Goal: Task Accomplishment & Management: Manage account settings

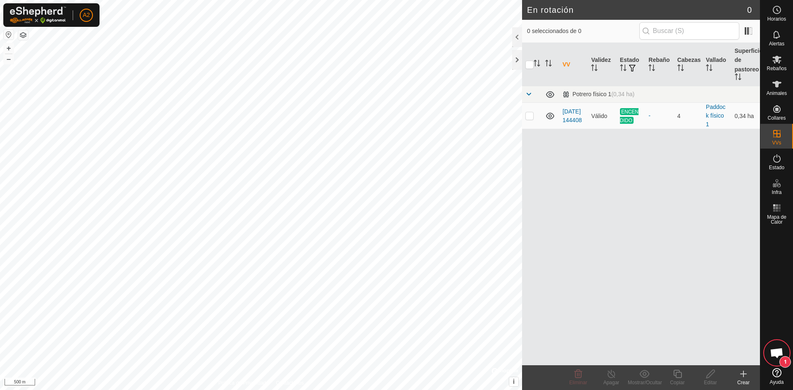
scroll to position [1010, 0]
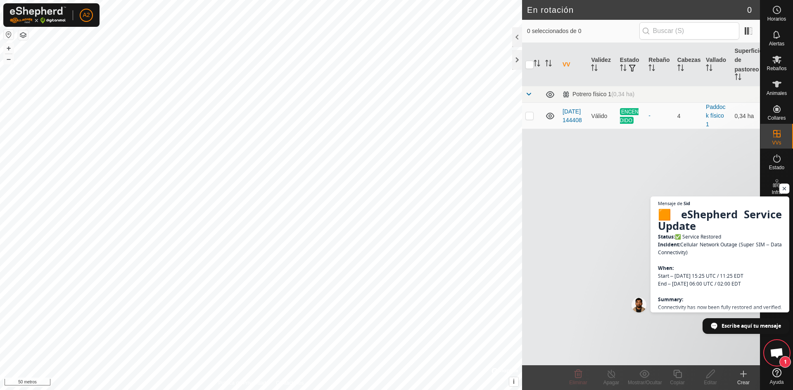
click at [785, 192] on span "Chat abierto" at bounding box center [784, 189] width 10 height 10
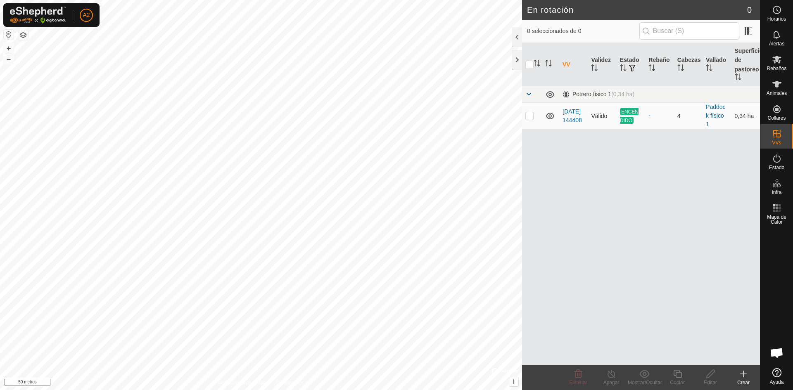
click at [529, 120] on td at bounding box center [532, 116] width 20 height 26
checkbox input "true"
click at [677, 374] on icon at bounding box center [677, 374] width 10 height 10
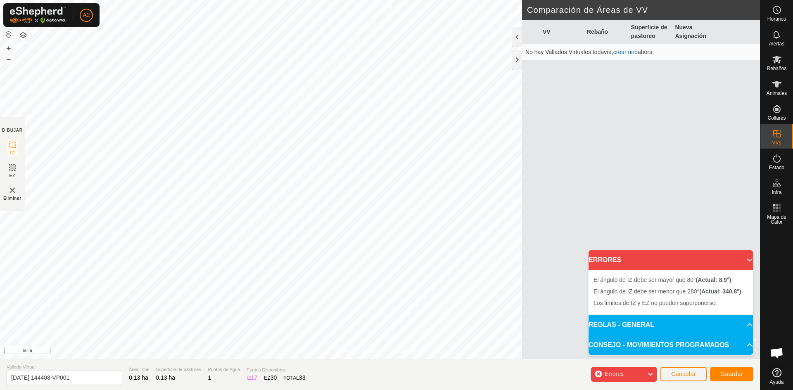
click at [628, 374] on span "Errores" at bounding box center [617, 374] width 26 height 11
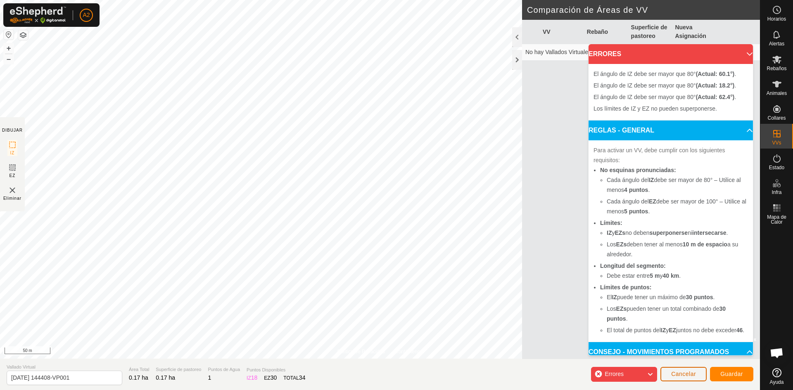
click at [683, 376] on span "Cancelar" at bounding box center [683, 374] width 25 height 7
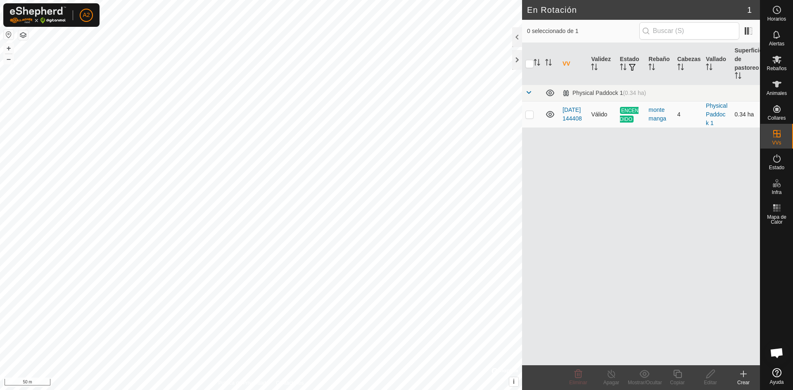
click at [527, 115] on p-checkbox at bounding box center [529, 114] width 8 height 7
checkbox input "true"
click at [678, 374] on icon at bounding box center [677, 374] width 10 height 10
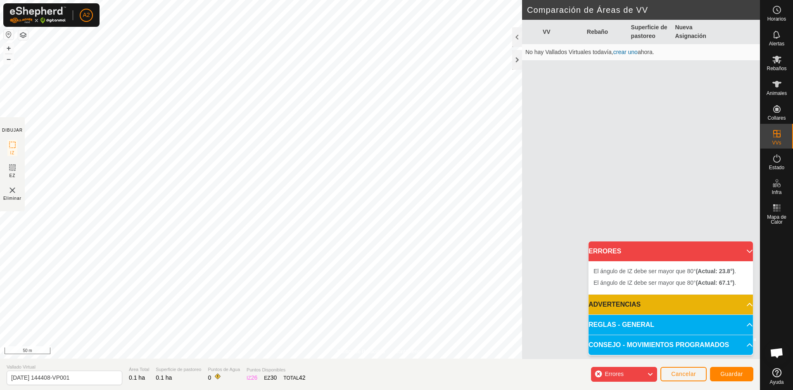
click at [744, 303] on p-accordion-header "ADVERTENCIAS" at bounding box center [670, 305] width 164 height 20
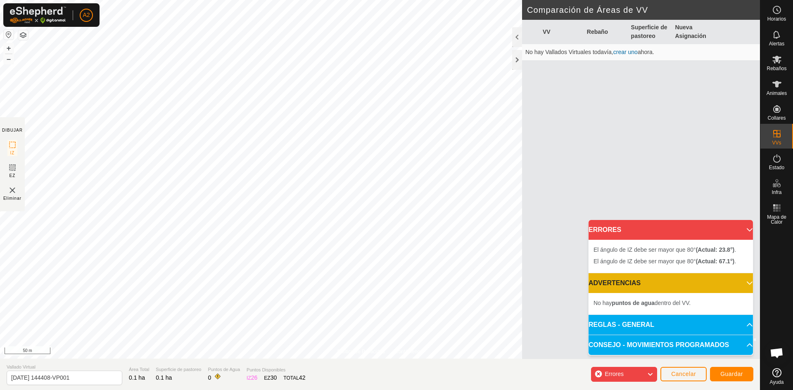
click at [743, 284] on p-accordion-header "ADVERTENCIAS" at bounding box center [670, 283] width 164 height 20
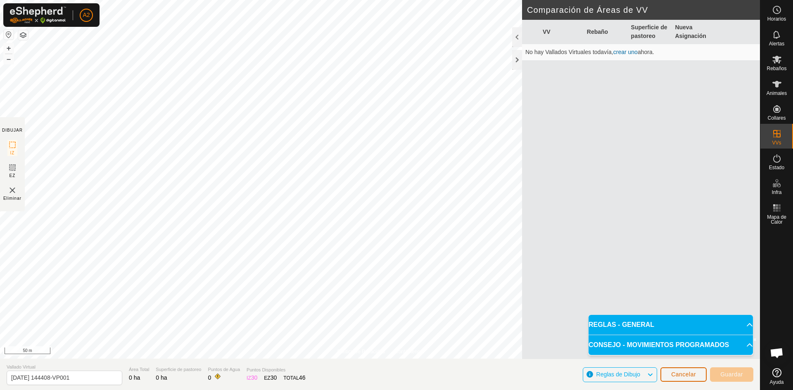
click at [686, 373] on span "Cancelar" at bounding box center [683, 374] width 25 height 7
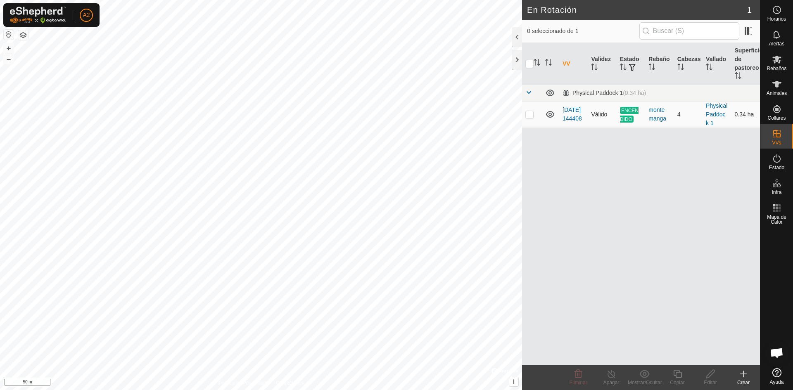
click at [527, 114] on p-checkbox at bounding box center [529, 114] width 8 height 7
checkbox input "true"
click at [680, 374] on icon at bounding box center [677, 374] width 10 height 10
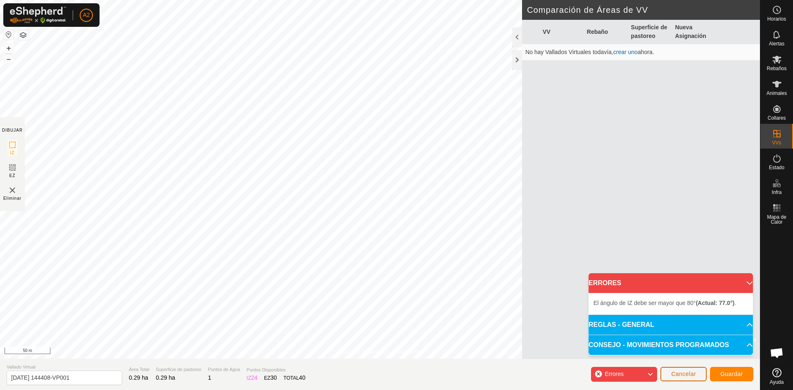
click at [686, 373] on span "Cancelar" at bounding box center [683, 374] width 25 height 7
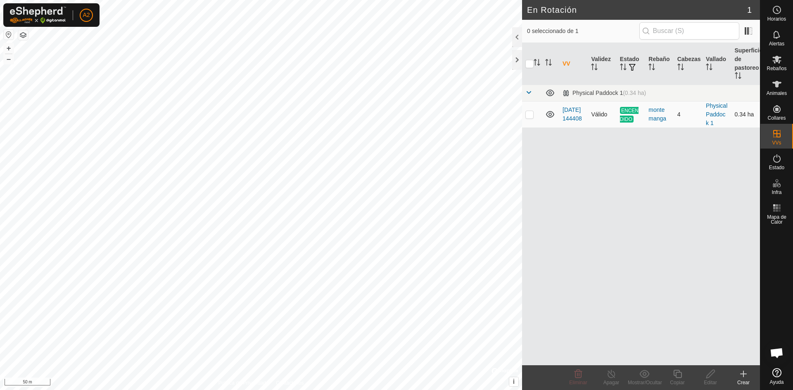
click at [527, 113] on p-checkbox at bounding box center [529, 114] width 8 height 7
checkbox input "true"
click at [679, 379] on div "Copiar" at bounding box center [676, 382] width 33 height 7
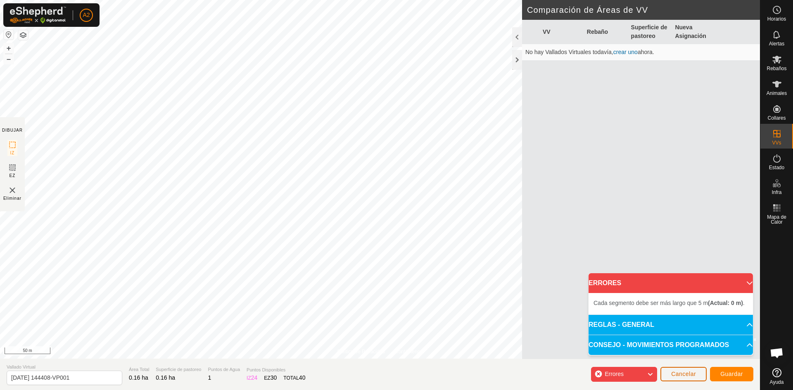
click at [690, 376] on span "Cancelar" at bounding box center [683, 374] width 25 height 7
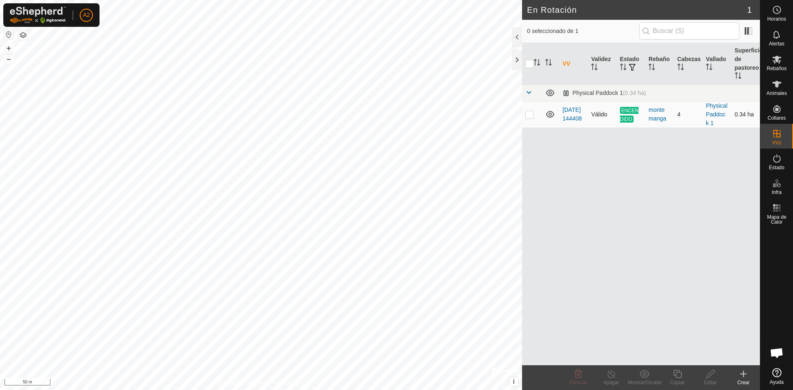
click at [528, 118] on td at bounding box center [532, 114] width 20 height 26
checkbox input "true"
click at [678, 370] on icon at bounding box center [677, 374] width 10 height 10
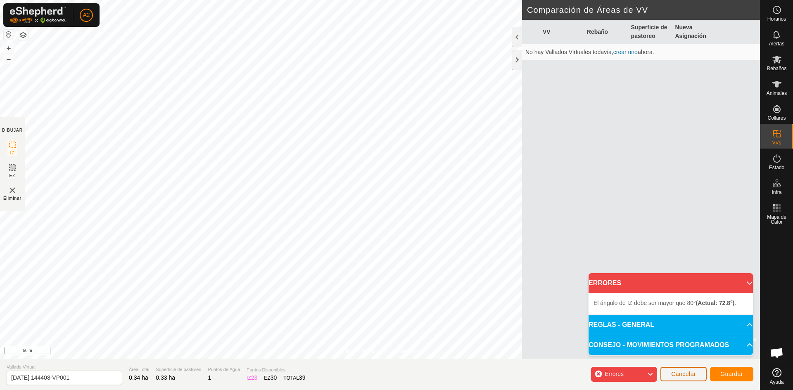
click at [684, 372] on span "Cancelar" at bounding box center [683, 374] width 25 height 7
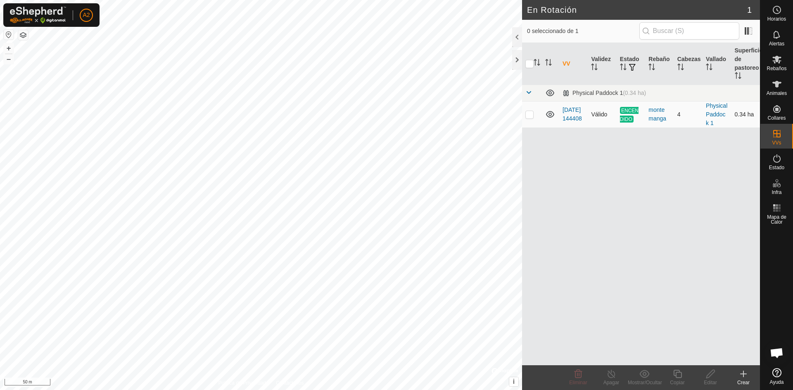
click at [526, 113] on p-checkbox at bounding box center [529, 114] width 8 height 7
checkbox input "true"
click at [672, 372] on icon at bounding box center [677, 374] width 10 height 10
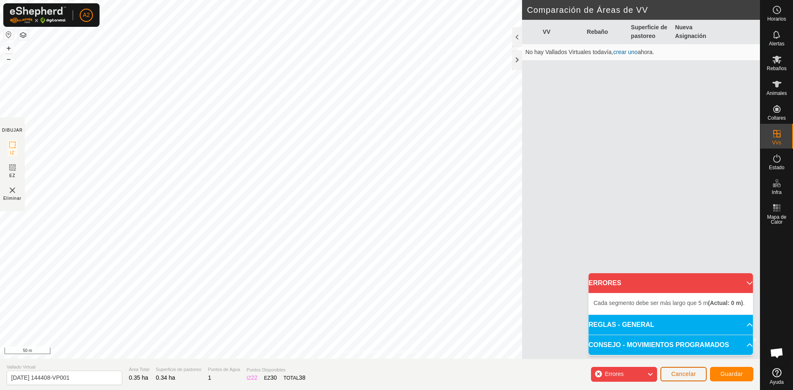
click at [689, 372] on span "Cancelar" at bounding box center [683, 374] width 25 height 7
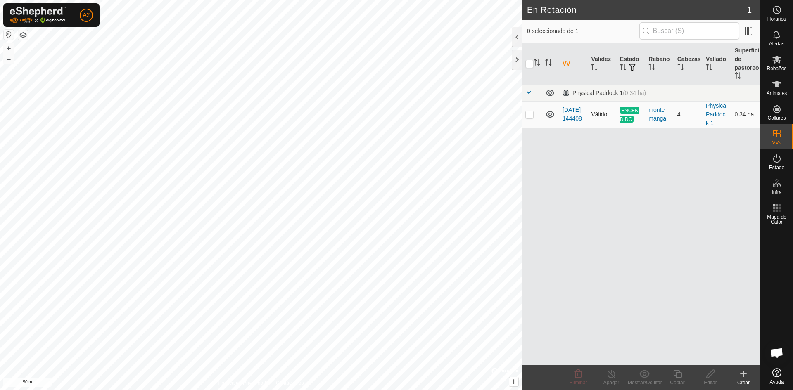
click at [530, 114] on p-checkbox at bounding box center [529, 114] width 8 height 7
checkbox input "true"
click at [678, 375] on icon at bounding box center [677, 374] width 10 height 10
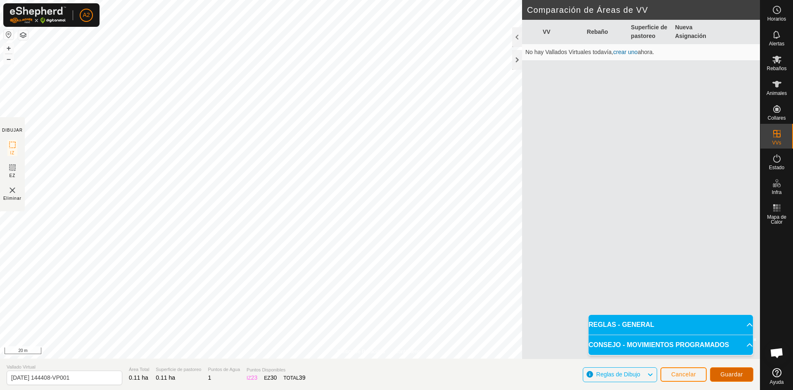
click at [724, 372] on span "Guardar" at bounding box center [731, 374] width 23 height 7
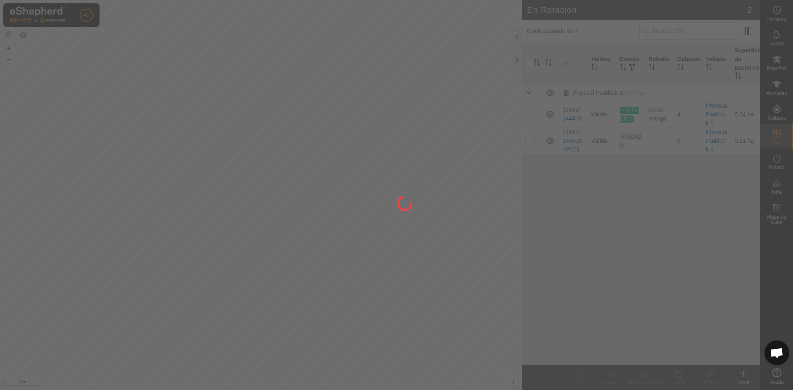
click at [634, 144] on div "A2 Horarios Alertas Rebaños Animales Collares VVs Estado Infra Mapa de Calor Ay…" at bounding box center [396, 195] width 793 height 390
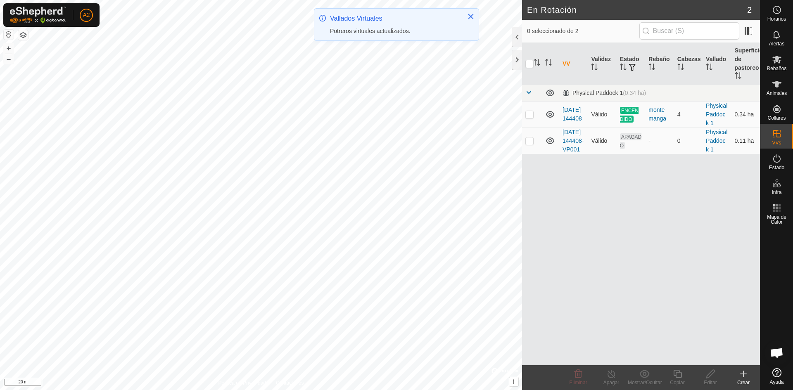
click at [528, 144] on p-checkbox at bounding box center [529, 140] width 8 height 7
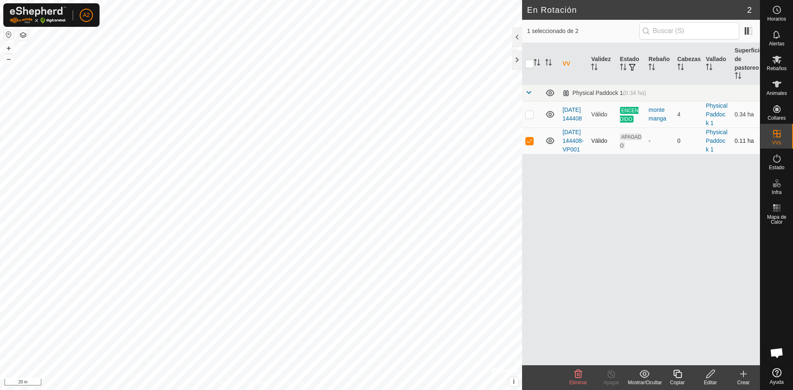
click at [633, 138] on span "APAGADO" at bounding box center [630, 141] width 21 height 16
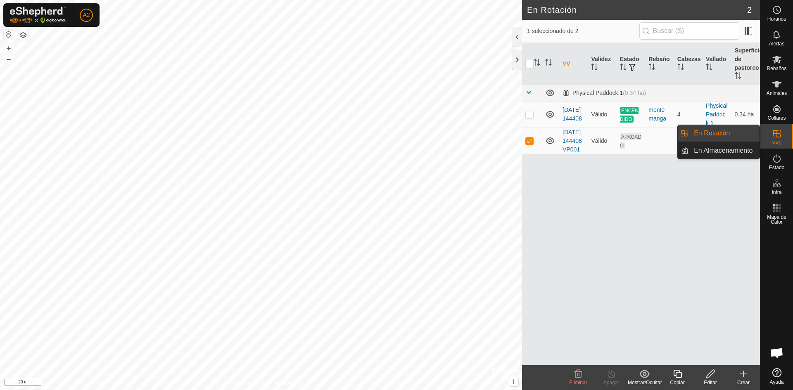
click at [741, 139] on link "En Rotación" at bounding box center [724, 133] width 71 height 17
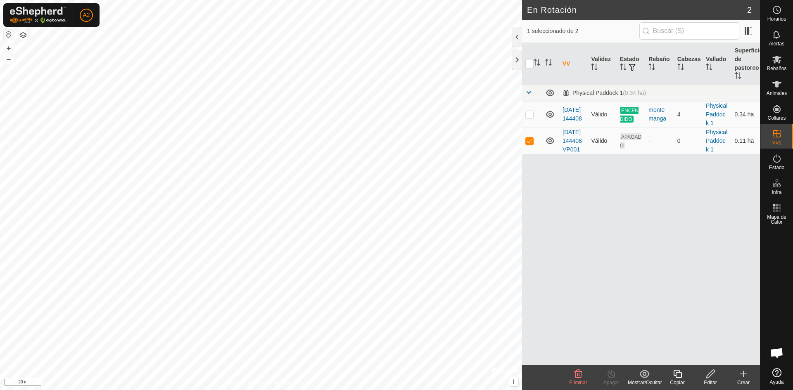
click at [530, 144] on p-checkbox at bounding box center [529, 140] width 8 height 7
checkbox input "false"
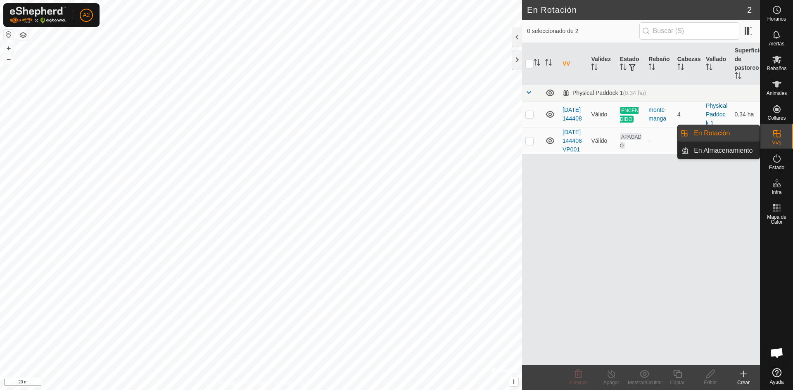
click at [726, 137] on link "En Rotación" at bounding box center [724, 133] width 71 height 17
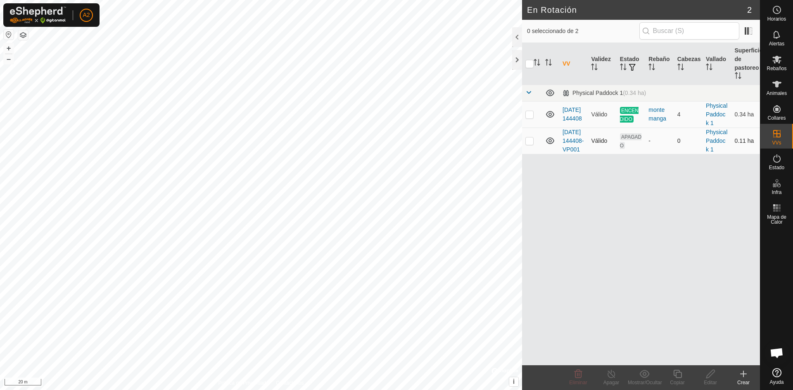
click at [625, 144] on span "APAGADO" at bounding box center [630, 141] width 21 height 16
click at [624, 114] on td "ENCENDIDO" at bounding box center [630, 114] width 28 height 26
click at [528, 112] on p-checkbox at bounding box center [529, 114] width 8 height 7
checkbox input "true"
click at [610, 372] on icon at bounding box center [611, 374] width 10 height 10
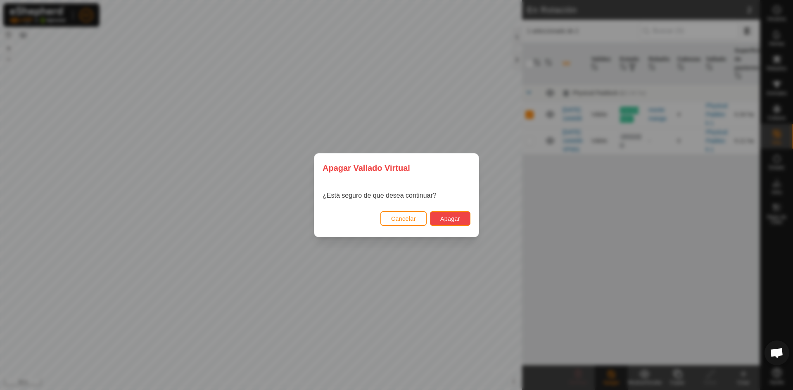
click at [443, 218] on span "Apagar" at bounding box center [450, 218] width 20 height 7
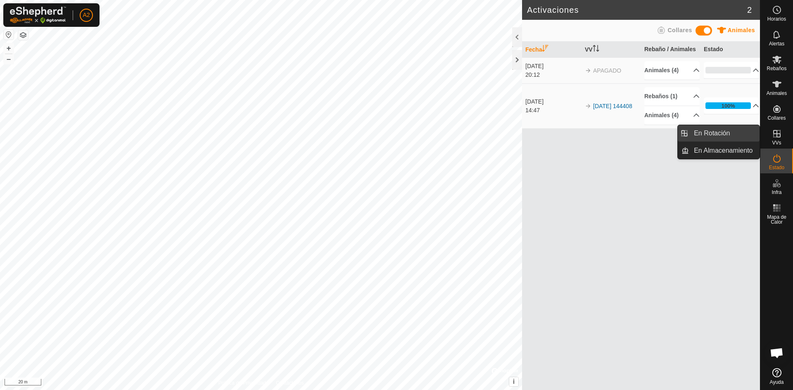
click at [712, 135] on link "En Rotación" at bounding box center [724, 133] width 71 height 17
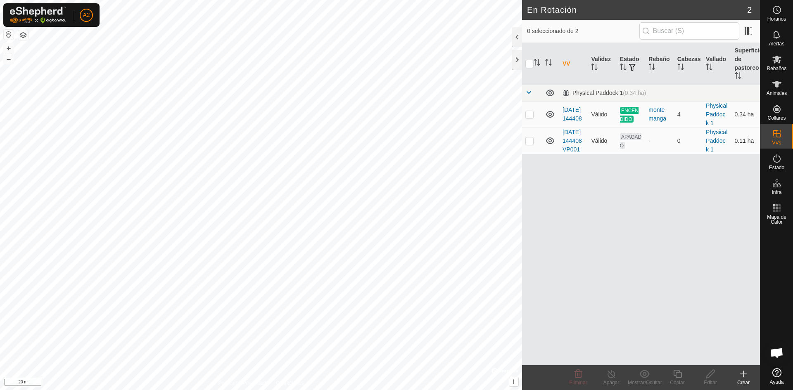
click at [632, 142] on span "APAGADO" at bounding box center [630, 141] width 21 height 16
click at [634, 144] on span "APAGADO" at bounding box center [630, 141] width 21 height 16
click at [528, 143] on p-checkbox at bounding box center [529, 140] width 8 height 7
checkbox input "true"
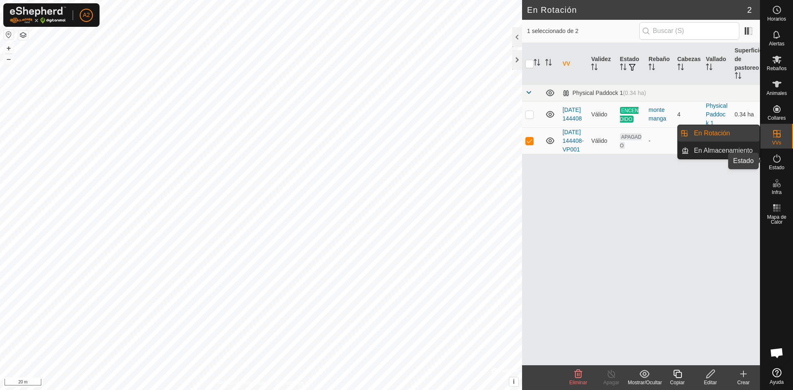
click at [774, 159] on icon at bounding box center [777, 159] width 10 height 10
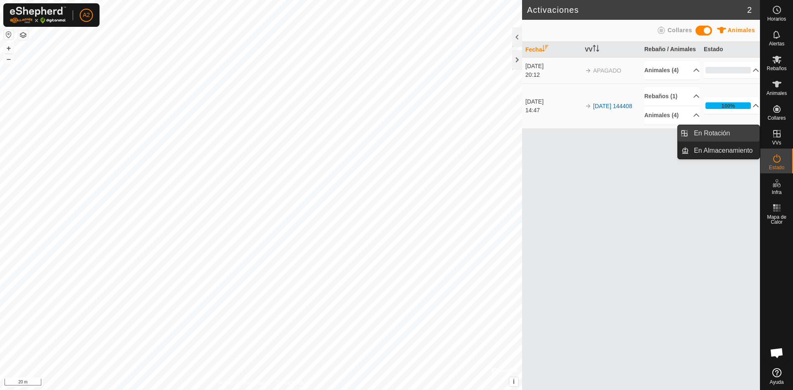
click at [716, 134] on link "En Rotación" at bounding box center [724, 133] width 71 height 17
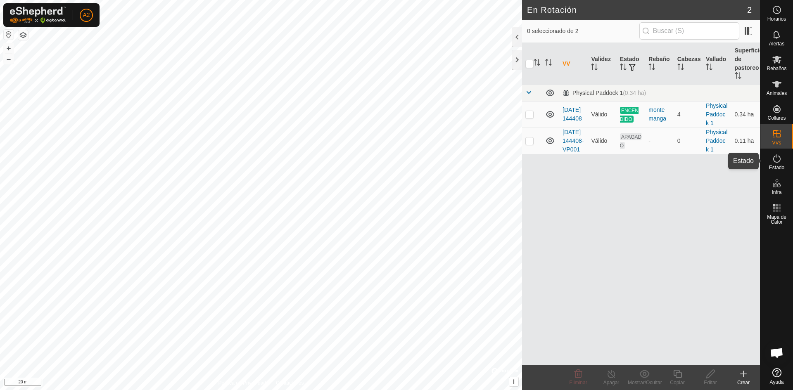
click at [772, 161] on icon at bounding box center [777, 159] width 10 height 10
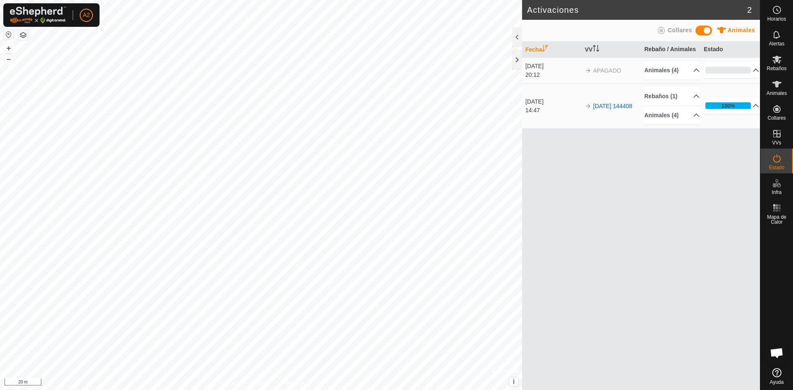
click at [606, 72] on span "APAGADO" at bounding box center [607, 70] width 28 height 7
click at [737, 69] on p-accordion-header "0%" at bounding box center [730, 70] width 55 height 17
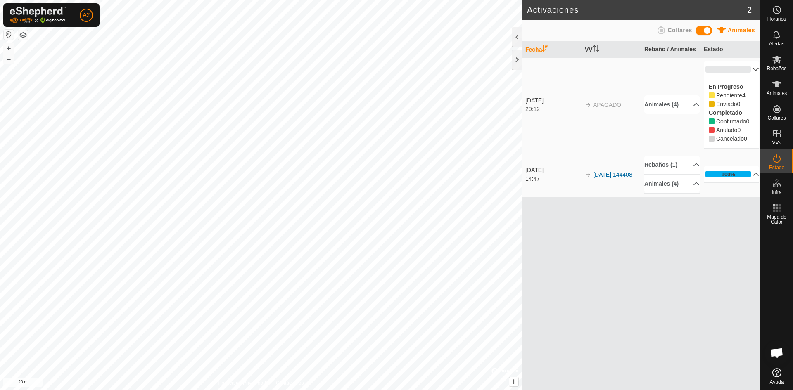
click at [593, 103] on span "APAGADO" at bounding box center [607, 105] width 28 height 7
click at [606, 109] on td "APAGADO" at bounding box center [610, 104] width 59 height 95
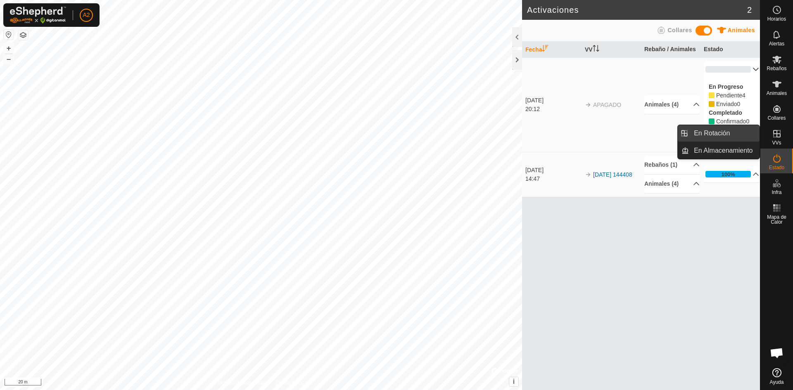
click at [734, 132] on link "En Rotación" at bounding box center [724, 133] width 71 height 17
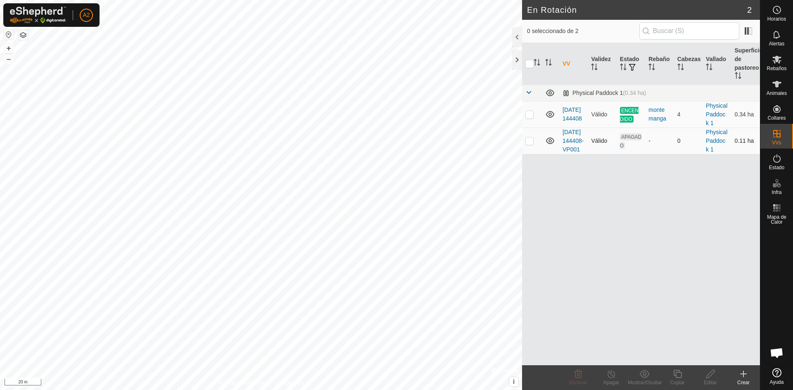
click at [523, 147] on td at bounding box center [532, 141] width 20 height 26
checkbox input "true"
click at [532, 115] on p-checkbox at bounding box center [529, 114] width 8 height 7
checkbox input "true"
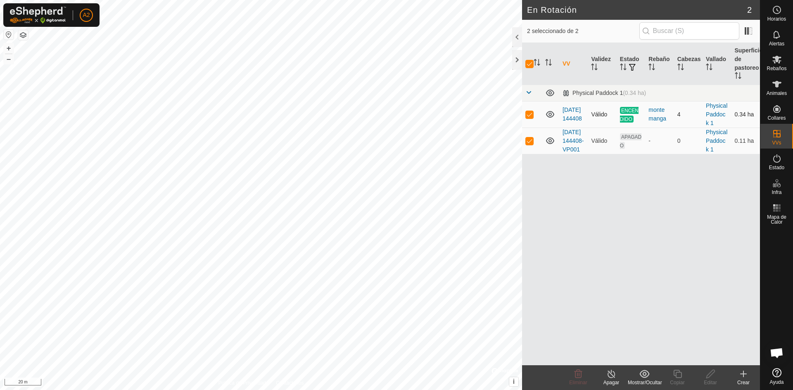
click at [528, 116] on p-checkbox at bounding box center [529, 114] width 8 height 7
checkbox input "false"
click at [538, 209] on div "VV Validez Estado Rebaño Cabezas Vallado Superficie de pastoreo Physical Paddoc…" at bounding box center [641, 204] width 238 height 322
click at [528, 144] on td at bounding box center [532, 141] width 20 height 26
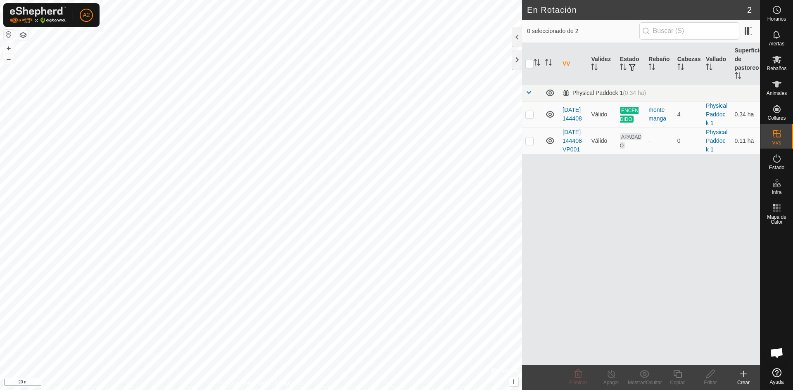
click at [772, 374] on icon at bounding box center [776, 372] width 9 height 9
click at [528, 143] on p-checkbox at bounding box center [529, 140] width 8 height 7
checkbox input "true"
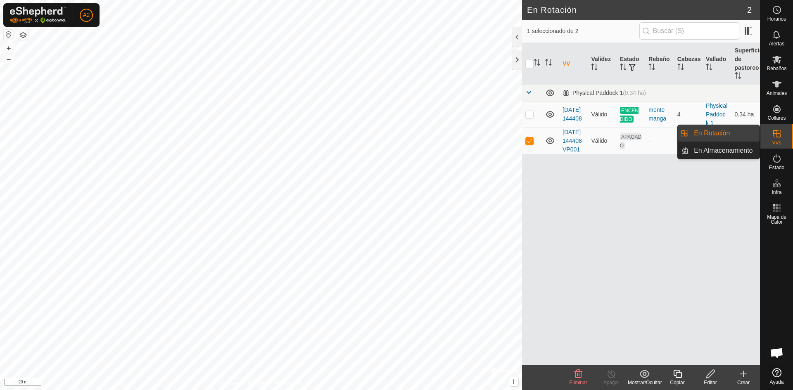
click at [711, 134] on link "En Rotación" at bounding box center [724, 133] width 71 height 17
click at [724, 149] on link "En Almacenamiento" at bounding box center [724, 150] width 71 height 17
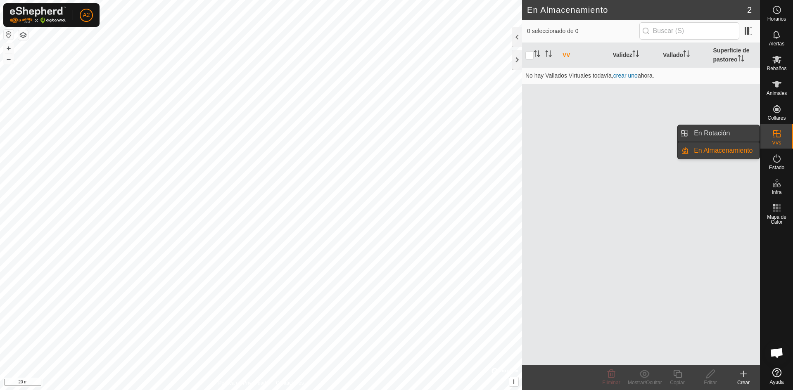
click at [717, 133] on link "En Rotación" at bounding box center [724, 133] width 71 height 17
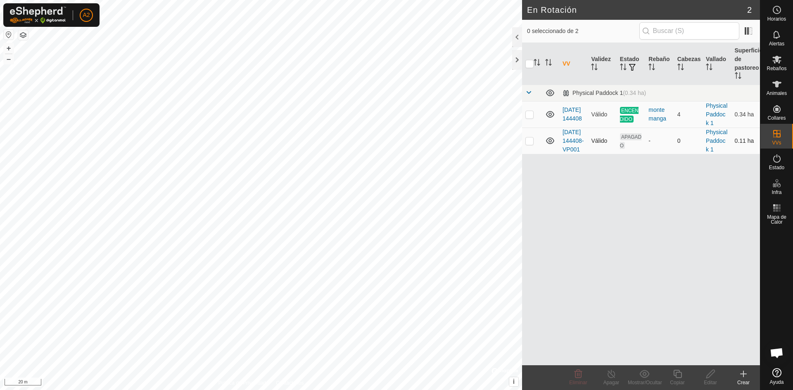
click at [652, 144] on div "-" at bounding box center [659, 141] width 22 height 9
click at [649, 145] on div "-" at bounding box center [659, 141] width 22 height 9
click at [529, 144] on p-checkbox at bounding box center [529, 140] width 8 height 7
checkbox input "true"
click at [712, 370] on icon at bounding box center [710, 374] width 10 height 10
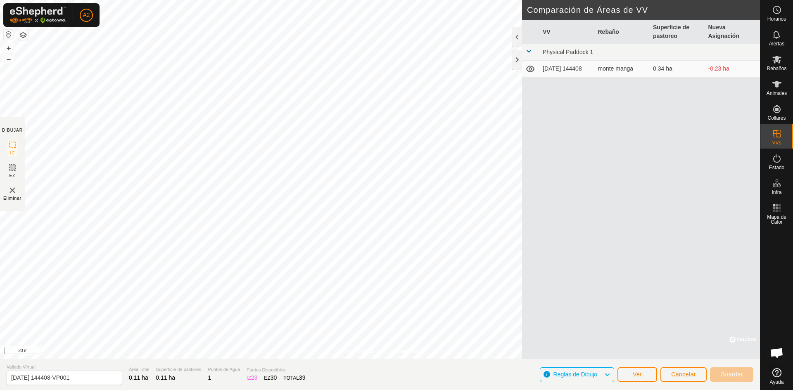
click at [529, 50] on span at bounding box center [528, 51] width 7 height 7
click at [676, 376] on span "Cancelar" at bounding box center [683, 374] width 25 height 7
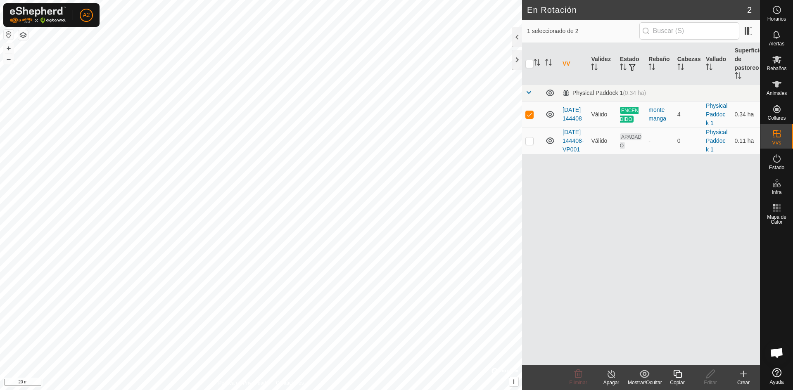
checkbox input "false"
checkbox input "true"
click at [708, 376] on icon at bounding box center [710, 374] width 10 height 10
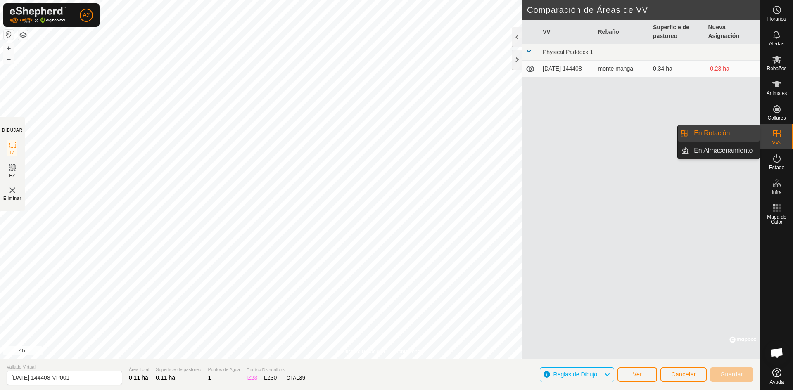
drag, startPoint x: 747, startPoint y: 130, endPoint x: 729, endPoint y: 131, distance: 17.4
click at [729, 131] on link "En Rotación" at bounding box center [724, 133] width 71 height 17
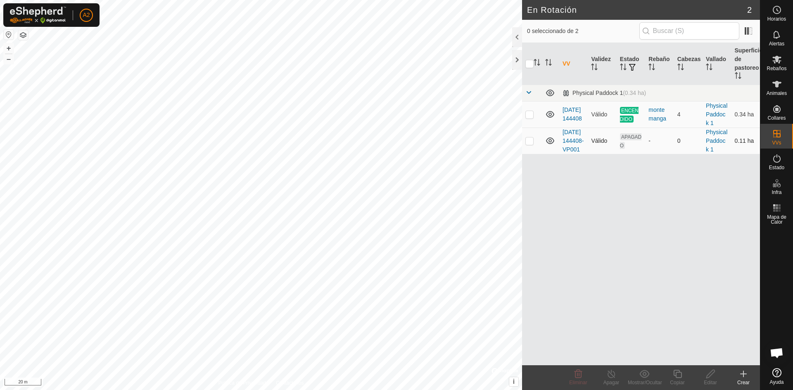
click at [532, 144] on p-checkbox at bounding box center [529, 140] width 8 height 7
checkbox input "true"
click at [774, 374] on icon at bounding box center [776, 372] width 9 height 9
click at [527, 117] on p-checkbox at bounding box center [529, 114] width 8 height 7
checkbox input "true"
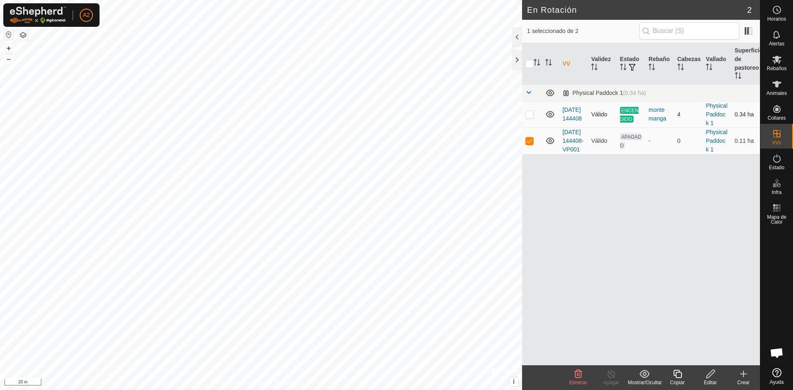
checkbox input "true"
click at [531, 114] on p-checkbox at bounding box center [529, 114] width 8 height 7
checkbox input "false"
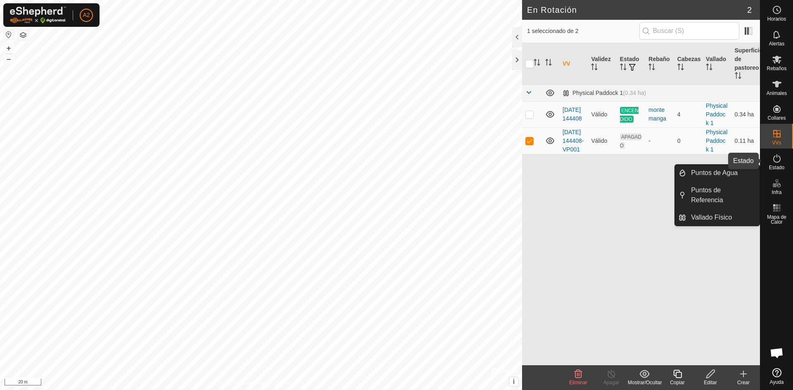
click at [774, 157] on icon at bounding box center [777, 159] width 10 height 10
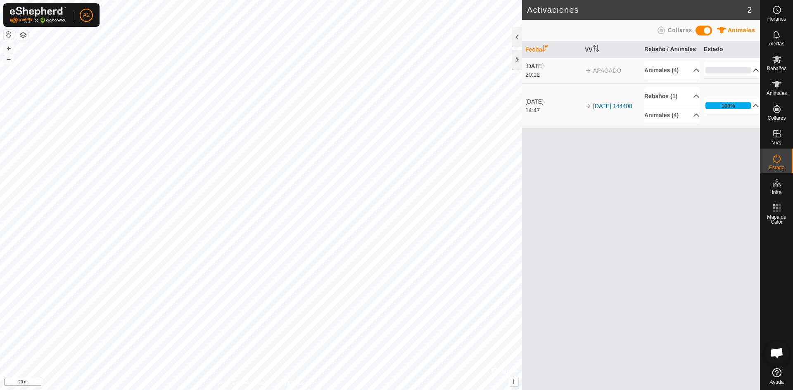
click at [751, 69] on p-accordion-header "0%" at bounding box center [730, 70] width 55 height 17
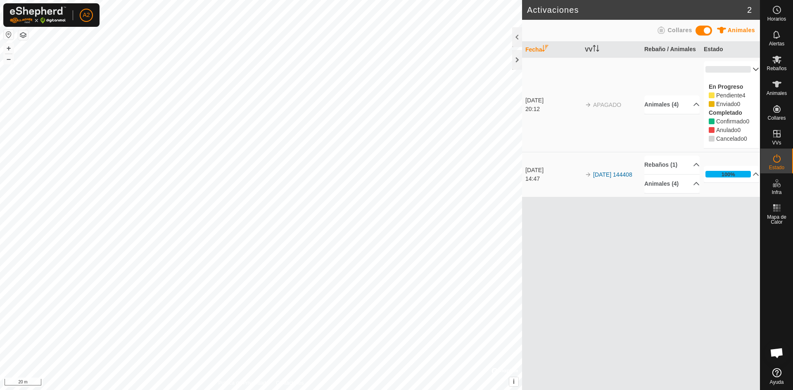
click at [750, 69] on p-accordion-header "0%" at bounding box center [730, 69] width 55 height 17
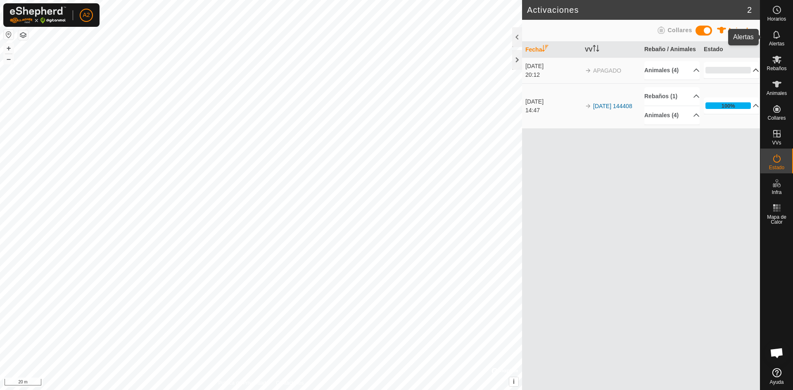
click at [778, 35] on icon at bounding box center [776, 35] width 7 height 8
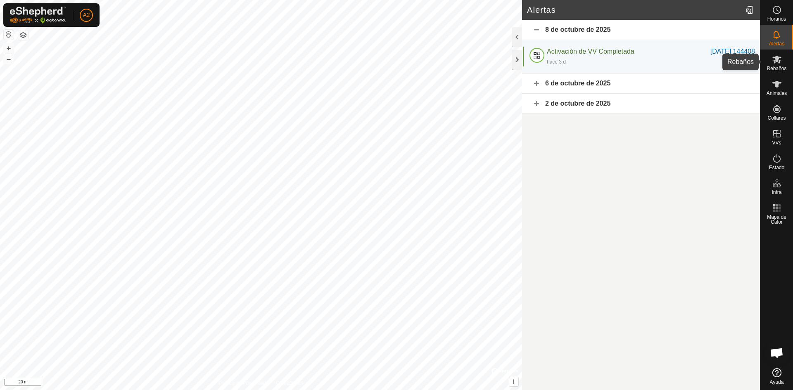
click at [775, 59] on icon at bounding box center [776, 60] width 9 height 8
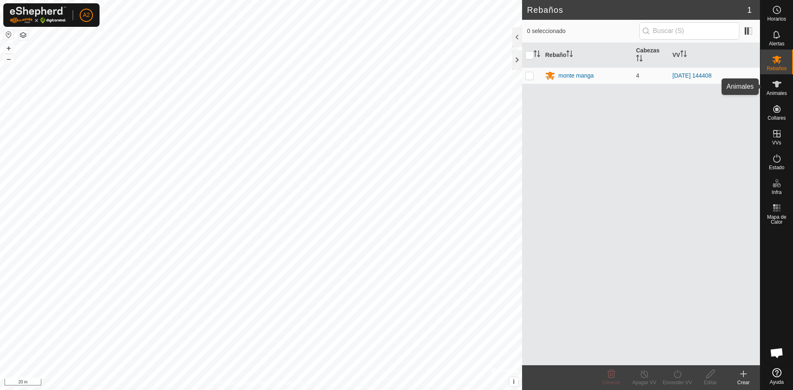
click at [779, 85] on icon at bounding box center [777, 84] width 10 height 10
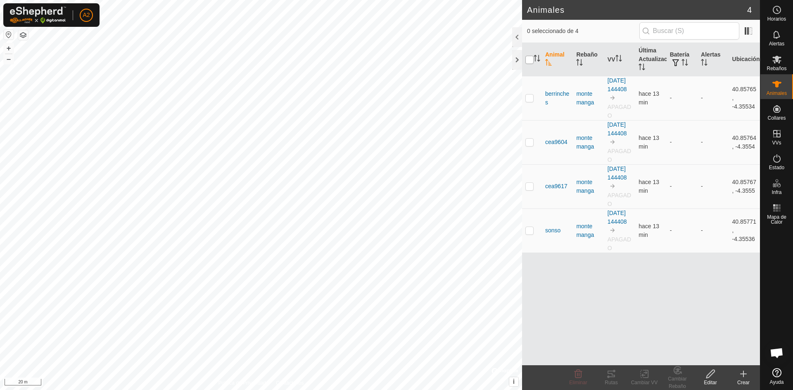
click at [530, 61] on input "checkbox" at bounding box center [529, 60] width 8 height 8
checkbox input "true"
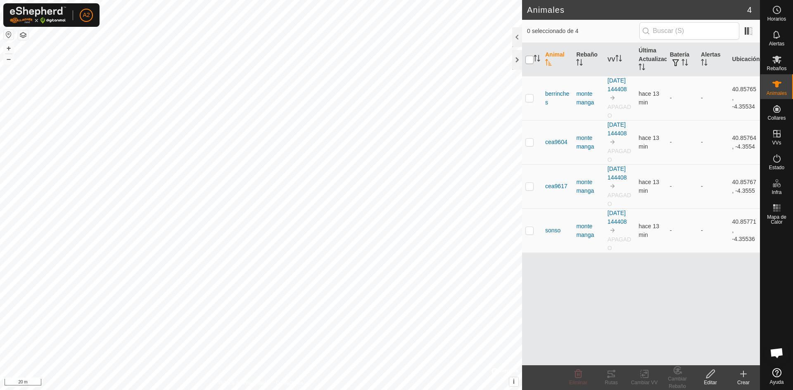
checkbox input "true"
click at [776, 377] on icon at bounding box center [776, 372] width 9 height 9
click at [643, 378] on rect at bounding box center [643, 373] width 7 height 7
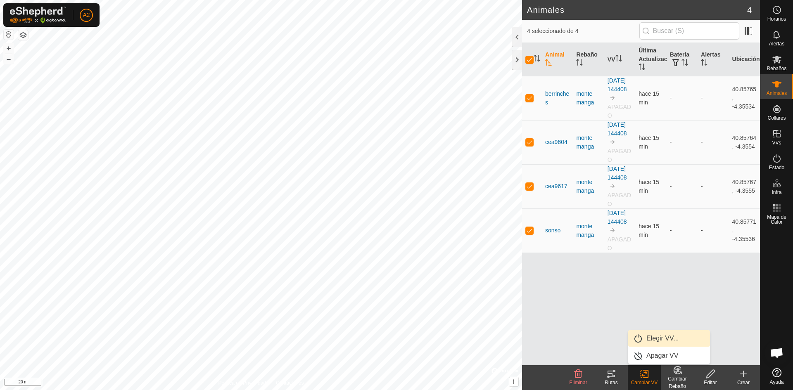
click at [658, 338] on link "Elegir VV..." at bounding box center [669, 338] width 82 height 17
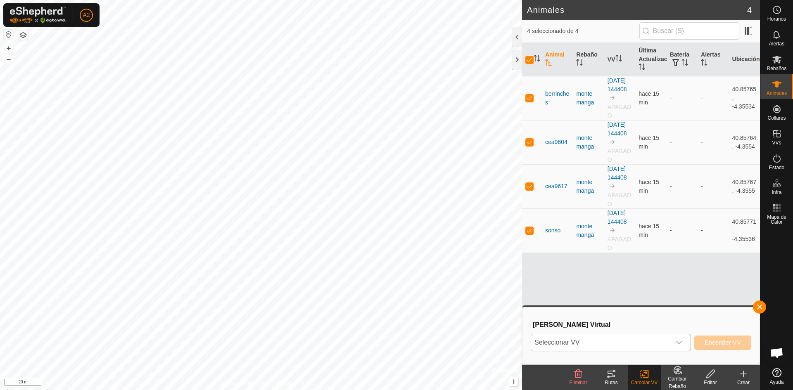
click at [674, 341] on div "dropdown trigger" at bounding box center [678, 342] width 17 height 17
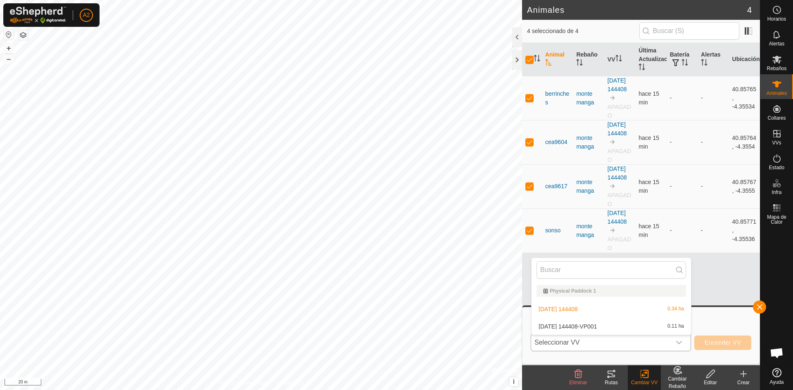
click at [584, 327] on li "[DATE] 144408-VP001 0.11 ha" at bounding box center [610, 326] width 159 height 17
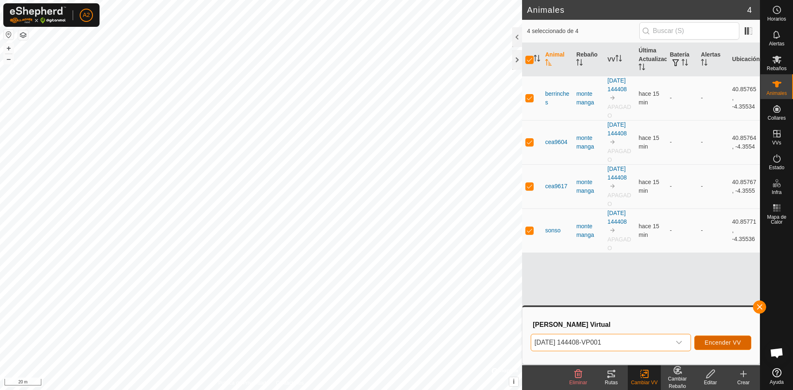
click at [716, 345] on span "Encender VV" at bounding box center [722, 342] width 36 height 7
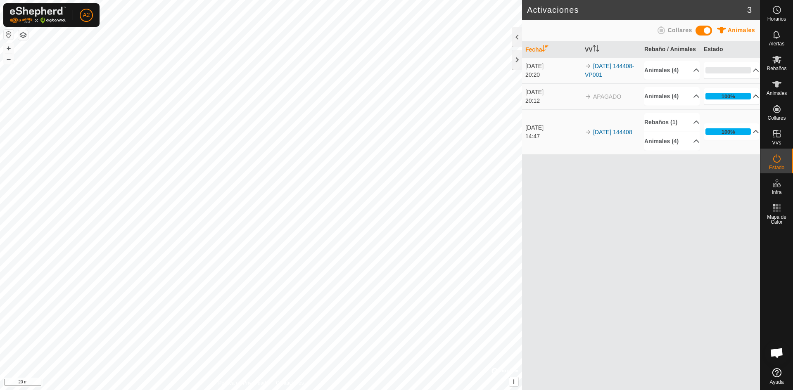
click at [751, 99] on p-accordion-header "100%" at bounding box center [730, 96] width 55 height 17
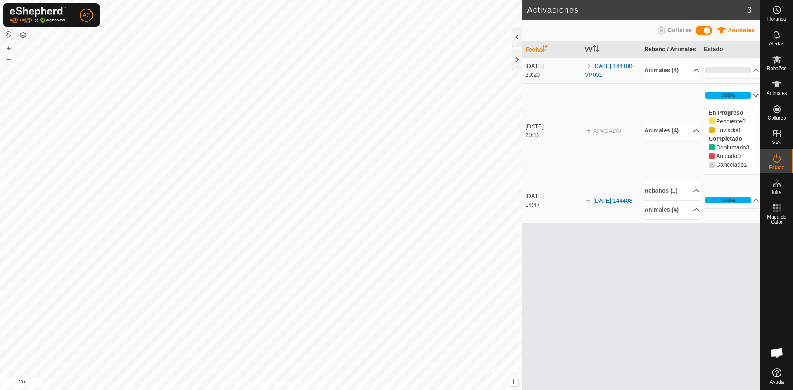
click at [752, 94] on p-accordion-header "100%" at bounding box center [730, 95] width 55 height 17
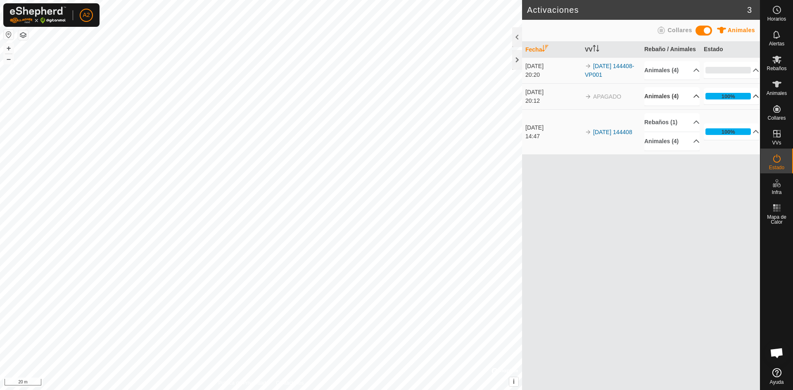
click at [693, 94] on p-accordion-header "Animales (4)" at bounding box center [671, 96] width 55 height 19
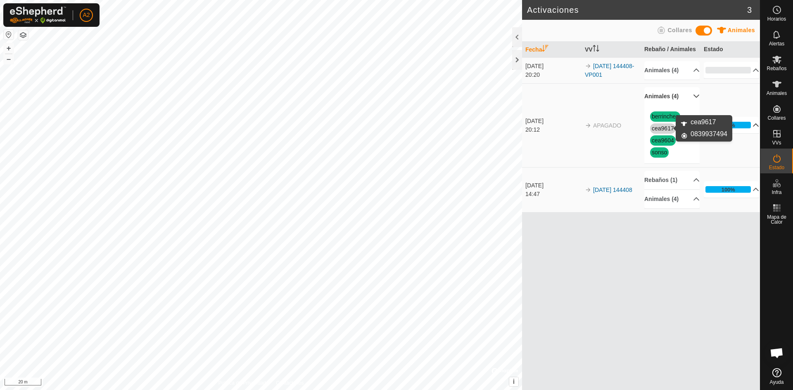
click at [660, 128] on link "cea9617" at bounding box center [662, 128] width 22 height 7
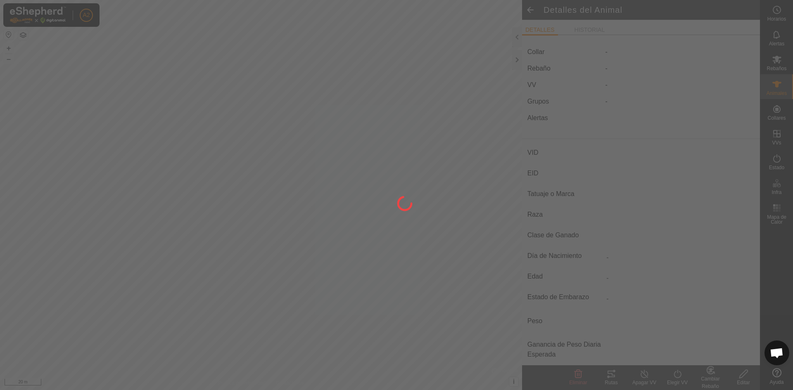
type input "cea9617"
type input "-"
type input "negra"
type input "manso"
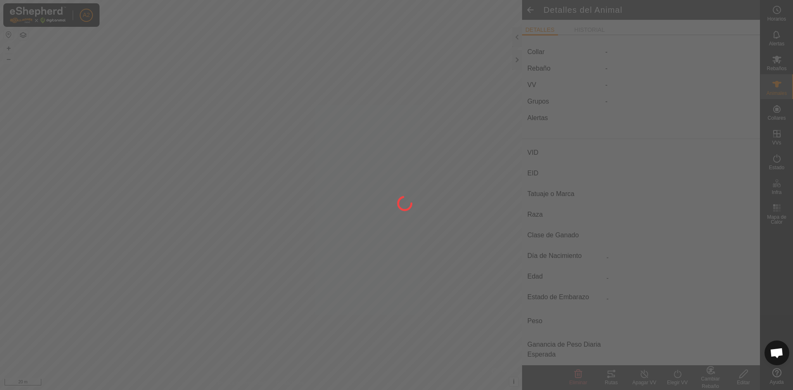
type input "0 kg"
type input "-"
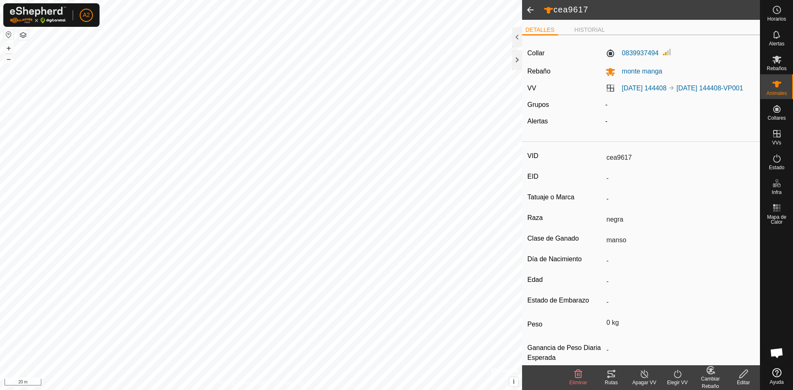
click at [527, 10] on span at bounding box center [530, 10] width 17 height 20
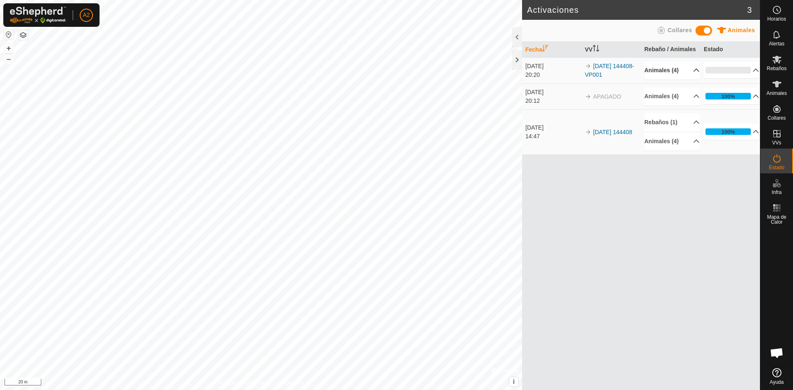
click at [693, 70] on p-accordion-header "Animales (4)" at bounding box center [671, 70] width 55 height 19
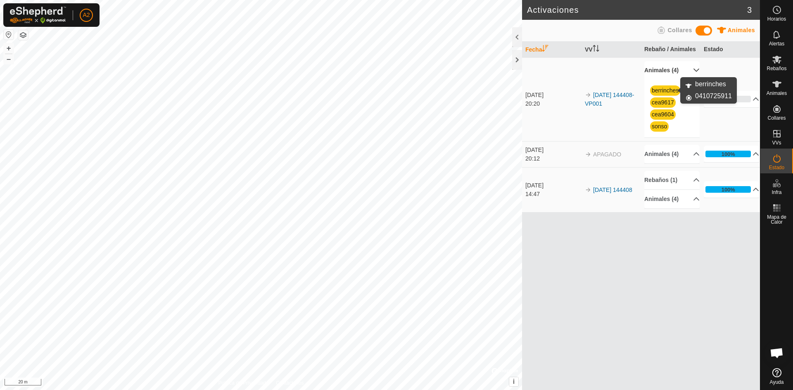
click at [666, 92] on link "berrinches" at bounding box center [664, 90] width 27 height 7
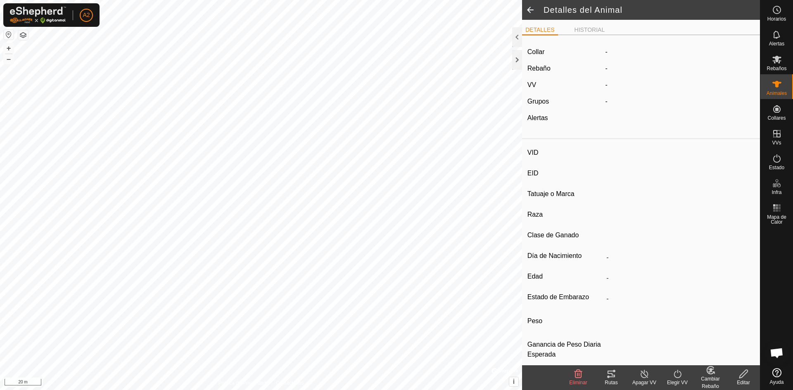
type input "berrinches"
type input "-"
type input "j.a.i.g"
type input "negra"
type input "manso"
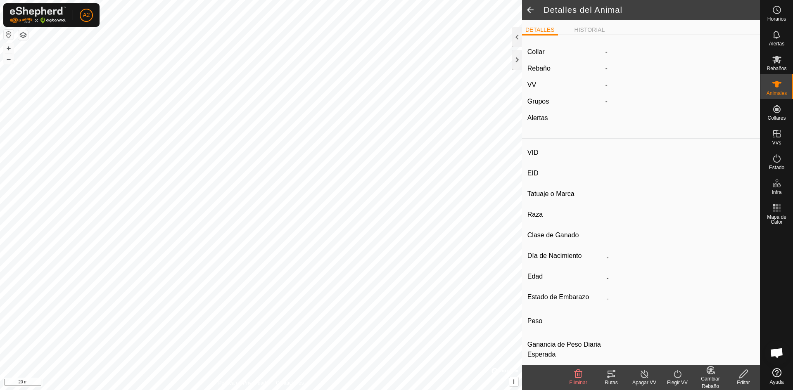
type input "0 kg"
type input "-"
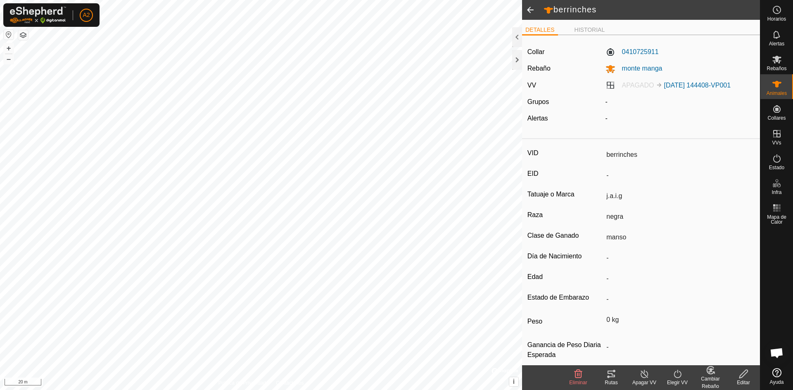
click at [532, 11] on span at bounding box center [530, 10] width 17 height 20
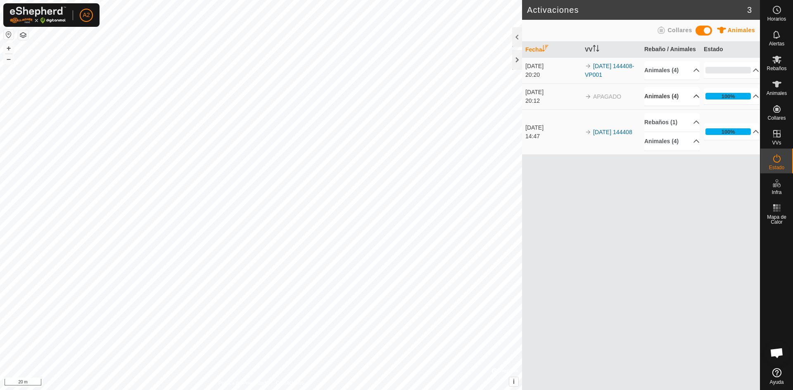
click at [691, 98] on p-accordion-header "Animales (4)" at bounding box center [671, 96] width 55 height 19
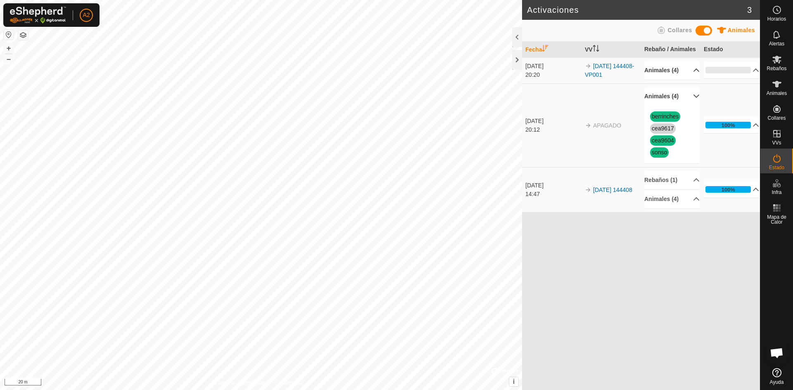
click at [689, 69] on p-accordion-header "Animales (4)" at bounding box center [671, 70] width 55 height 19
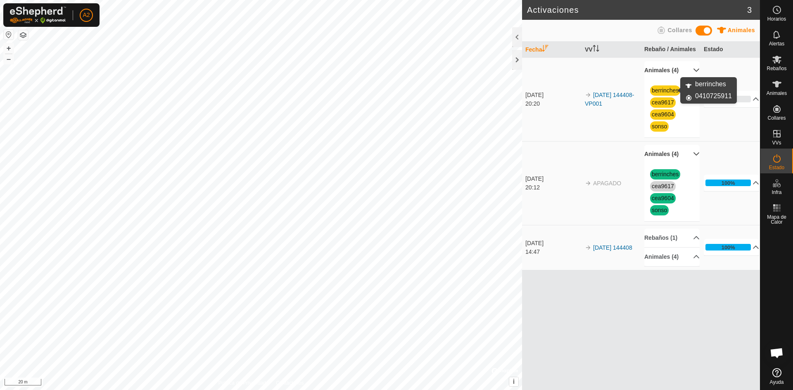
click at [671, 89] on link "berrinches" at bounding box center [664, 90] width 27 height 7
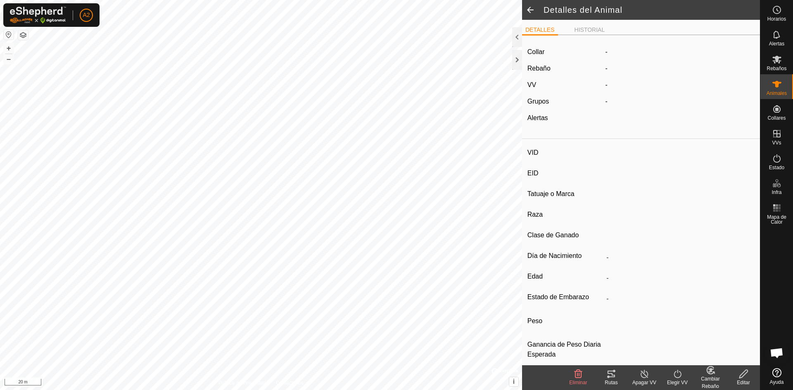
type input "berrinches"
type input "-"
type input "j.a.i.g"
type input "negra"
type input "manso"
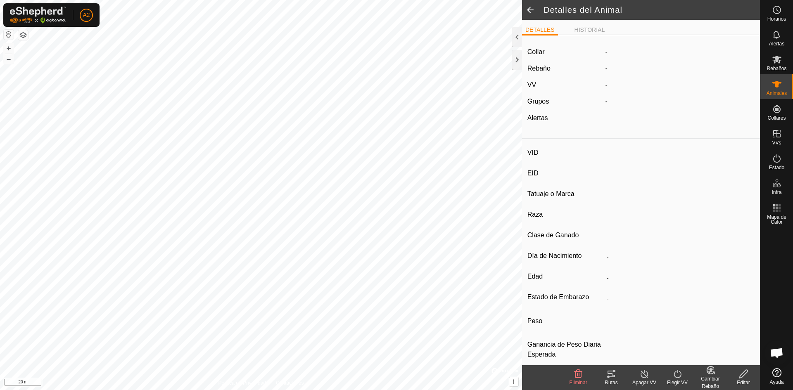
type input "0 kg"
type input "-"
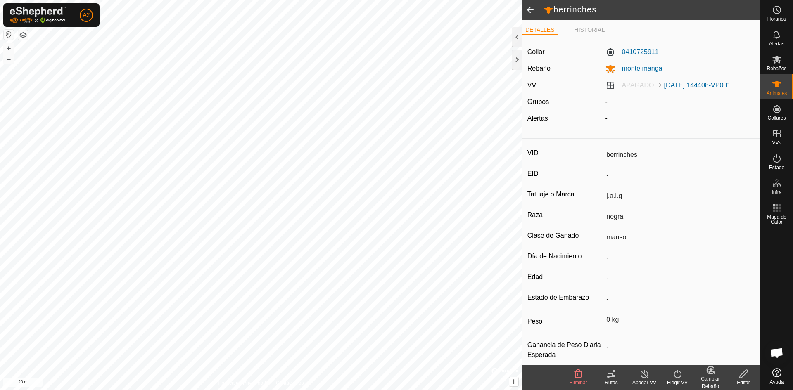
click at [533, 9] on span at bounding box center [530, 10] width 17 height 20
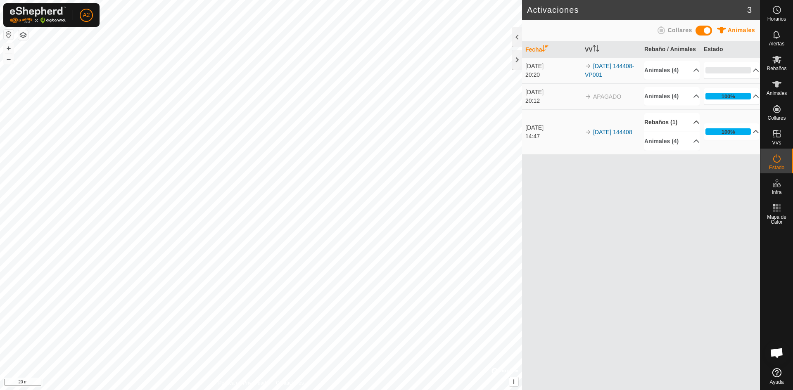
click at [694, 120] on p-accordion-header "Rebaños (1)" at bounding box center [671, 122] width 55 height 19
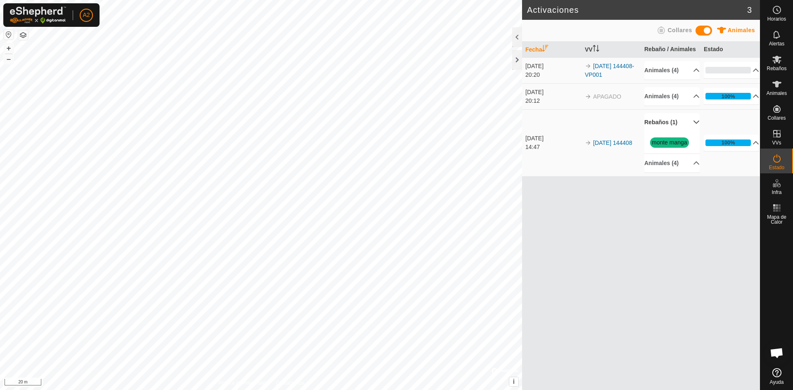
click at [662, 141] on link "monte manga" at bounding box center [668, 142] width 35 height 7
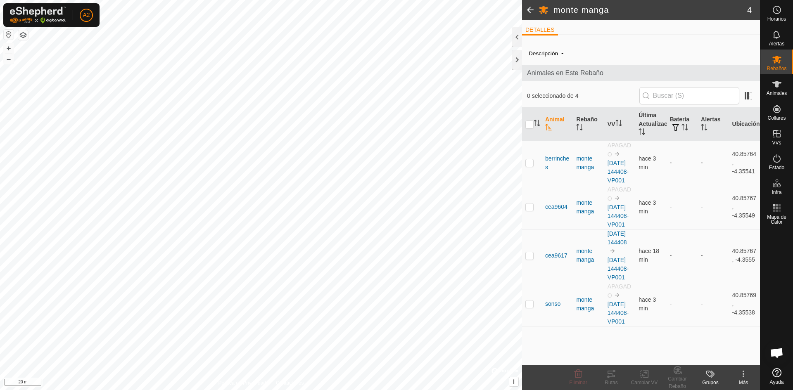
click at [527, 8] on span at bounding box center [530, 10] width 17 height 20
click at [514, 35] on div at bounding box center [517, 37] width 10 height 20
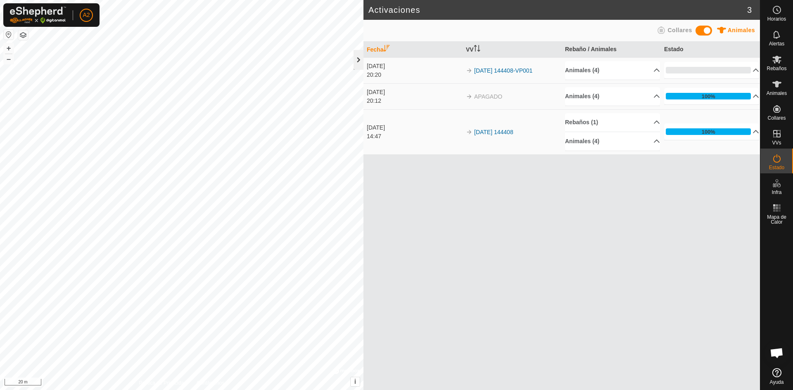
click at [358, 63] on div at bounding box center [358, 60] width 10 height 20
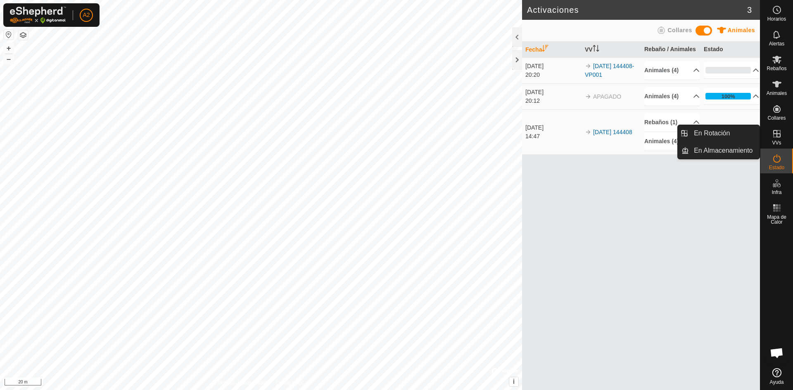
click at [779, 133] on icon at bounding box center [776, 133] width 7 height 7
click at [733, 135] on link "En Rotación" at bounding box center [724, 133] width 71 height 17
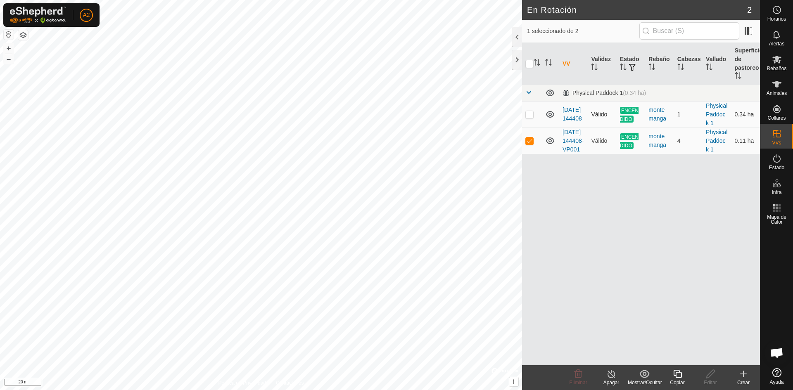
click at [531, 116] on p-checkbox at bounding box center [529, 114] width 8 height 7
checkbox input "true"
click at [773, 86] on icon at bounding box center [777, 84] width 10 height 10
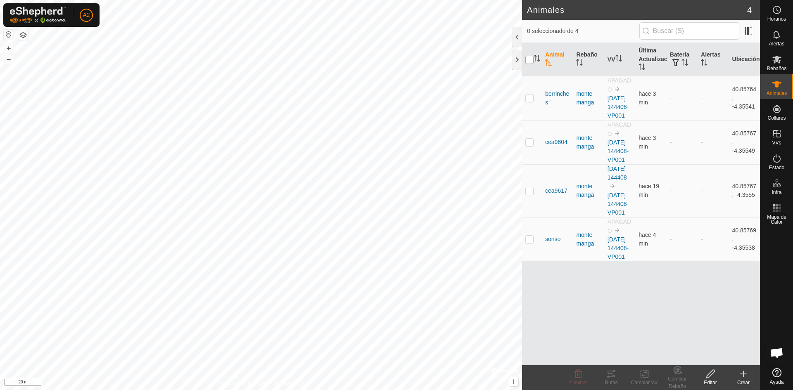
click at [527, 57] on input "checkbox" at bounding box center [529, 60] width 8 height 8
checkbox input "true"
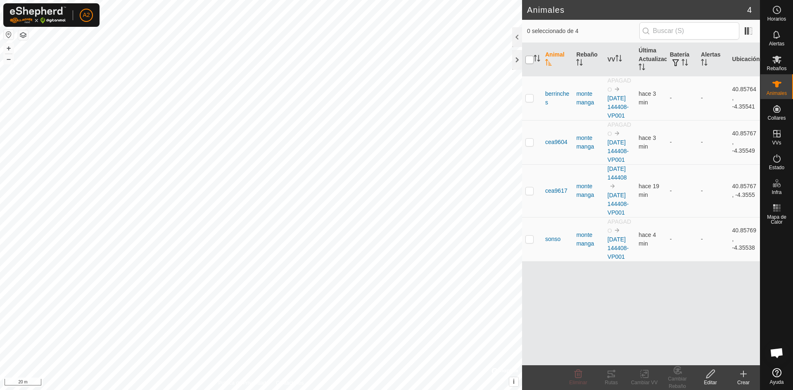
checkbox input "true"
click at [556, 195] on span "cea9617" at bounding box center [556, 191] width 22 height 9
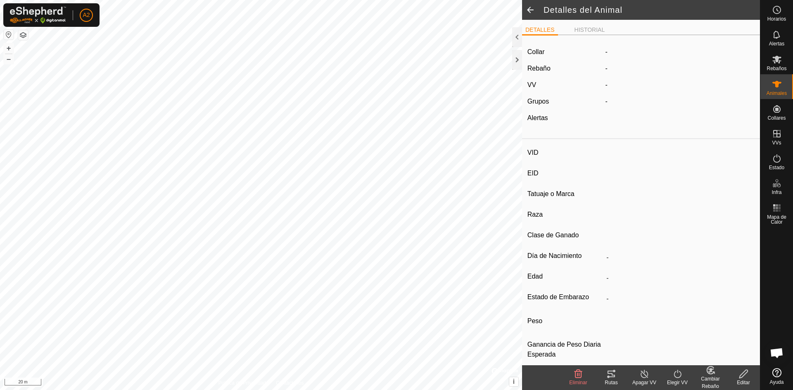
type input "cea9617"
type input "-"
type input "negra"
type input "manso"
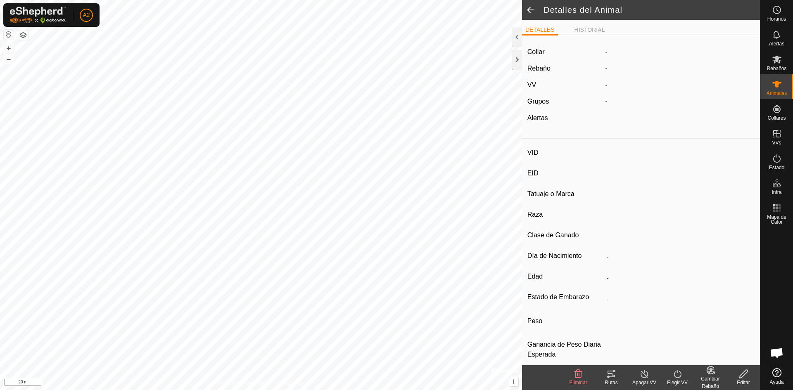
type input "0 kg"
type input "-"
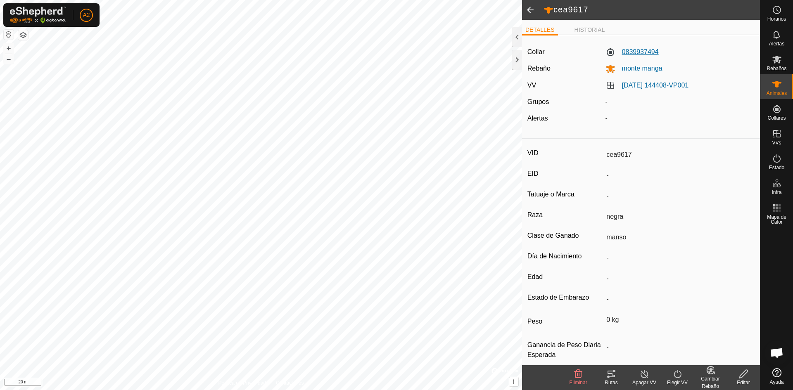
click at [637, 51] on label "0839937494" at bounding box center [631, 52] width 53 height 10
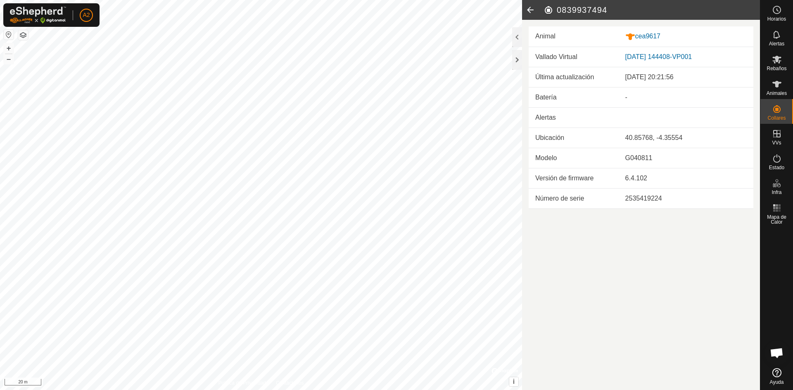
click at [528, 8] on icon at bounding box center [530, 10] width 17 height 20
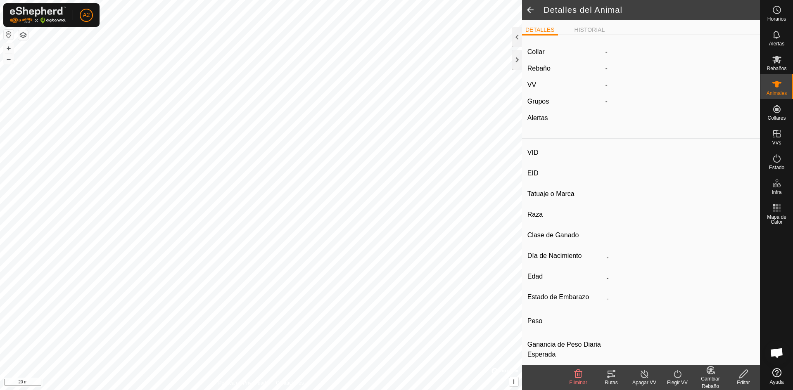
type input "cea9617"
type input "-"
type input "negra"
type input "manso"
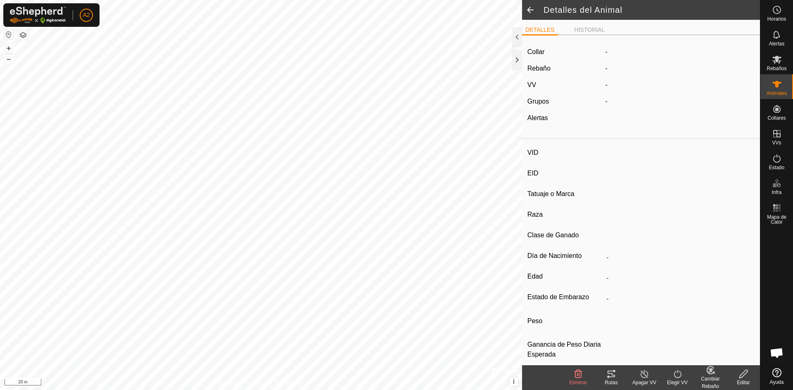
type input "0 kg"
type input "-"
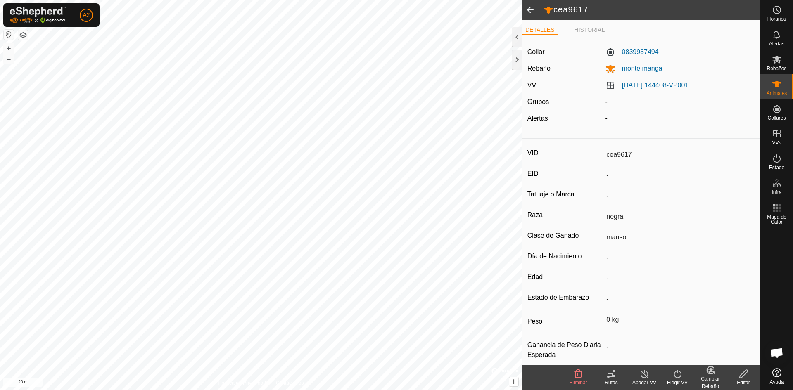
click at [529, 10] on span at bounding box center [530, 10] width 17 height 20
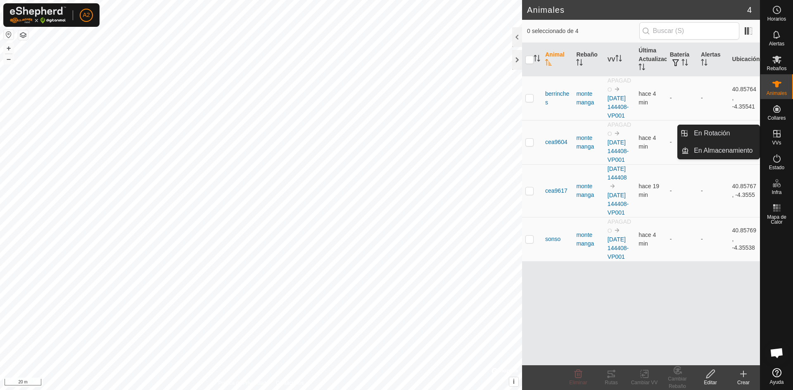
click at [775, 132] on icon at bounding box center [777, 134] width 10 height 10
click at [714, 135] on link "En Rotación" at bounding box center [724, 133] width 71 height 17
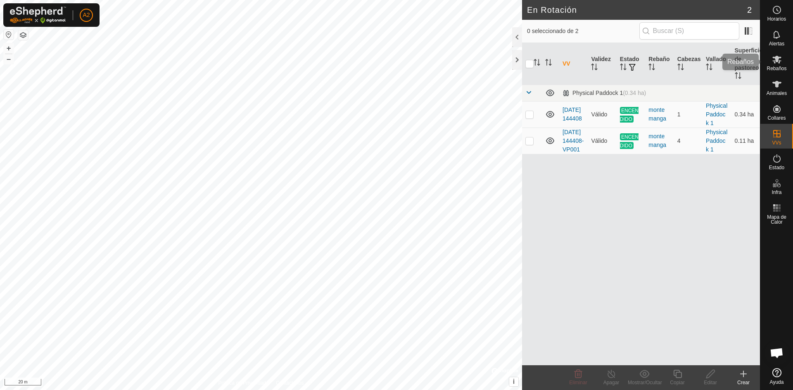
click at [775, 62] on icon at bounding box center [777, 59] width 10 height 10
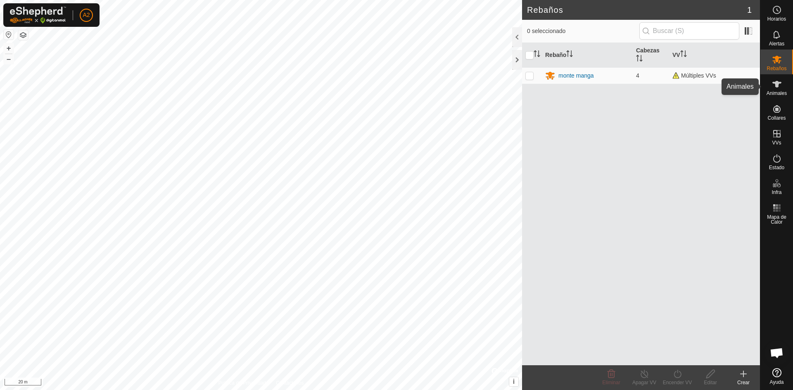
click at [777, 85] on icon at bounding box center [776, 84] width 9 height 7
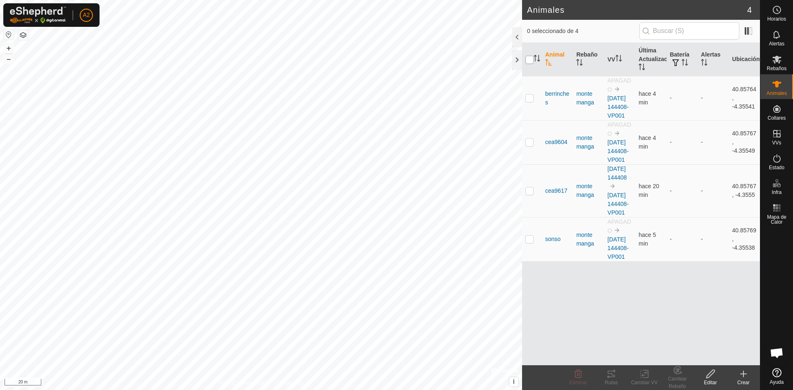
click at [526, 60] on input "checkbox" at bounding box center [529, 60] width 8 height 8
checkbox input "true"
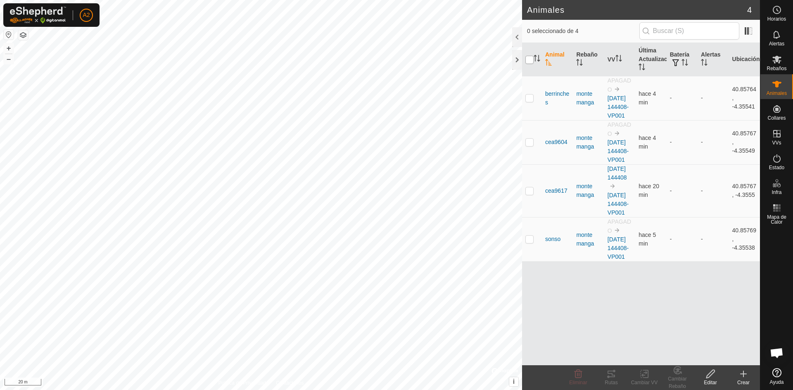
checkbox input "true"
click at [644, 376] on icon at bounding box center [644, 374] width 10 height 10
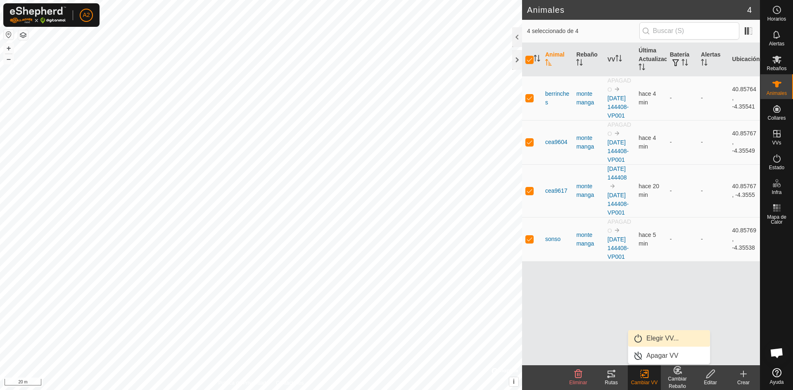
click at [653, 337] on link "Elegir VV..." at bounding box center [669, 338] width 82 height 17
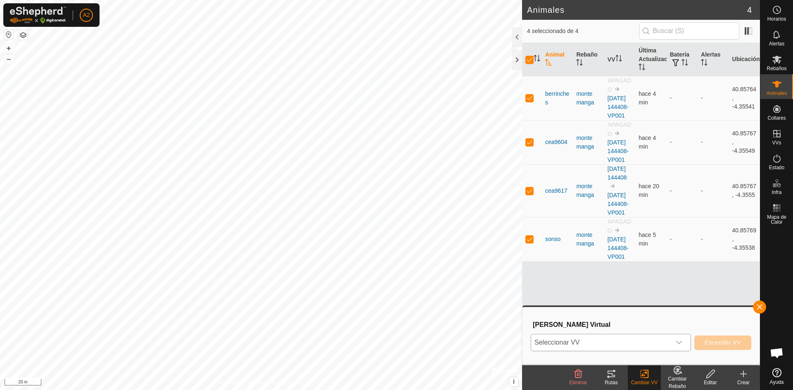
click at [678, 346] on icon "dropdown trigger" at bounding box center [678, 342] width 7 height 7
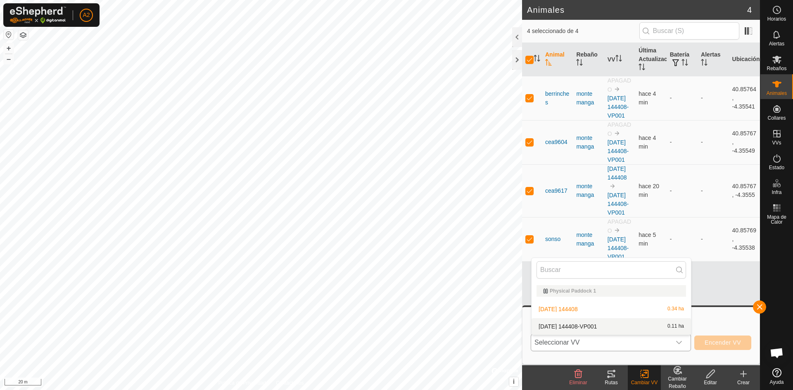
click at [599, 329] on li "[DATE] 144408-VP001 0.11 ha" at bounding box center [610, 326] width 159 height 17
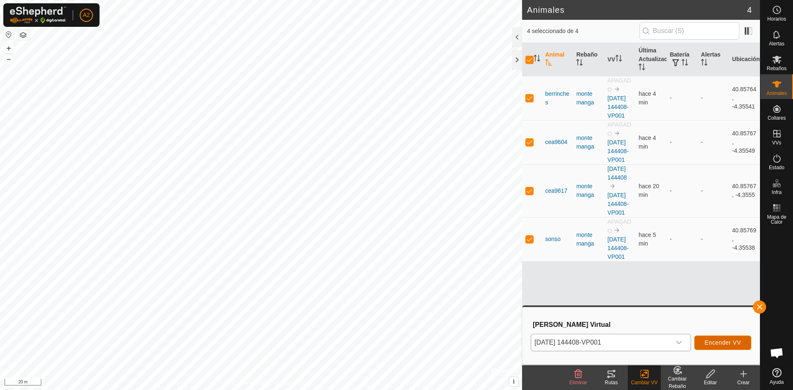
click at [720, 345] on span "Encender VV" at bounding box center [722, 342] width 36 height 7
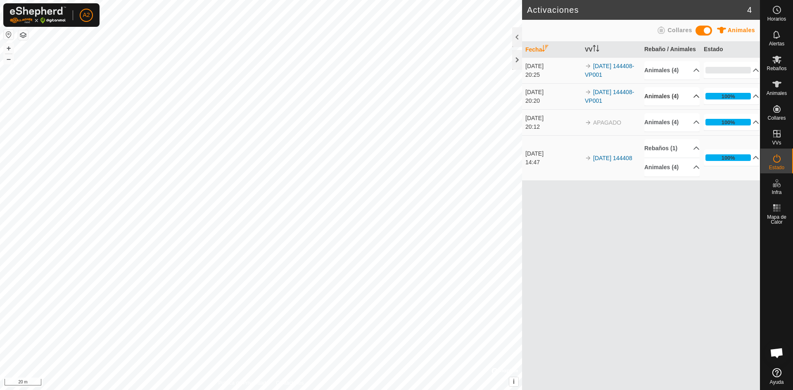
click at [695, 96] on p-accordion-header "Animales (4)" at bounding box center [671, 96] width 55 height 19
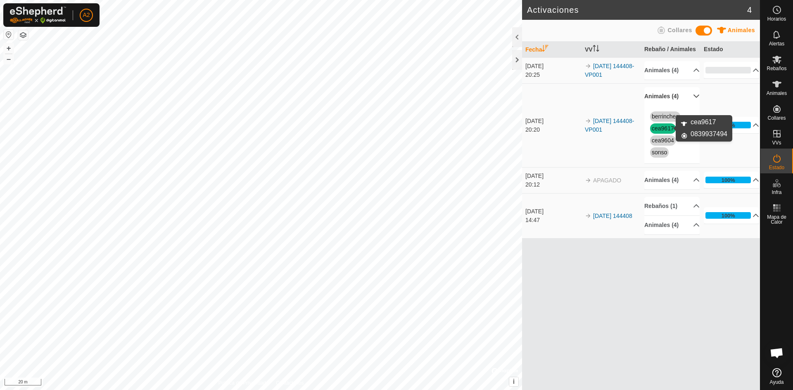
click at [665, 127] on link "cea9617" at bounding box center [662, 128] width 22 height 7
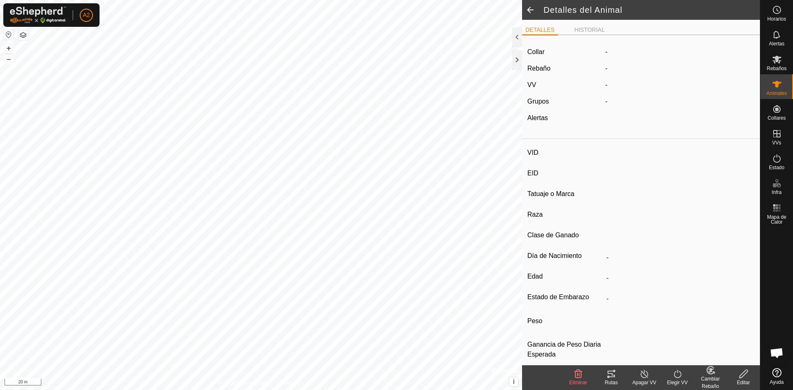
type input "cea9617"
type input "-"
type input "negra"
type input "manso"
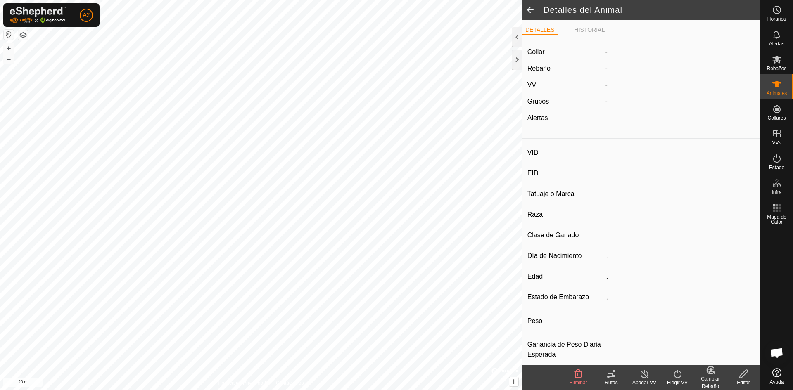
type input "0 kg"
type input "-"
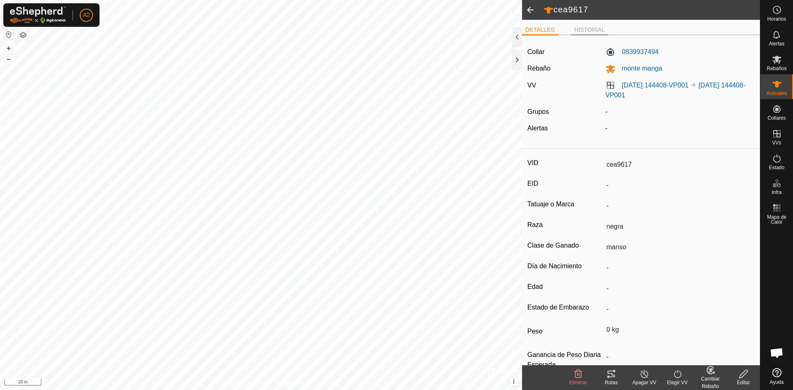
click at [593, 31] on li "HISTORIAL" at bounding box center [589, 31] width 37 height 10
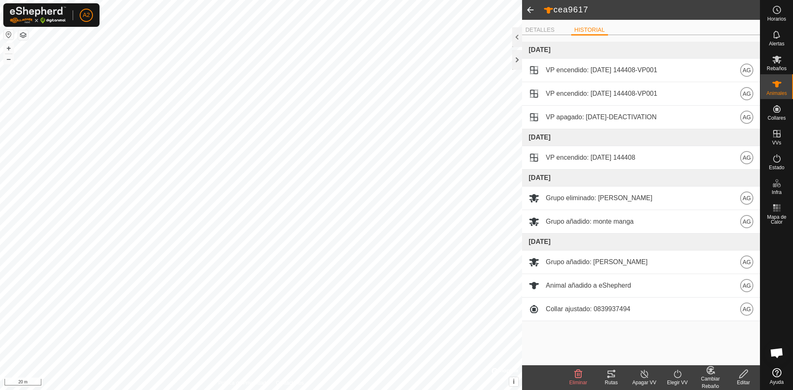
click at [530, 8] on span at bounding box center [530, 10] width 17 height 20
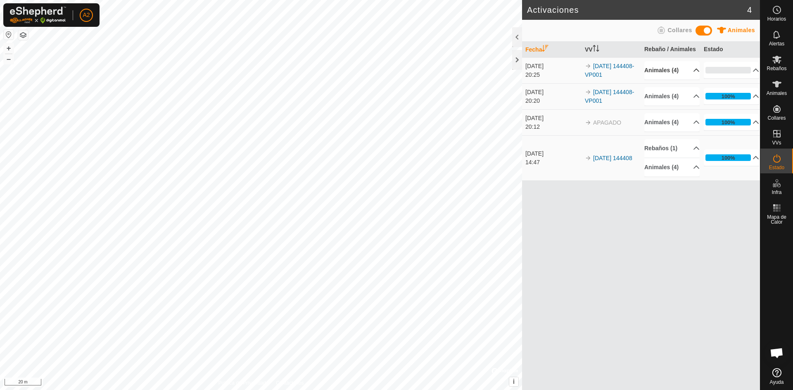
click at [690, 69] on p-accordion-header "Animales (4)" at bounding box center [671, 70] width 55 height 19
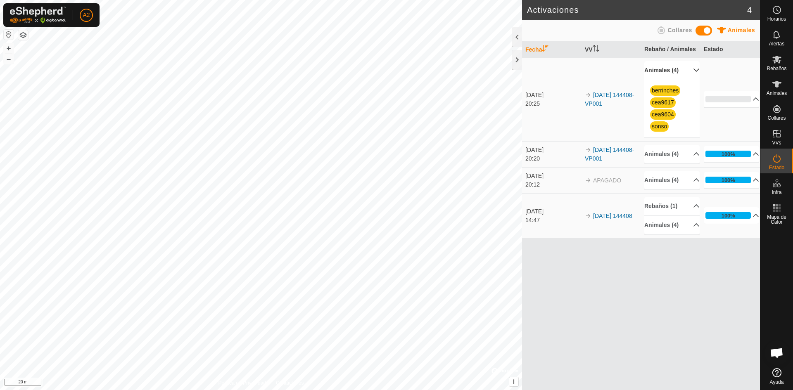
click at [690, 69] on p-accordion-header "Animales (4)" at bounding box center [671, 70] width 55 height 19
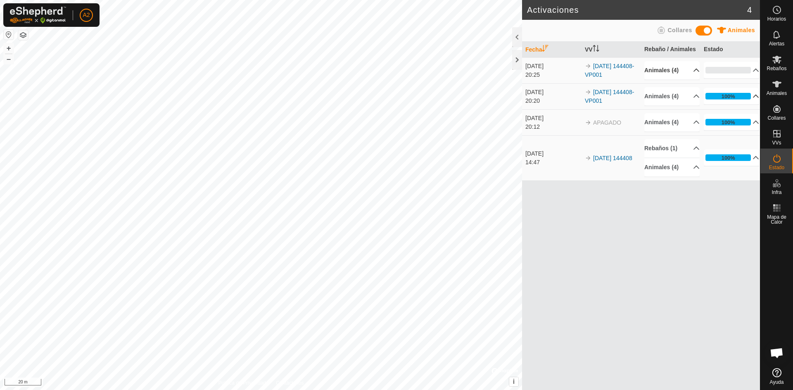
click at [754, 95] on p-accordion-header "100%" at bounding box center [730, 96] width 55 height 17
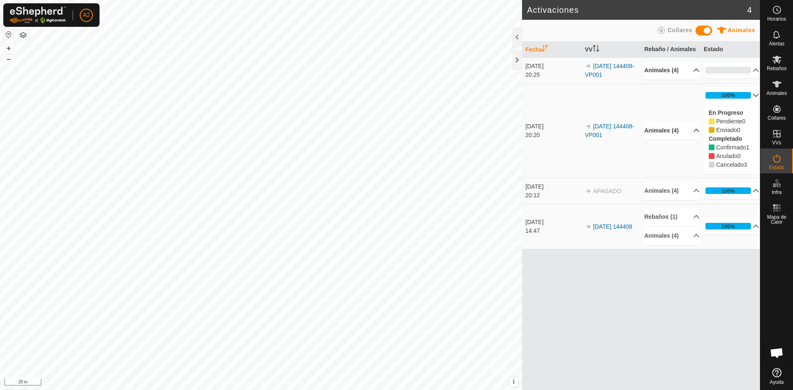
click at [690, 132] on p-accordion-header "Animales (4)" at bounding box center [671, 130] width 55 height 19
click at [663, 123] on link "berrinches" at bounding box center [664, 121] width 27 height 7
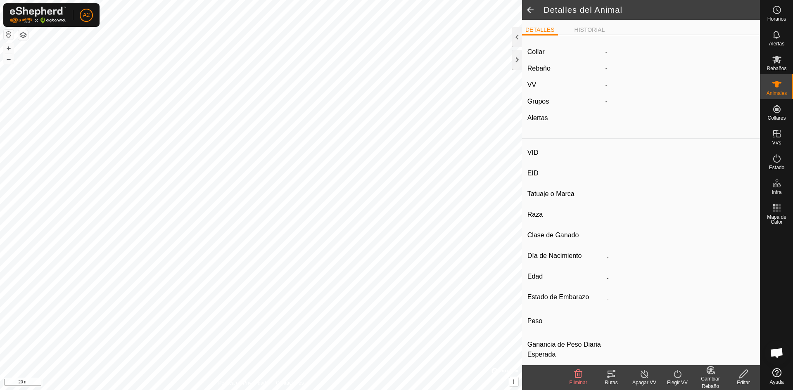
type input "berrinches"
type input "-"
type input "j.a.i.g"
type input "negra"
type input "manso"
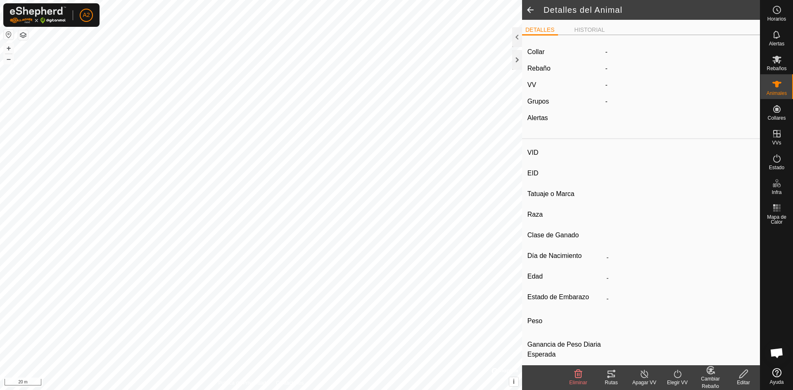
type input "0 kg"
type input "-"
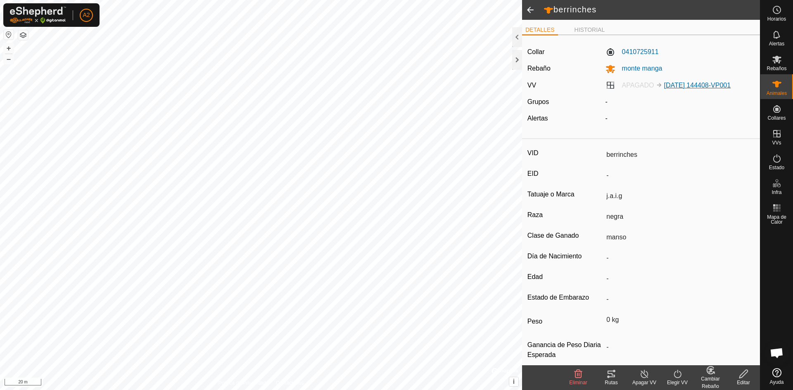
click at [668, 85] on link "[DATE] 144408-VP001" at bounding box center [697, 85] width 67 height 7
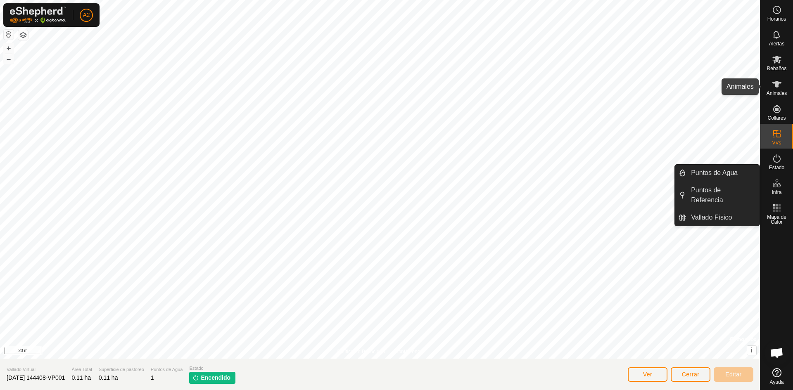
click at [776, 85] on icon at bounding box center [776, 84] width 9 height 7
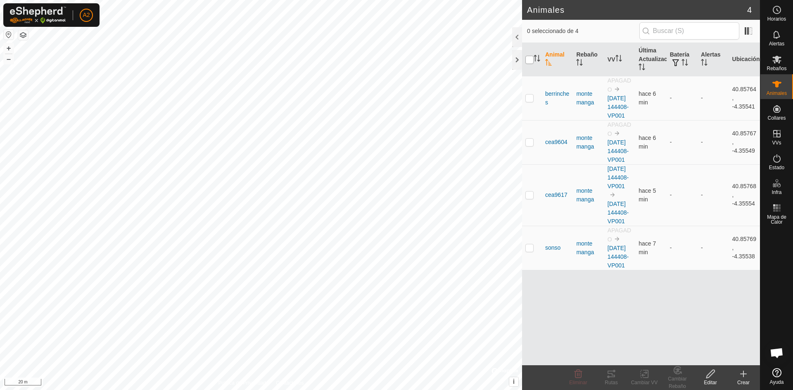
click at [527, 56] on input "checkbox" at bounding box center [529, 60] width 8 height 8
checkbox input "true"
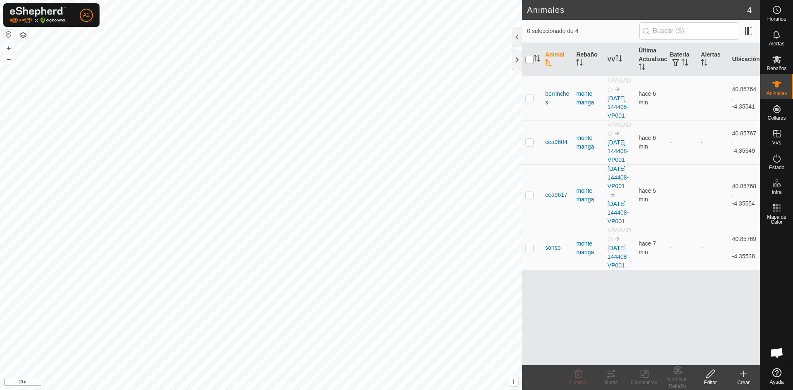
checkbox input "true"
click at [645, 374] on icon at bounding box center [644, 374] width 10 height 10
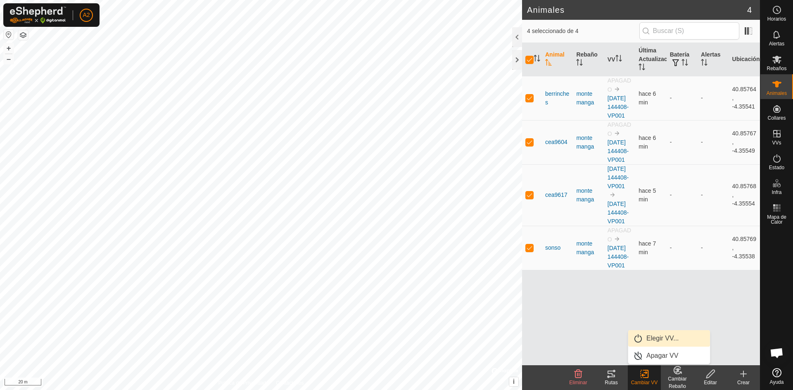
click at [656, 338] on link "Elegir VV..." at bounding box center [669, 338] width 82 height 17
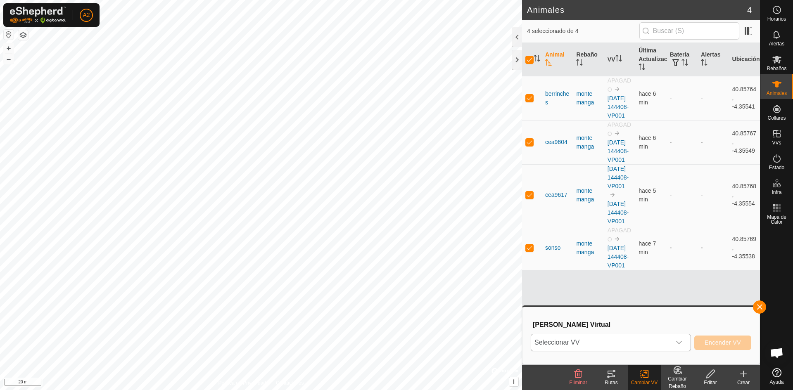
click at [679, 346] on icon "dropdown trigger" at bounding box center [678, 342] width 7 height 7
click at [516, 38] on div at bounding box center [517, 37] width 10 height 20
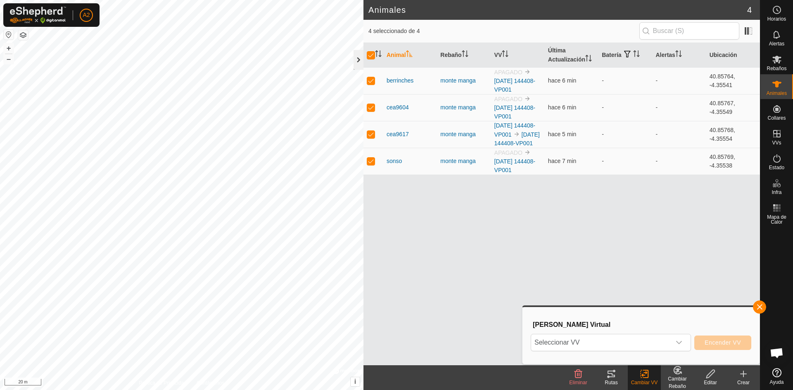
click at [355, 59] on div at bounding box center [358, 60] width 10 height 20
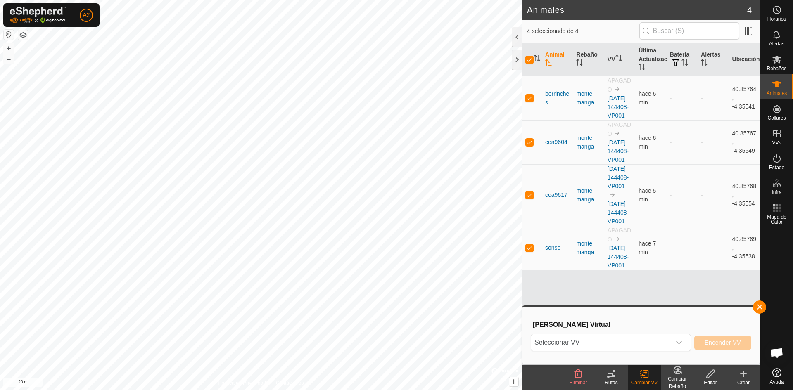
click at [525, 58] on th at bounding box center [532, 59] width 20 height 33
click at [526, 58] on input "checkbox" at bounding box center [529, 60] width 8 height 8
checkbox input "false"
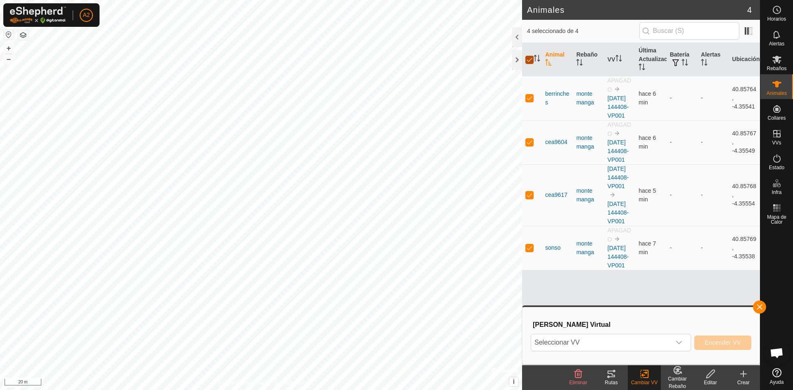
checkbox input "false"
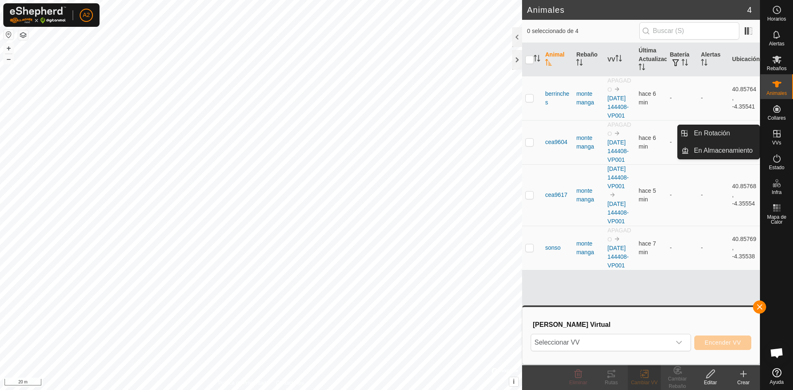
drag, startPoint x: 776, startPoint y: 145, endPoint x: 776, endPoint y: 127, distance: 18.2
click at [776, 127] on div "VVs" at bounding box center [776, 136] width 33 height 25
click at [776, 137] on icon at bounding box center [776, 133] width 7 height 7
click at [725, 131] on link "En Rotación" at bounding box center [724, 133] width 71 height 17
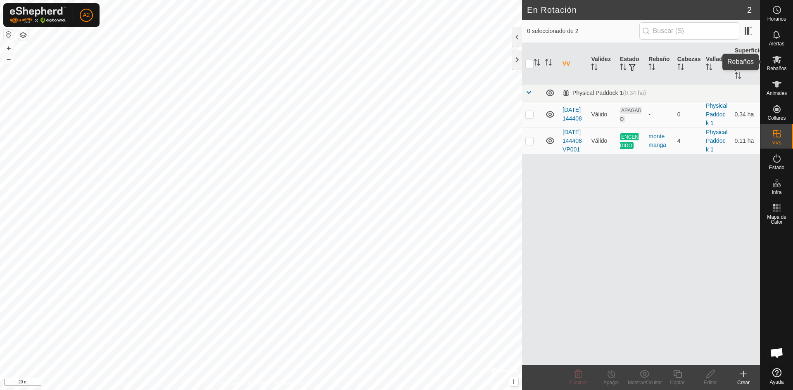
click at [777, 61] on icon at bounding box center [776, 60] width 9 height 8
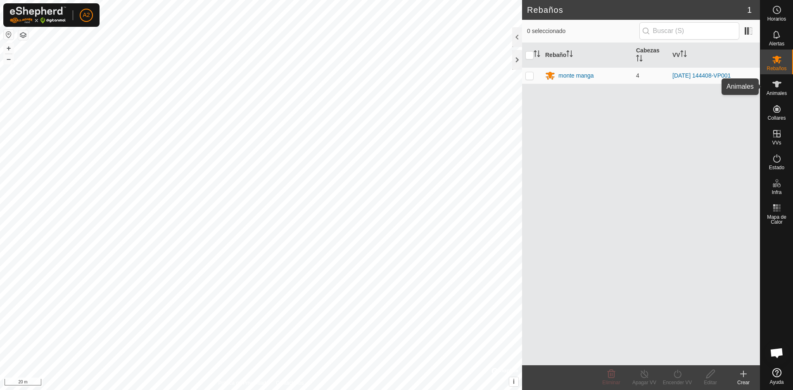
click at [773, 85] on icon at bounding box center [777, 84] width 10 height 10
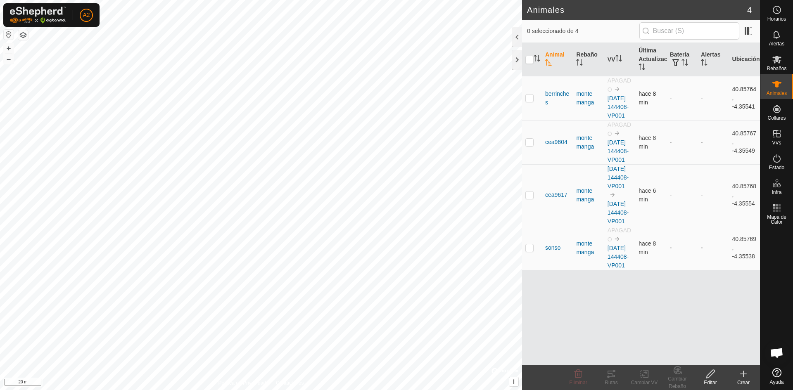
click at [528, 101] on p-checkbox at bounding box center [529, 98] width 8 height 7
click at [532, 101] on p-checkbox at bounding box center [529, 98] width 8 height 7
checkbox input "false"
click at [775, 162] on icon at bounding box center [776, 158] width 7 height 8
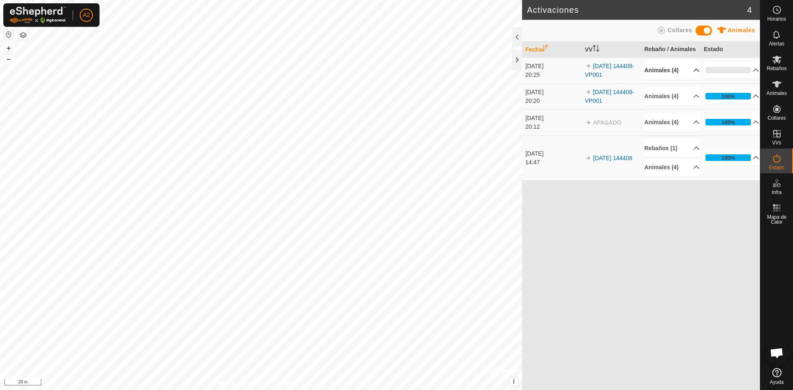
click at [691, 69] on p-accordion-header "Animales (4)" at bounding box center [671, 70] width 55 height 19
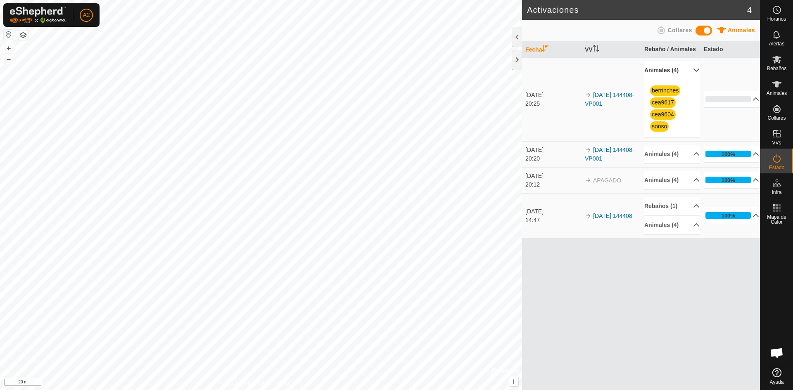
click at [691, 69] on p-accordion-header "Animales (4)" at bounding box center [671, 70] width 55 height 19
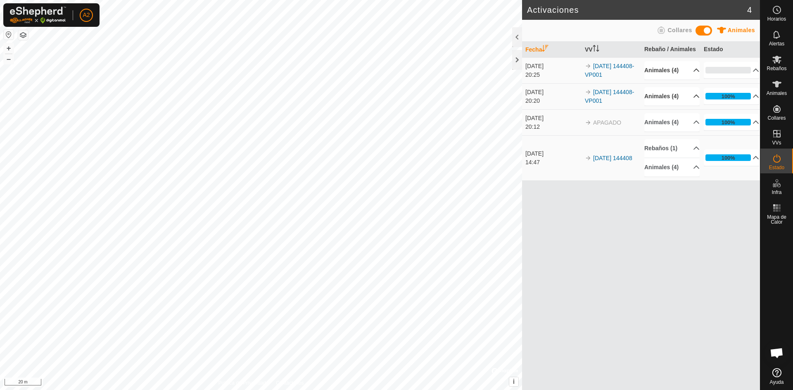
click at [690, 96] on p-accordion-header "Animales (4)" at bounding box center [671, 96] width 55 height 19
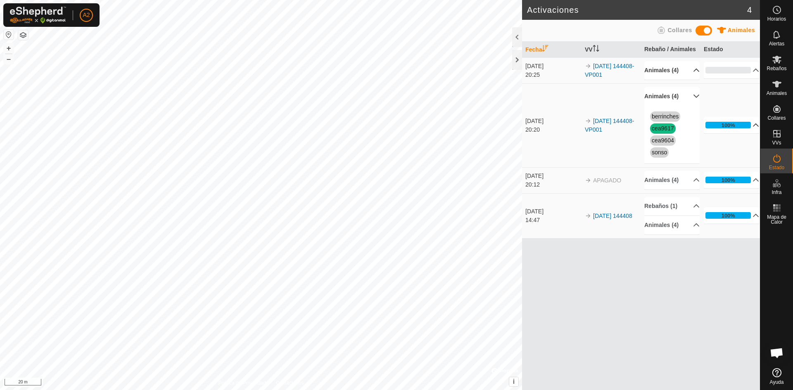
click at [751, 122] on p-accordion-header "100%" at bounding box center [730, 125] width 55 height 17
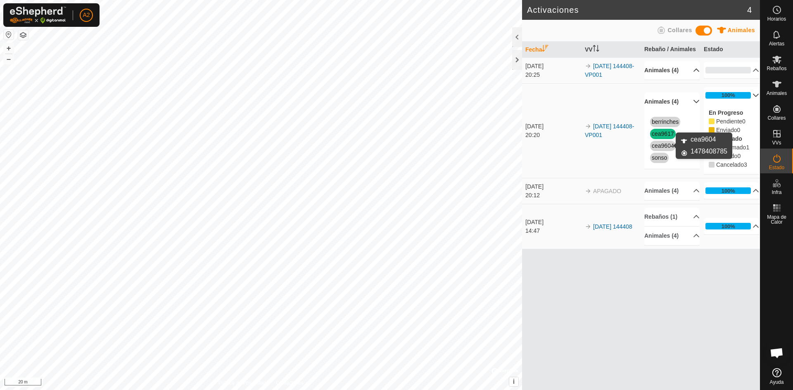
click at [666, 147] on link "cea9604" at bounding box center [662, 145] width 22 height 7
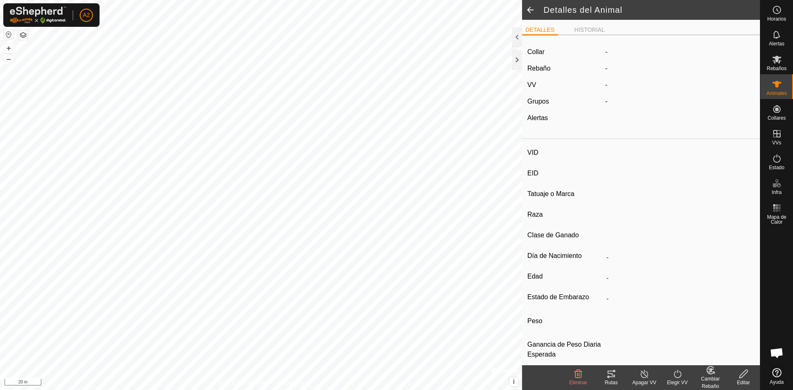
type input "cea9604"
type input "-"
type input "negra"
type input "manso"
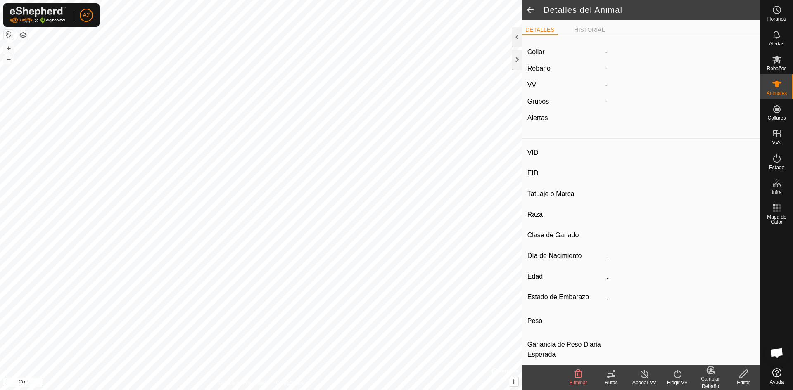
type input "0 kg"
type input "-"
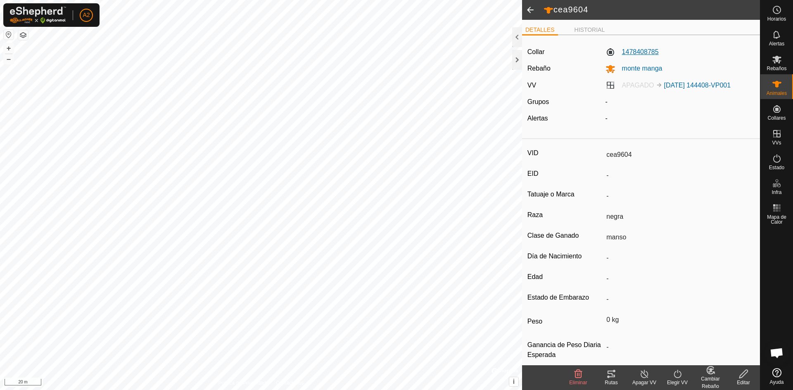
click at [641, 52] on label "1478408785" at bounding box center [631, 52] width 53 height 10
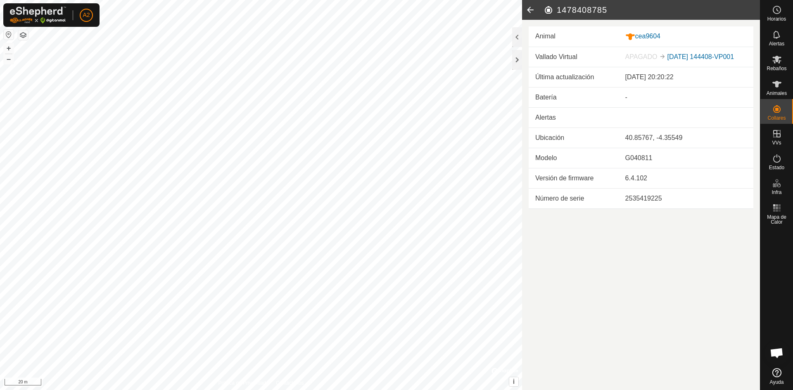
click at [528, 9] on icon at bounding box center [530, 10] width 17 height 20
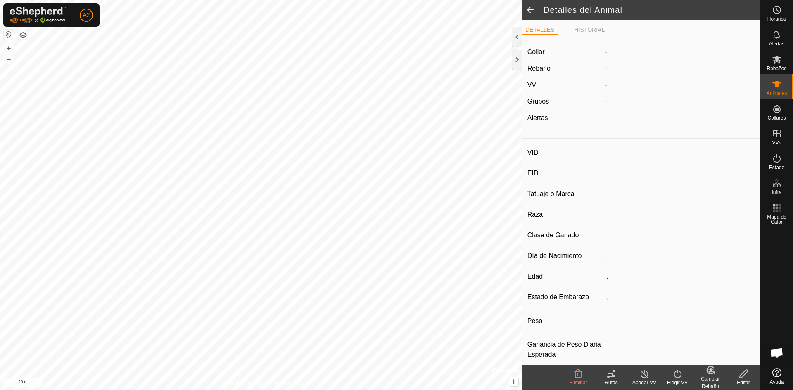
type input "cea9604"
type input "-"
type input "negra"
type input "manso"
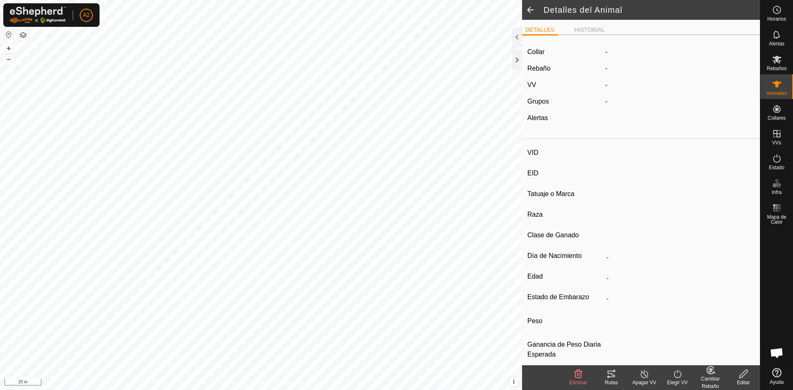
type input "0 kg"
type input "-"
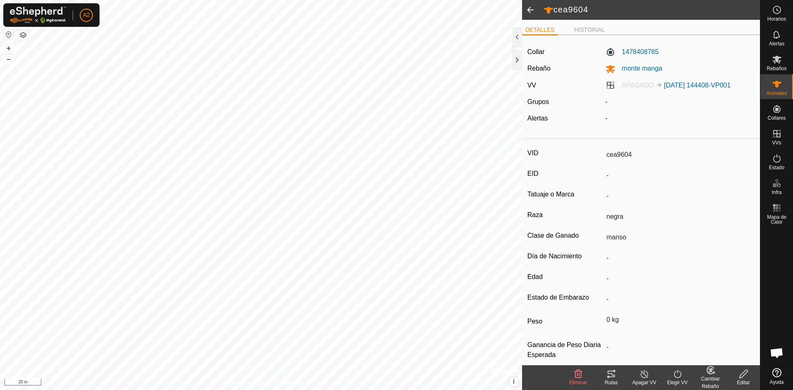
click at [528, 9] on span at bounding box center [530, 10] width 17 height 20
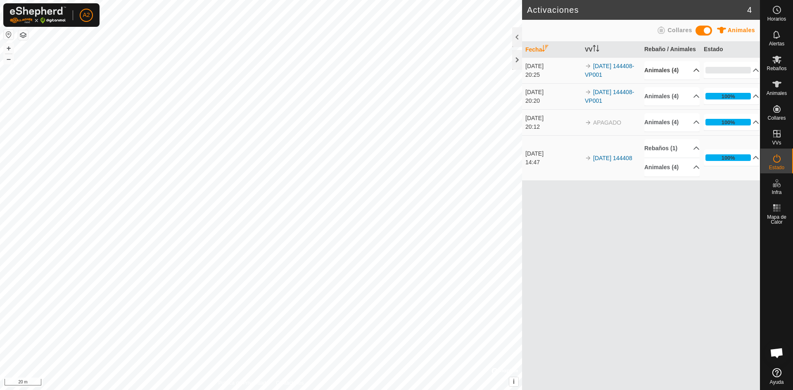
click at [689, 69] on p-accordion-header "Animales (4)" at bounding box center [671, 70] width 55 height 19
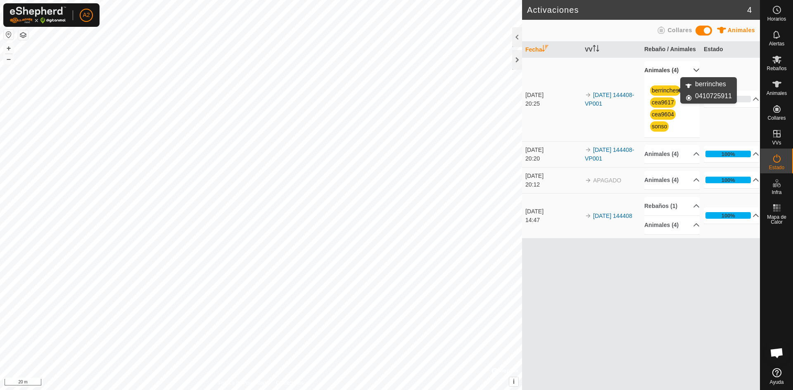
click at [671, 91] on link "berrinches" at bounding box center [664, 90] width 27 height 7
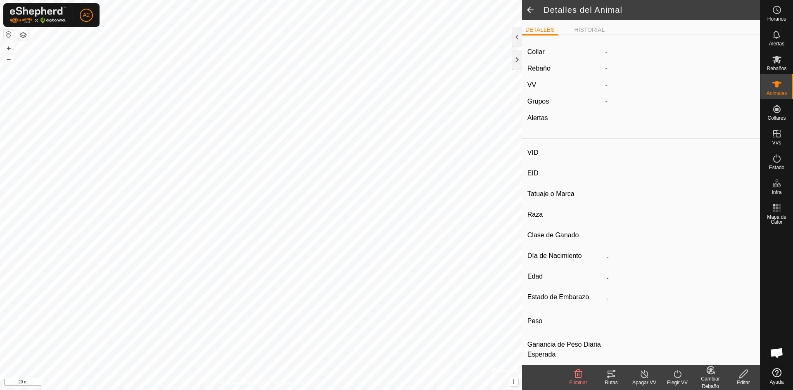
type input "berrinches"
type input "-"
type input "j.a.i.g"
type input "negra"
type input "manso"
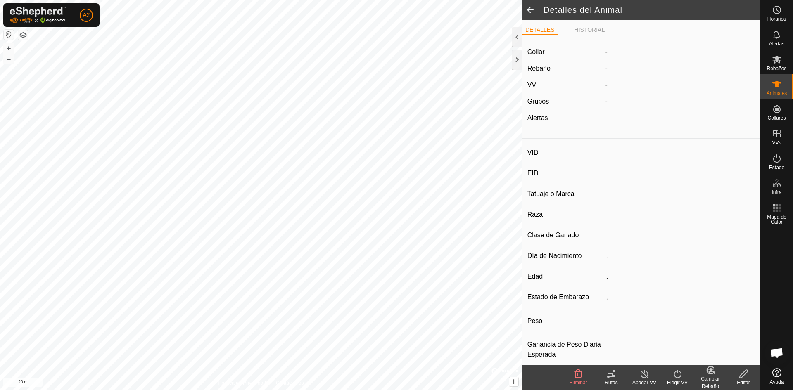
type input "0 kg"
type input "-"
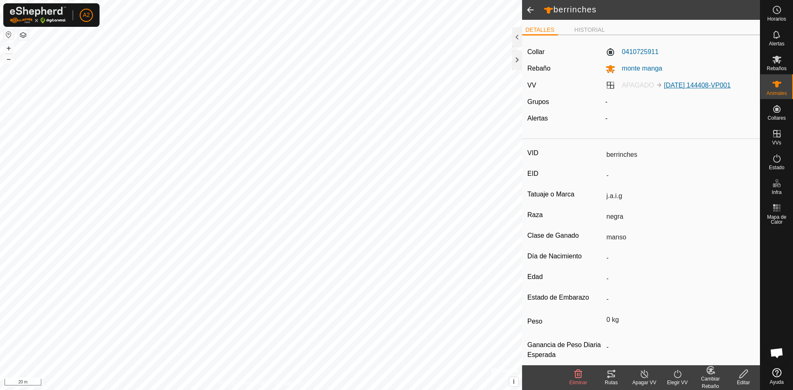
click at [701, 87] on link "[DATE] 144408-VP001" at bounding box center [697, 85] width 67 height 7
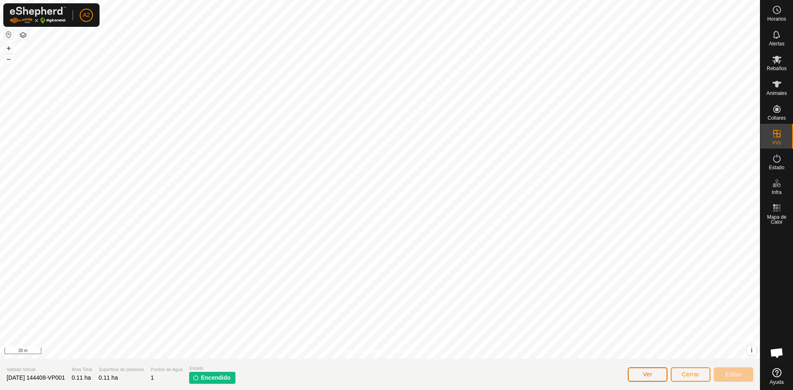
click at [647, 374] on span "Ver" at bounding box center [647, 374] width 9 height 7
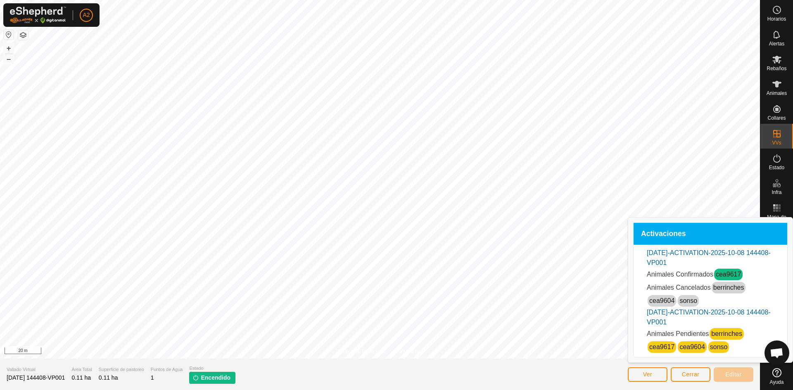
click at [724, 334] on link "berrinches" at bounding box center [726, 333] width 31 height 7
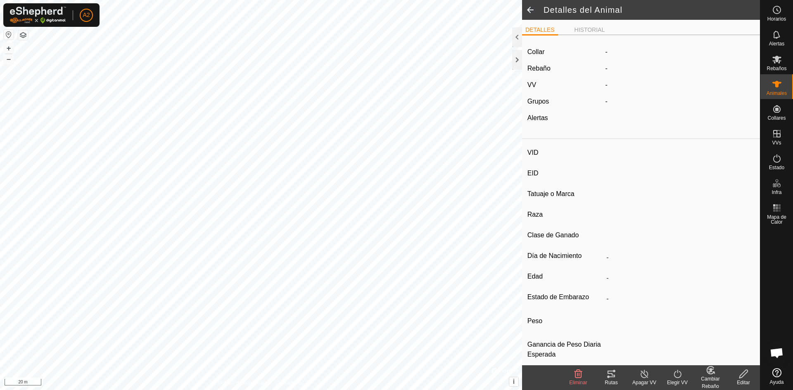
type input "berrinches"
type input "-"
type input "j.a.i.g"
type input "negra"
type input "manso"
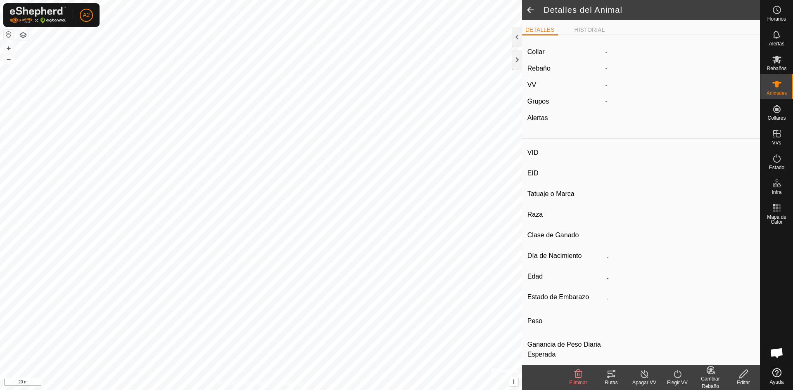
type input "0 kg"
type input "-"
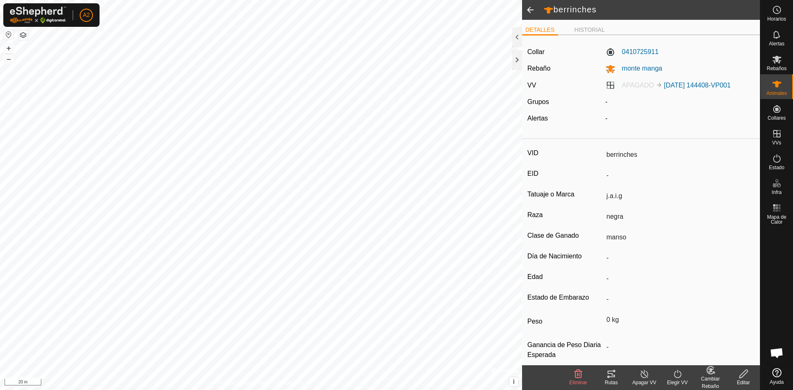
click at [743, 375] on icon at bounding box center [743, 374] width 8 height 8
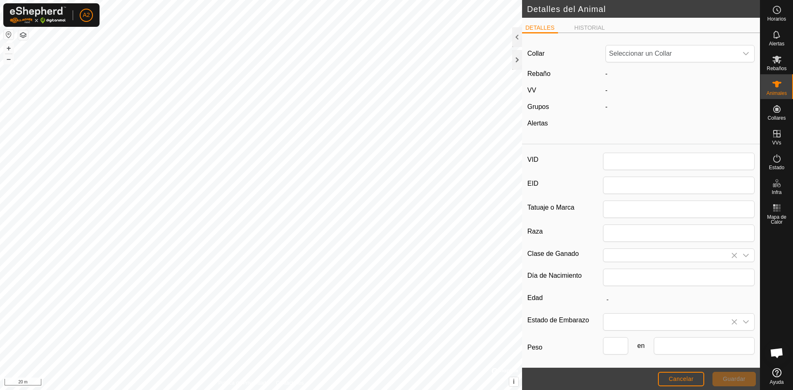
type input "berrinches"
type input "j.a.i.g"
type input "negra"
type input "manso"
type input "0"
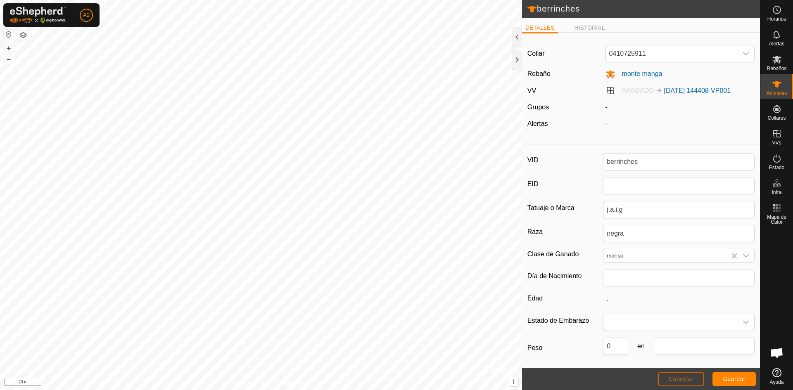
click at [686, 381] on span "Cancelar" at bounding box center [680, 379] width 25 height 7
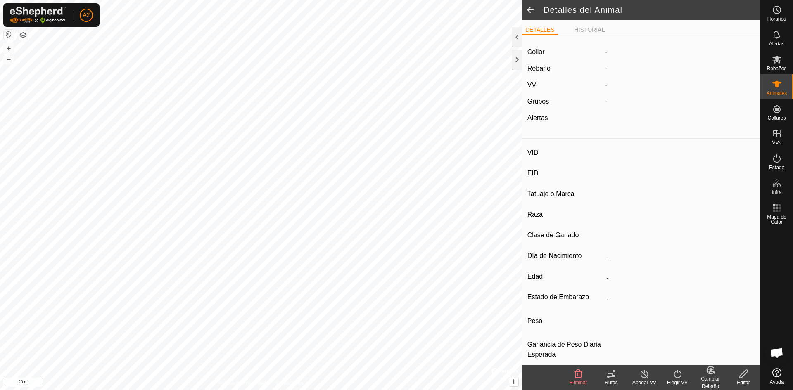
type input "berrinches"
type input "-"
type input "j.a.i.g"
type input "negra"
type input "manso"
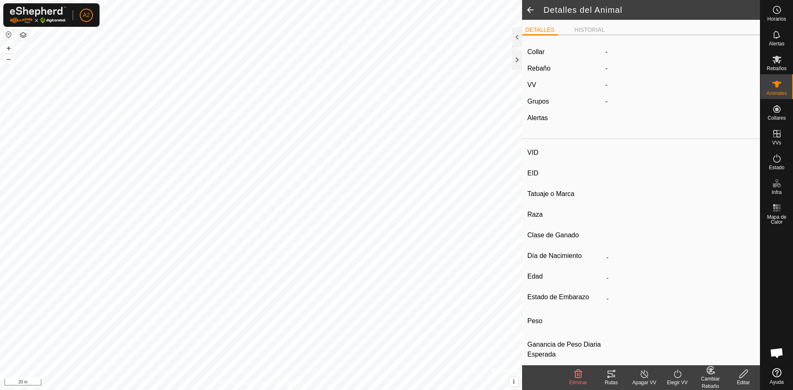
type input "0 kg"
type input "-"
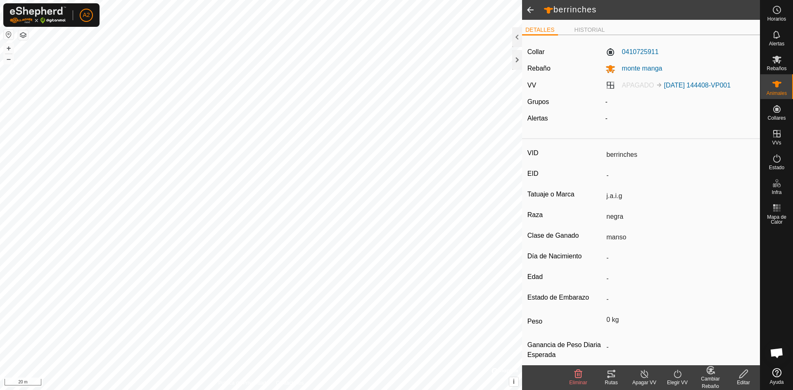
click at [526, 7] on span at bounding box center [530, 10] width 17 height 20
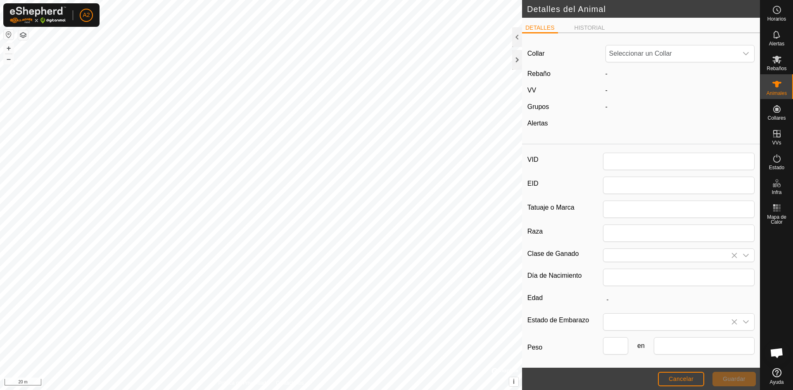
type input "berrinches"
type input "j.a.i.g"
type input "negra"
type input "manso"
type input "0"
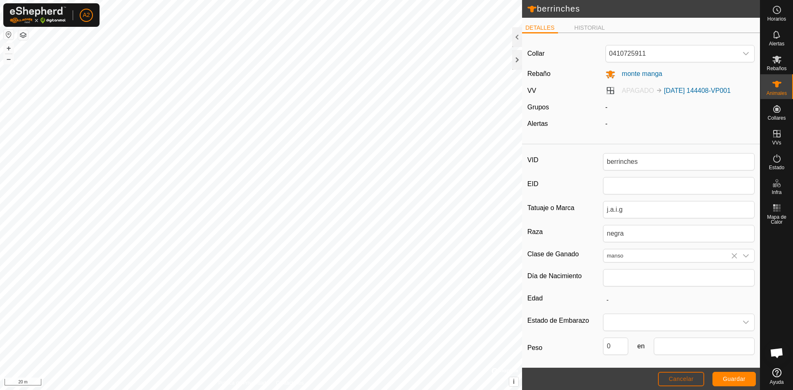
click at [674, 380] on span "Cancelar" at bounding box center [680, 379] width 25 height 7
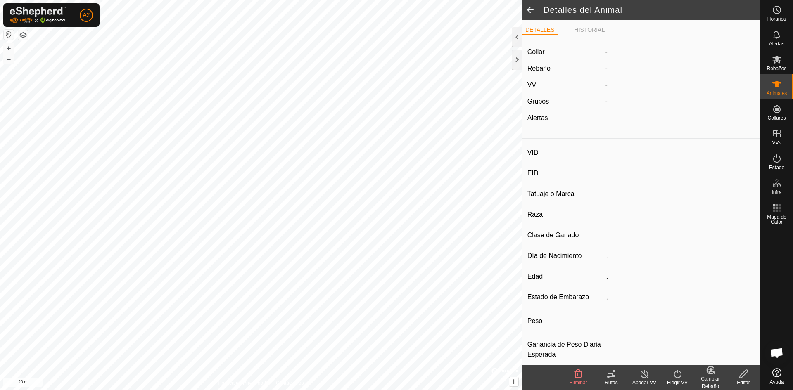
type input "berrinches"
type input "-"
type input "j.a.i.g"
type input "negra"
type input "manso"
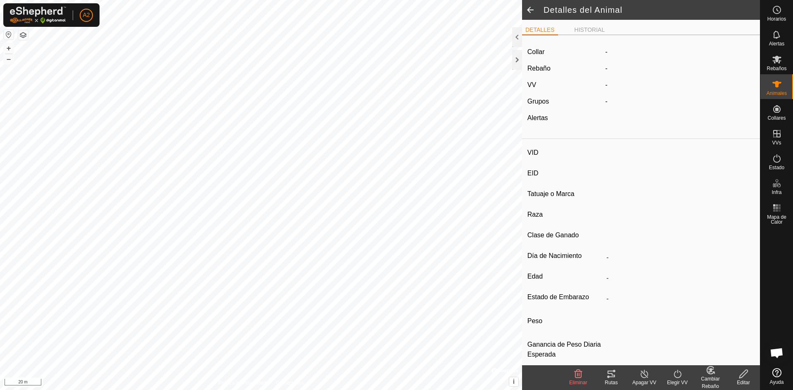
type input "0 kg"
type input "-"
type input "cea9617"
type input "-"
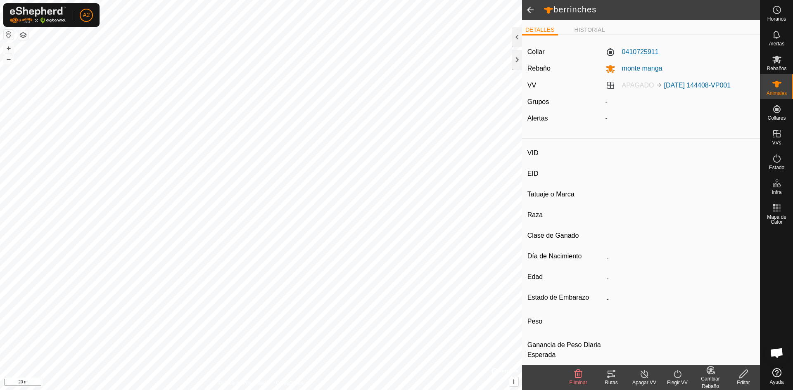
type input "negra"
type input "manso"
type input "0 kg"
type input "-"
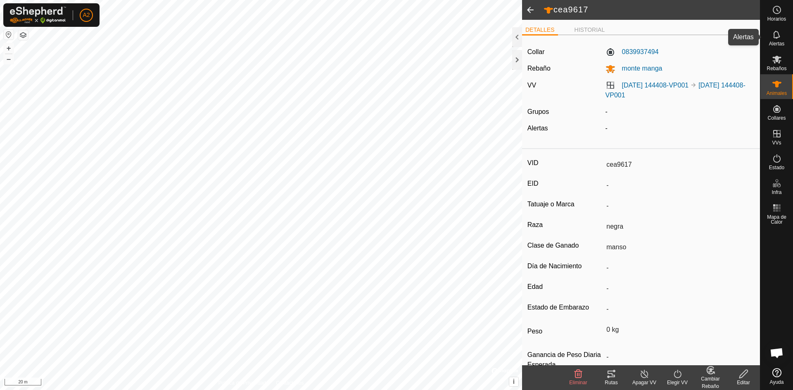
click at [773, 33] on icon at bounding box center [776, 35] width 7 height 8
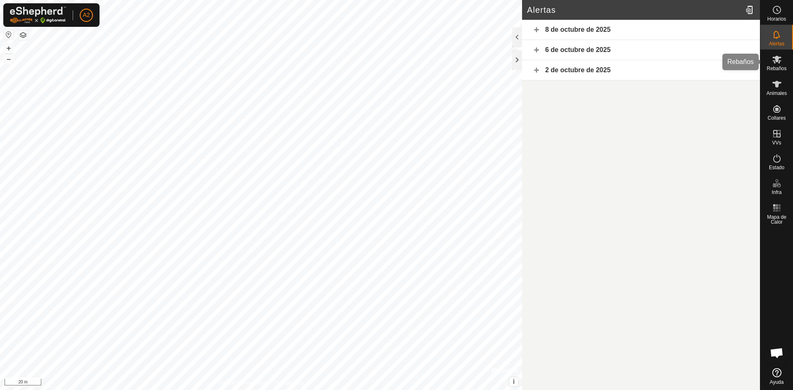
click at [774, 59] on icon at bounding box center [777, 59] width 10 height 10
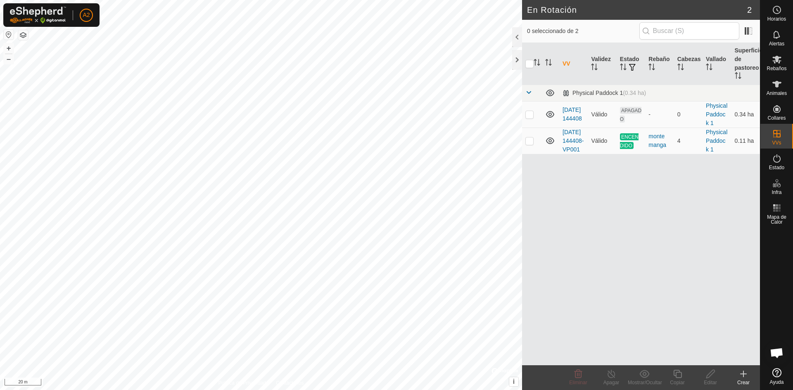
drag, startPoint x: 652, startPoint y: 151, endPoint x: 675, endPoint y: 224, distance: 76.2
click at [675, 224] on div "VV Validez Estado Rebaño Cabezas Vallado Superficie de pastoreo Physical Paddoc…" at bounding box center [641, 204] width 238 height 322
click at [656, 59] on th "Rebaño" at bounding box center [659, 64] width 28 height 42
click at [634, 59] on th "Estado" at bounding box center [630, 64] width 28 height 42
click at [575, 269] on div "VV Validez Estado Rebaño Cabezas Vallado Superficie de pastoreo Physical Paddoc…" at bounding box center [641, 204] width 238 height 322
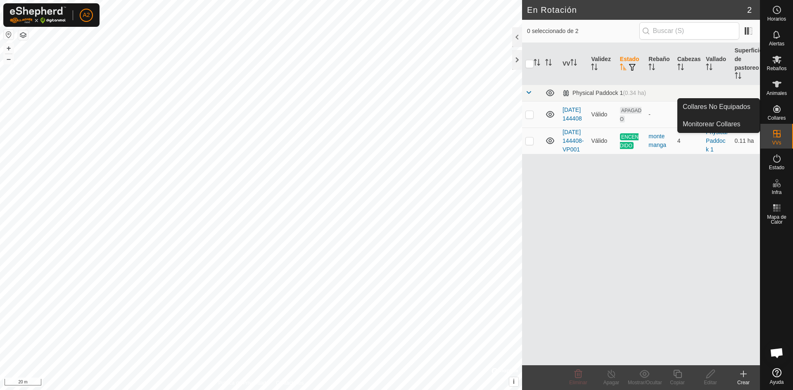
click at [773, 109] on icon at bounding box center [776, 108] width 7 height 7
click at [734, 126] on link "Monitorear Collares" at bounding box center [718, 124] width 82 height 17
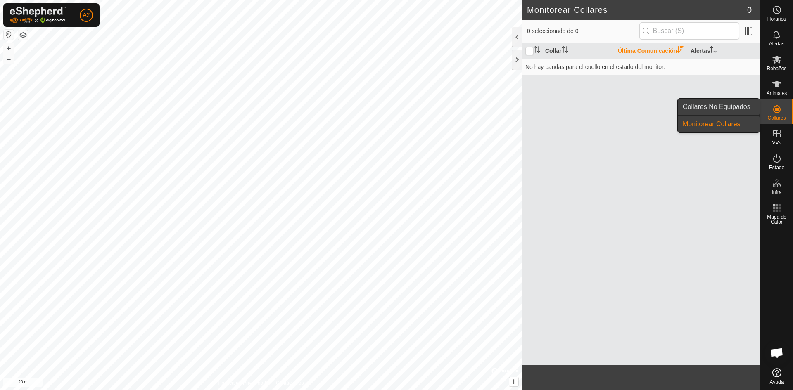
click at [730, 106] on link "Collares No Equipados" at bounding box center [718, 107] width 82 height 17
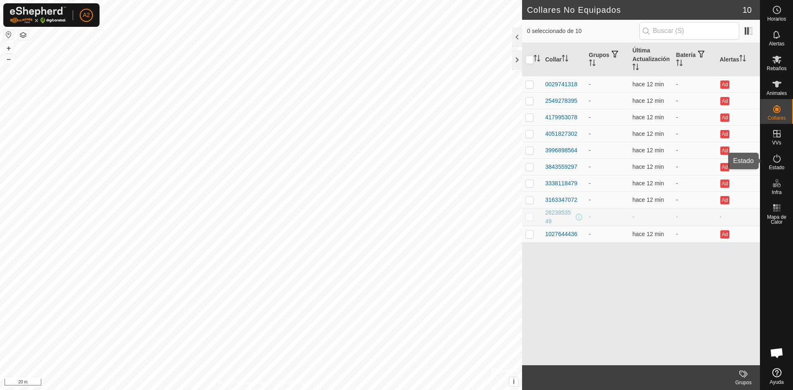
click at [778, 156] on icon at bounding box center [776, 158] width 7 height 8
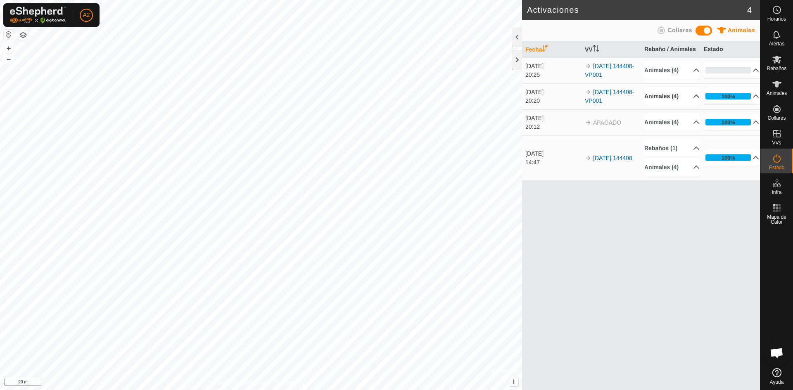
click at [691, 97] on p-accordion-header "Animales (4)" at bounding box center [671, 96] width 55 height 19
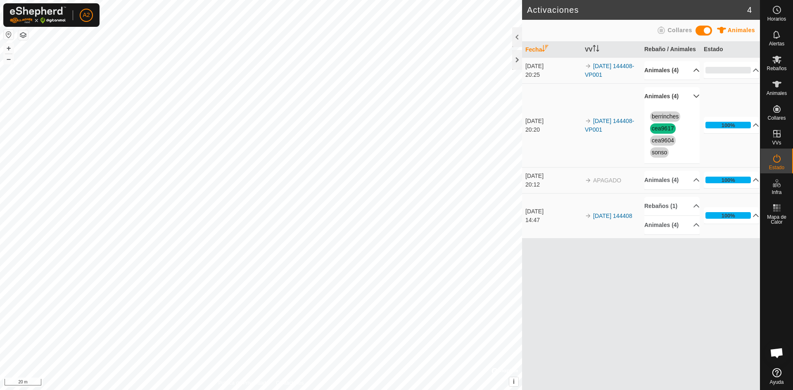
click at [690, 69] on p-accordion-header "Animales (4)" at bounding box center [671, 70] width 55 height 19
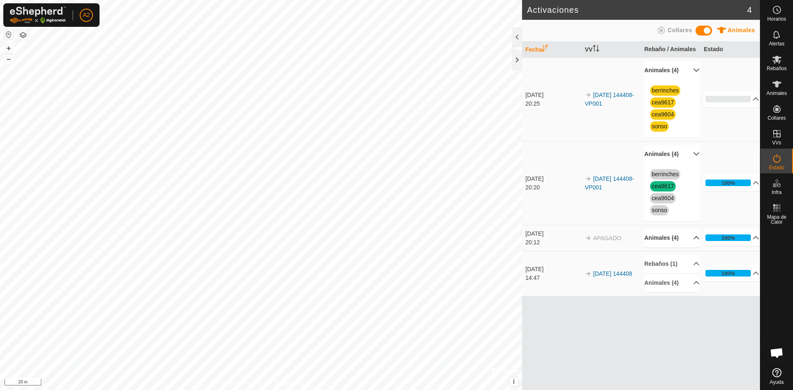
click at [690, 236] on p-accordion-header "Animales (4)" at bounding box center [671, 238] width 55 height 19
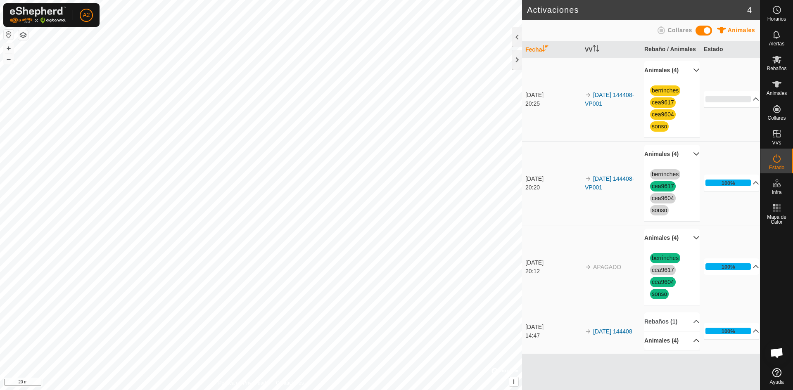
click at [694, 343] on p-accordion-header "Animales (4)" at bounding box center [671, 340] width 55 height 19
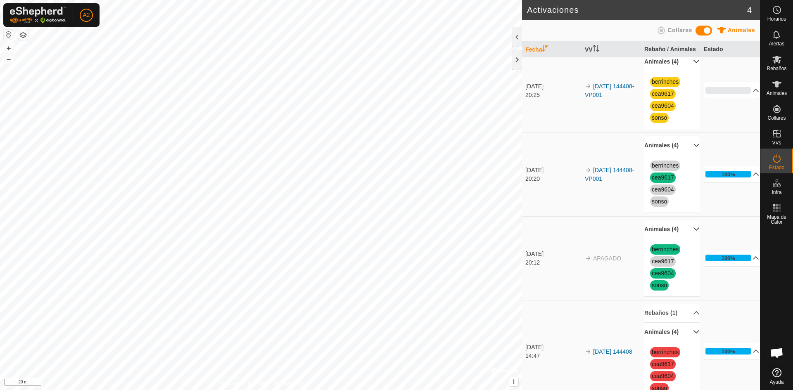
scroll to position [30, 0]
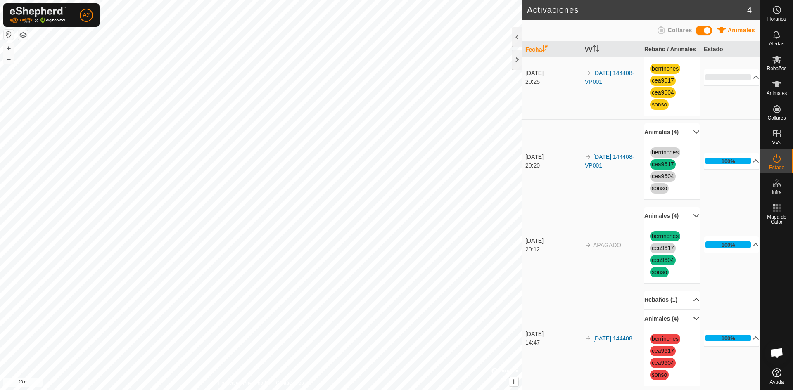
click at [684, 299] on p-accordion-header "Rebaños (1)" at bounding box center [671, 300] width 55 height 19
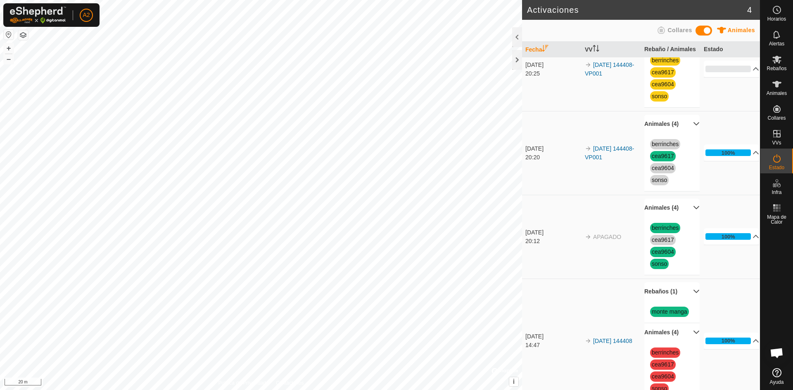
click at [684, 299] on p-accordion-header "Rebaños (1)" at bounding box center [671, 291] width 55 height 19
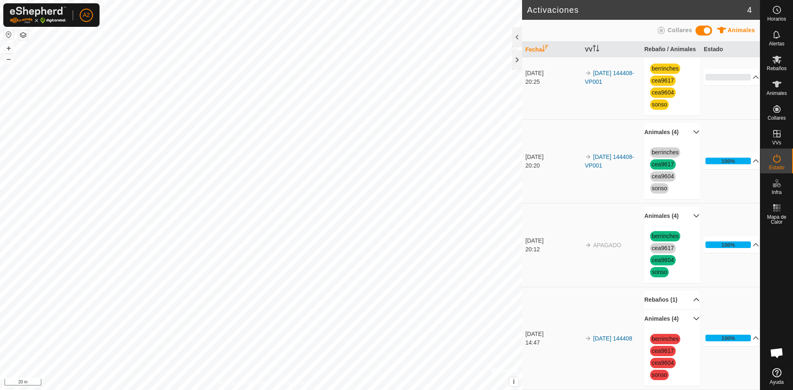
click at [686, 319] on p-accordion-header "Animales (4)" at bounding box center [671, 319] width 55 height 19
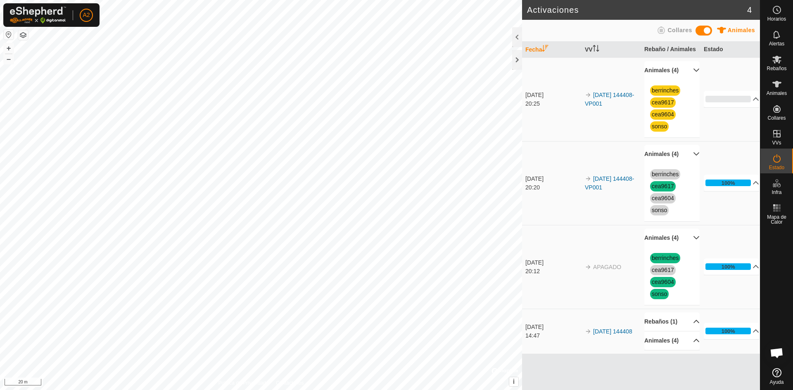
scroll to position [0, 0]
click at [750, 184] on p-accordion-header "100%" at bounding box center [730, 183] width 55 height 17
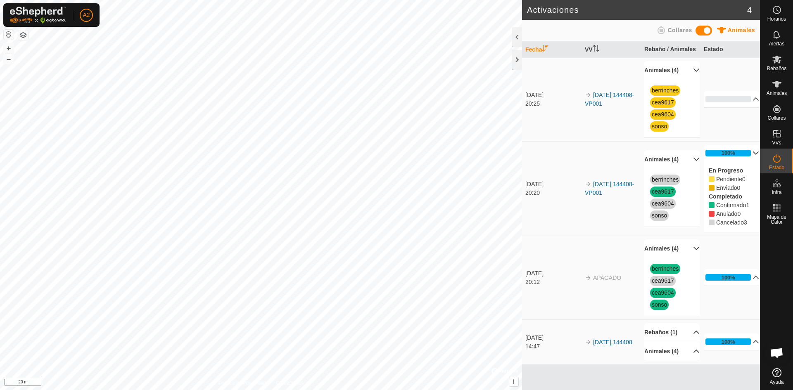
click at [750, 151] on p-accordion-header "100%" at bounding box center [730, 153] width 55 height 17
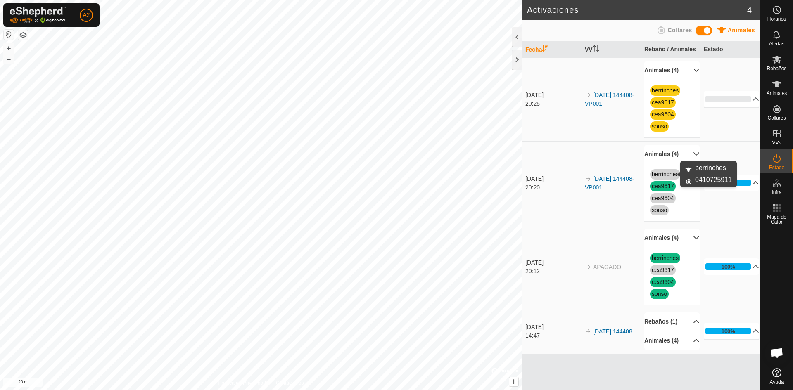
click at [660, 174] on link "berrinches" at bounding box center [664, 174] width 27 height 7
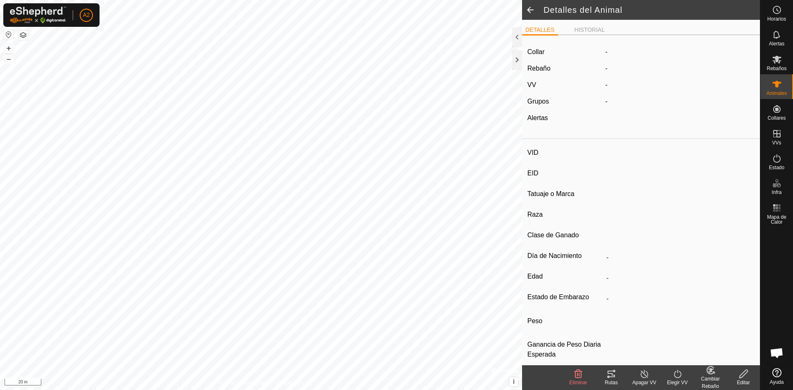
type input "berrinches"
type input "-"
type input "j.a.i.g"
type input "negra"
type input "manso"
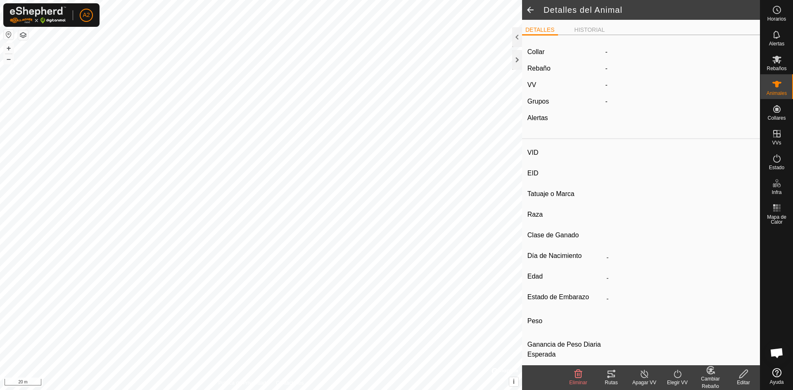
type input "0 kg"
type input "-"
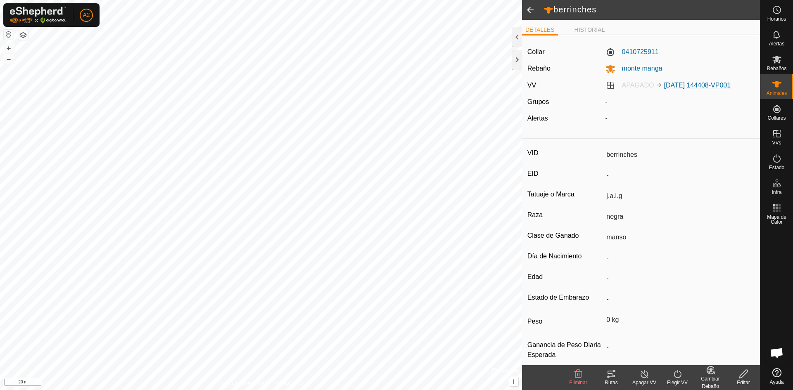
click at [669, 85] on link "[DATE] 144408-VP001" at bounding box center [697, 85] width 67 height 7
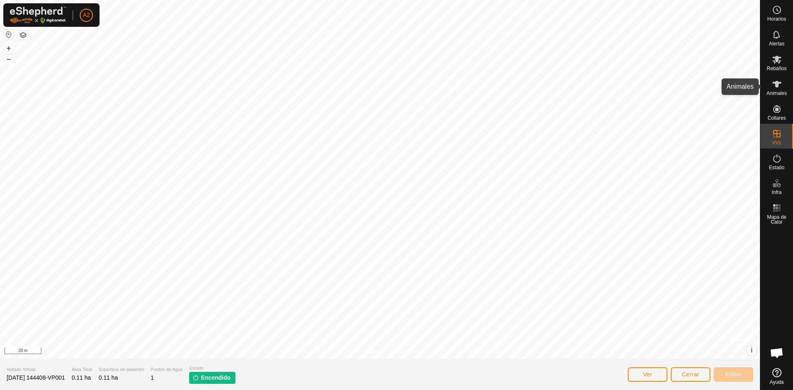
click at [774, 86] on icon at bounding box center [777, 84] width 10 height 10
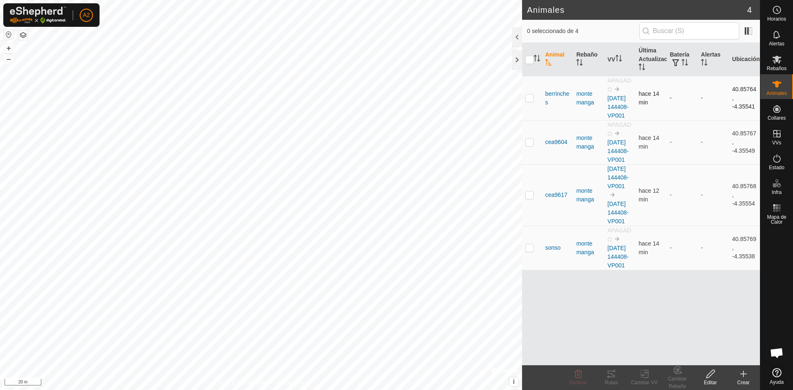
click at [529, 101] on p-checkbox at bounding box center [529, 98] width 8 height 7
checkbox input "true"
click at [617, 89] on img at bounding box center [616, 89] width 7 height 7
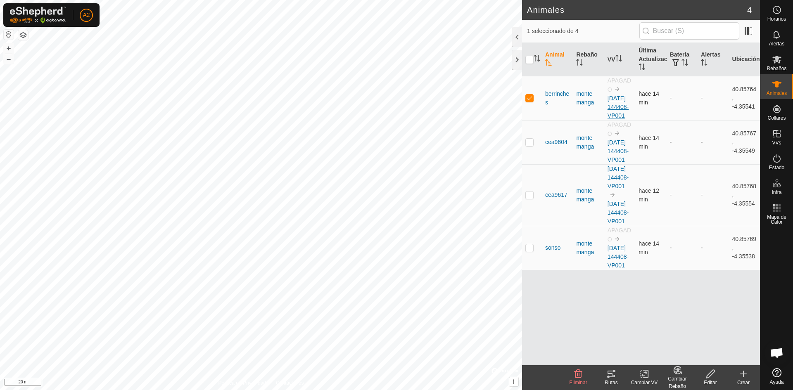
click at [617, 98] on link "[DATE] 144408-VP001" at bounding box center [617, 107] width 21 height 24
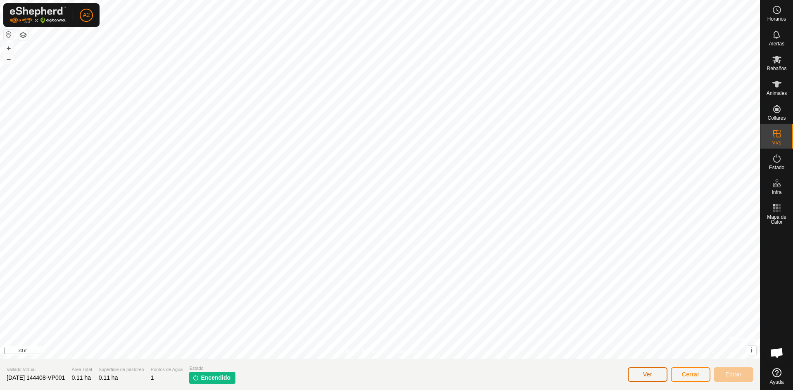
click at [641, 376] on button "Ver" at bounding box center [647, 374] width 40 height 14
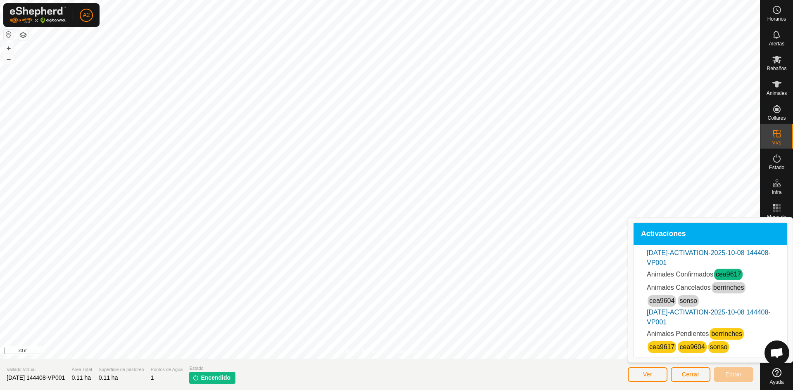
click at [731, 335] on link "berrinches" at bounding box center [726, 333] width 31 height 7
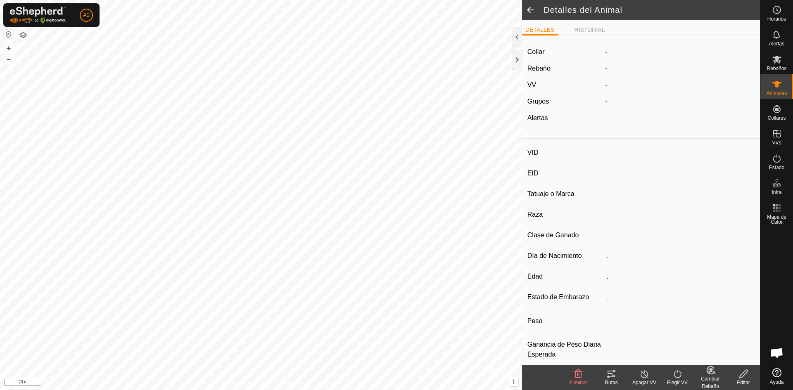
type input "berrinches"
type input "-"
type input "j.a.i.g"
type input "negra"
type input "manso"
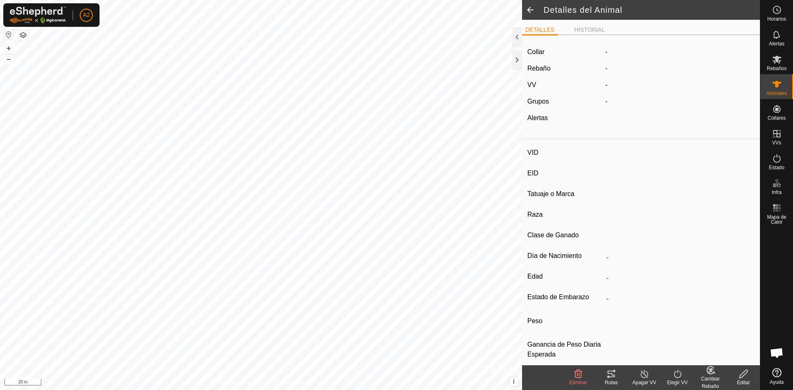
type input "0 kg"
type input "-"
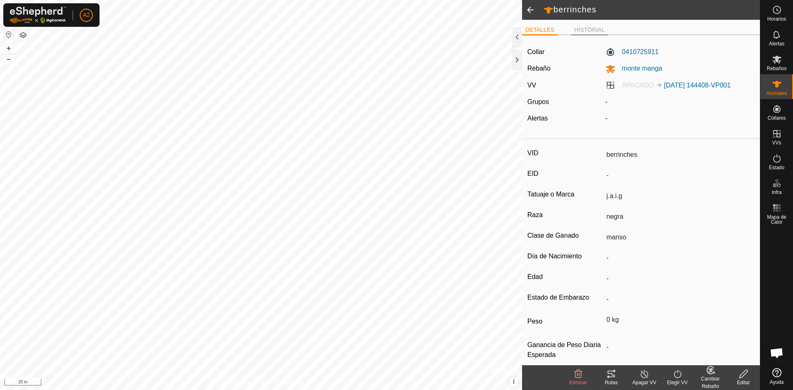
click at [581, 31] on li "HISTORIAL" at bounding box center [589, 31] width 37 height 10
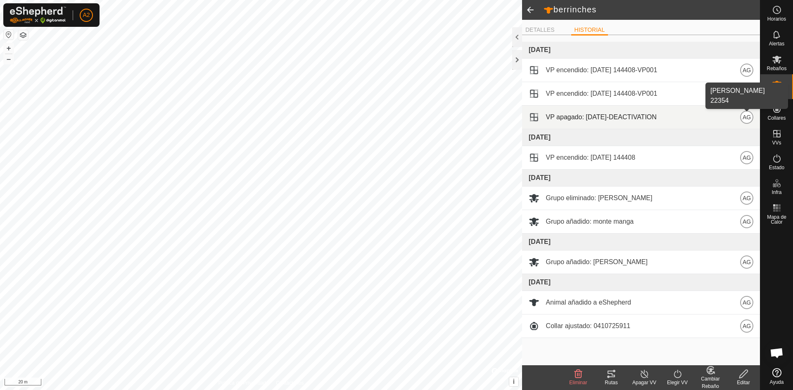
click at [746, 116] on span "AG" at bounding box center [746, 117] width 8 height 9
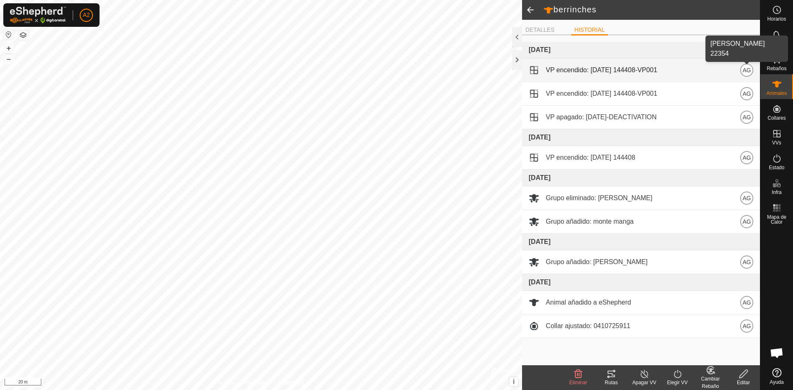
click at [748, 71] on span "AG" at bounding box center [746, 70] width 8 height 9
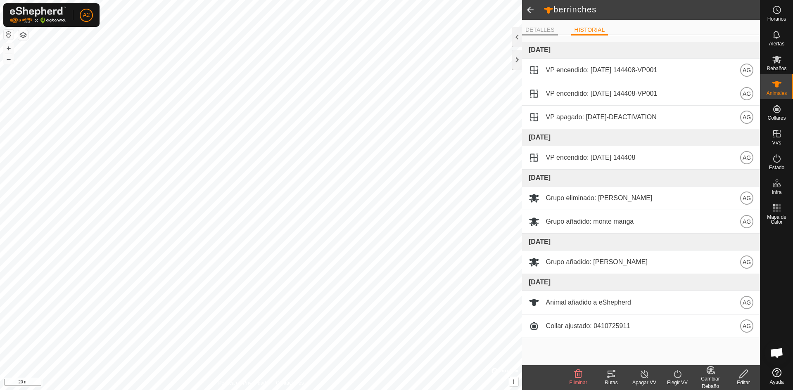
click at [537, 33] on li "DETALLES" at bounding box center [540, 31] width 36 height 10
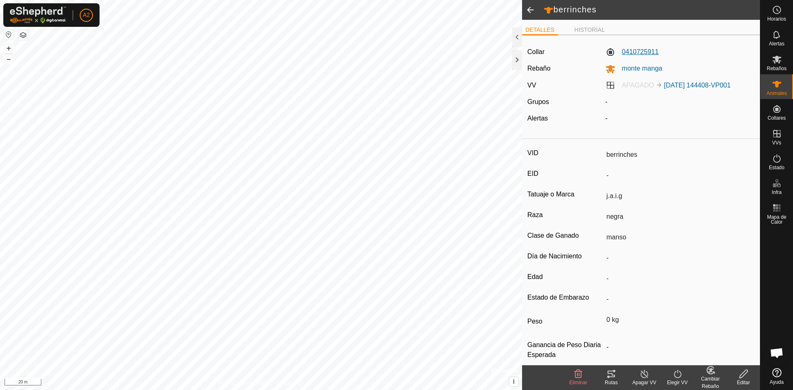
click at [627, 51] on label "0410725911" at bounding box center [631, 52] width 53 height 10
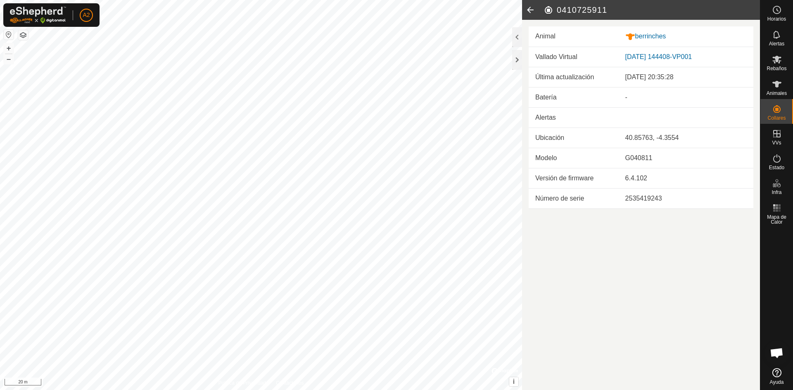
drag, startPoint x: 647, startPoint y: 35, endPoint x: 613, endPoint y: 302, distance: 268.8
click at [613, 302] on article "0410725911 Animal berrinches Vallado Virtual [DATE] 144408-VP001 Última actuali…" at bounding box center [641, 195] width 238 height 390
click at [638, 37] on div "berrinches" at bounding box center [685, 36] width 121 height 10
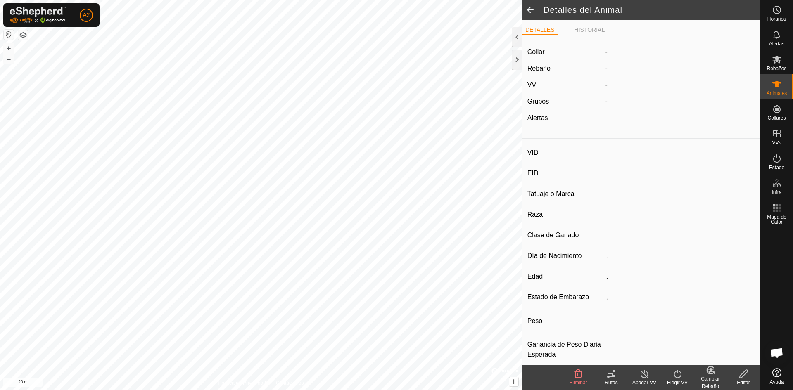
type input "berrinches"
type input "-"
type input "j.a.i.g"
type input "negra"
type input "manso"
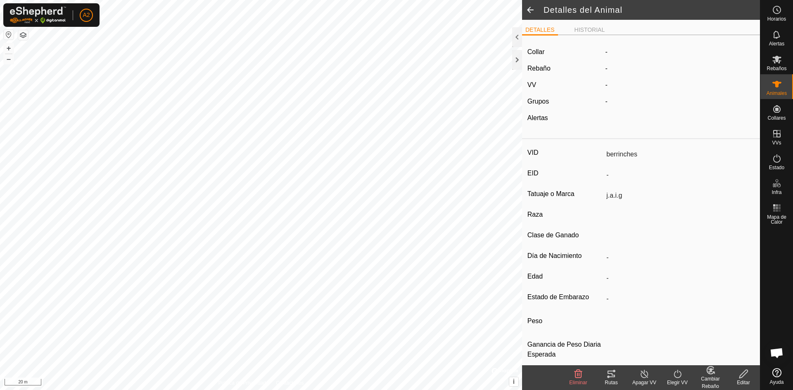
type input "0 kg"
type input "-"
click at [606, 86] on label "[DATE] 144408-VP001" at bounding box center [646, 85] width 83 height 7
click at [609, 83] on label "[DATE] 144408-VP001" at bounding box center [646, 85] width 83 height 7
click at [649, 83] on link "[DATE] 144408-VP001" at bounding box center [655, 85] width 67 height 7
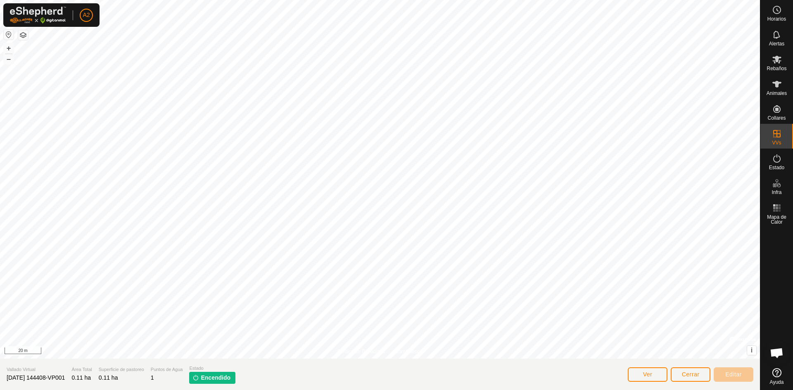
click at [774, 353] on span "Chat abierto" at bounding box center [776, 354] width 14 height 12
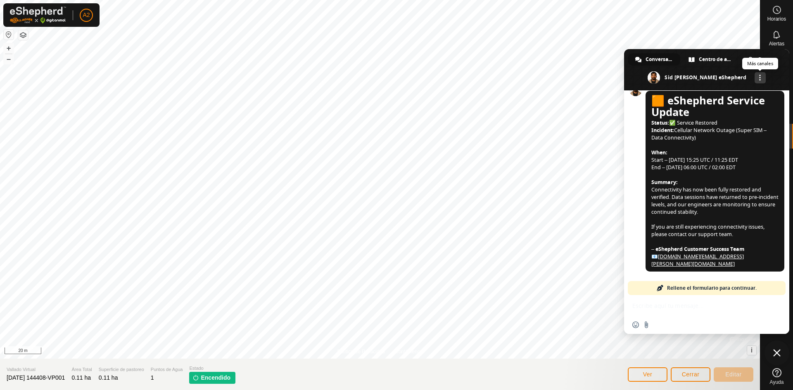
click at [757, 76] on div "Más canales" at bounding box center [759, 77] width 11 height 11
click at [759, 80] on span "Más canales" at bounding box center [760, 78] width 2 height 6
click at [660, 58] on span "Conversación" at bounding box center [658, 59] width 26 height 12
click at [649, 301] on div "Insertar un emoji Enviar un archivo" at bounding box center [706, 314] width 165 height 39
click at [702, 289] on span "Rellene el formulario para continuar." at bounding box center [712, 288] width 90 height 14
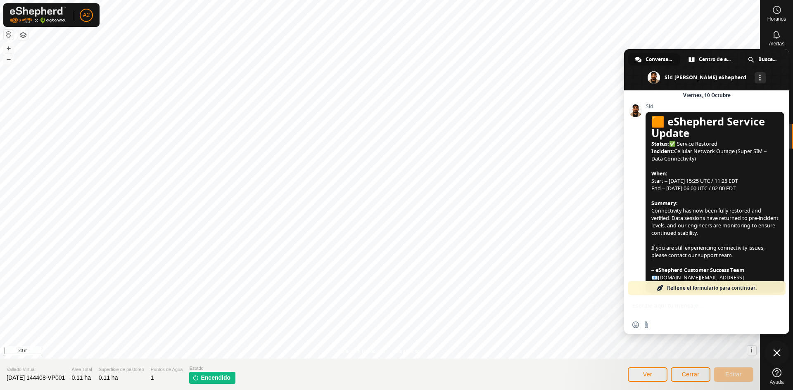
scroll to position [1010, 0]
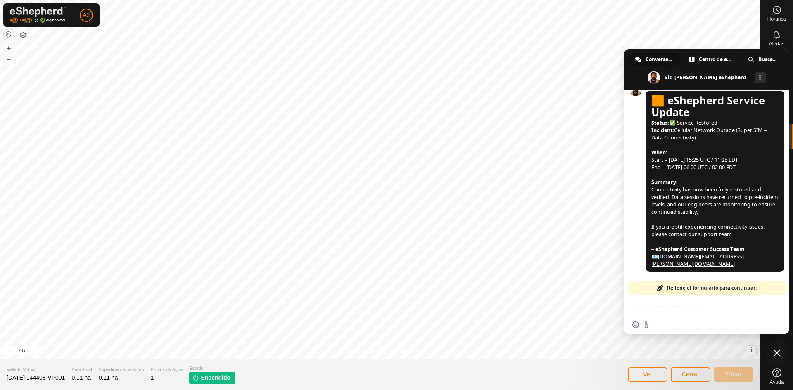
click at [690, 288] on span "Rellene el formulario para continuar." at bounding box center [712, 288] width 90 height 14
click at [654, 306] on div "Insertar un emoji Enviar un archivo" at bounding box center [706, 314] width 165 height 39
click at [661, 327] on div "Insertar un emoji Enviar un archivo" at bounding box center [706, 325] width 165 height 18
click at [636, 324] on span "Insertar un emoji" at bounding box center [635, 325] width 7 height 7
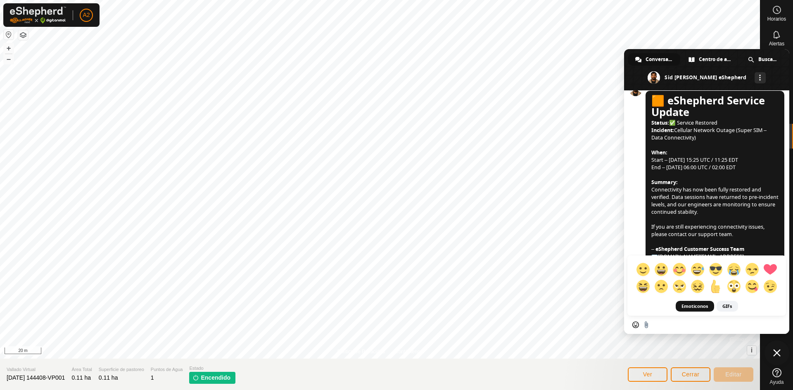
click at [692, 324] on div "Insertar un emoji Enviar un archivo" at bounding box center [706, 325] width 165 height 18
click at [633, 325] on span "Insertar un emoji" at bounding box center [635, 325] width 7 height 7
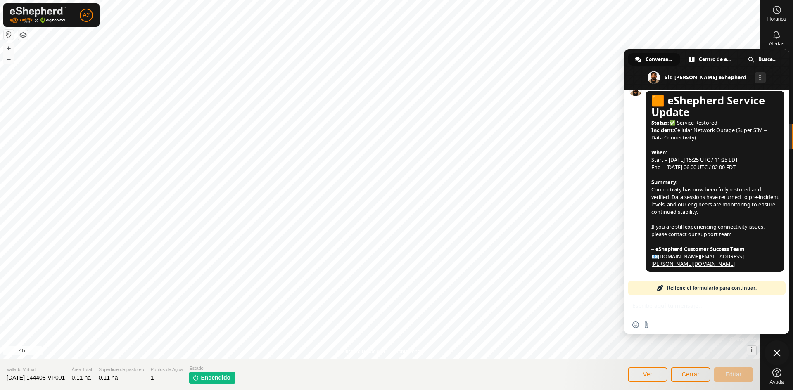
click at [659, 63] on span "Conversación" at bounding box center [658, 59] width 26 height 12
click at [659, 60] on span "Conversación" at bounding box center [658, 59] width 26 height 12
click at [660, 57] on span "Conversación" at bounding box center [658, 59] width 26 height 12
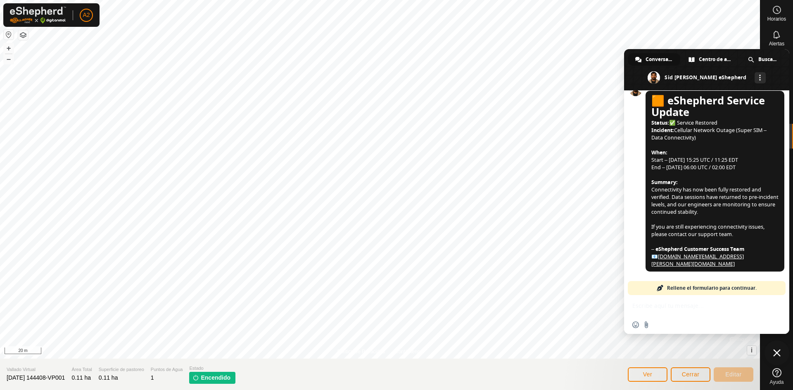
click at [693, 79] on span at bounding box center [706, 69] width 165 height 41
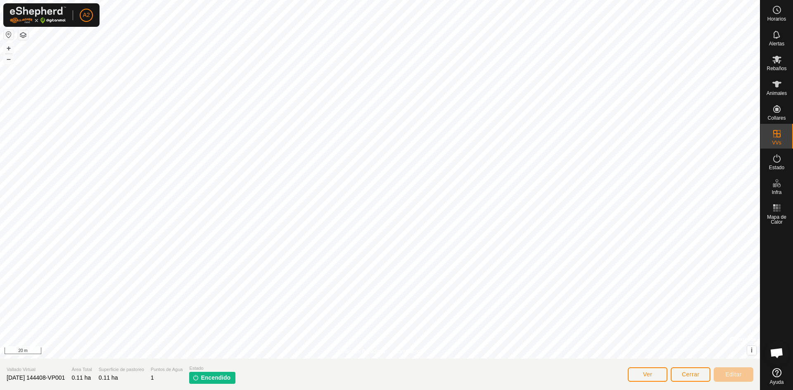
click at [777, 353] on span "Chat abierto" at bounding box center [776, 354] width 14 height 12
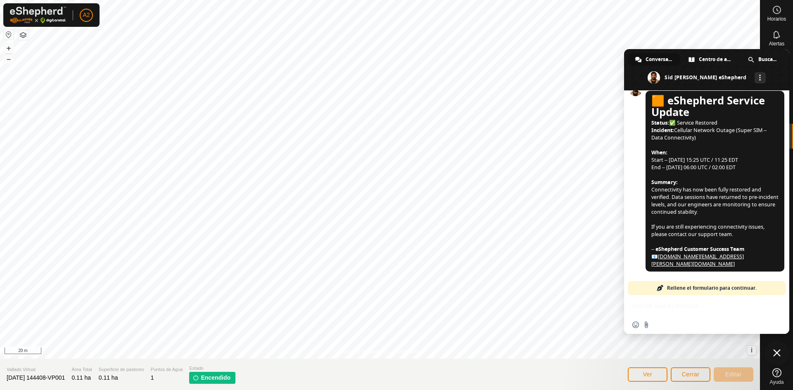
click at [775, 351] on span "Cerrar el chat" at bounding box center [776, 352] width 7 height 7
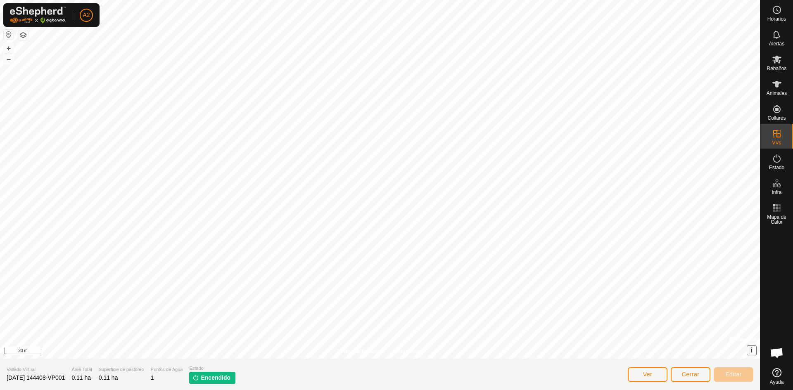
click at [750, 350] on button "i" at bounding box center [751, 350] width 9 height 9
click at [776, 350] on span "Chat abierto" at bounding box center [776, 354] width 14 height 12
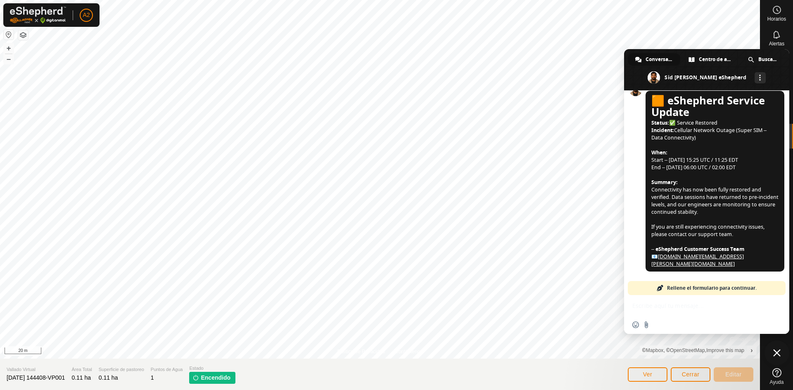
click at [705, 287] on span "Rellene el formulario para continuar." at bounding box center [712, 288] width 90 height 14
click at [661, 287] on span at bounding box center [659, 288] width 7 height 7
click at [658, 308] on div "Insertar un emoji Enviar un archivo" at bounding box center [706, 314] width 165 height 39
click at [674, 304] on div "Insertar un emoji Enviar un archivo" at bounding box center [706, 314] width 165 height 39
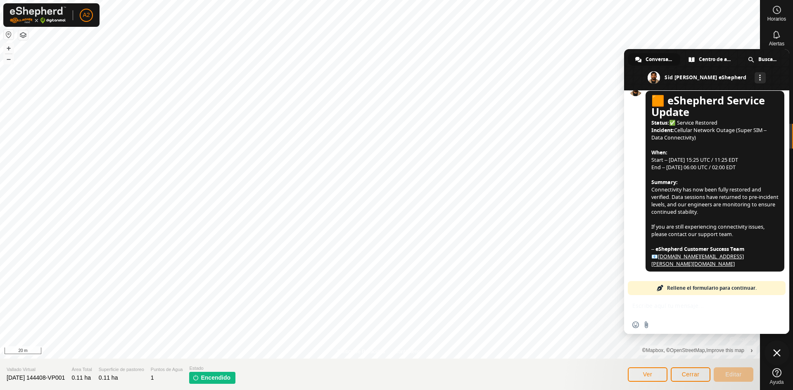
click at [674, 304] on div "Insertar un emoji Enviar un archivo" at bounding box center [706, 314] width 165 height 39
drag, startPoint x: 674, startPoint y: 304, endPoint x: 672, endPoint y: 316, distance: 12.2
click at [672, 316] on div "Insertar un emoji Enviar un archivo" at bounding box center [706, 314] width 165 height 39
click at [645, 304] on div "Insertar un emoji Enviar un archivo" at bounding box center [706, 314] width 165 height 39
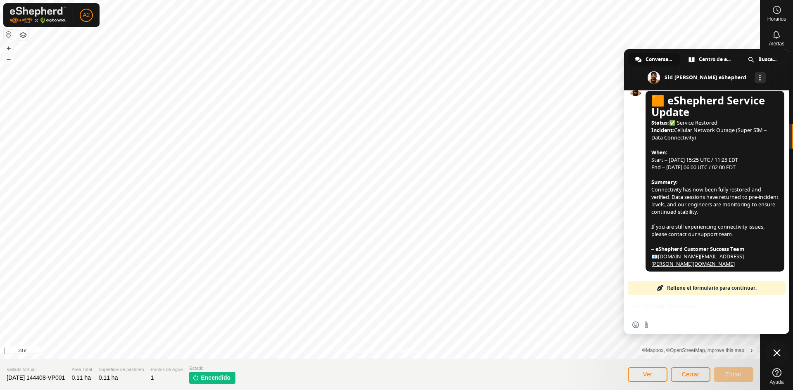
click at [645, 304] on div "Insertar un emoji Enviar un archivo" at bounding box center [706, 314] width 165 height 39
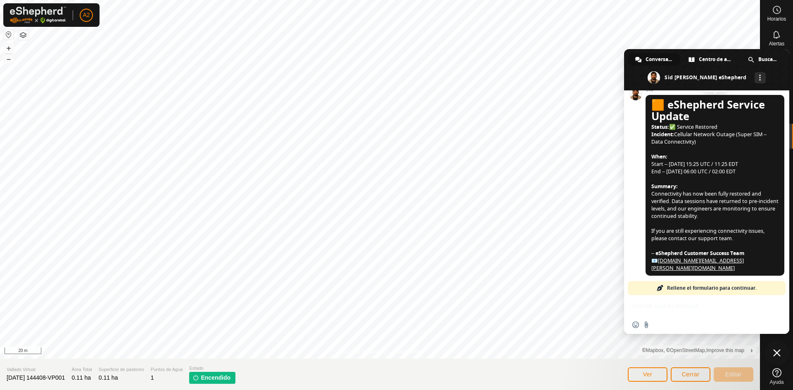
scroll to position [927, 0]
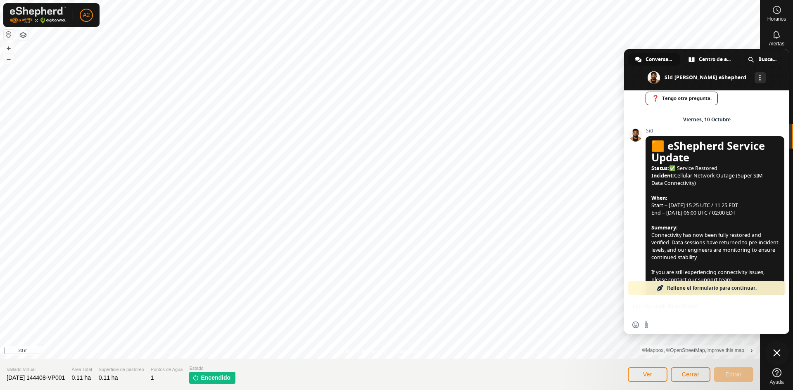
click at [660, 134] on span "Sid" at bounding box center [714, 131] width 139 height 6
click at [651, 134] on span "Sid" at bounding box center [714, 131] width 139 height 6
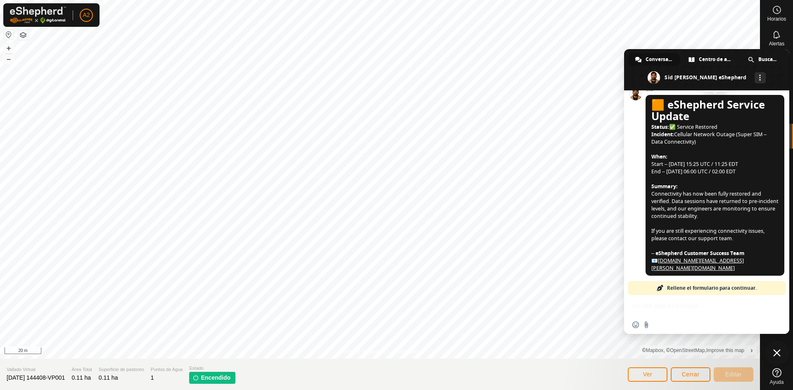
scroll to position [1010, 0]
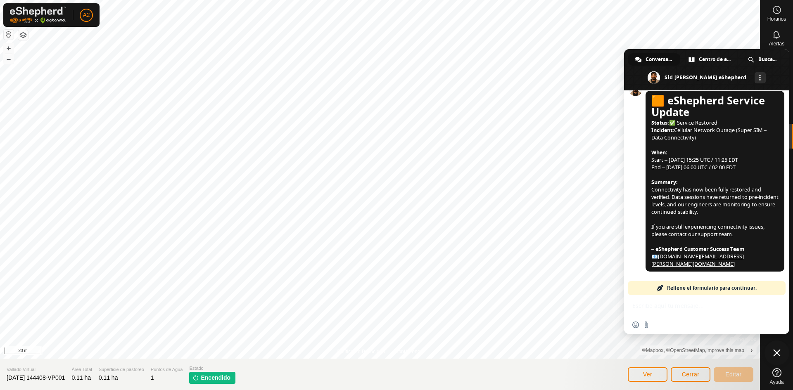
click at [675, 287] on span "Rellene el formulario para continuar." at bounding box center [712, 288] width 90 height 14
click at [647, 324] on input "Enviar un archivo" at bounding box center [646, 325] width 7 height 7
click at [753, 58] on span at bounding box center [751, 60] width 6 height 6
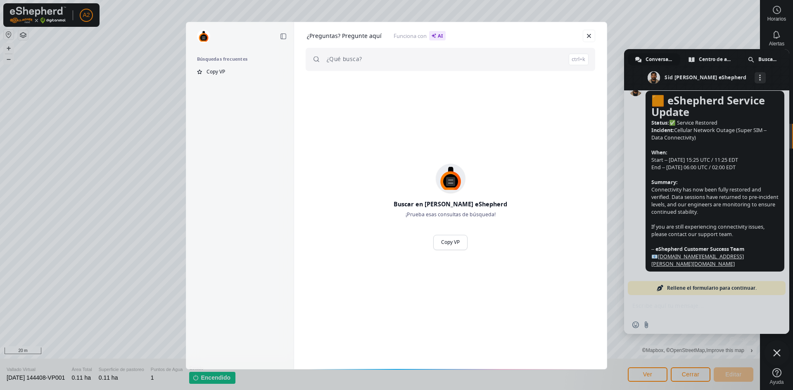
click at [354, 62] on input "search" at bounding box center [458, 59] width 262 height 23
click at [345, 64] on input "search" at bounding box center [458, 59] width 262 height 23
click at [524, 57] on span at bounding box center [521, 59] width 7 height 7
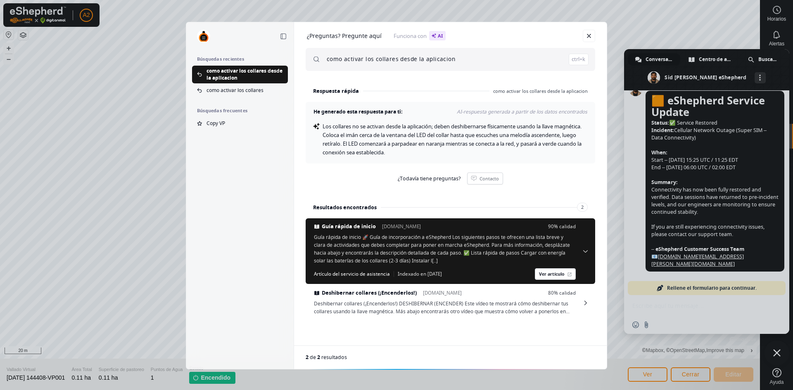
drag, startPoint x: 452, startPoint y: 59, endPoint x: 327, endPoint y: 76, distance: 125.8
click at [327, 76] on div "¿Preguntas? Pregunte aquí Funciona con AI como activar los collares desde la ap…" at bounding box center [450, 51] width 312 height 59
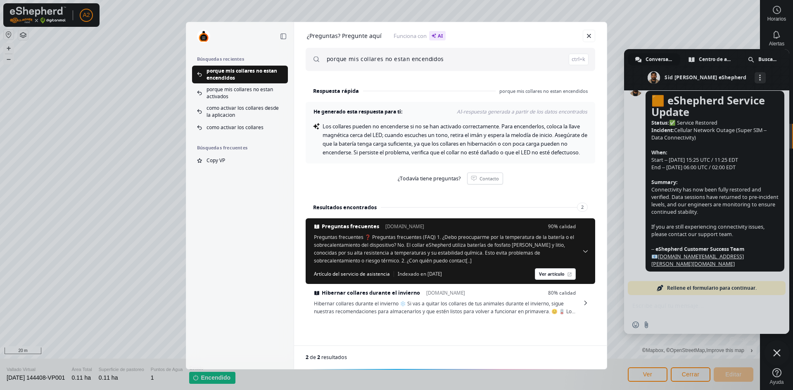
drag, startPoint x: 448, startPoint y: 58, endPoint x: 327, endPoint y: 64, distance: 121.1
click at [327, 64] on input "porque mis collares no estan encendidos" at bounding box center [458, 59] width 262 height 23
click at [255, 107] on span "como activar los collares desde la aplicacion" at bounding box center [244, 111] width 76 height 14
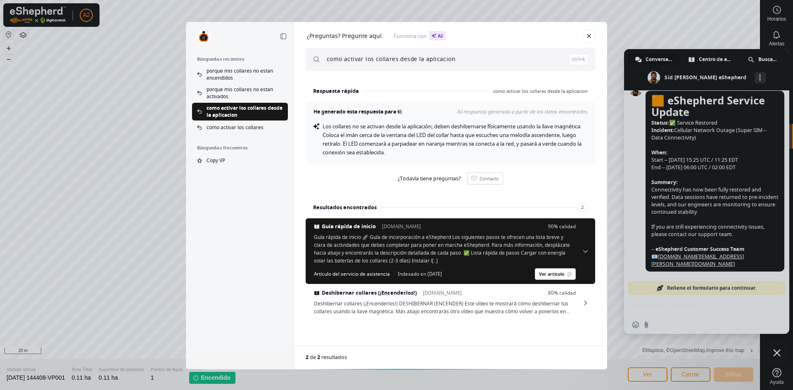
click at [460, 61] on input "como activar los collares desde la aplicacion" at bounding box center [458, 59] width 262 height 23
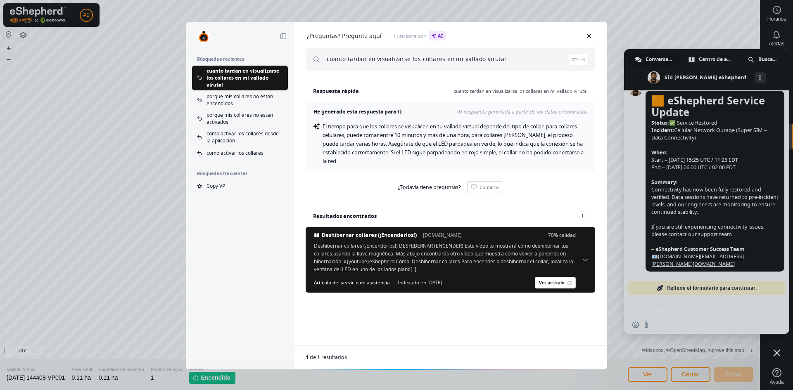
click at [780, 352] on div "Retirar la barra lateral Búsquedas recientes cuanto tardan en visualizarse los …" at bounding box center [396, 195] width 793 height 390
click at [775, 351] on div "Retirar la barra lateral Búsquedas recientes cuanto tardan en visualizarse los …" at bounding box center [396, 195] width 793 height 390
click at [785, 91] on div "Retirar la barra lateral Búsquedas recientes cuanto tardan en visualizarse los …" at bounding box center [396, 195] width 793 height 390
click at [785, 95] on div "Retirar la barra lateral Búsquedas recientes cuanto tardan en visualizarse los …" at bounding box center [396, 195] width 793 height 390
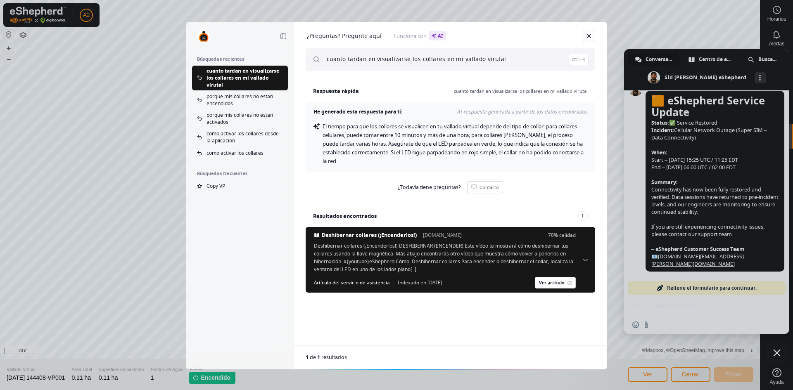
click at [586, 37] on link "Cerrar" at bounding box center [588, 36] width 12 height 12
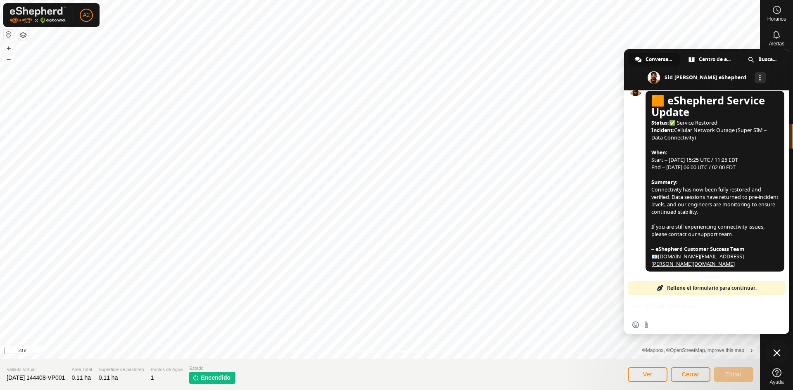
click at [780, 349] on span "Cerrar el chat" at bounding box center [776, 353] width 25 height 25
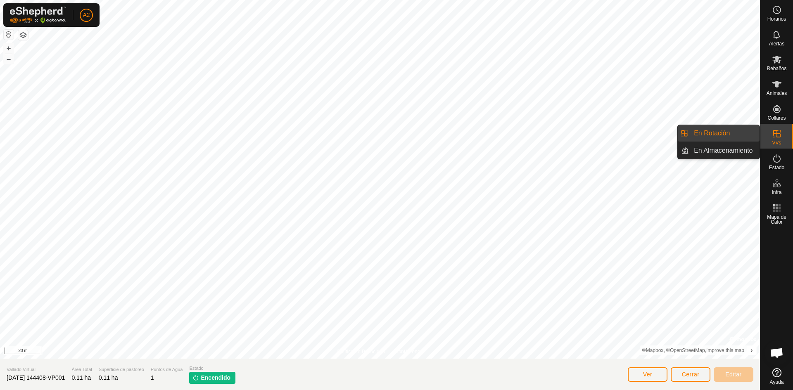
click at [713, 133] on link "En Rotación" at bounding box center [724, 133] width 71 height 17
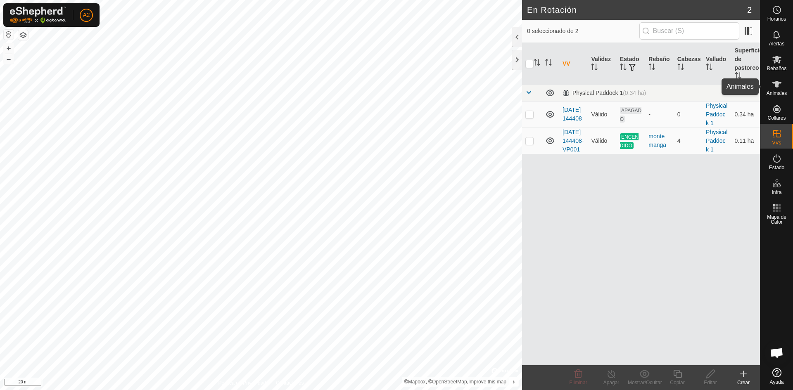
click at [776, 80] on icon at bounding box center [777, 84] width 10 height 10
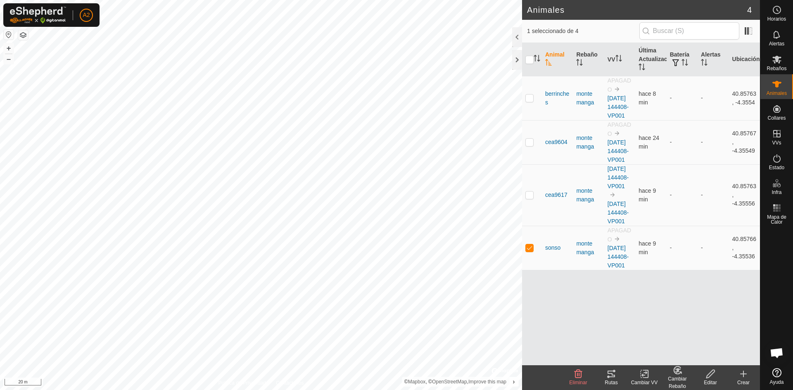
click at [708, 375] on icon at bounding box center [710, 374] width 10 height 10
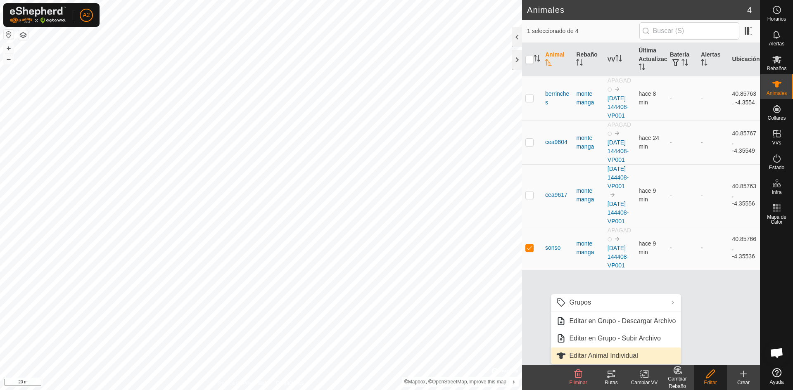
click at [589, 357] on link "Editar Animal Individual" at bounding box center [616, 356] width 130 height 17
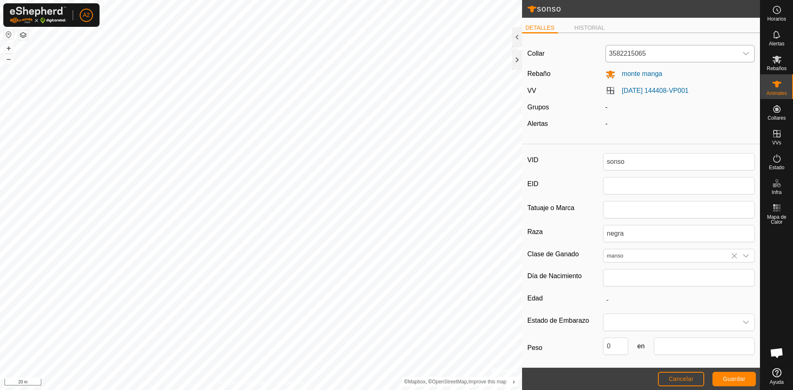
click at [743, 54] on icon "dropdown trigger" at bounding box center [746, 53] width 6 height 3
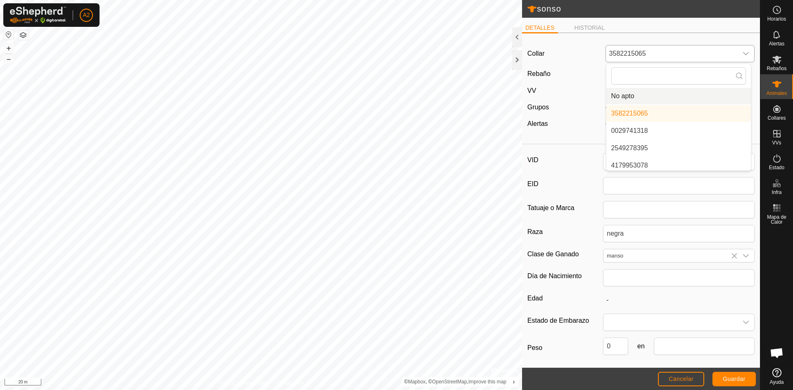
click at [742, 53] on icon "dropdown trigger" at bounding box center [745, 53] width 7 height 7
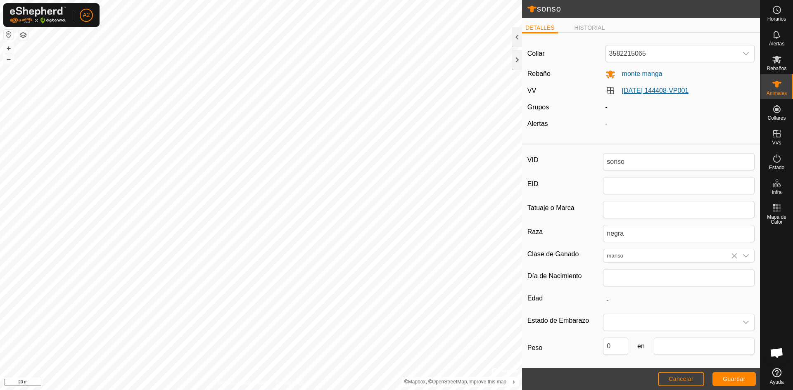
click at [628, 91] on link "[DATE] 144408-VP001" at bounding box center [655, 90] width 67 height 7
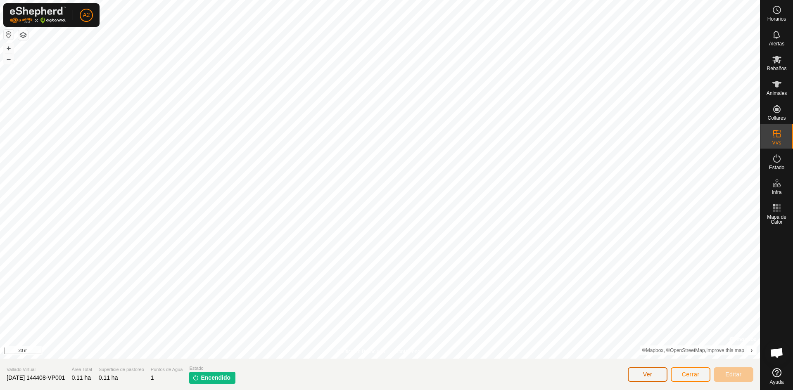
click at [648, 376] on span "Ver" at bounding box center [647, 374] width 9 height 7
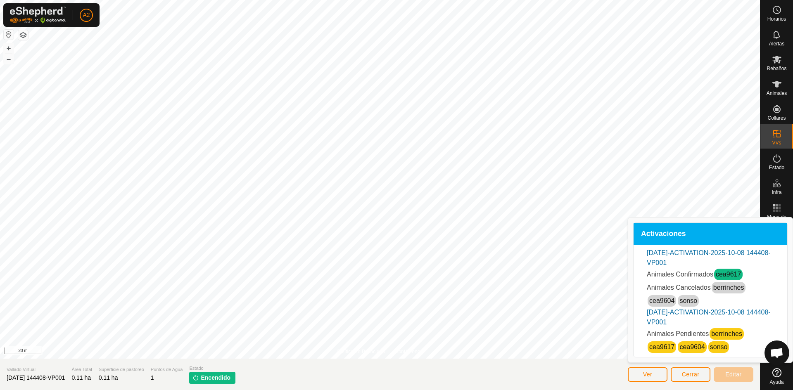
click at [719, 347] on link "sonso" at bounding box center [719, 346] width 18 height 7
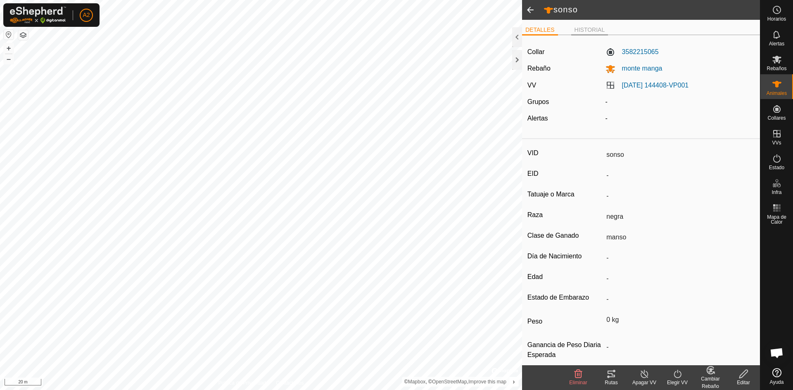
click at [585, 33] on li "HISTORIAL" at bounding box center [589, 31] width 37 height 10
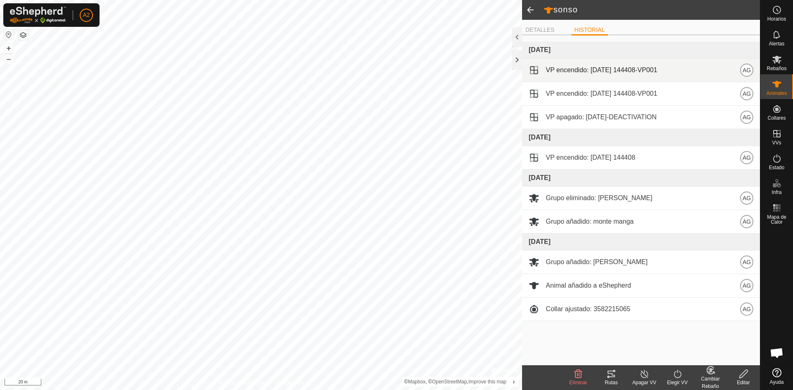
click at [565, 72] on span "VP encendido: [DATE] 144408-VP001" at bounding box center [601, 70] width 111 height 10
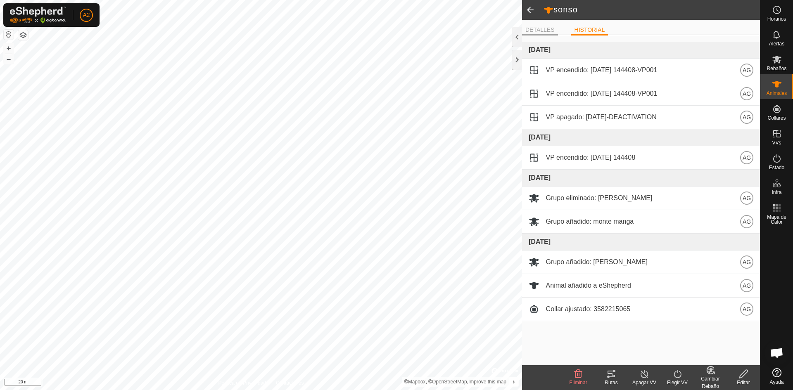
click at [533, 31] on li "DETALLES" at bounding box center [540, 31] width 36 height 10
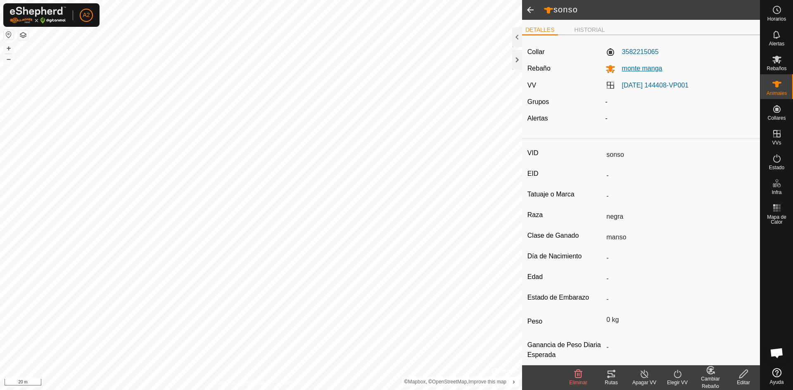
click at [632, 68] on span "monte manga" at bounding box center [638, 68] width 47 height 7
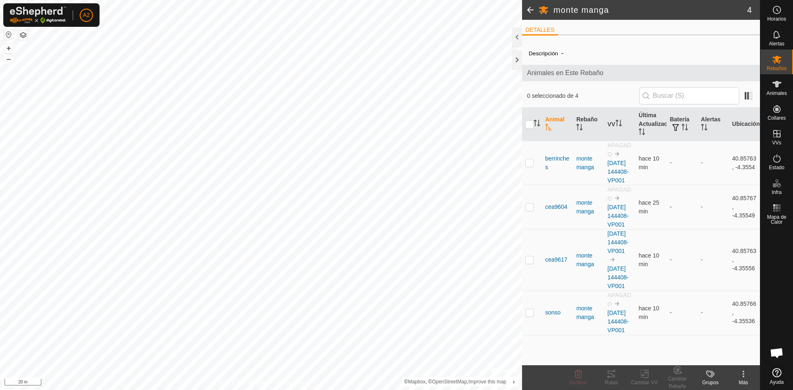
scroll to position [13, 0]
click at [619, 307] on img at bounding box center [616, 304] width 7 height 7
click at [584, 108] on th "Rebaño" at bounding box center [588, 124] width 31 height 33
click at [621, 120] on icon "Activar para ordenar" at bounding box center [618, 123] width 7 height 7
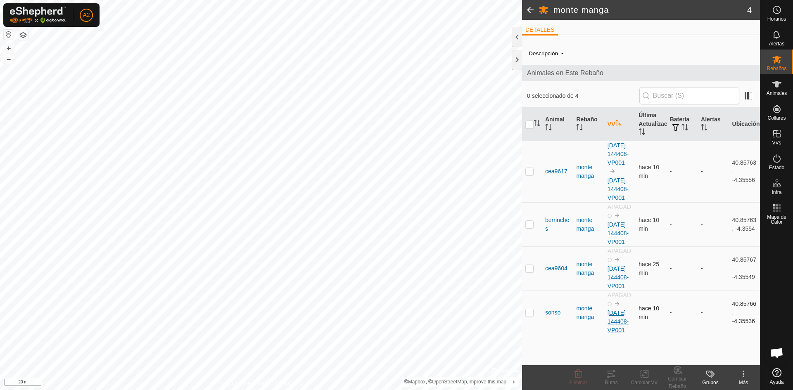
click at [615, 334] on link "[DATE] 144408-VP001" at bounding box center [617, 322] width 21 height 24
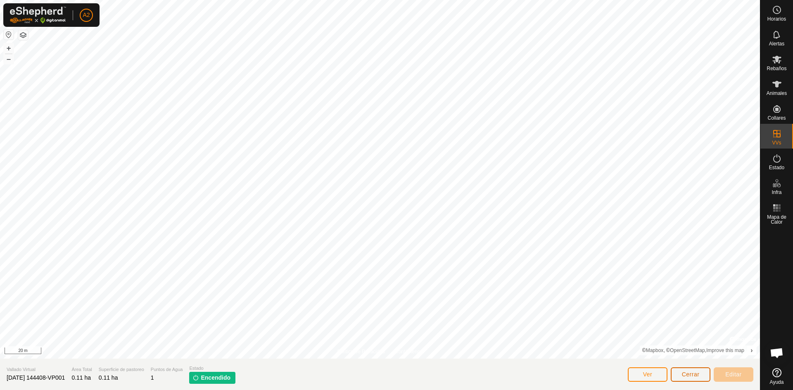
click at [686, 374] on span "Cerrar" at bounding box center [691, 374] width 18 height 7
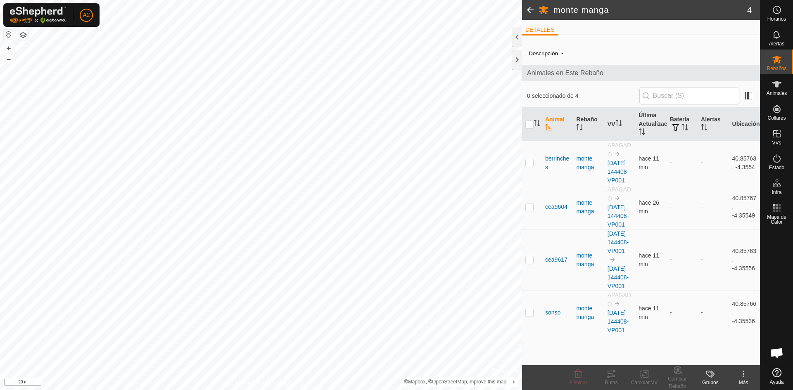
click at [528, 7] on span at bounding box center [530, 10] width 17 height 20
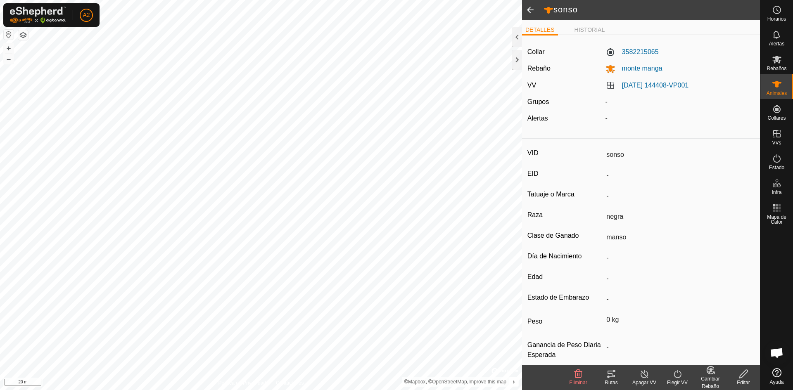
click at [528, 7] on span at bounding box center [530, 10] width 17 height 20
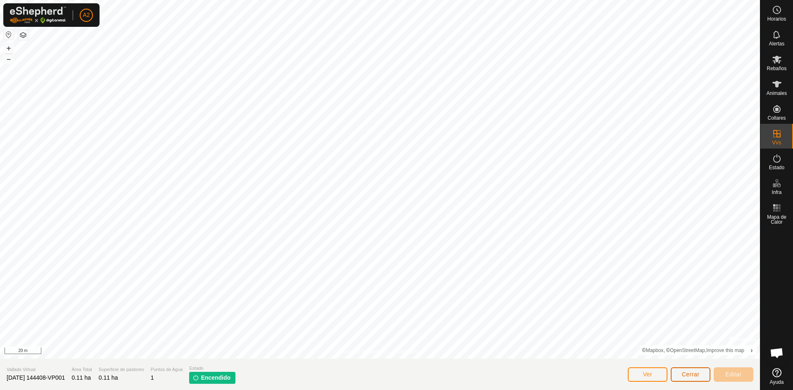
click at [683, 374] on span "Cerrar" at bounding box center [691, 374] width 18 height 7
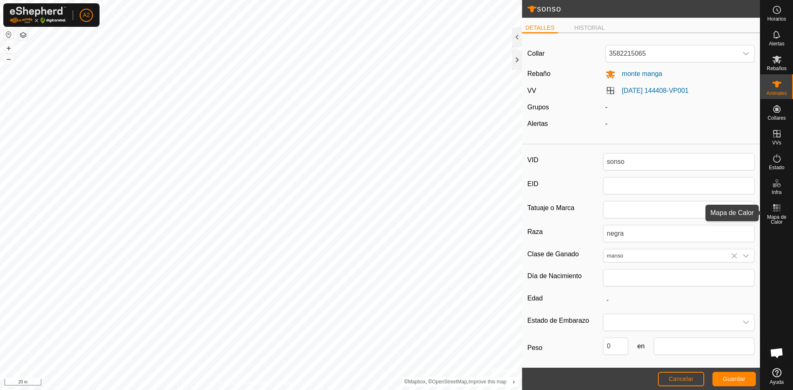
click at [779, 212] on icon at bounding box center [777, 208] width 10 height 10
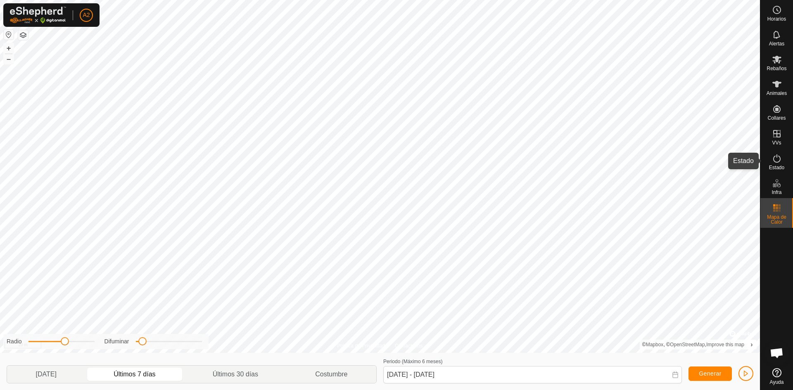
click at [776, 161] on icon at bounding box center [777, 159] width 10 height 10
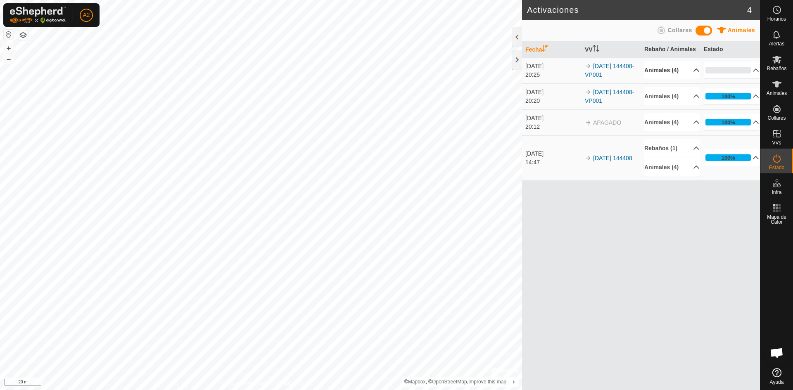
click at [693, 69] on p-accordion-header "Animales (4)" at bounding box center [671, 70] width 55 height 19
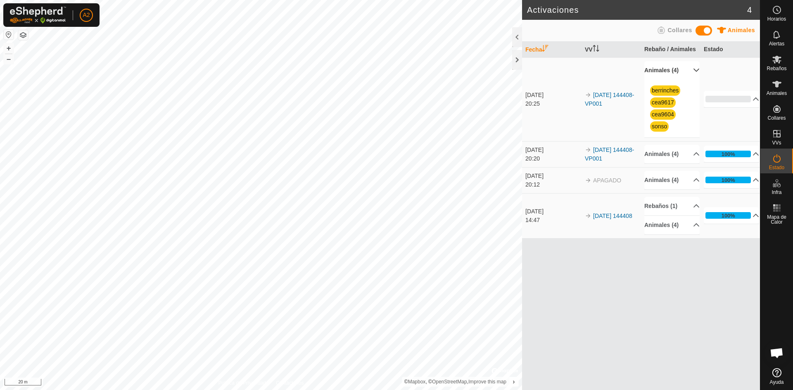
click at [693, 69] on p-accordion-header "Animales (4)" at bounding box center [671, 70] width 55 height 19
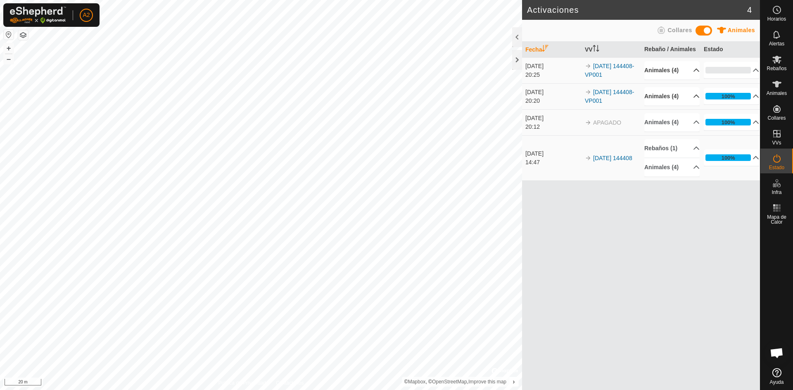
click at [690, 94] on p-accordion-header "Animales (4)" at bounding box center [671, 96] width 55 height 19
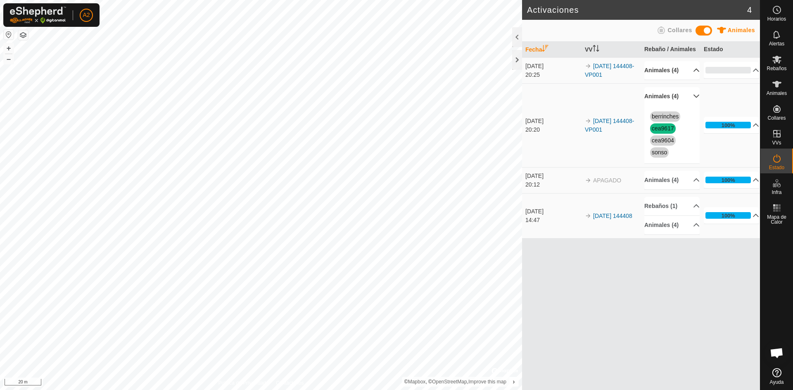
click at [690, 94] on p-accordion-header "Animales (4)" at bounding box center [671, 96] width 55 height 19
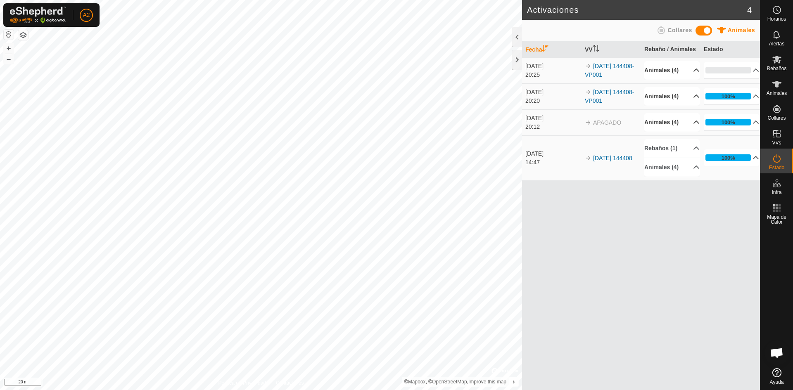
click at [693, 123] on p-accordion-header "Animales (4)" at bounding box center [671, 122] width 55 height 19
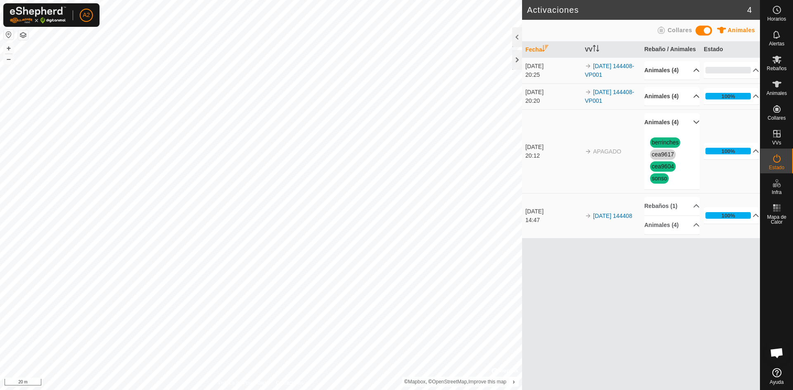
click at [693, 123] on p-accordion-header "Animales (4)" at bounding box center [671, 122] width 55 height 19
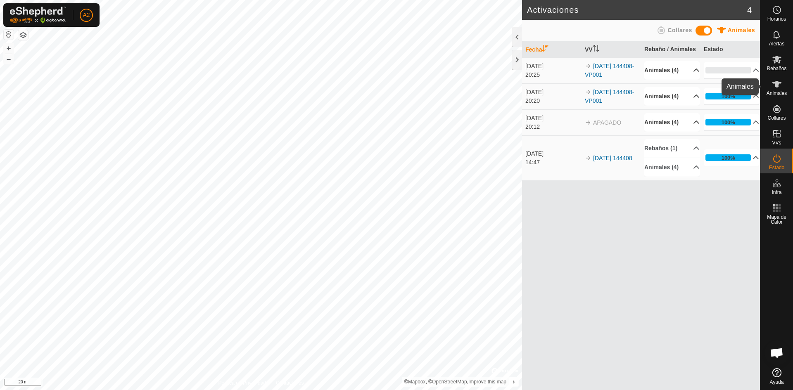
click at [776, 88] on icon at bounding box center [777, 84] width 10 height 10
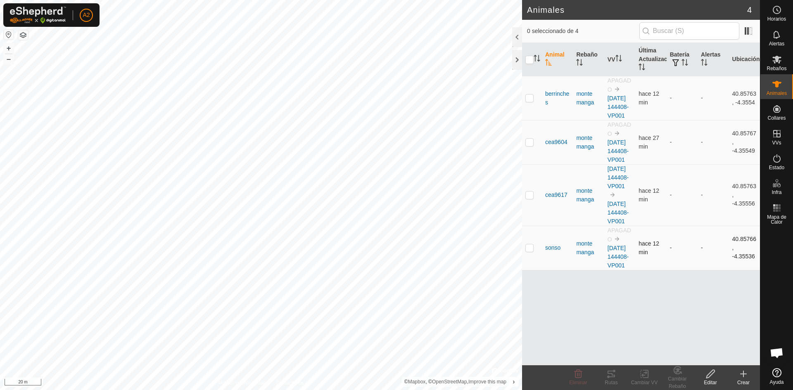
click at [528, 251] on p-checkbox at bounding box center [529, 247] width 8 height 7
click at [644, 373] on icon at bounding box center [644, 374] width 6 height 5
click at [651, 337] on link "Elegir VV..." at bounding box center [669, 338] width 82 height 17
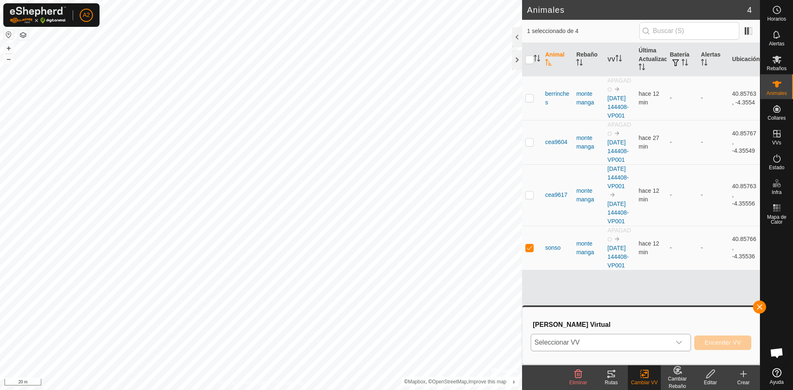
click at [680, 341] on icon "dropdown trigger" at bounding box center [678, 342] width 7 height 7
click at [760, 308] on button "button" at bounding box center [759, 307] width 13 height 13
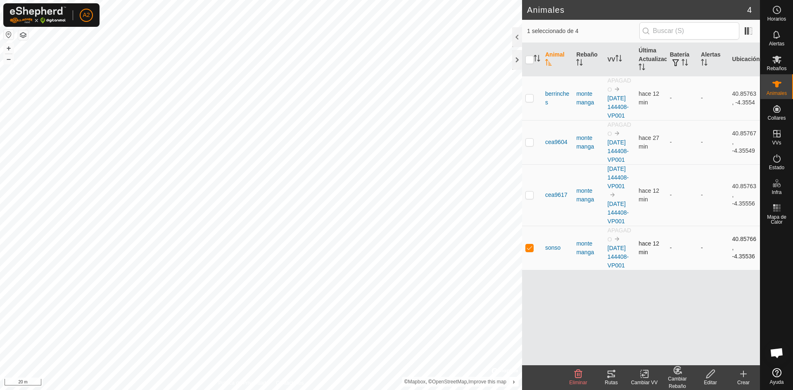
click at [529, 251] on p-checkbox at bounding box center [529, 247] width 8 height 7
click at [514, 33] on div at bounding box center [517, 37] width 10 height 20
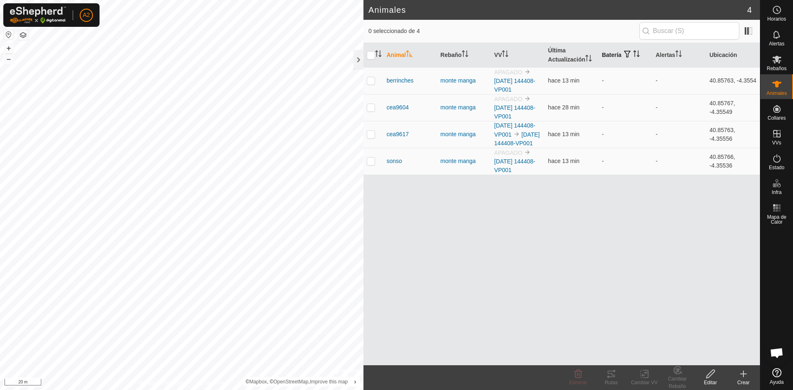
click at [611, 54] on th "Batería" at bounding box center [625, 55] width 54 height 25
click at [607, 54] on th "Batería" at bounding box center [625, 55] width 54 height 25
click at [355, 58] on div at bounding box center [358, 60] width 10 height 20
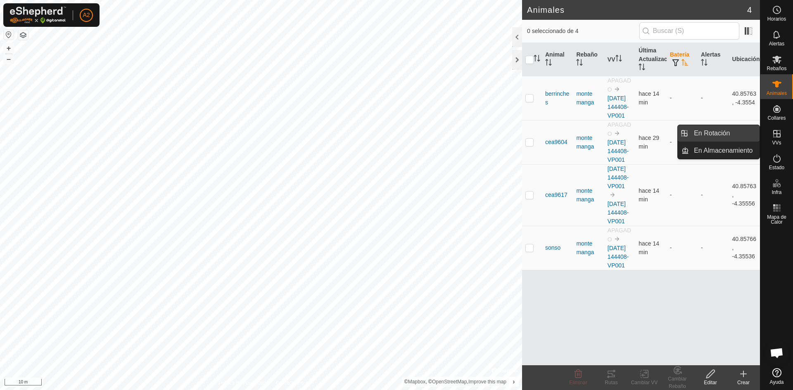
click at [712, 137] on link "En Rotación" at bounding box center [724, 133] width 71 height 17
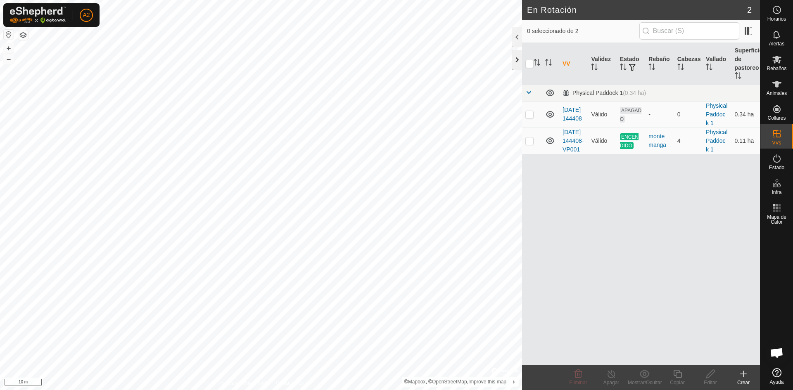
click at [514, 58] on div at bounding box center [517, 60] width 10 height 20
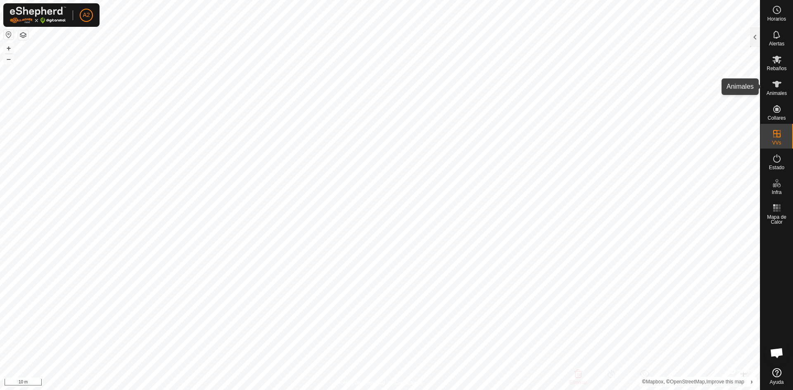
click at [776, 85] on icon at bounding box center [776, 84] width 9 height 7
click at [776, 79] on icon at bounding box center [777, 84] width 10 height 10
click at [755, 38] on div at bounding box center [755, 37] width 10 height 20
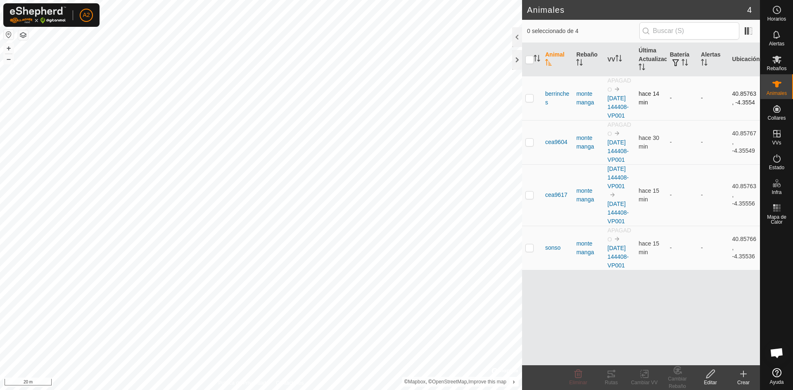
click at [530, 101] on p-checkbox at bounding box center [529, 98] width 8 height 7
click at [708, 374] on icon at bounding box center [710, 374] width 8 height 8
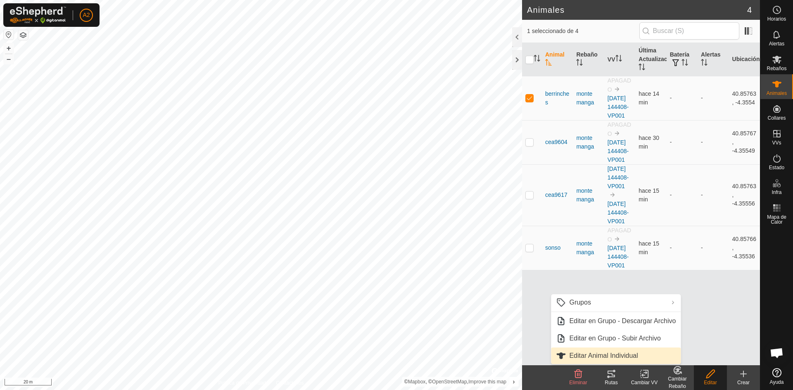
click at [608, 358] on link "Editar Animal Individual" at bounding box center [616, 356] width 130 height 17
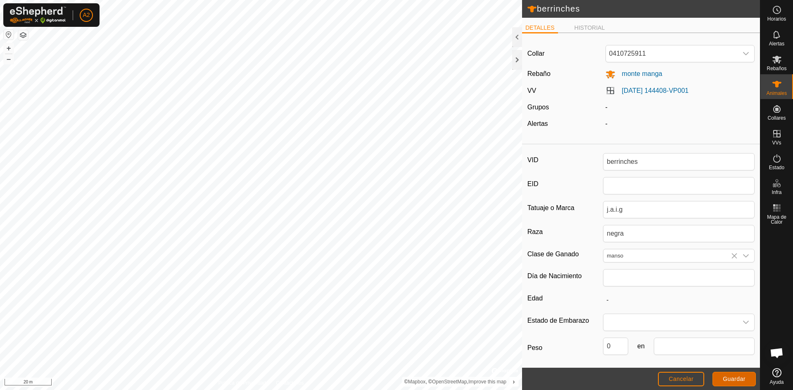
click at [729, 377] on span "Guardar" at bounding box center [733, 379] width 23 height 7
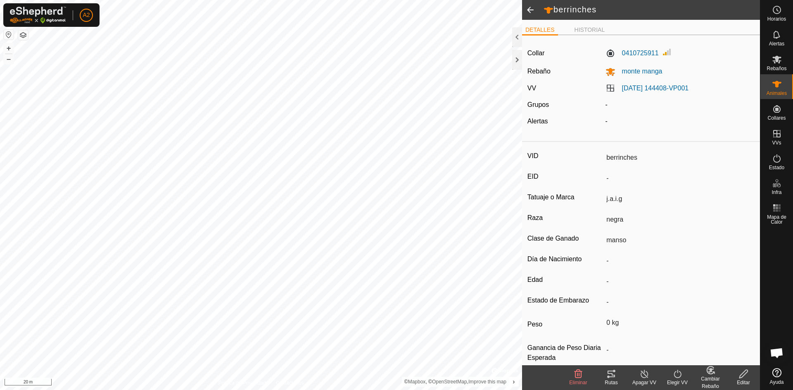
click at [530, 9] on span at bounding box center [530, 10] width 17 height 20
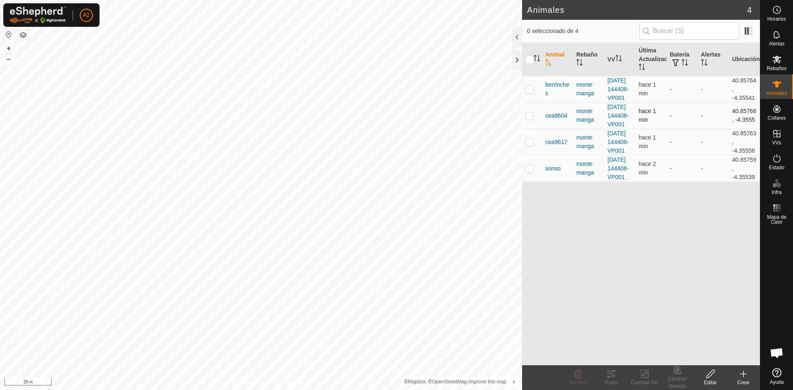
click at [529, 119] on p-checkbox at bounding box center [529, 115] width 8 height 7
click at [707, 376] on icon at bounding box center [710, 374] width 8 height 8
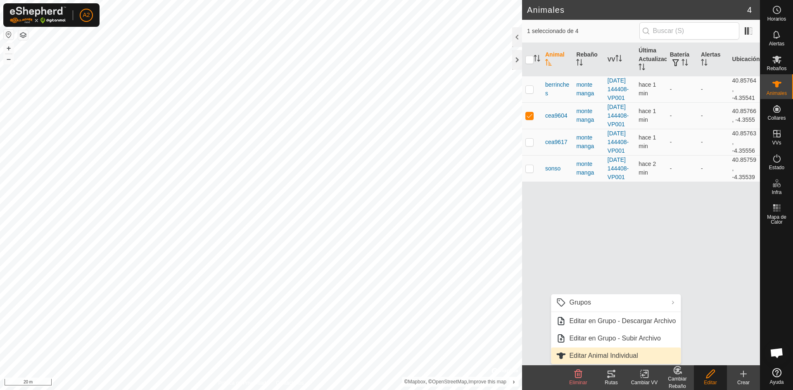
click at [615, 357] on link "Editar Animal Individual" at bounding box center [616, 356] width 130 height 17
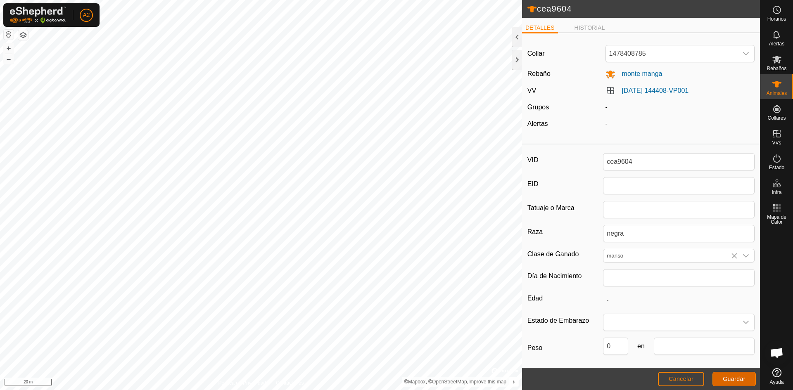
click at [734, 376] on span "Guardar" at bounding box center [733, 379] width 23 height 7
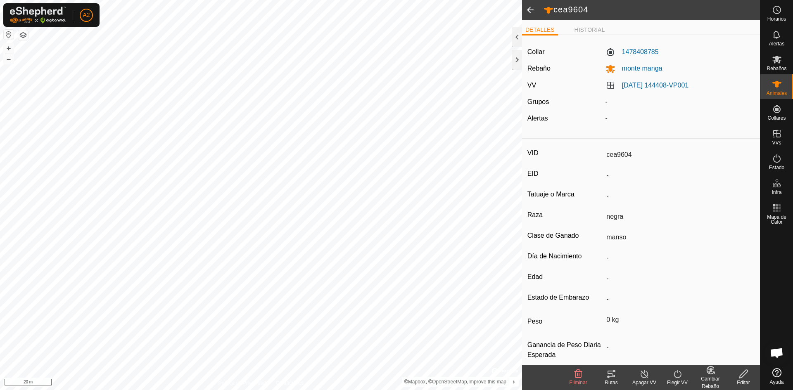
click at [525, 9] on span at bounding box center [530, 10] width 17 height 20
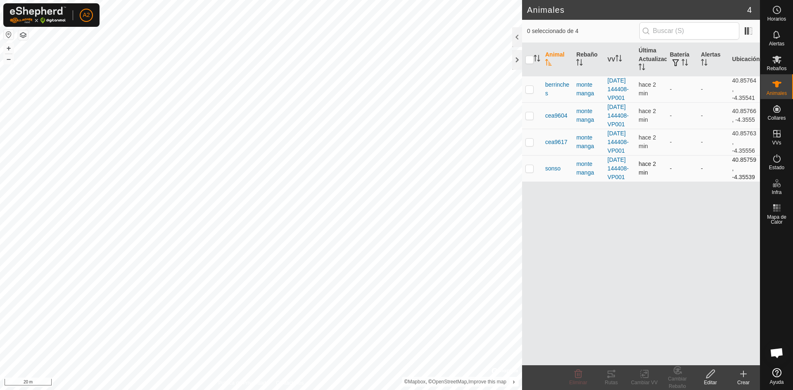
click at [532, 172] on p-checkbox at bounding box center [529, 168] width 8 height 7
click at [716, 372] on edit-svg-icon at bounding box center [709, 374] width 33 height 10
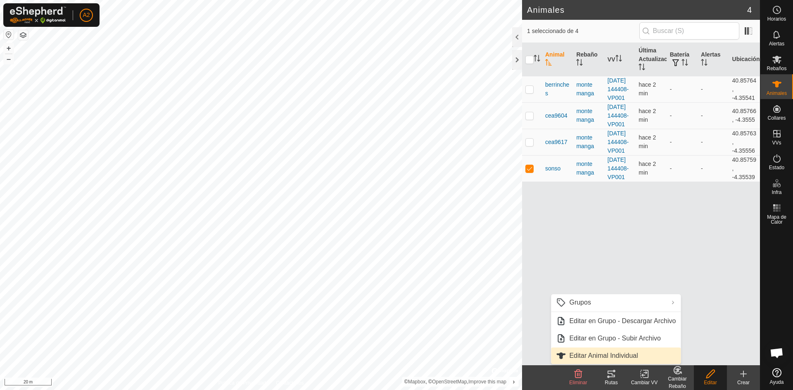
click at [624, 353] on link "Editar Animal Individual" at bounding box center [616, 356] width 130 height 17
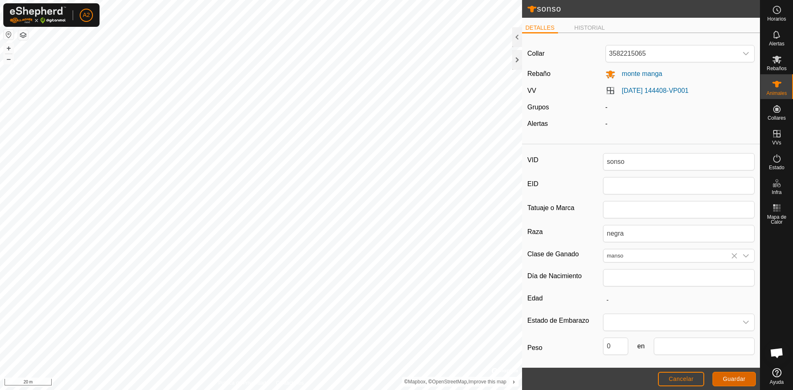
click at [729, 381] on span "Guardar" at bounding box center [733, 379] width 23 height 7
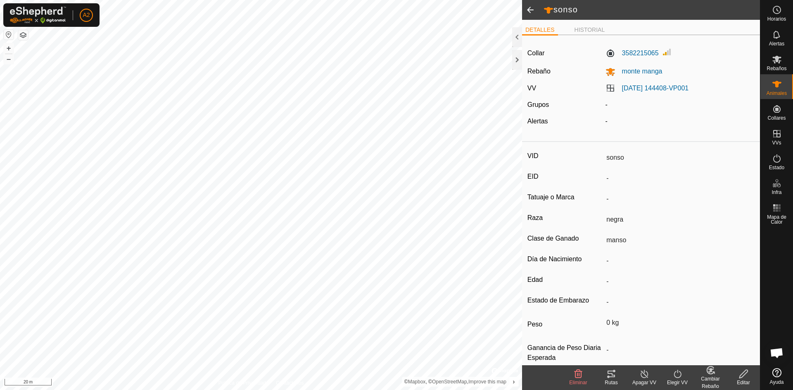
click at [528, 9] on span at bounding box center [530, 10] width 17 height 20
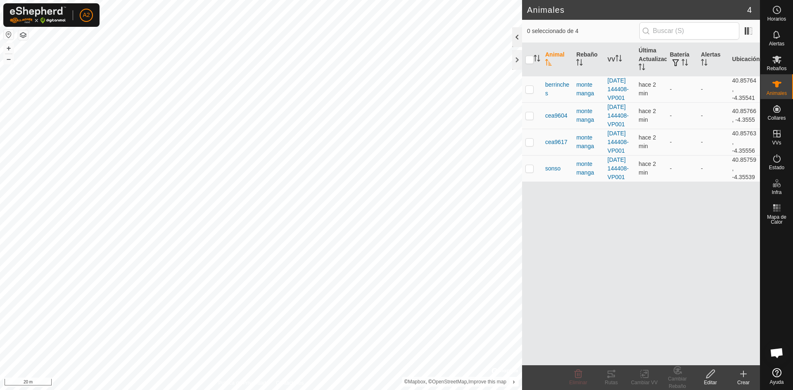
click at [514, 38] on div at bounding box center [517, 37] width 10 height 20
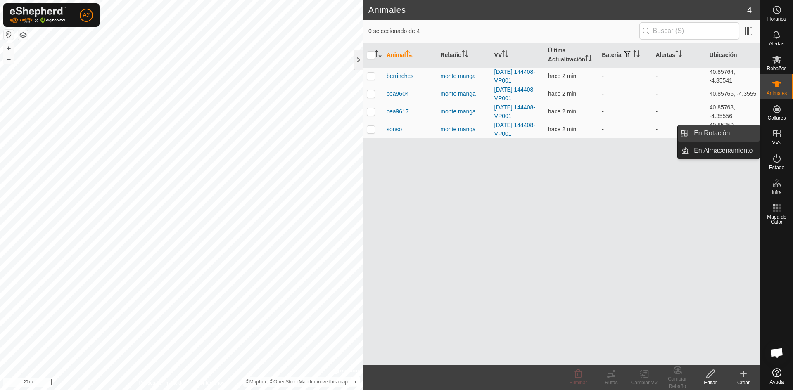
drag, startPoint x: 755, startPoint y: 134, endPoint x: 722, endPoint y: 134, distance: 33.0
click at [722, 134] on link "En Rotación" at bounding box center [724, 133] width 71 height 17
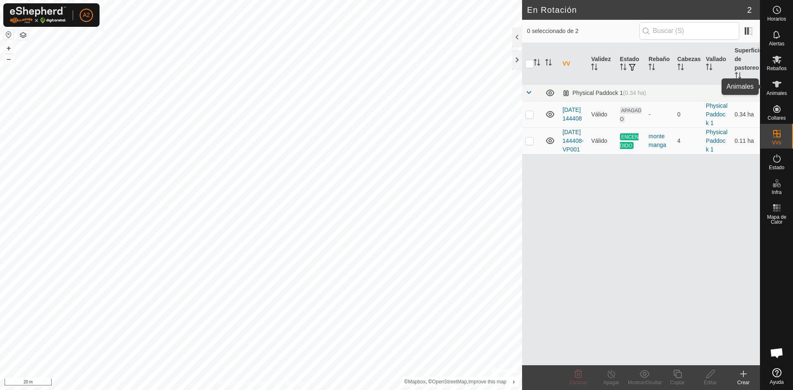
click at [776, 83] on icon at bounding box center [776, 84] width 9 height 7
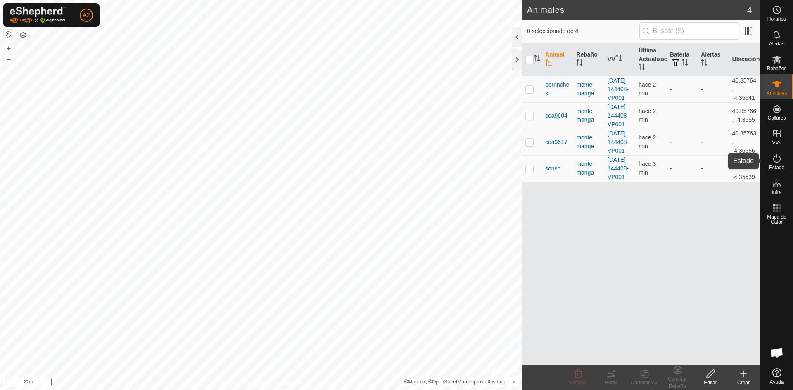
click at [776, 156] on icon at bounding box center [777, 159] width 10 height 10
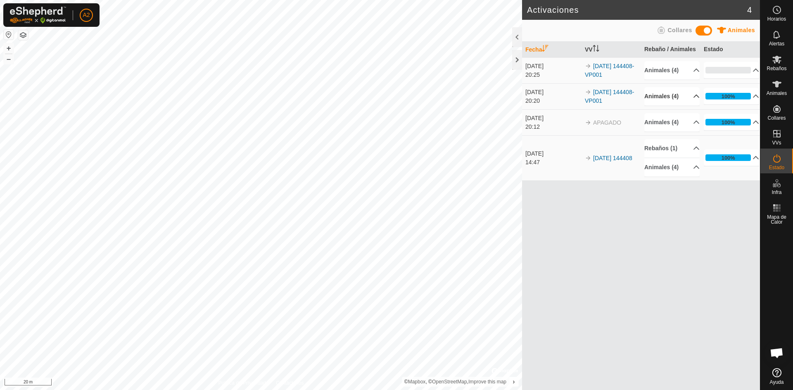
click at [691, 96] on p-accordion-header "Animales (4)" at bounding box center [671, 96] width 55 height 19
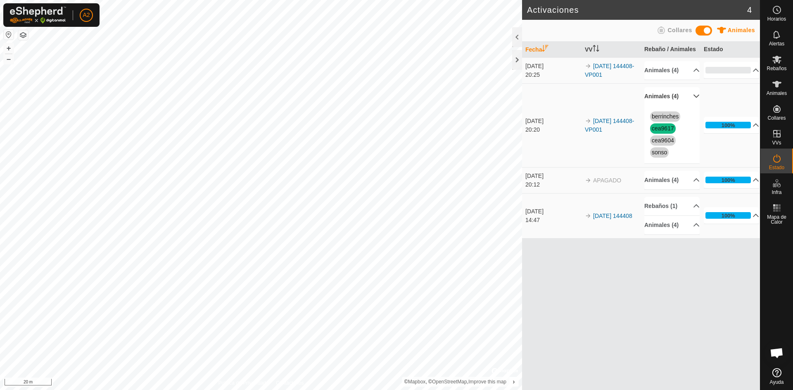
click at [692, 93] on p-accordion-header "Animales (4)" at bounding box center [671, 96] width 55 height 19
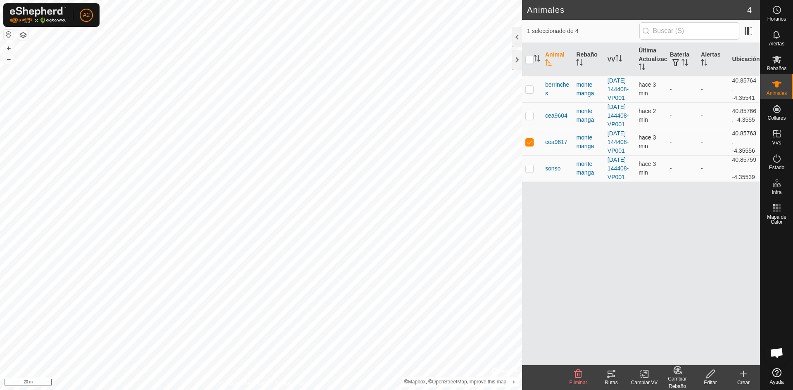
click at [528, 145] on p-checkbox at bounding box center [529, 142] width 8 height 7
click at [515, 39] on div at bounding box center [517, 37] width 10 height 20
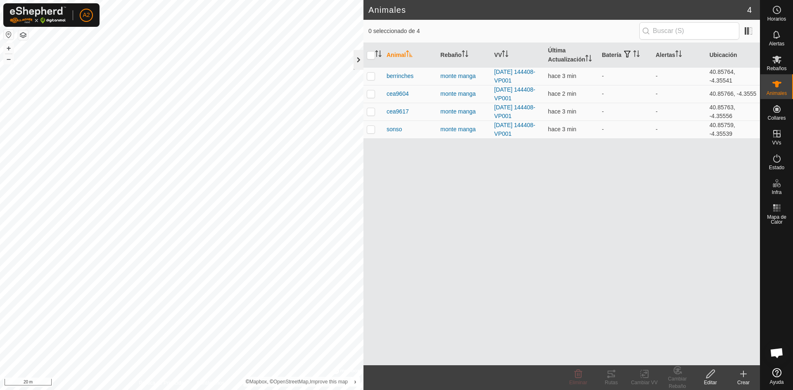
click at [355, 61] on div at bounding box center [358, 60] width 10 height 20
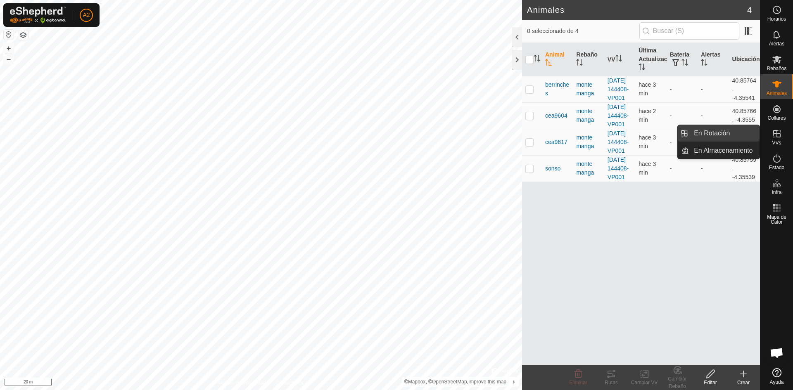
click at [717, 133] on link "En Rotación" at bounding box center [724, 133] width 71 height 17
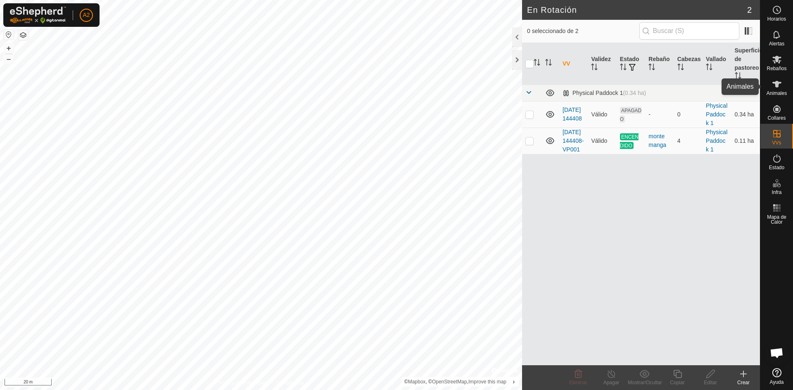
click at [776, 85] on icon at bounding box center [776, 84] width 9 height 7
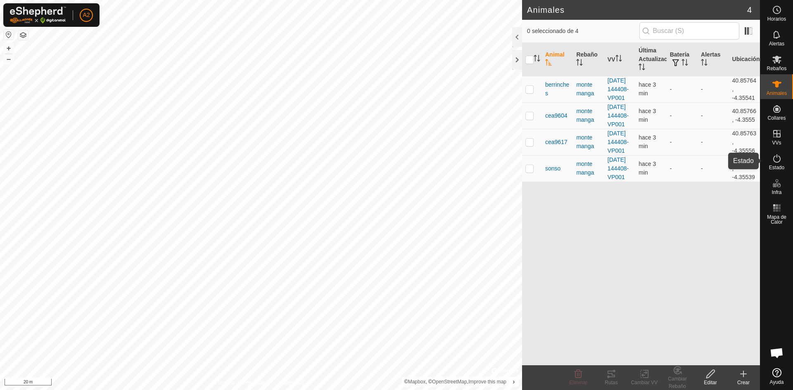
click at [772, 159] on icon at bounding box center [777, 159] width 10 height 10
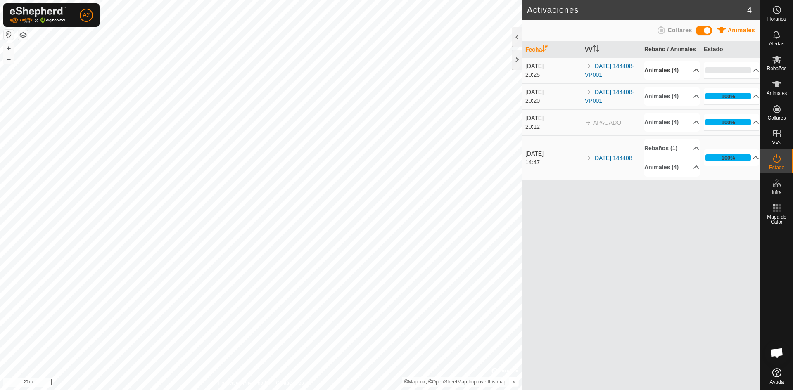
click at [691, 70] on p-accordion-header "Animales (4)" at bounding box center [671, 70] width 55 height 19
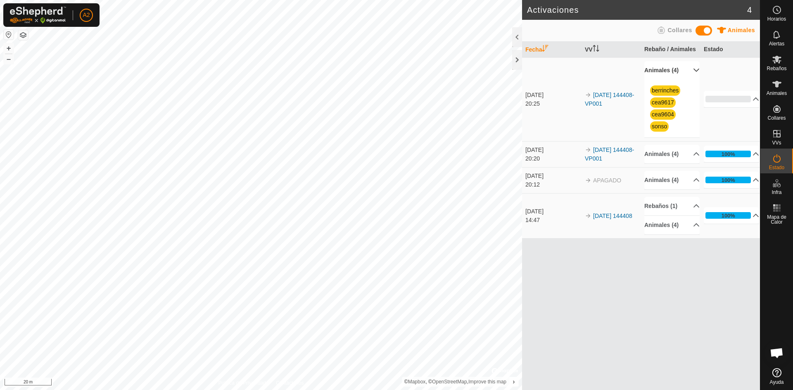
click at [691, 70] on p-accordion-header "Animales (4)" at bounding box center [671, 70] width 55 height 19
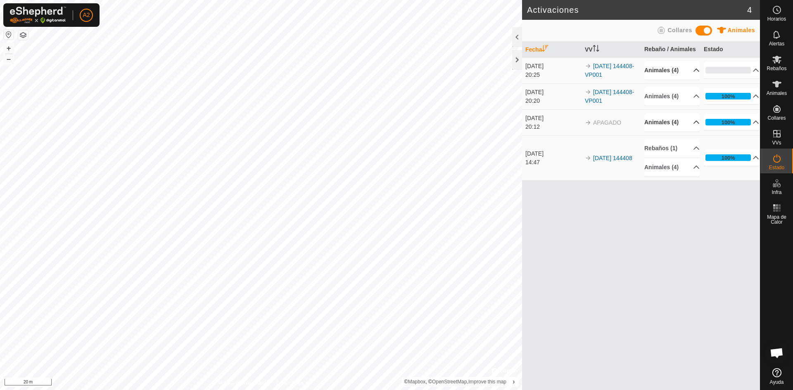
click at [693, 122] on p-accordion-header "Animales (4)" at bounding box center [671, 122] width 55 height 19
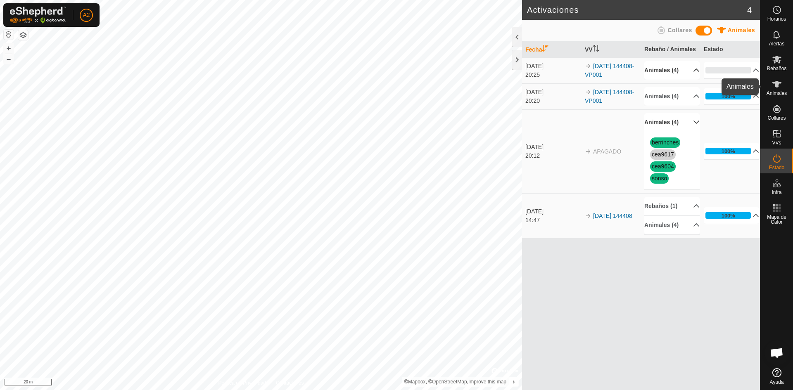
click at [777, 85] on icon at bounding box center [776, 84] width 9 height 7
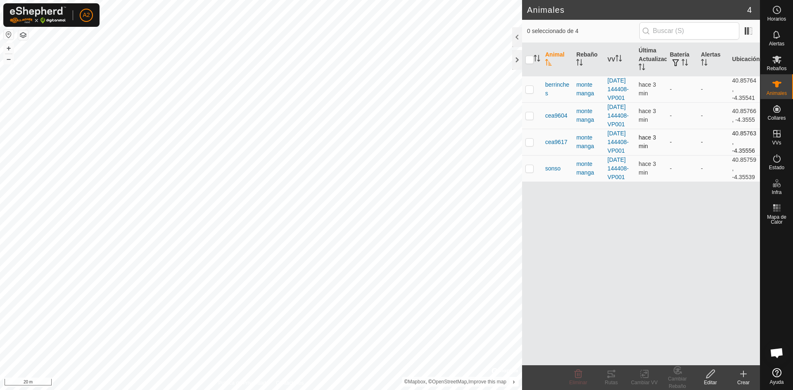
click at [529, 145] on p-checkbox at bounding box center [529, 142] width 8 height 7
click at [713, 371] on icon at bounding box center [710, 374] width 10 height 10
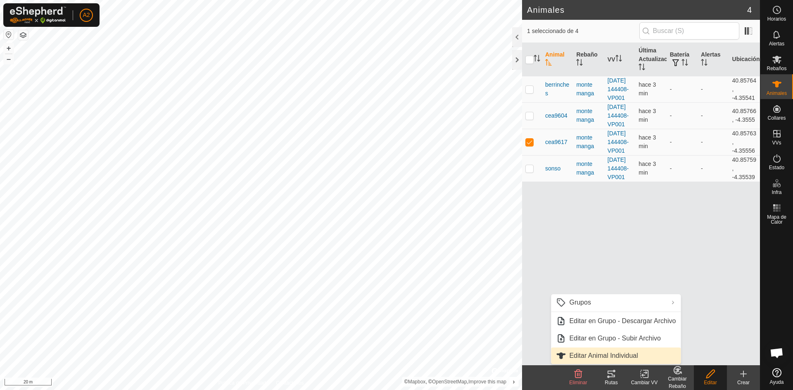
click at [626, 356] on link "Editar Animal Individual" at bounding box center [616, 356] width 130 height 17
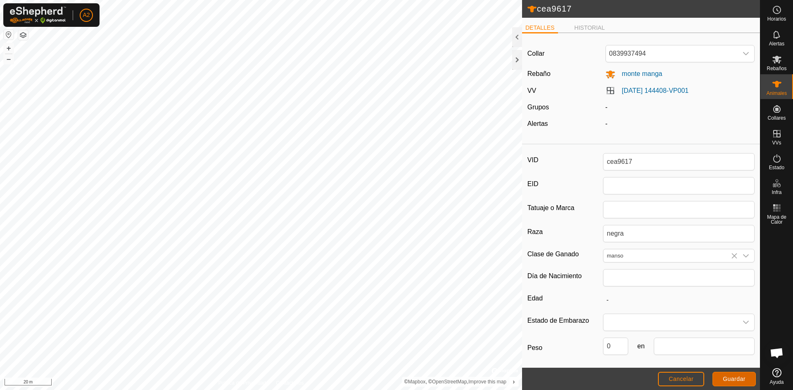
click at [723, 380] on span "Guardar" at bounding box center [733, 379] width 23 height 7
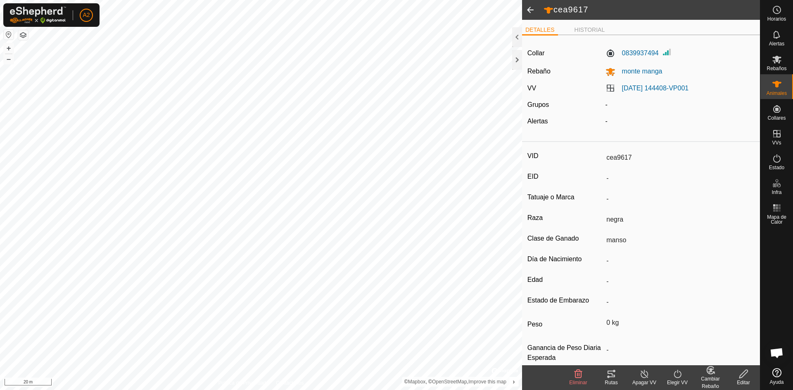
click at [528, 7] on span at bounding box center [530, 10] width 17 height 20
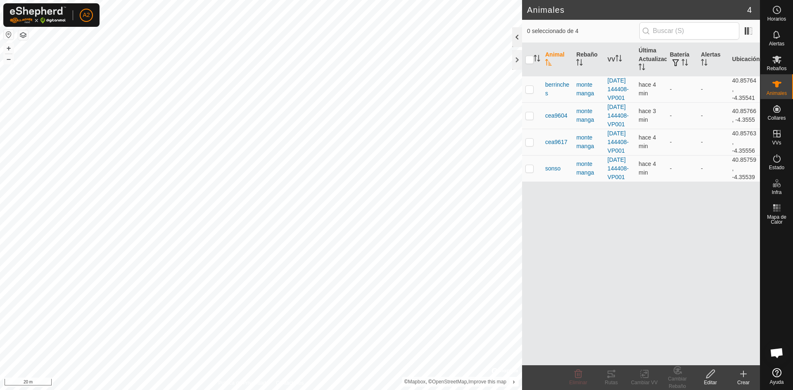
click at [518, 38] on div at bounding box center [517, 37] width 10 height 20
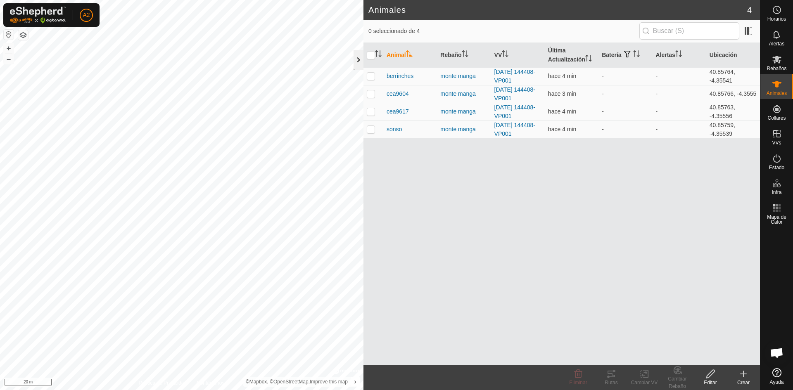
click at [358, 59] on div at bounding box center [358, 60] width 10 height 20
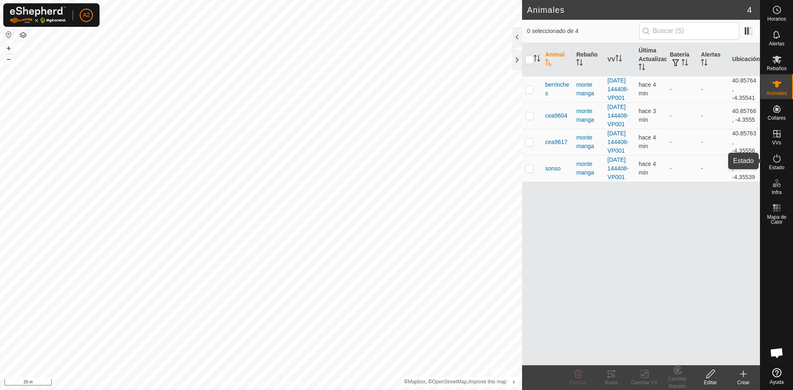
click at [776, 163] on es-activation-svg-icon at bounding box center [776, 158] width 15 height 13
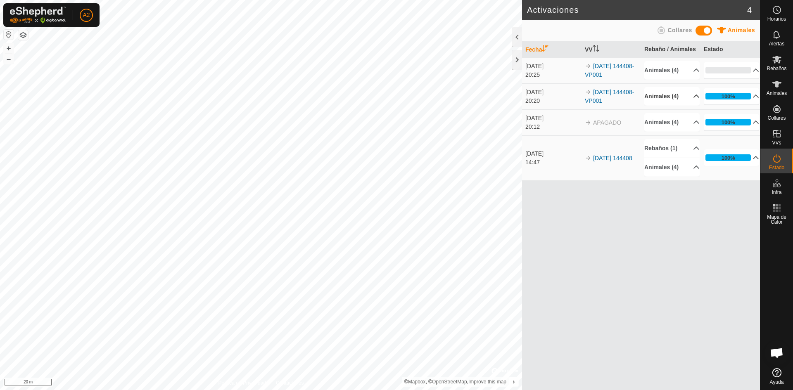
click at [690, 95] on p-accordion-header "Animales (4)" at bounding box center [671, 96] width 55 height 19
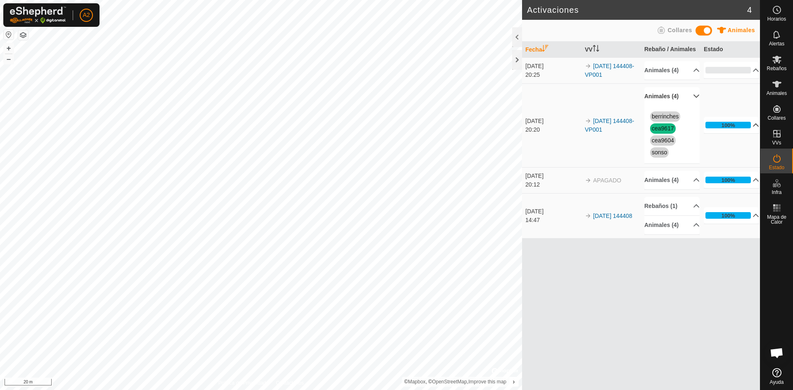
click at [752, 123] on p-accordion-header "100%" at bounding box center [730, 125] width 55 height 17
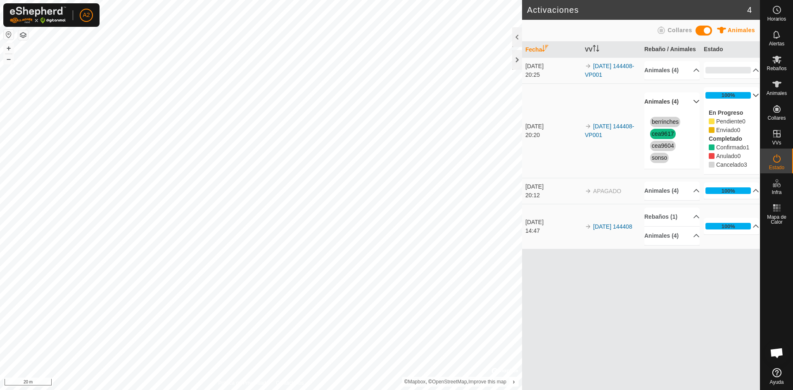
click at [748, 95] on p-accordion-header "100%" at bounding box center [730, 95] width 55 height 17
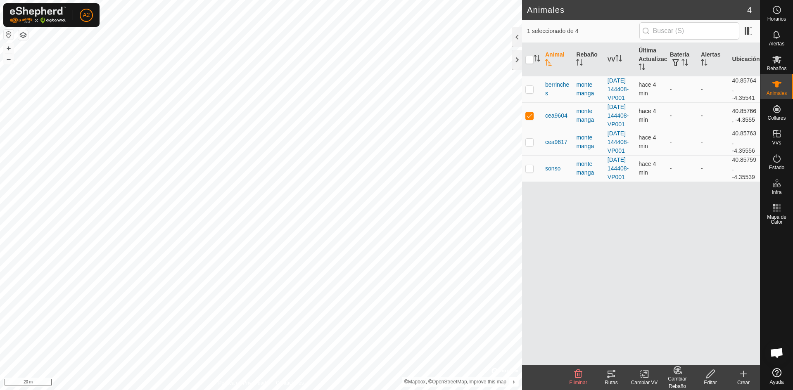
click at [531, 119] on p-checkbox at bounding box center [529, 115] width 8 height 7
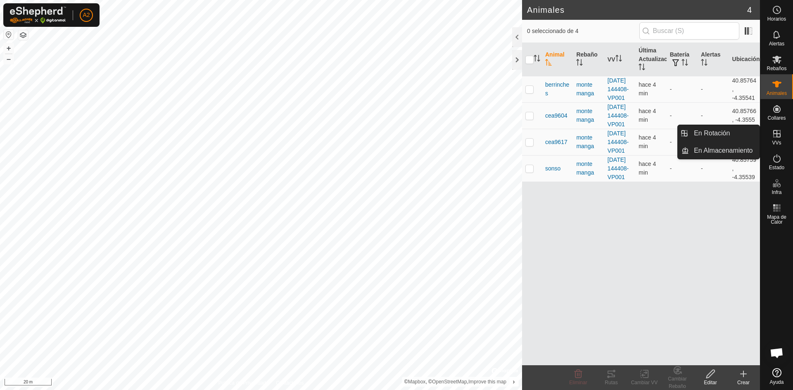
click at [779, 137] on icon at bounding box center [776, 133] width 7 height 7
click at [731, 132] on link "En Rotación" at bounding box center [724, 133] width 71 height 17
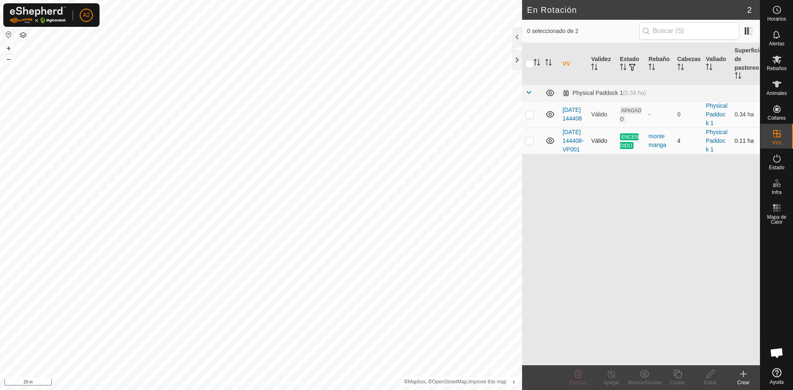
click at [529, 144] on p-checkbox at bounding box center [529, 140] width 8 height 7
click at [780, 161] on icon at bounding box center [777, 159] width 10 height 10
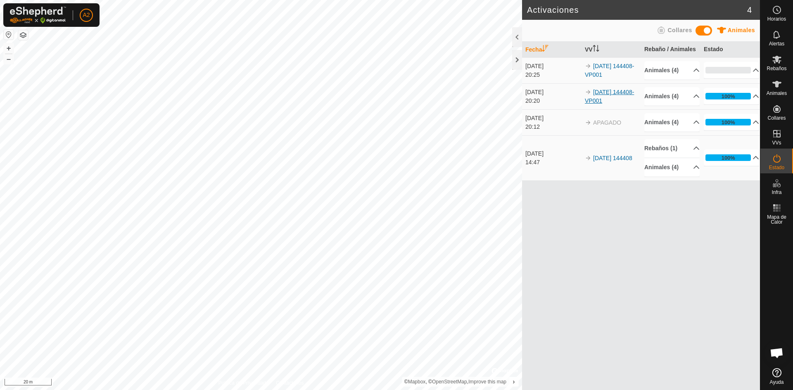
click at [602, 91] on link "[DATE] 144408-VP001" at bounding box center [609, 96] width 49 height 15
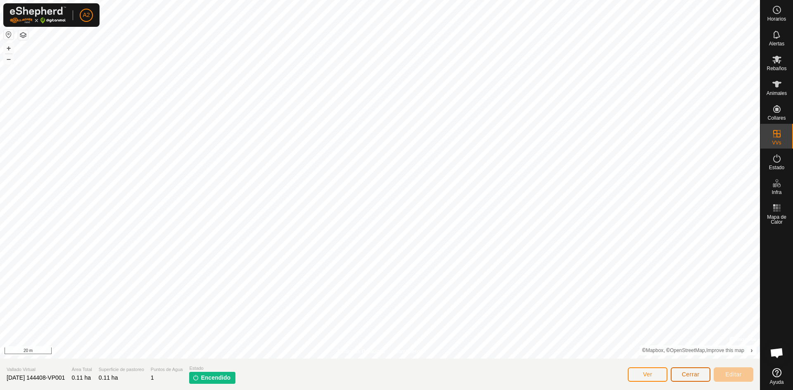
click at [695, 374] on span "Cerrar" at bounding box center [691, 374] width 18 height 7
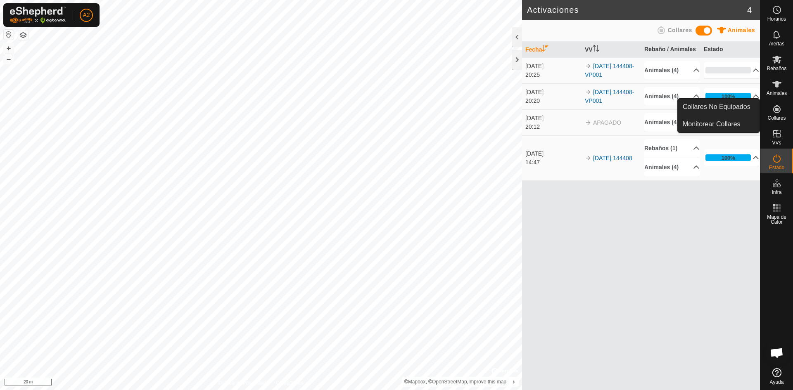
click at [772, 109] on icon at bounding box center [777, 109] width 10 height 10
click at [699, 122] on link "Monitorear Collares" at bounding box center [718, 124] width 82 height 17
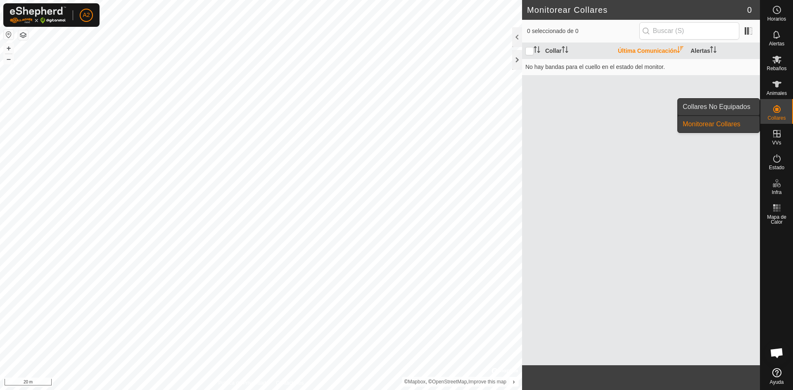
click at [697, 107] on link "Collares No Equipados" at bounding box center [718, 107] width 82 height 17
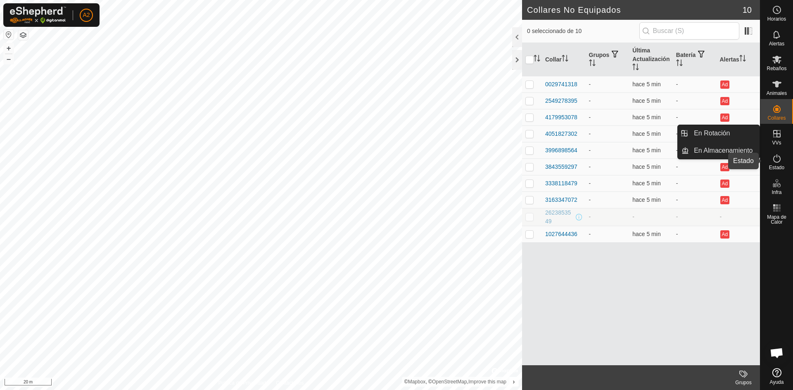
click at [775, 160] on icon at bounding box center [777, 159] width 10 height 10
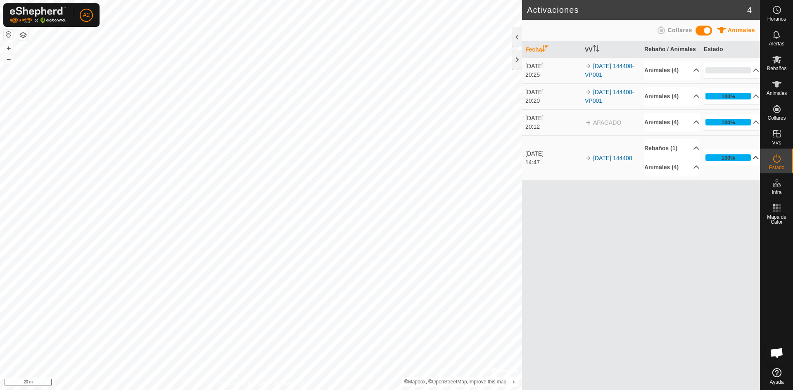
click at [750, 157] on p-accordion-header "100%" at bounding box center [730, 157] width 55 height 17
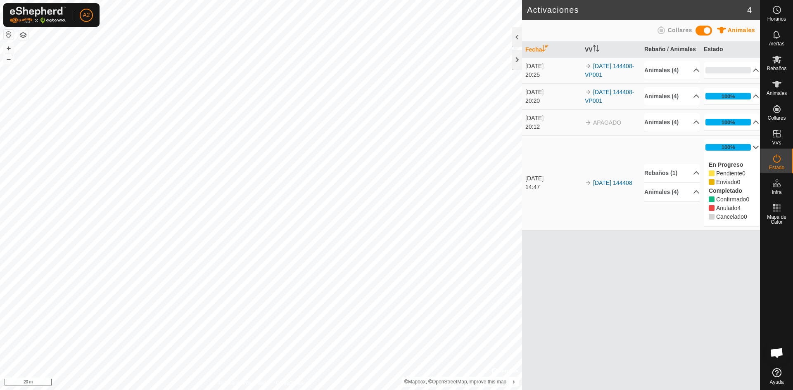
click at [750, 157] on div "En Progreso Pendiente 0 Enviado 0 Completado Confirmado 0 Anulado 4 Cancelado 0" at bounding box center [730, 191] width 55 height 71
click at [753, 147] on p-accordion-header "100%" at bounding box center [730, 147] width 55 height 17
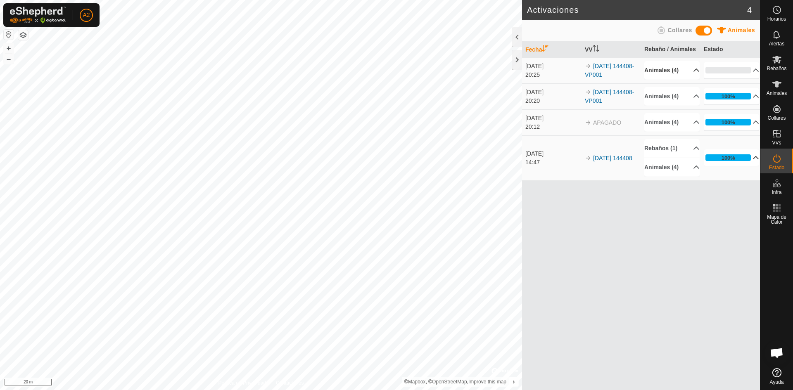
click at [691, 71] on p-accordion-header "Animales (4)" at bounding box center [671, 70] width 55 height 19
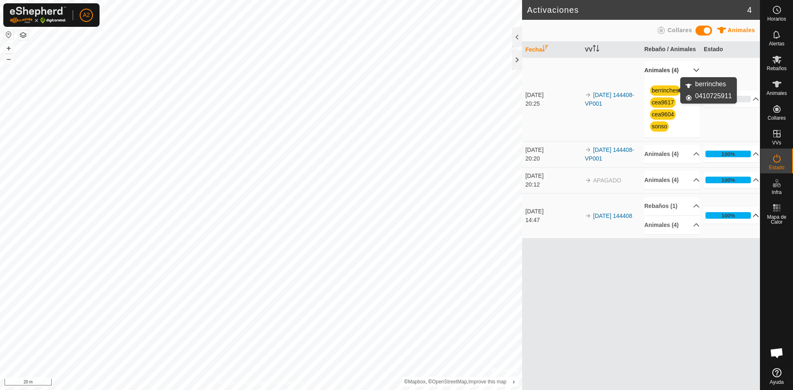
click at [668, 89] on link "berrinches" at bounding box center [664, 90] width 27 height 7
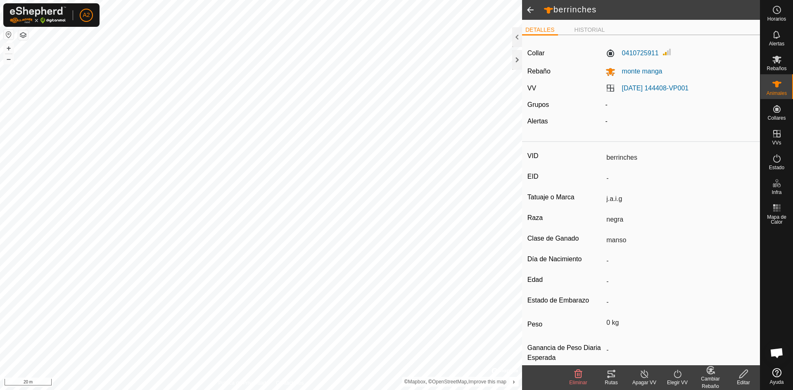
click at [527, 9] on span at bounding box center [530, 10] width 17 height 20
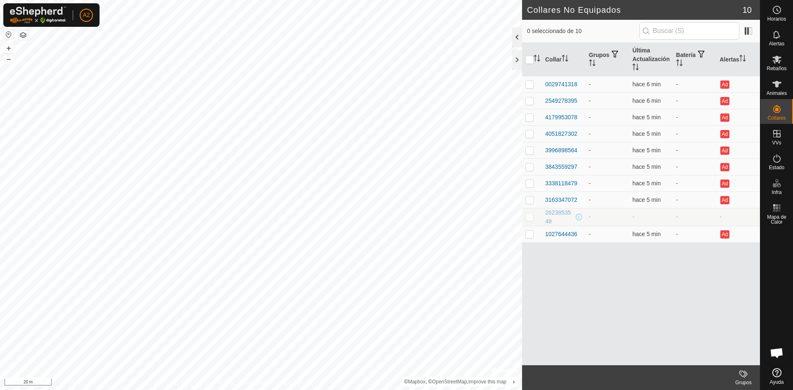
click at [517, 40] on div at bounding box center [517, 37] width 10 height 20
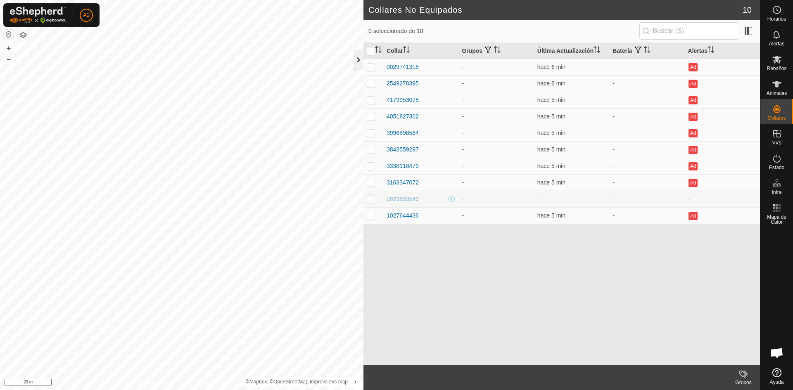
click at [357, 60] on div at bounding box center [358, 60] width 10 height 20
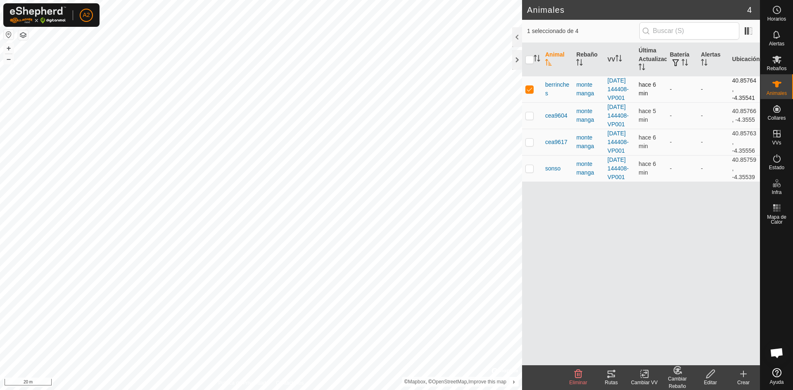
click at [528, 92] on p-checkbox at bounding box center [529, 89] width 8 height 7
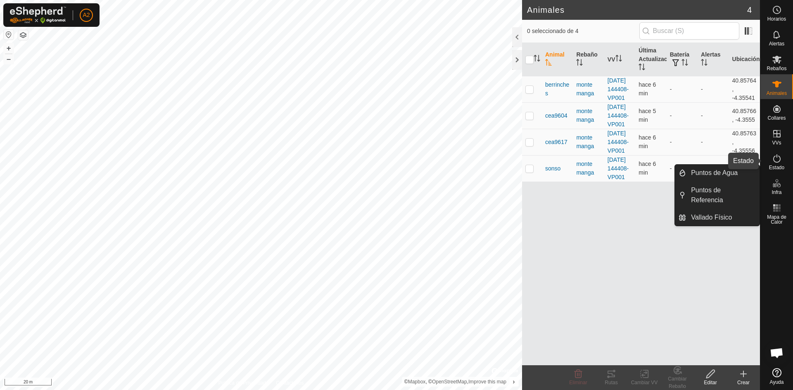
click at [776, 160] on icon at bounding box center [777, 159] width 10 height 10
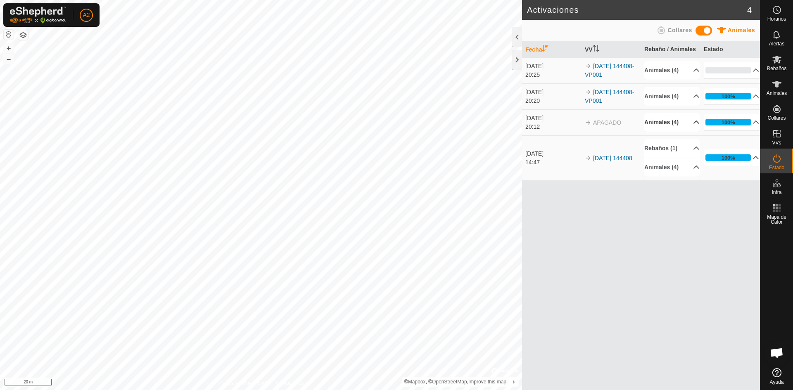
click at [691, 120] on p-accordion-header "Animales (4)" at bounding box center [671, 122] width 55 height 19
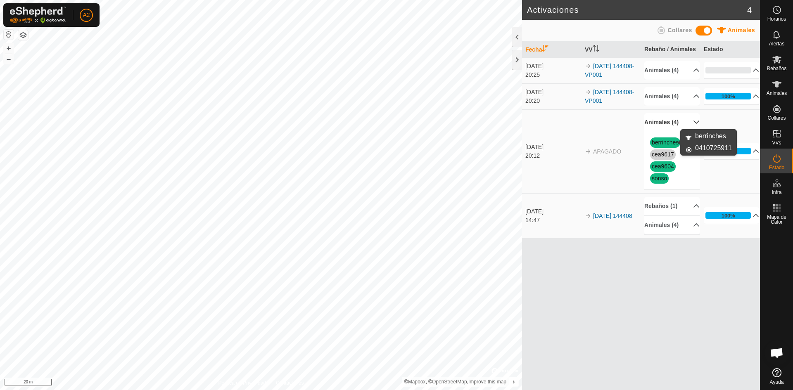
click at [661, 142] on link "berrinches" at bounding box center [664, 142] width 27 height 7
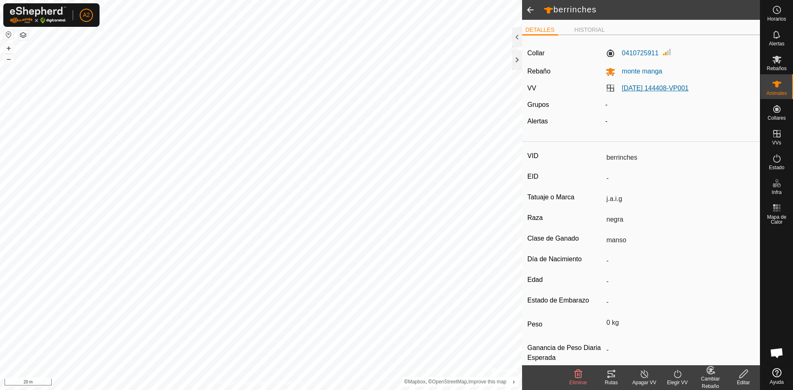
click at [652, 88] on link "[DATE] 144408-VP001" at bounding box center [655, 88] width 67 height 7
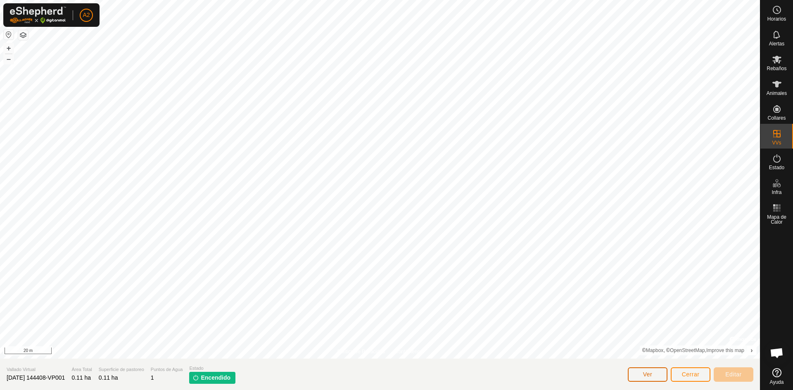
click at [648, 375] on span "Ver" at bounding box center [647, 374] width 9 height 7
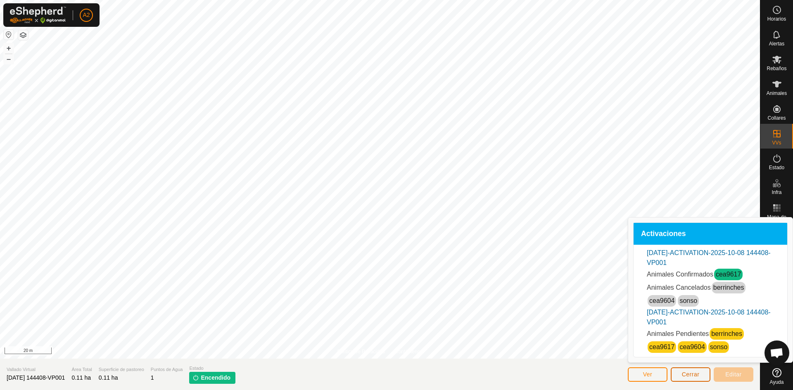
click at [695, 374] on span "Cerrar" at bounding box center [691, 374] width 18 height 7
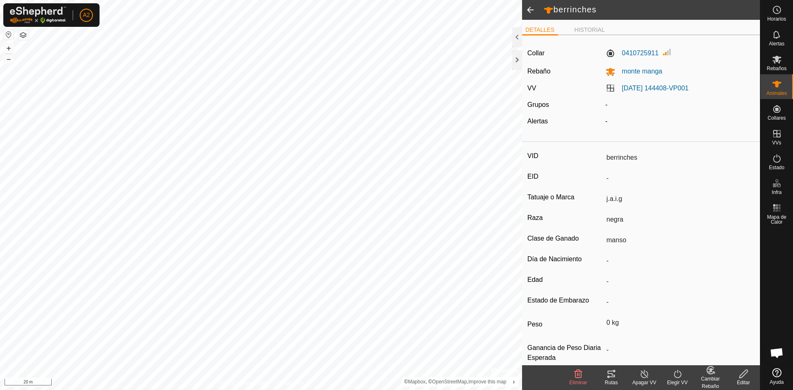
click at [528, 10] on span at bounding box center [530, 10] width 17 height 20
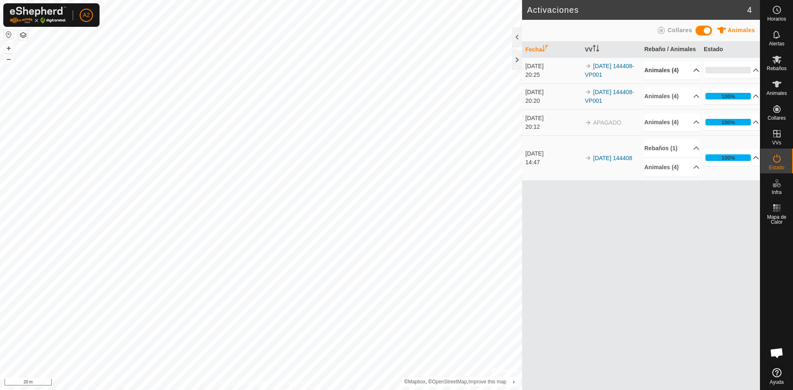
click at [691, 68] on p-accordion-header "Animales (4)" at bounding box center [671, 70] width 55 height 19
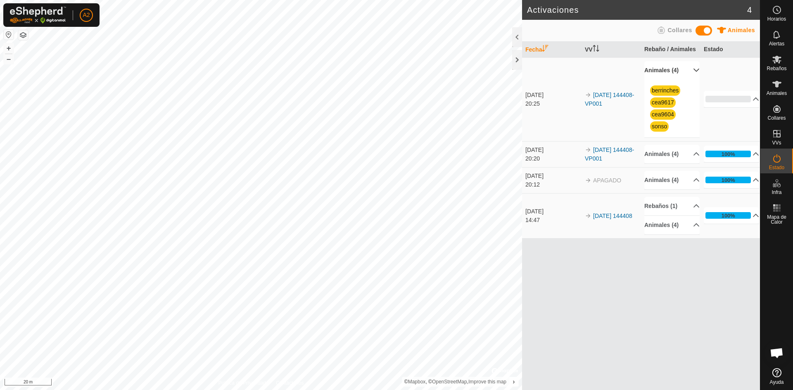
click at [691, 68] on p-accordion-header "Animales (4)" at bounding box center [671, 70] width 55 height 19
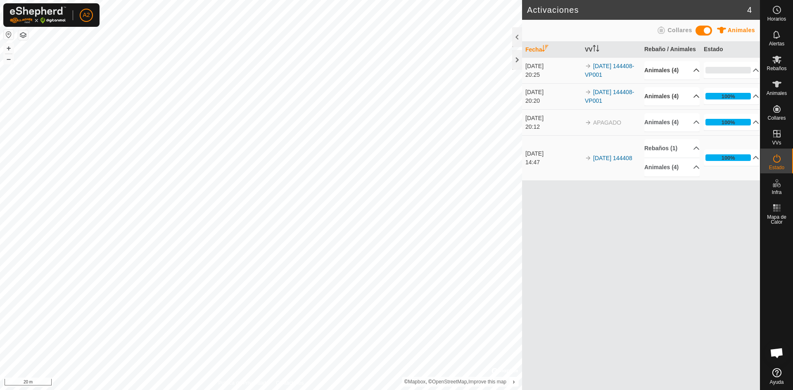
click at [692, 96] on p-accordion-header "Animales (4)" at bounding box center [671, 96] width 55 height 19
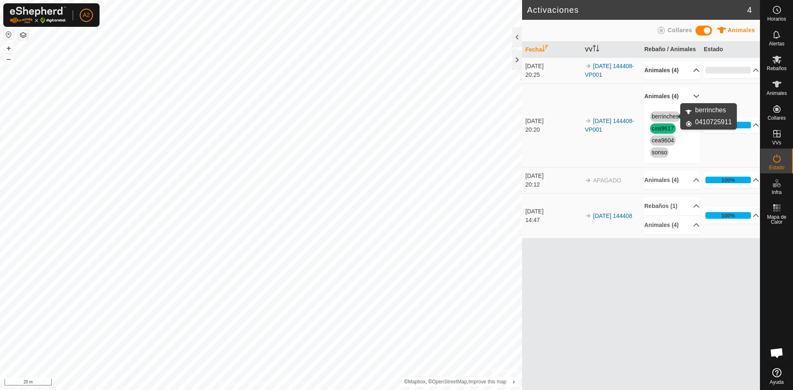
click at [666, 117] on link "berrinches" at bounding box center [664, 116] width 27 height 7
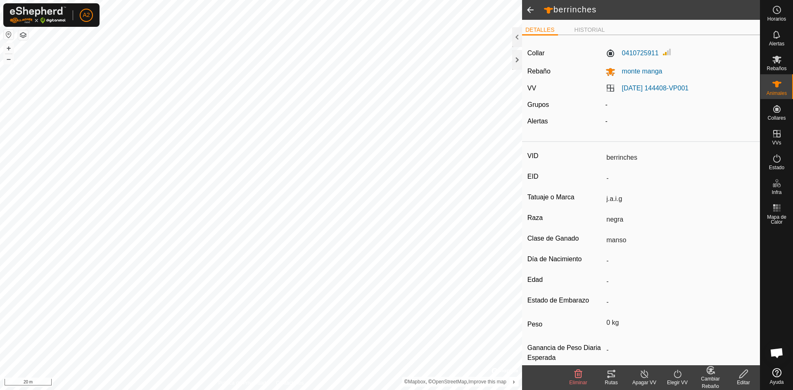
click at [530, 9] on span at bounding box center [530, 10] width 17 height 20
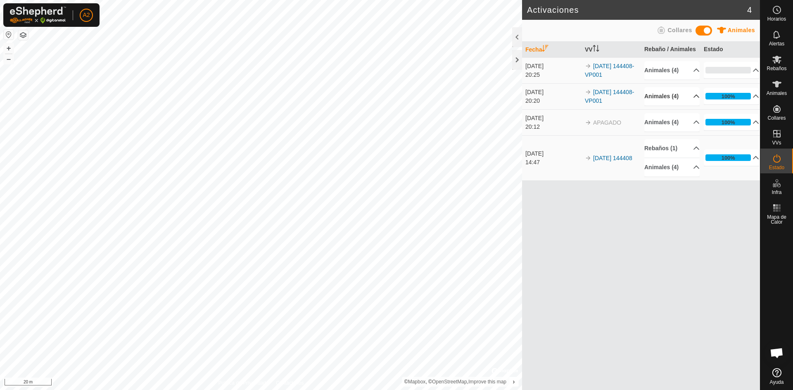
click at [688, 97] on p-accordion-header "Animales (4)" at bounding box center [671, 96] width 55 height 19
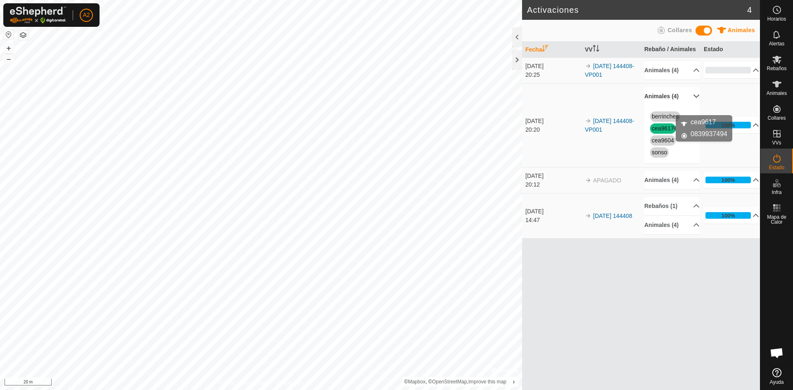
click at [660, 126] on link "cea9617" at bounding box center [662, 128] width 22 height 7
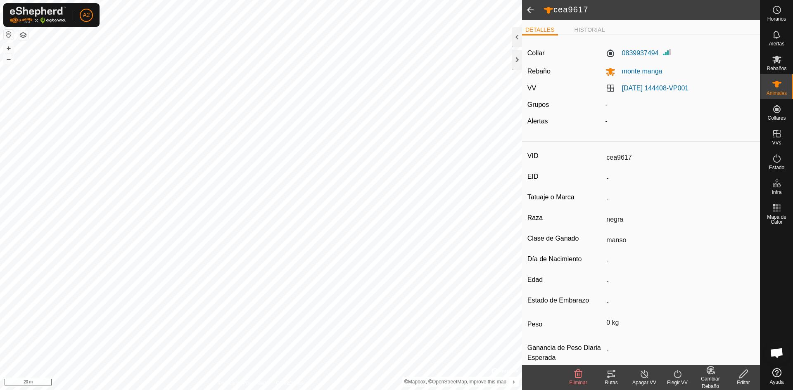
click at [530, 8] on span at bounding box center [530, 10] width 17 height 20
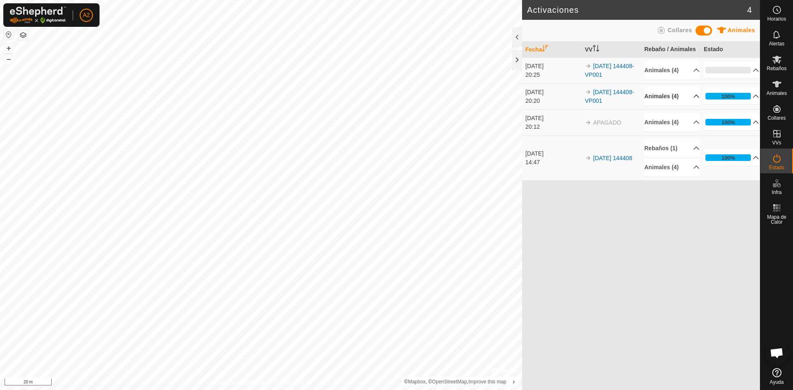
click at [690, 95] on p-accordion-header "Animales (4)" at bounding box center [671, 96] width 55 height 19
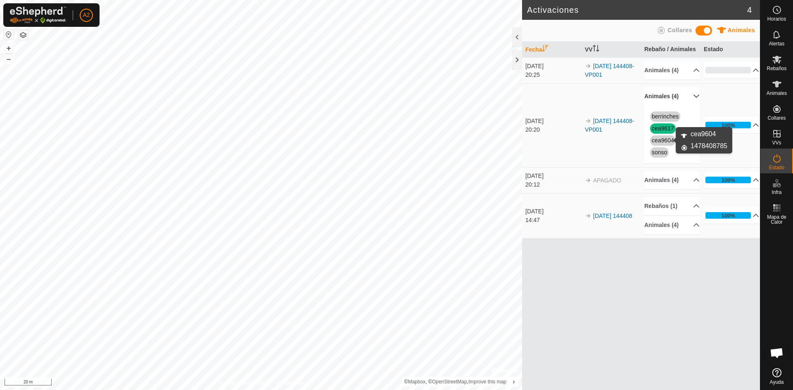
click at [667, 140] on link "cea9604" at bounding box center [662, 140] width 22 height 7
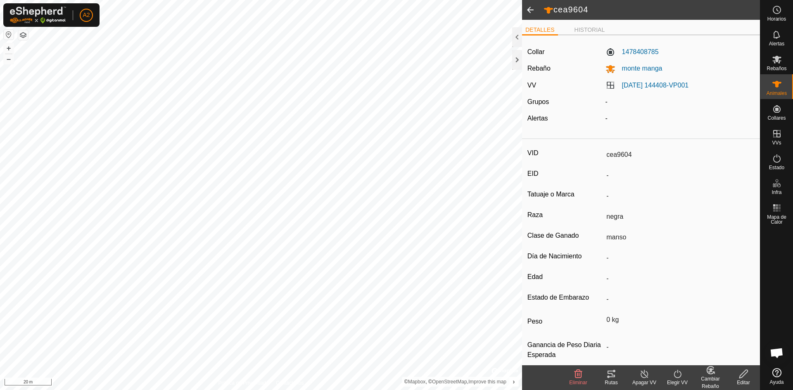
click at [531, 11] on span at bounding box center [530, 10] width 17 height 20
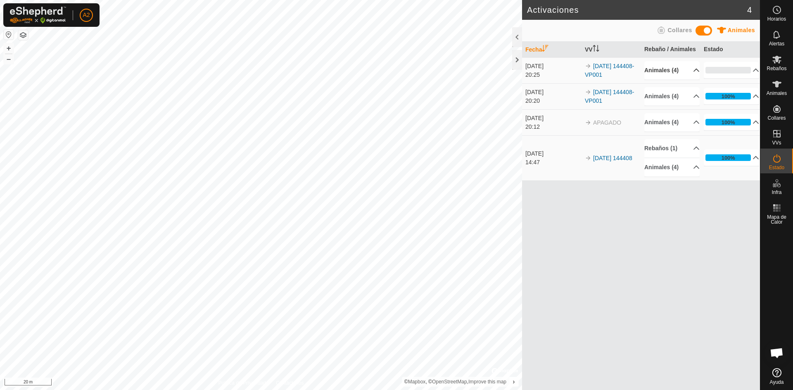
click at [689, 69] on p-accordion-header "Animales (4)" at bounding box center [671, 70] width 55 height 19
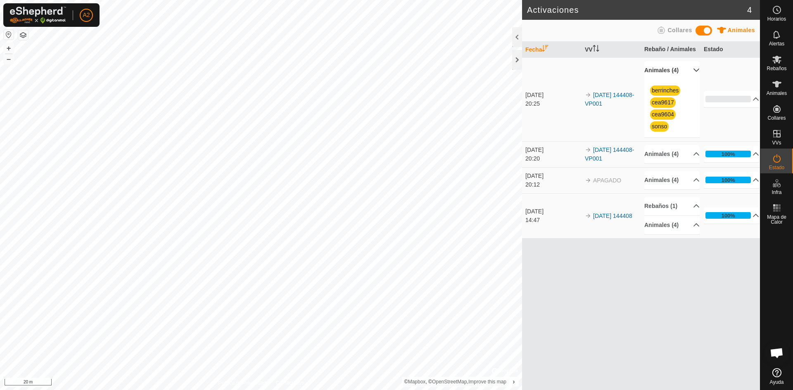
click at [689, 69] on p-accordion-header "Animales (4)" at bounding box center [671, 70] width 55 height 19
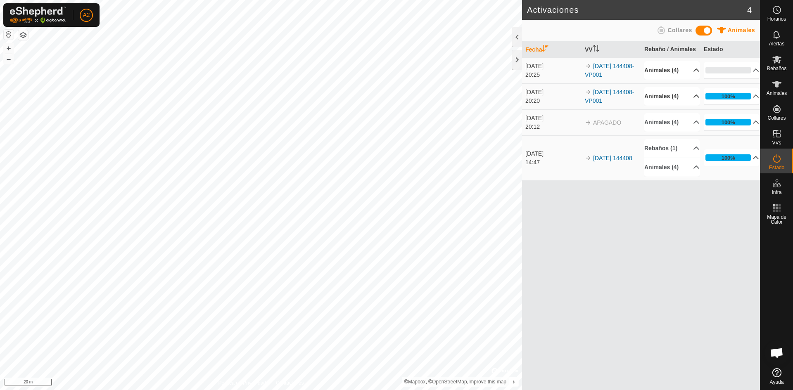
click at [687, 95] on p-accordion-header "Animales (4)" at bounding box center [671, 96] width 55 height 19
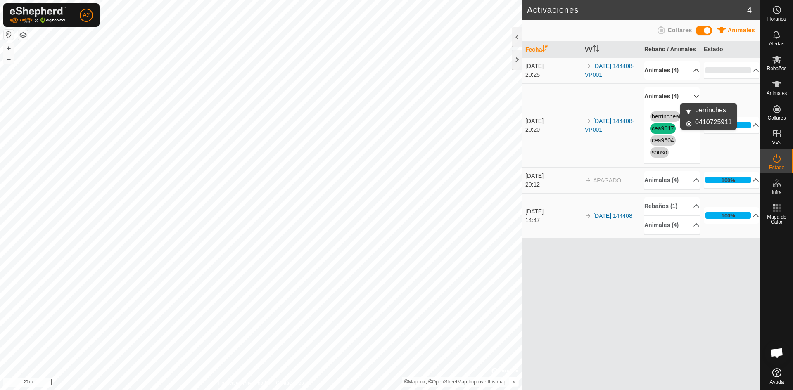
click at [667, 115] on link "berrinches" at bounding box center [664, 116] width 27 height 7
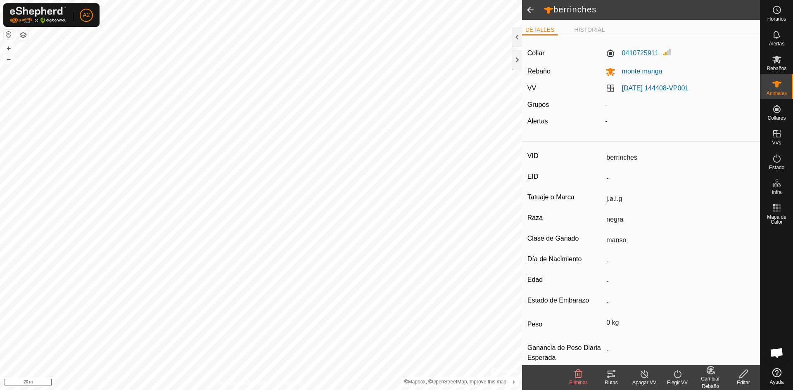
click at [531, 8] on span at bounding box center [530, 10] width 17 height 20
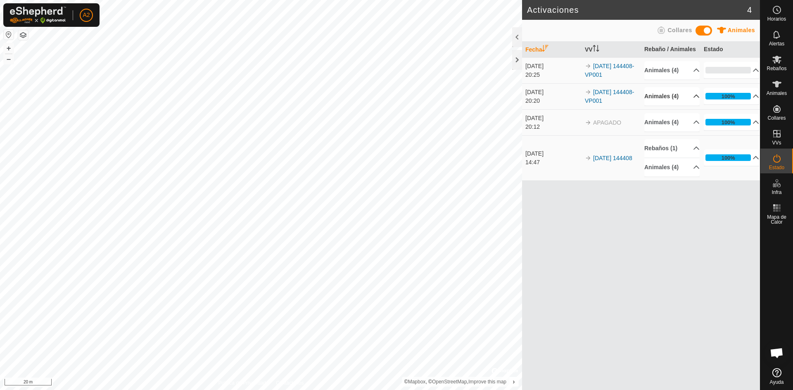
click at [689, 94] on p-accordion-header "Animales (4)" at bounding box center [671, 96] width 55 height 19
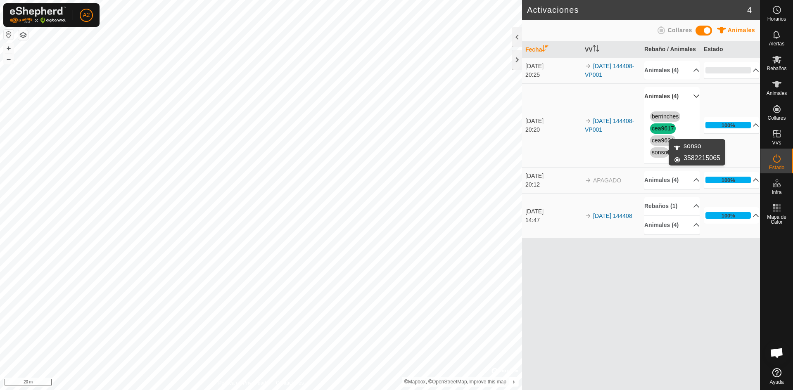
click at [660, 152] on link "sonso" at bounding box center [658, 152] width 15 height 7
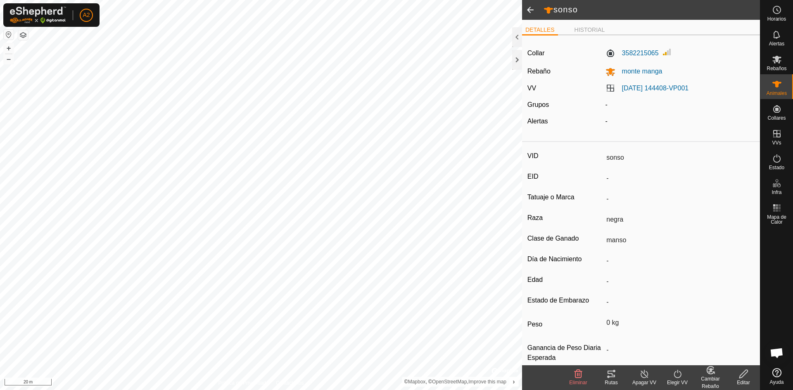
click at [528, 11] on span at bounding box center [530, 10] width 17 height 20
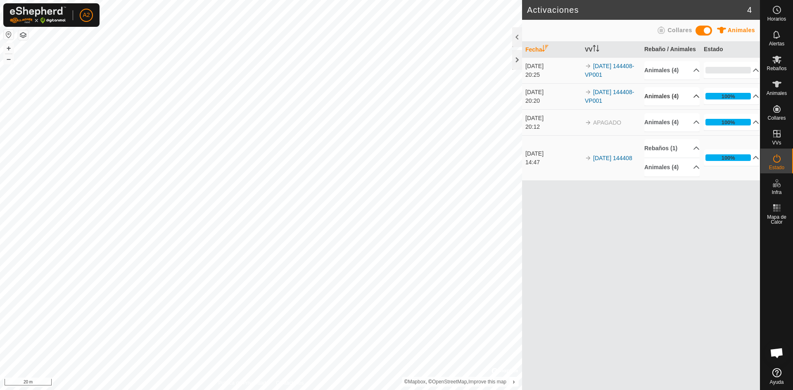
click at [690, 95] on p-accordion-header "Animales (4)" at bounding box center [671, 96] width 55 height 19
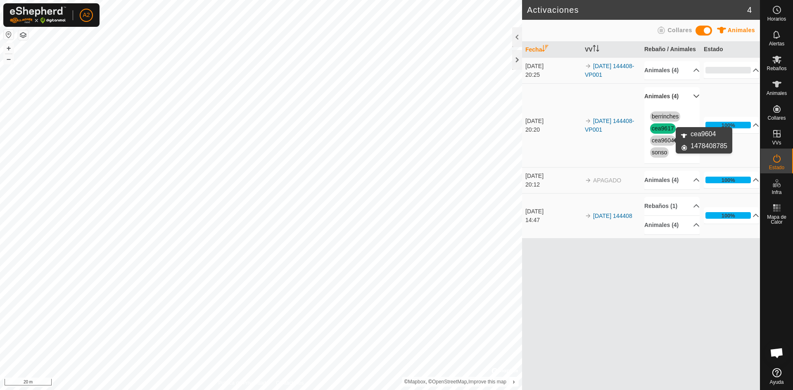
click at [667, 140] on link "cea9604" at bounding box center [662, 140] width 22 height 7
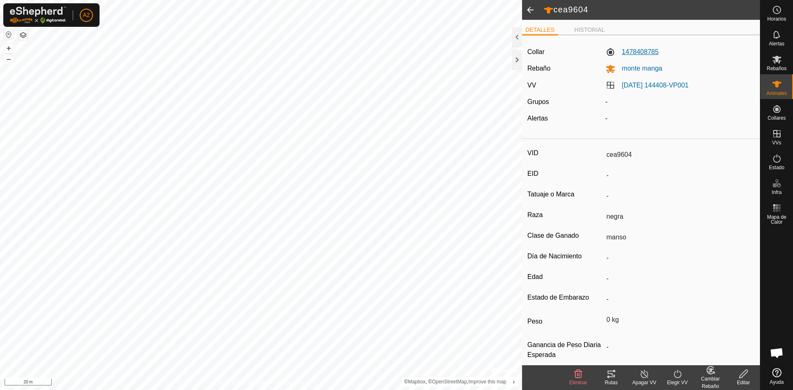
click at [634, 54] on label "1478408785" at bounding box center [631, 52] width 53 height 10
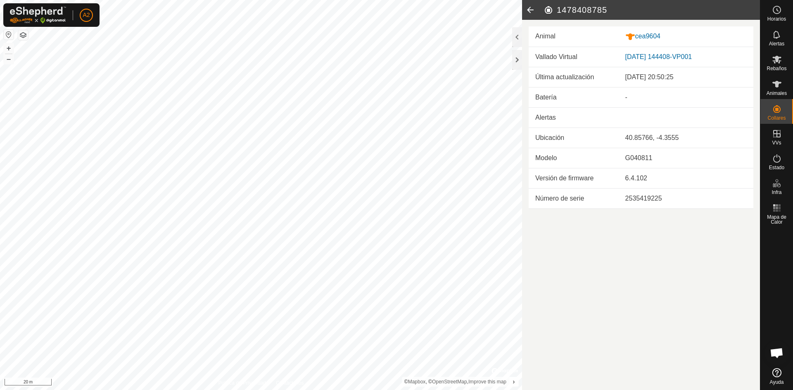
click at [528, 8] on icon at bounding box center [530, 10] width 17 height 20
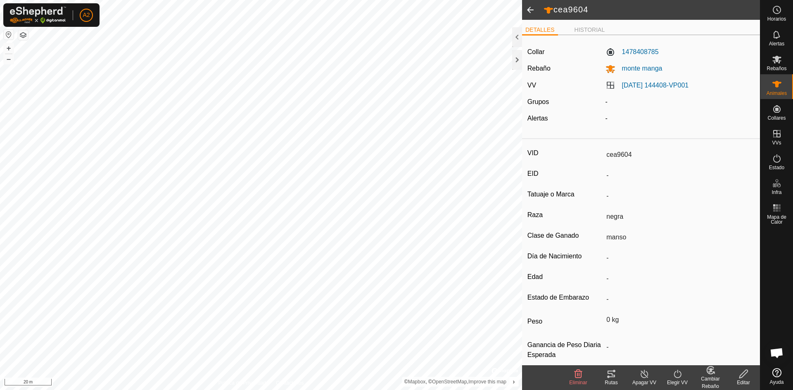
click at [528, 8] on span at bounding box center [530, 10] width 17 height 20
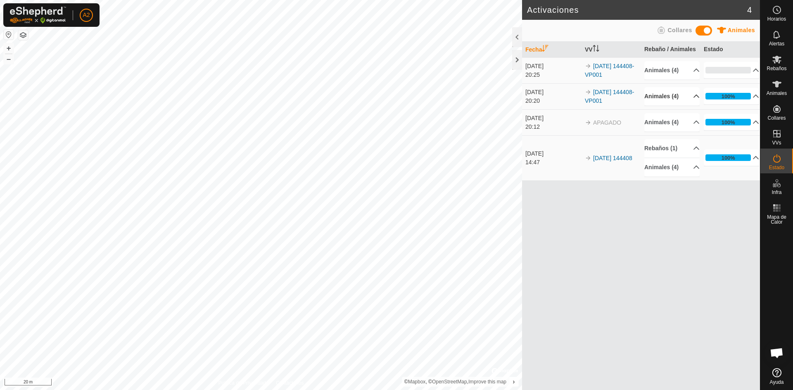
click at [690, 94] on p-accordion-header "Animales (4)" at bounding box center [671, 96] width 55 height 19
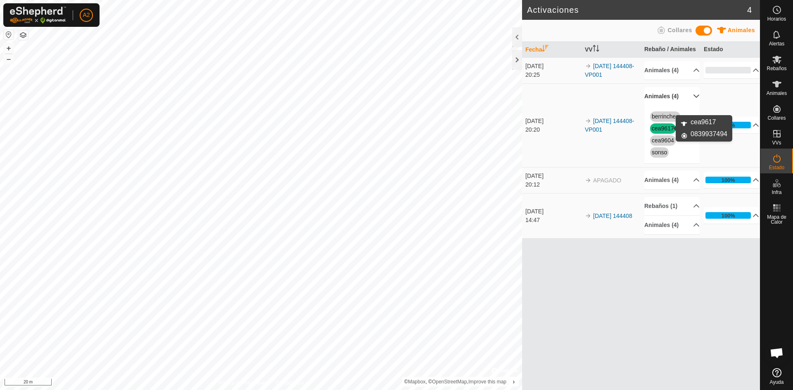
click at [665, 128] on link "cea9617" at bounding box center [662, 128] width 22 height 7
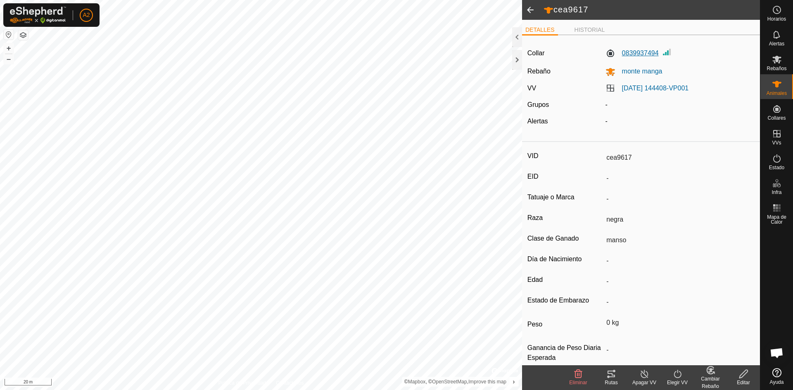
click at [637, 55] on label "0839937494" at bounding box center [631, 53] width 53 height 10
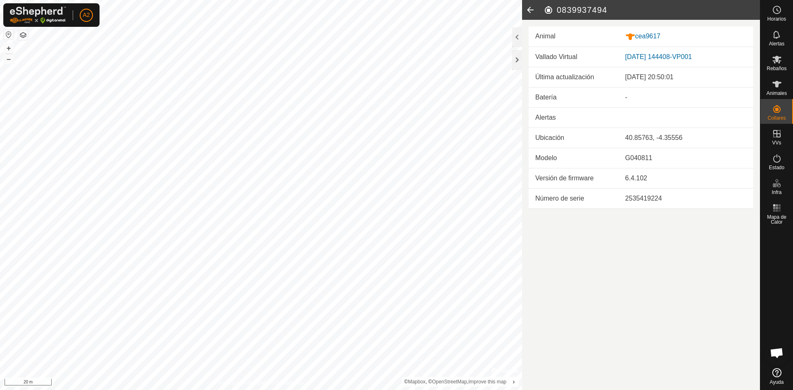
click at [526, 10] on icon at bounding box center [530, 10] width 17 height 20
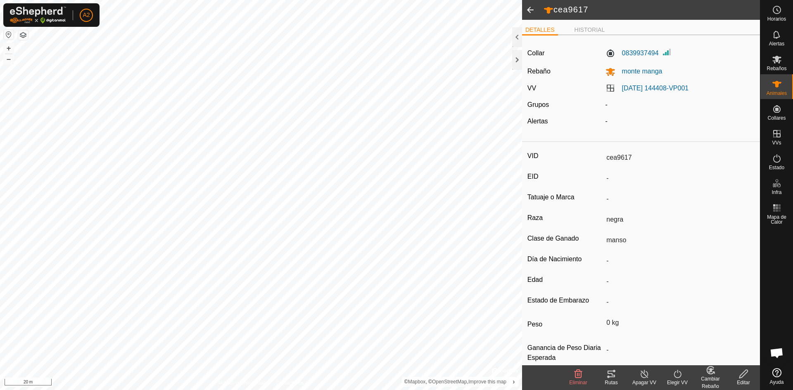
click at [530, 10] on span at bounding box center [530, 10] width 17 height 20
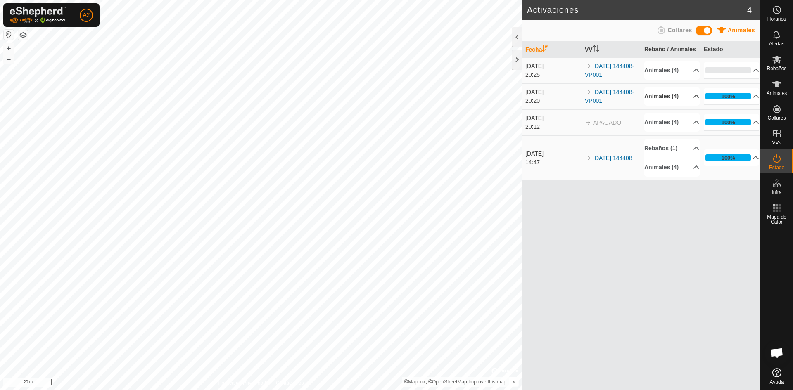
click at [693, 94] on p-accordion-header "Animales (4)" at bounding box center [671, 96] width 55 height 19
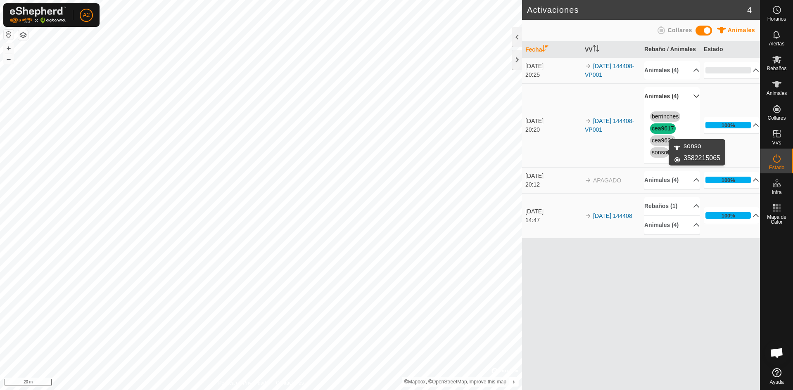
click at [662, 152] on link "sonso" at bounding box center [658, 152] width 15 height 7
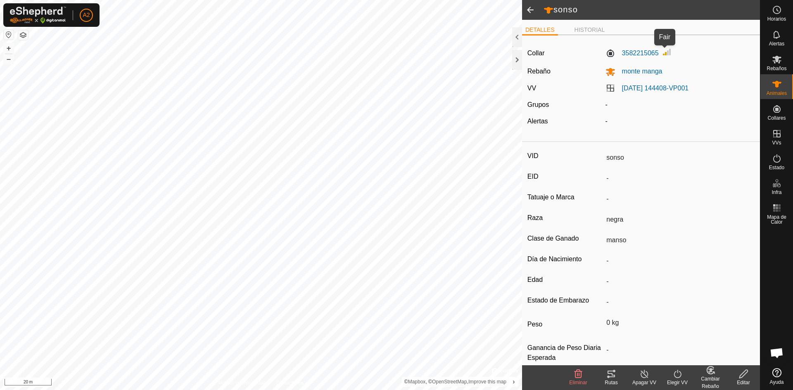
click at [664, 54] on img at bounding box center [667, 52] width 10 height 10
click at [651, 52] on label "3582215065" at bounding box center [631, 53] width 53 height 10
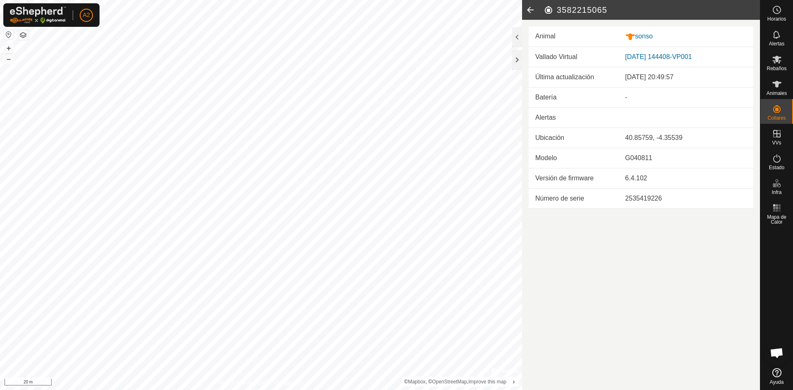
click at [527, 9] on icon at bounding box center [530, 10] width 17 height 20
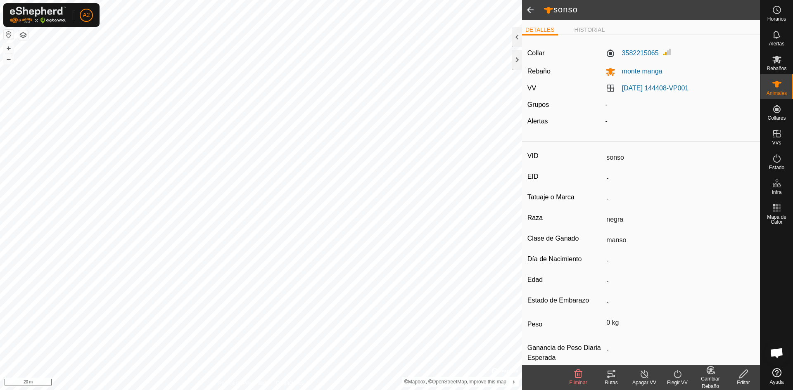
click at [528, 9] on span at bounding box center [530, 10] width 17 height 20
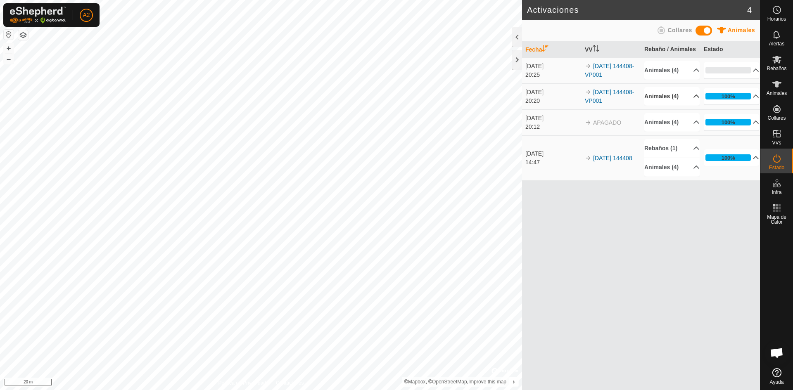
click at [692, 95] on p-accordion-header "Animales (4)" at bounding box center [671, 96] width 55 height 19
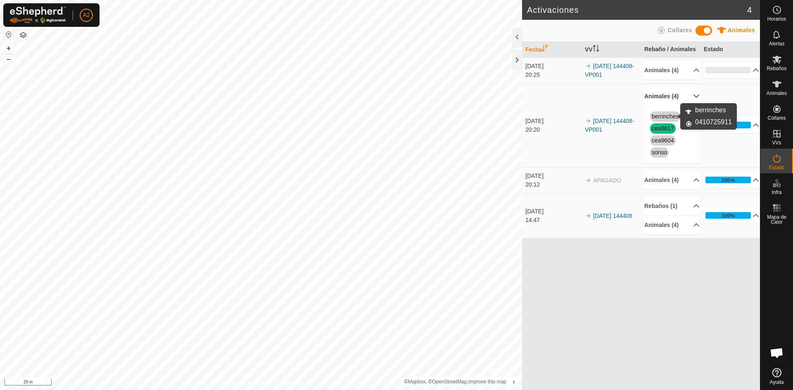
click at [670, 116] on link "berrinches" at bounding box center [664, 116] width 27 height 7
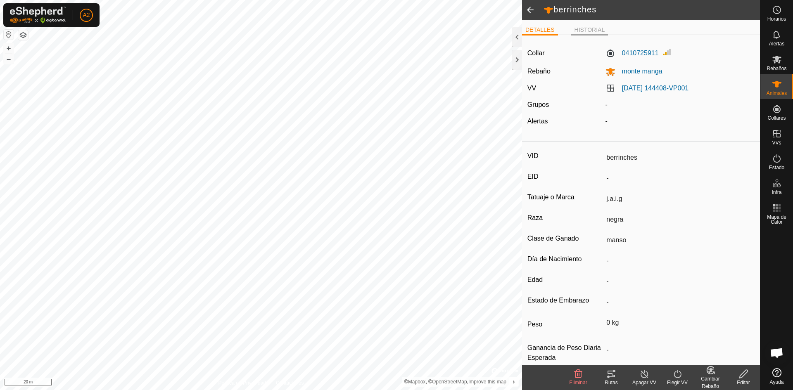
click at [595, 28] on li "HISTORIAL" at bounding box center [589, 31] width 37 height 10
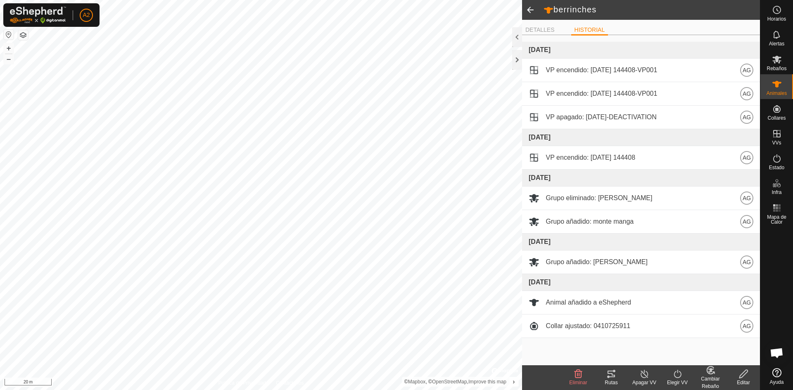
click at [533, 10] on span at bounding box center [530, 10] width 17 height 20
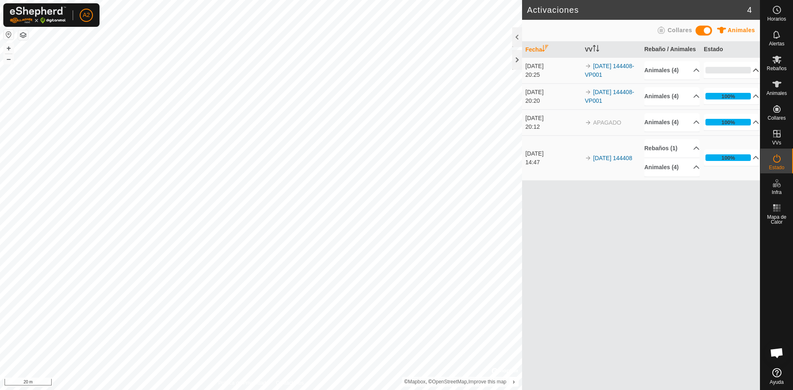
click at [749, 71] on p-accordion-header "0%" at bounding box center [730, 70] width 55 height 17
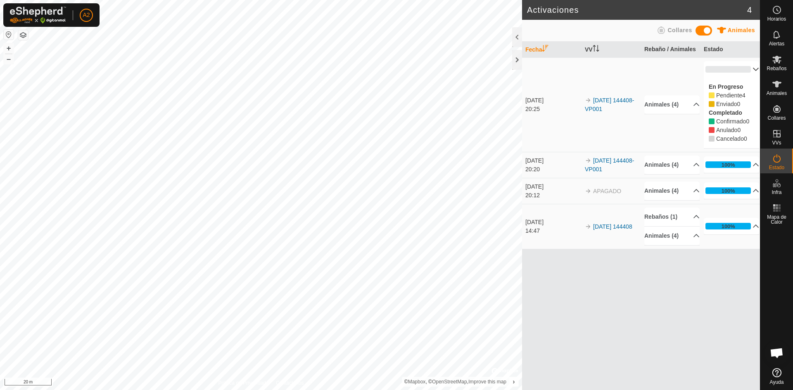
click at [749, 71] on p-accordion-header "0%" at bounding box center [730, 69] width 55 height 17
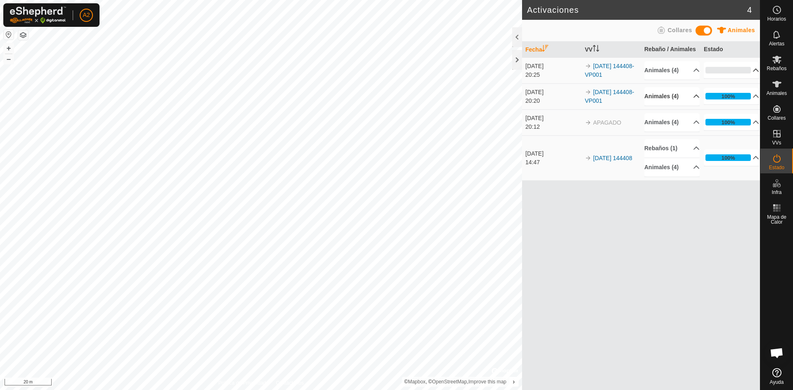
click at [691, 97] on p-accordion-header "Animales (4)" at bounding box center [671, 96] width 55 height 19
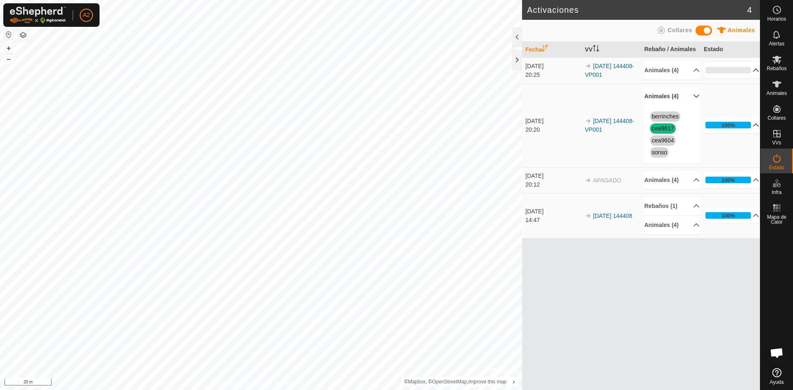
click at [753, 124] on p-accordion-header "100%" at bounding box center [730, 125] width 55 height 17
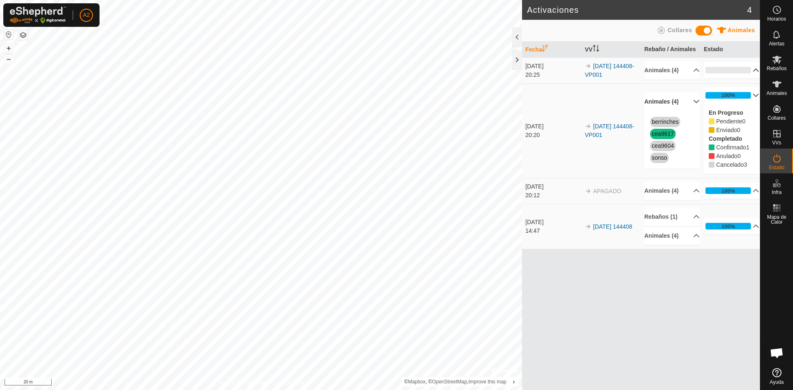
click at [749, 98] on p-accordion-header "100%" at bounding box center [730, 95] width 55 height 17
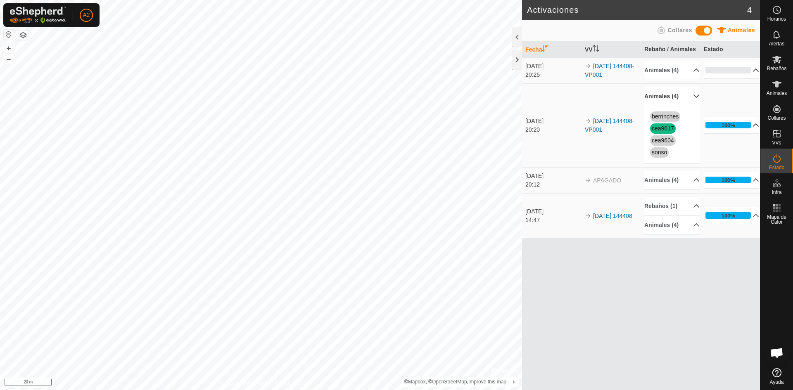
click at [750, 70] on p-accordion-header "0%" at bounding box center [730, 70] width 55 height 17
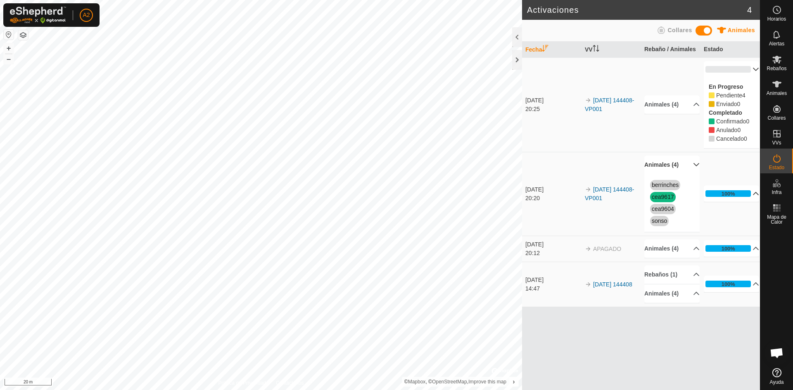
click at [750, 70] on p-accordion-header "0%" at bounding box center [730, 69] width 55 height 17
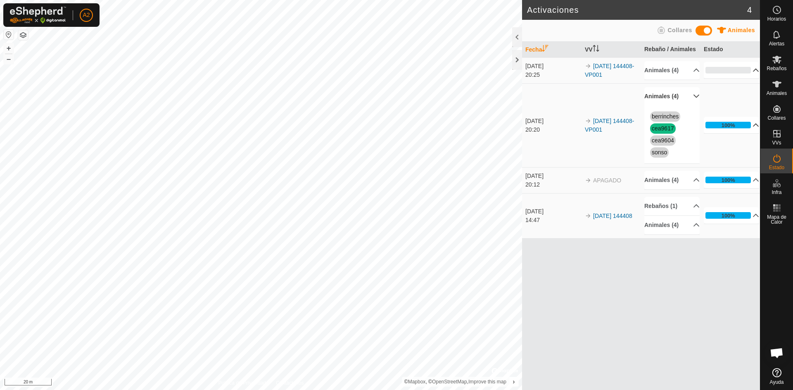
click at [693, 95] on p-accordion-header "Animales (4)" at bounding box center [671, 96] width 55 height 19
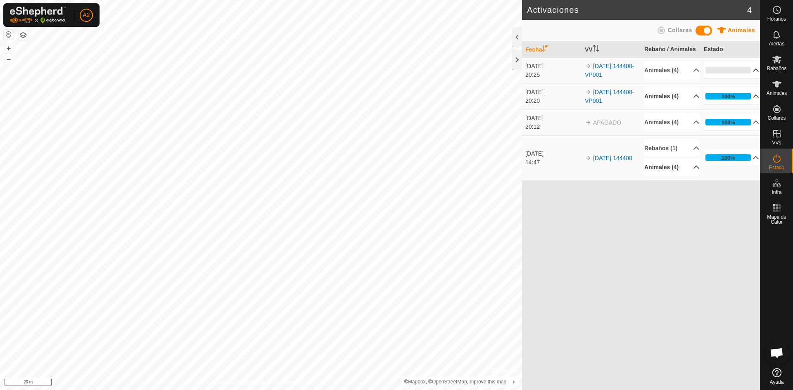
click at [694, 167] on p-accordion-header "Animales (4)" at bounding box center [671, 167] width 55 height 19
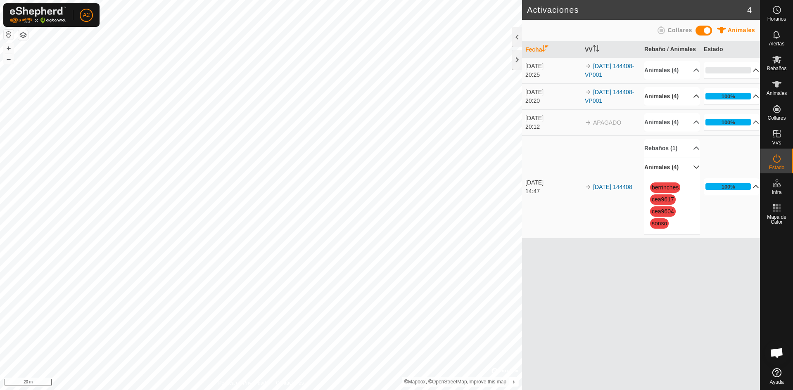
click at [748, 185] on p-accordion-header "100%" at bounding box center [730, 186] width 55 height 17
click at [750, 149] on p-accordion-header "100%" at bounding box center [730, 151] width 55 height 17
click at [669, 186] on link "berrinches" at bounding box center [664, 187] width 27 height 7
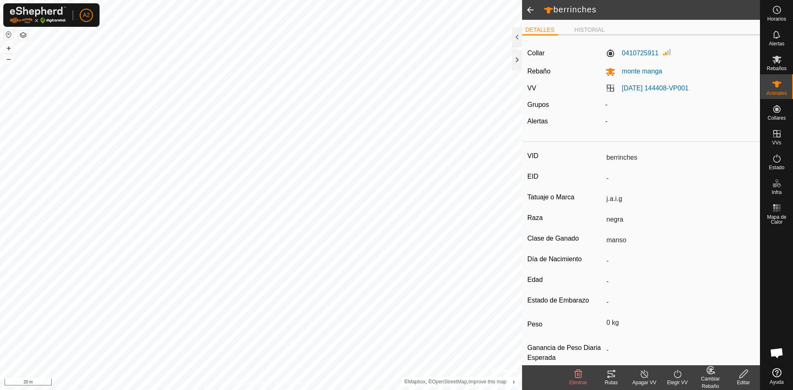
click at [529, 11] on span at bounding box center [530, 10] width 17 height 20
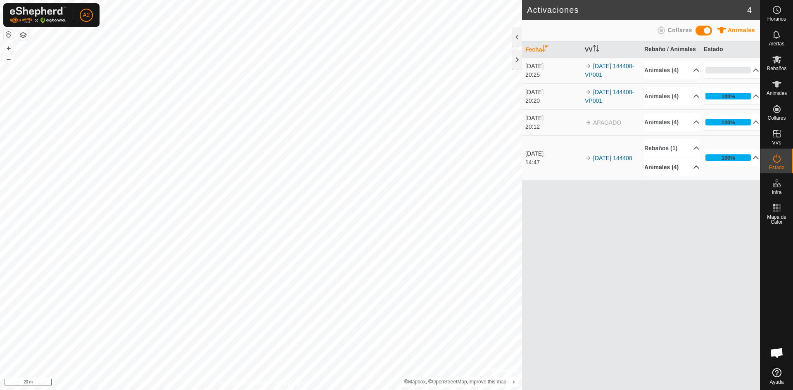
click at [692, 166] on p-accordion-header "Animales (4)" at bounding box center [671, 167] width 55 height 19
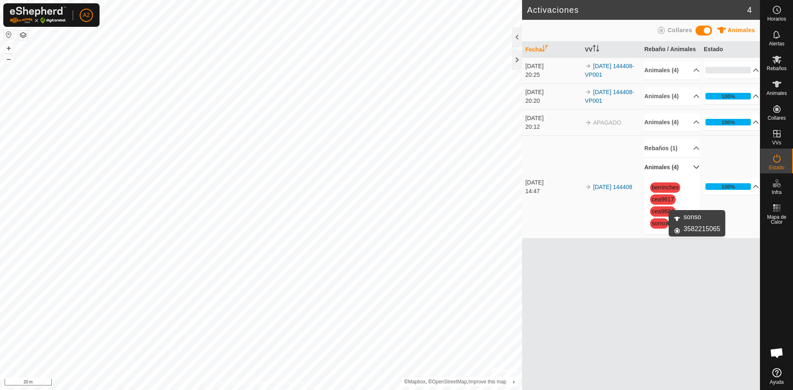
click at [665, 224] on link "sonso" at bounding box center [658, 223] width 15 height 7
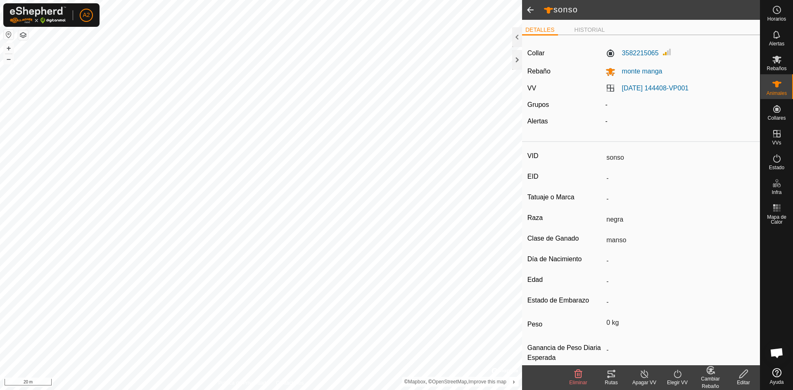
click at [529, 10] on span at bounding box center [530, 10] width 17 height 20
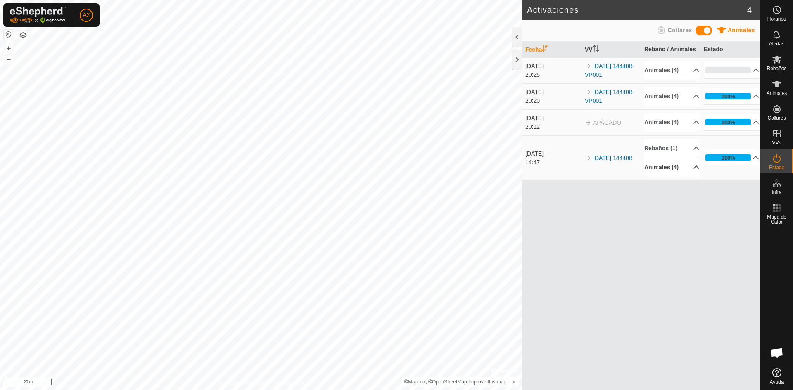
click at [691, 167] on p-accordion-header "Animales (4)" at bounding box center [671, 167] width 55 height 19
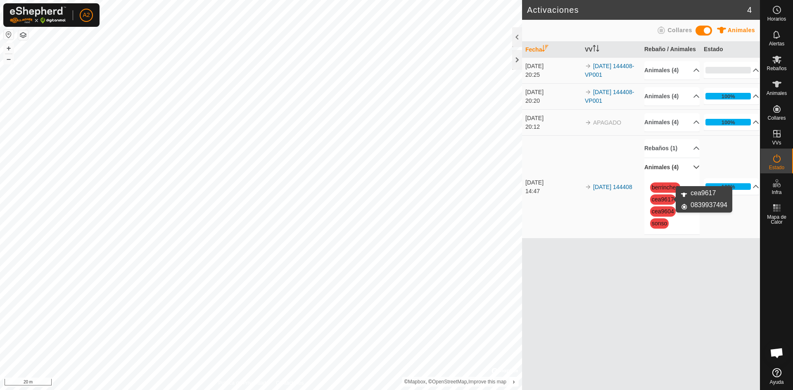
click at [663, 198] on link "cea9617" at bounding box center [662, 199] width 22 height 7
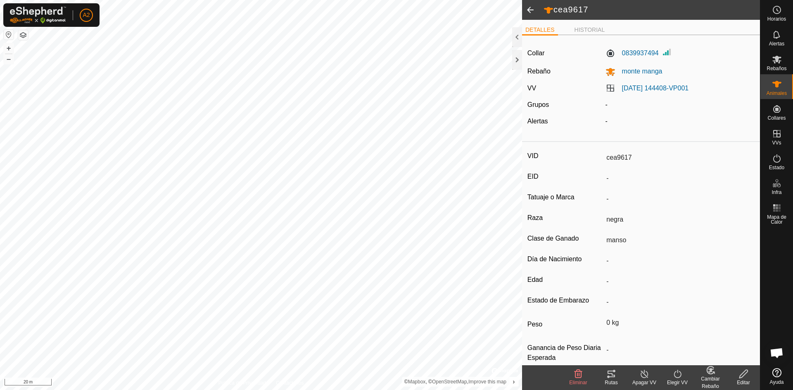
click at [530, 11] on span at bounding box center [530, 10] width 17 height 20
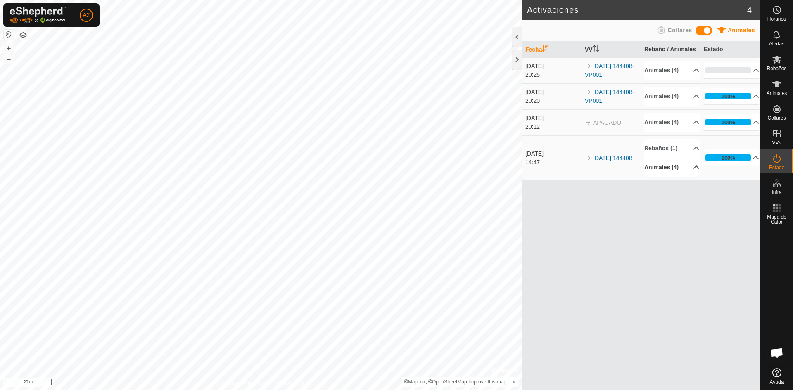
click at [688, 165] on p-accordion-header "Animales (4)" at bounding box center [671, 167] width 55 height 19
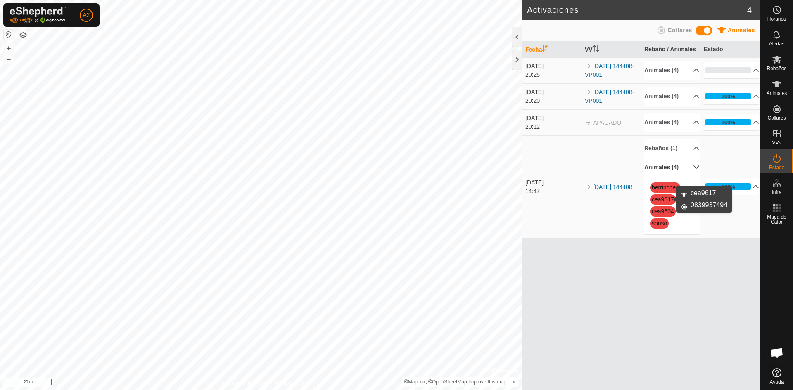
click at [663, 198] on link "cea9617" at bounding box center [662, 199] width 22 height 7
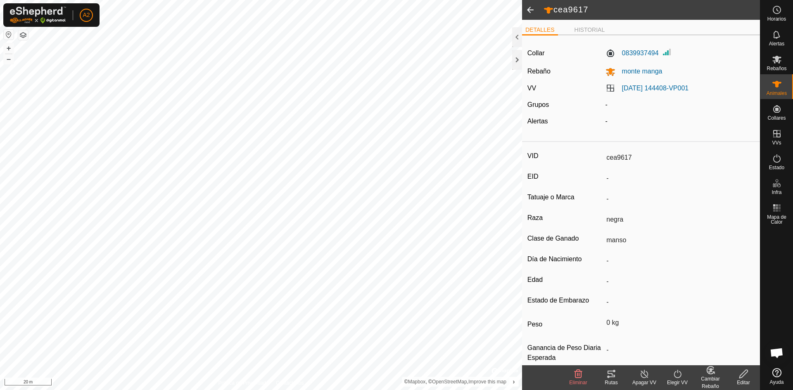
click at [529, 9] on span at bounding box center [530, 10] width 17 height 20
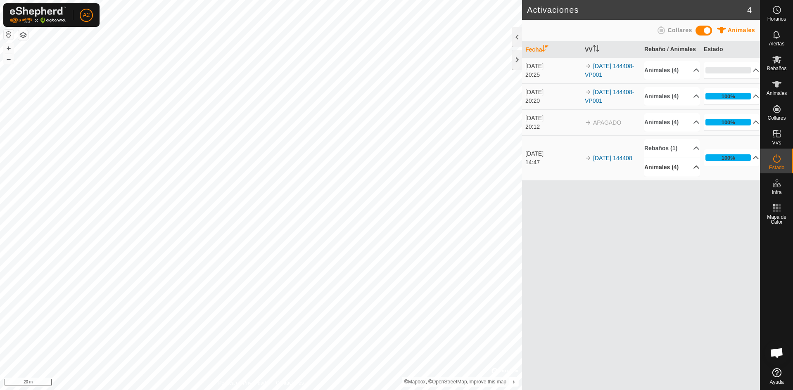
click at [689, 166] on p-accordion-header "Animales (4)" at bounding box center [671, 167] width 55 height 19
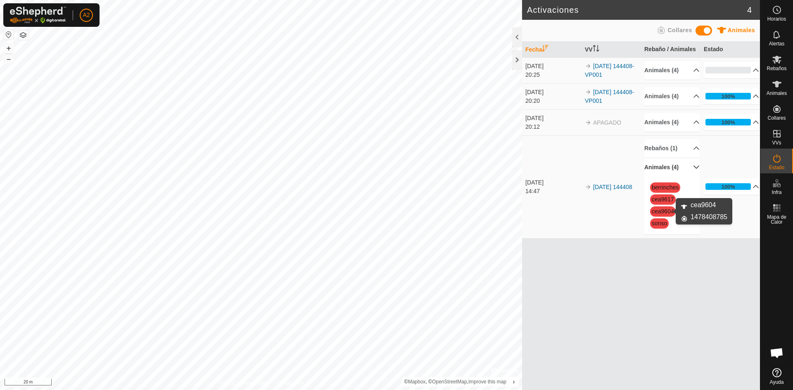
click at [670, 211] on link "cea9604" at bounding box center [662, 211] width 22 height 7
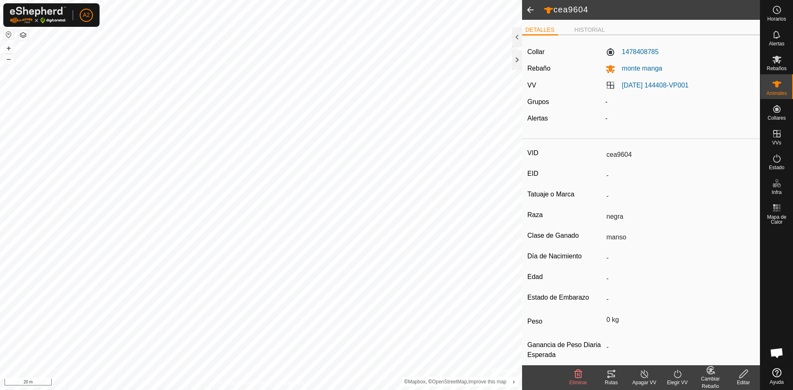
click at [530, 9] on span at bounding box center [530, 10] width 17 height 20
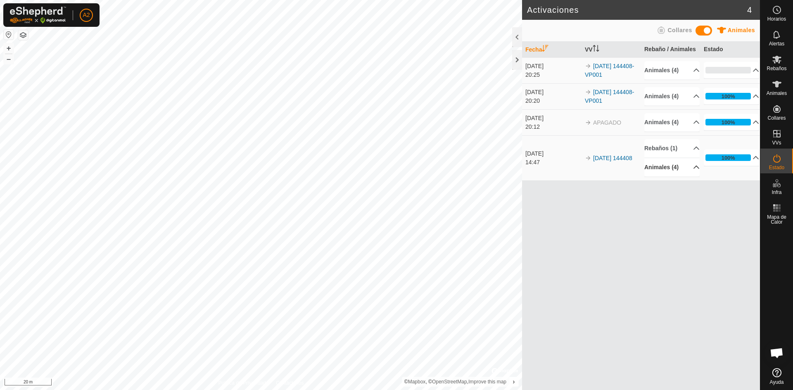
click at [690, 167] on p-accordion-header "Animales (4)" at bounding box center [671, 167] width 55 height 19
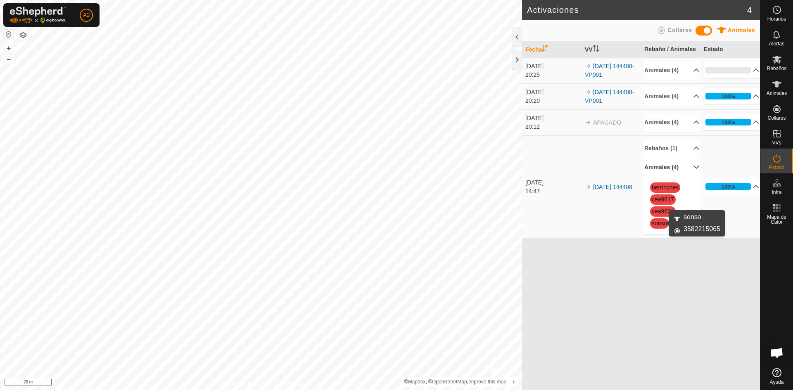
click at [659, 224] on link "sonso" at bounding box center [658, 223] width 15 height 7
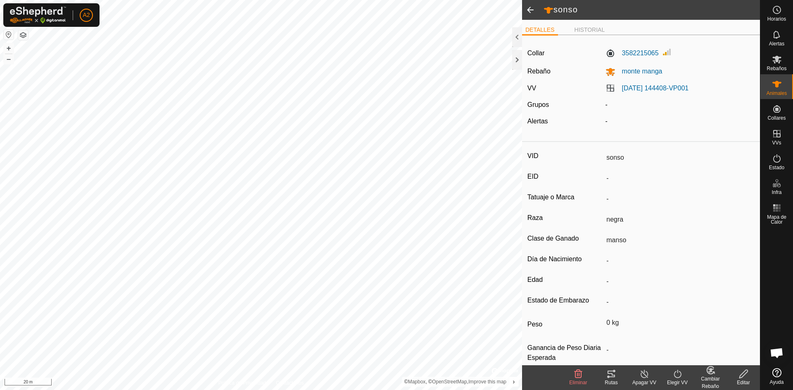
click at [528, 8] on span at bounding box center [530, 10] width 17 height 20
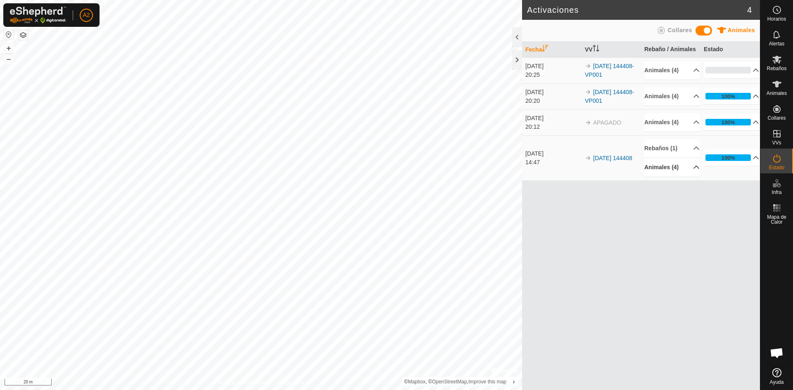
click at [689, 166] on p-accordion-header "Animales (4)" at bounding box center [671, 167] width 55 height 19
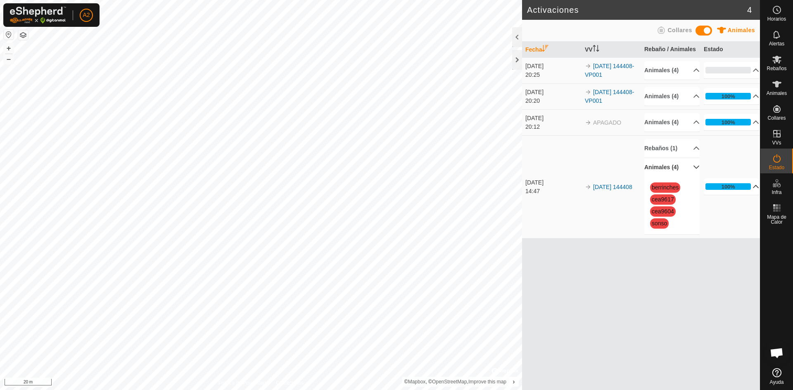
click at [748, 187] on p-accordion-header "100%" at bounding box center [730, 186] width 55 height 17
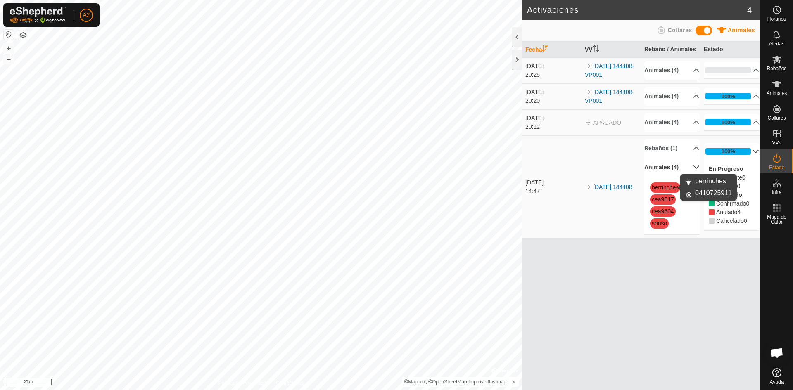
click at [664, 187] on link "berrinches" at bounding box center [664, 187] width 27 height 7
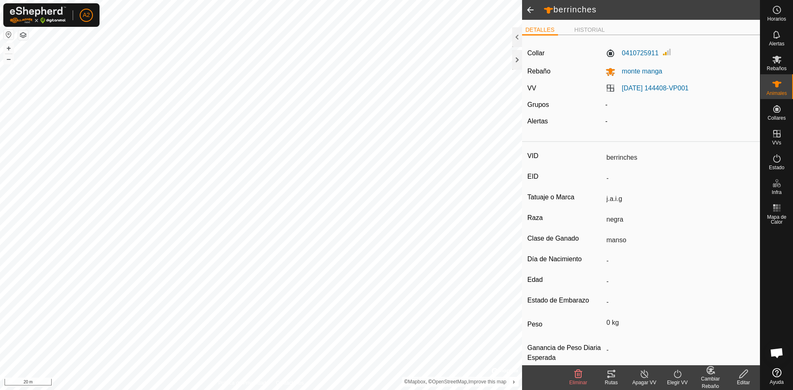
click at [532, 11] on span at bounding box center [530, 10] width 17 height 20
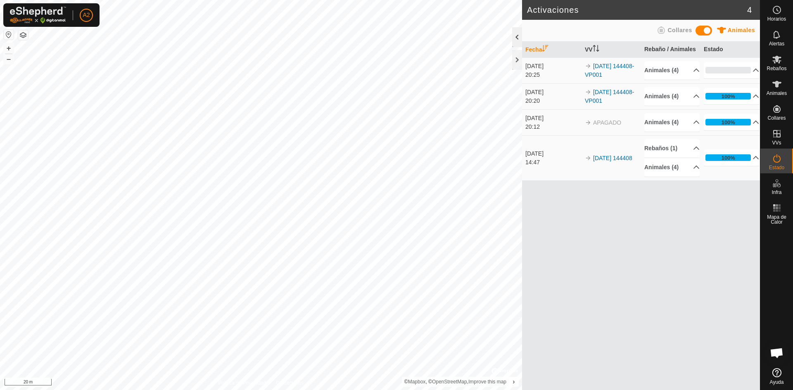
click at [514, 29] on div at bounding box center [517, 37] width 10 height 20
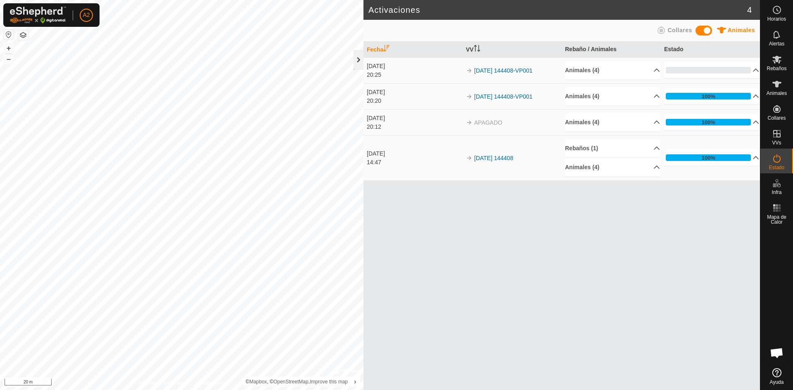
click at [357, 61] on div at bounding box center [358, 60] width 10 height 20
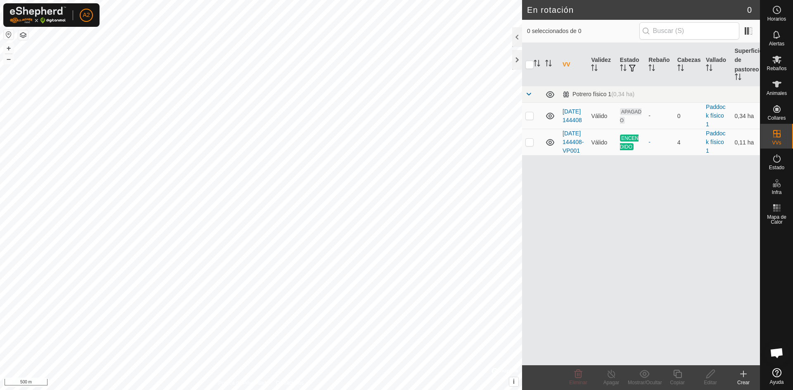
scroll to position [1010, 0]
click at [772, 87] on icon at bounding box center [777, 84] width 10 height 10
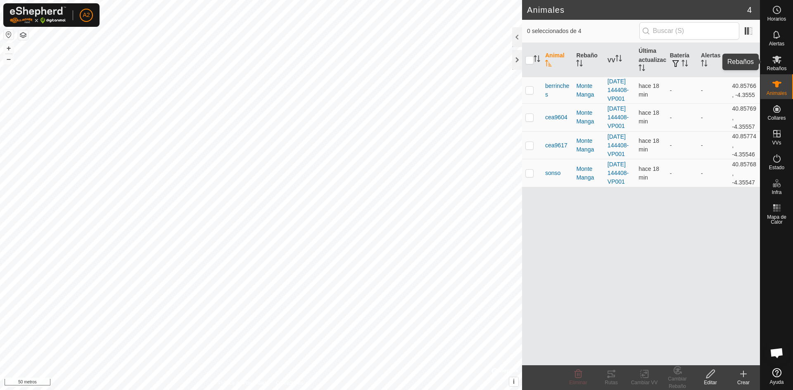
click at [781, 59] on icon at bounding box center [777, 59] width 10 height 10
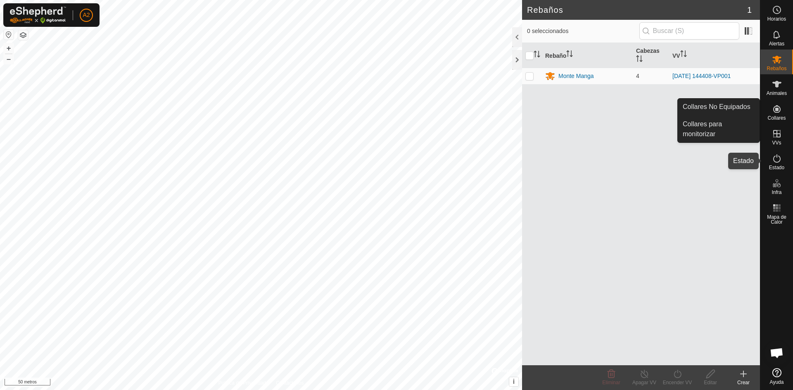
click at [779, 162] on icon at bounding box center [777, 159] width 10 height 10
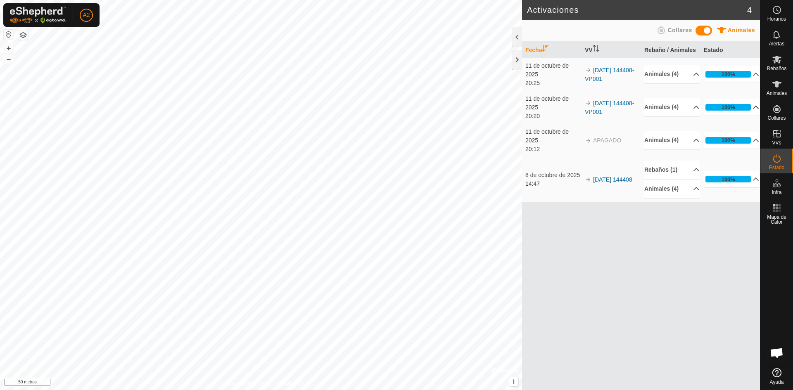
click at [753, 106] on p-accordion-header "100%" at bounding box center [730, 107] width 55 height 17
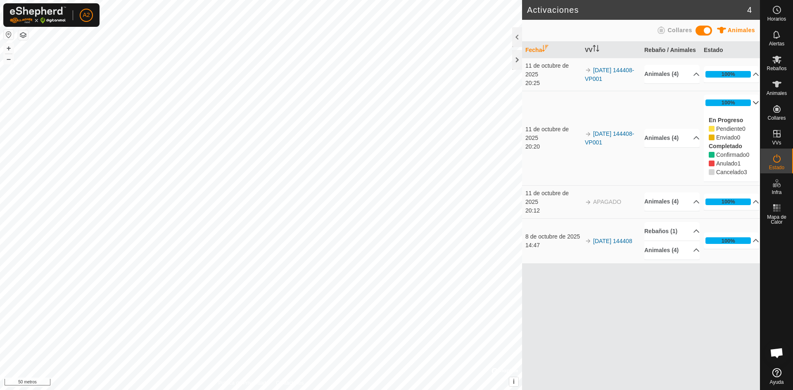
click at [748, 101] on p-accordion-header "100%" at bounding box center [730, 103] width 55 height 17
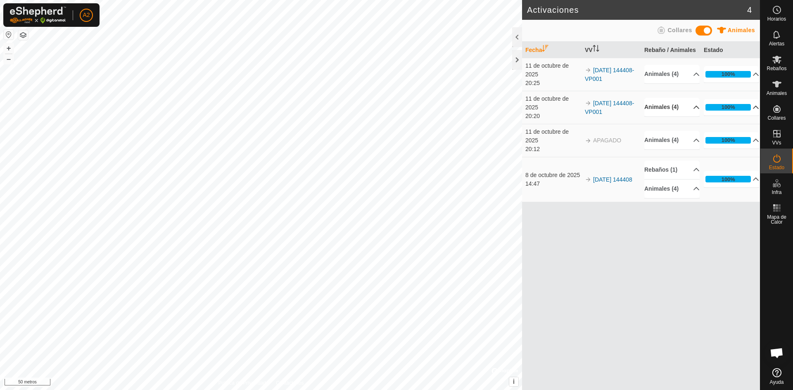
click at [693, 109] on p-accordion-header "Animales (4)" at bounding box center [671, 107] width 55 height 19
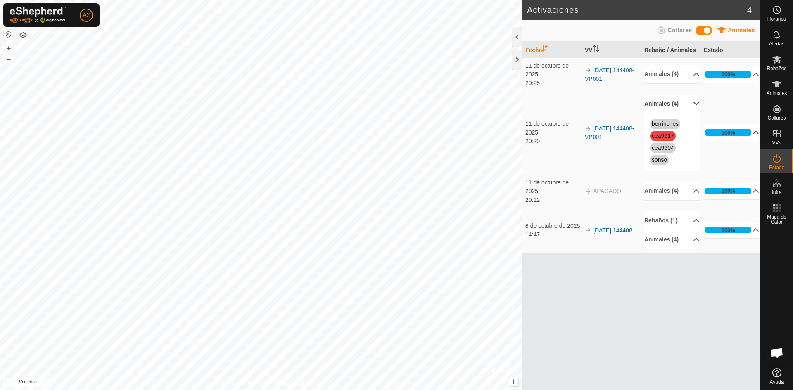
click at [690, 104] on p-accordion-header "Animales (4)" at bounding box center [671, 104] width 55 height 19
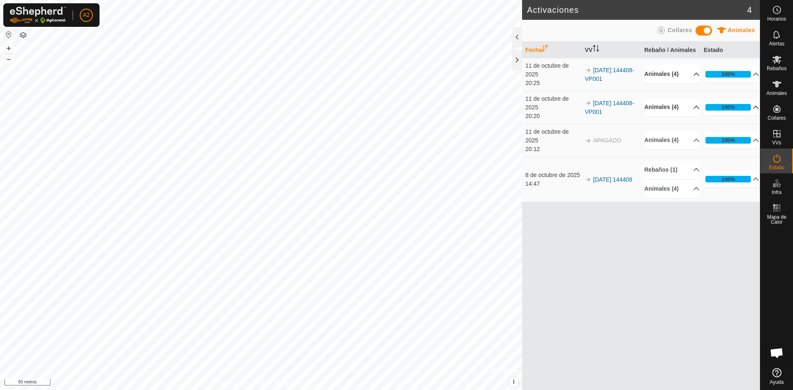
click at [694, 74] on p-accordion-header "Animales (4)" at bounding box center [671, 74] width 55 height 19
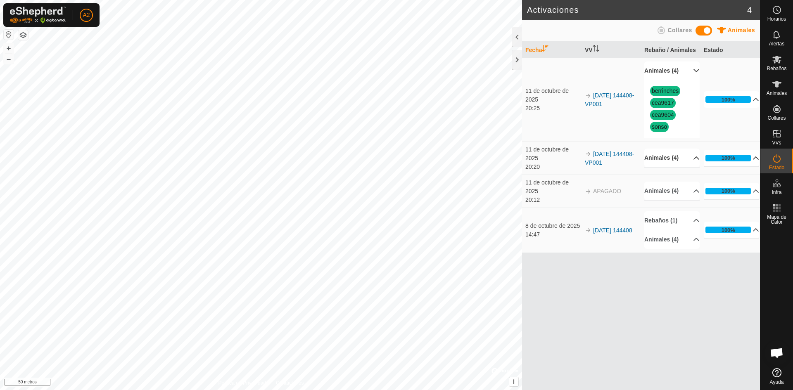
click at [691, 70] on p-accordion-header "Animales (4)" at bounding box center [671, 71] width 55 height 19
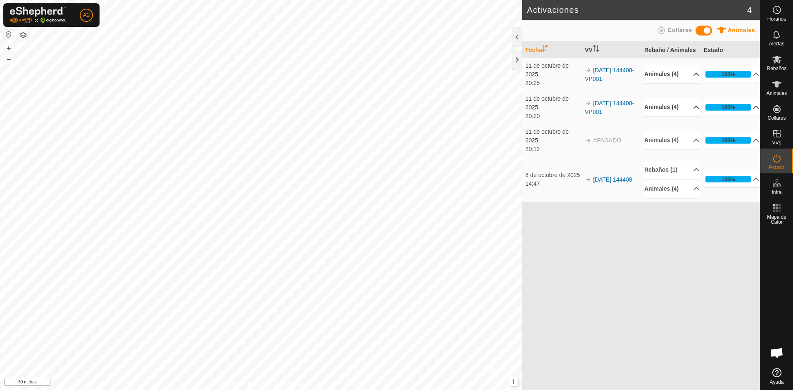
click at [689, 72] on p-accordion-header "Animales (4)" at bounding box center [671, 74] width 55 height 19
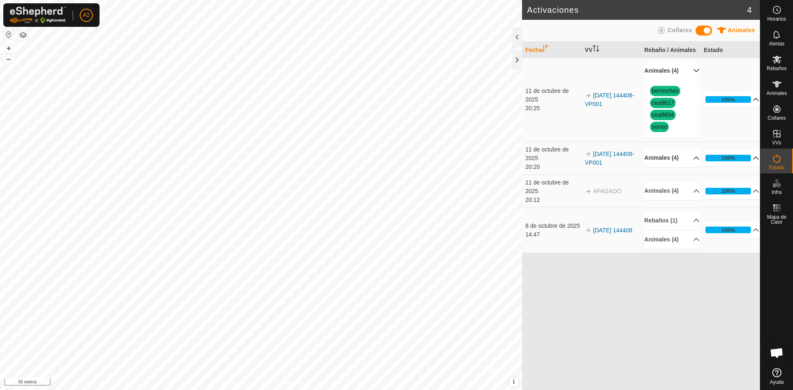
click at [751, 98] on p-accordion-header "100%" at bounding box center [730, 99] width 55 height 17
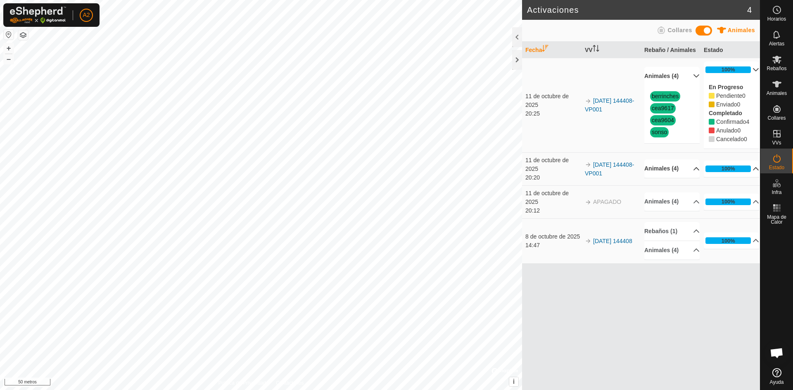
click at [750, 68] on p-accordion-header "100%" at bounding box center [730, 70] width 55 height 17
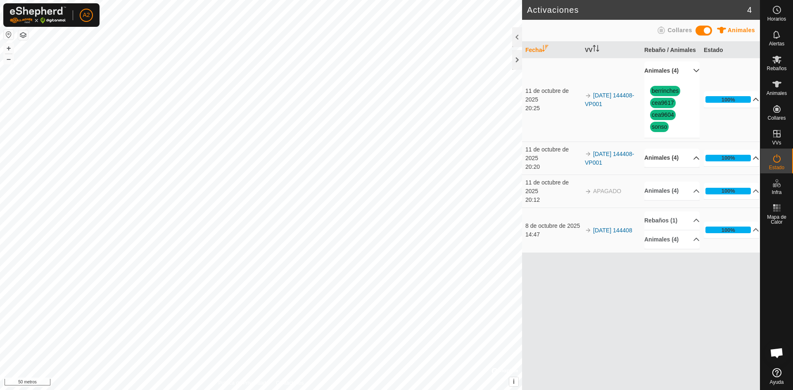
click at [690, 71] on p-accordion-header "Animales (4)" at bounding box center [671, 71] width 55 height 19
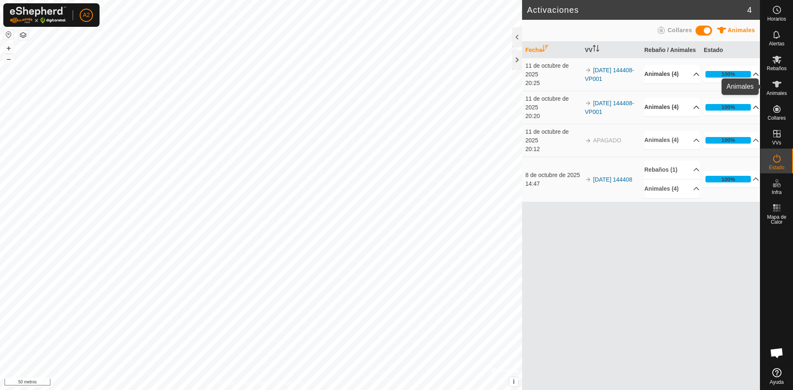
click at [775, 87] on icon at bounding box center [776, 84] width 9 height 7
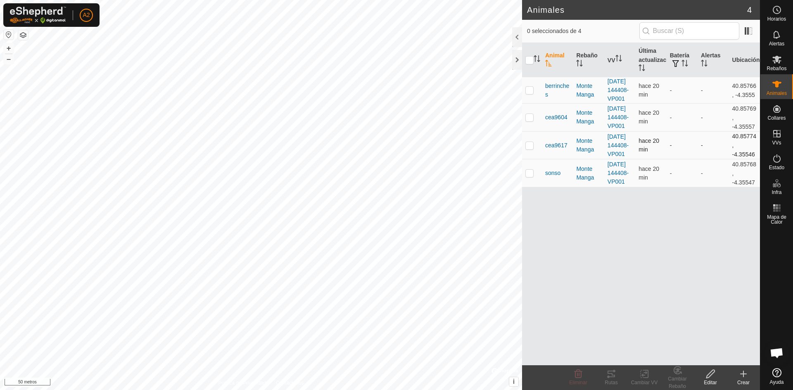
click at [533, 159] on td at bounding box center [532, 145] width 20 height 28
click at [528, 149] on p-checkbox at bounding box center [529, 145] width 8 height 7
checkbox input "false"
click at [773, 159] on icon at bounding box center [776, 158] width 7 height 8
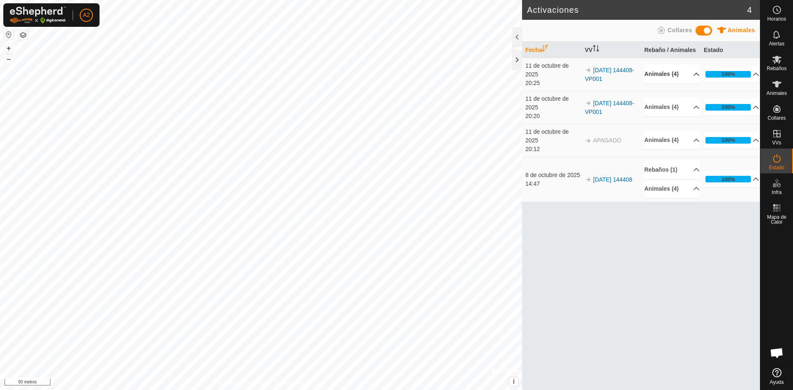
click at [690, 73] on p-accordion-header "Animales (4)" at bounding box center [671, 74] width 55 height 19
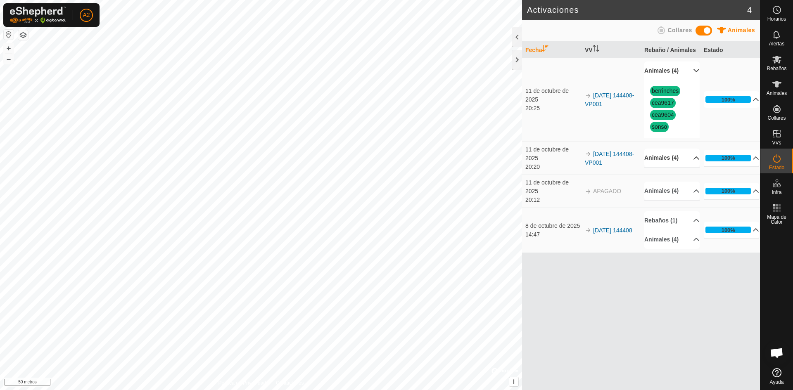
click at [691, 159] on p-accordion-header "Animales (4)" at bounding box center [671, 158] width 55 height 19
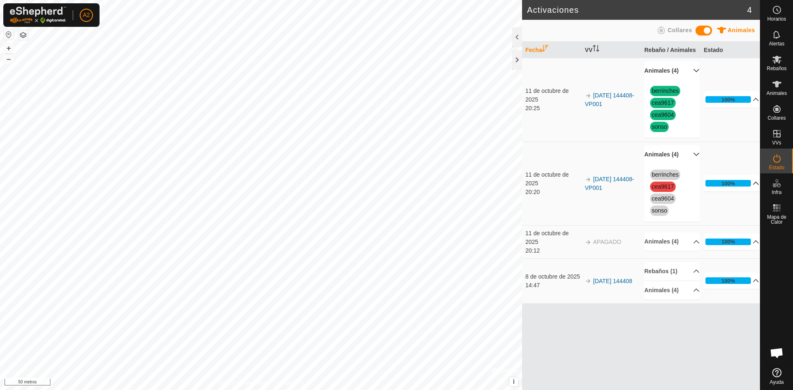
click at [747, 182] on p-accordion-header "100%" at bounding box center [730, 183] width 55 height 17
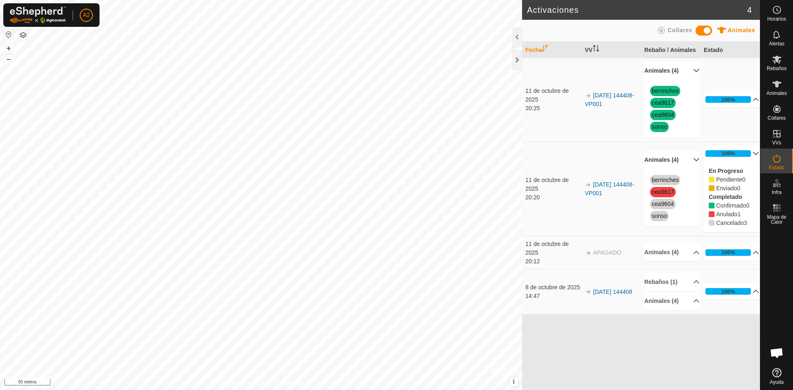
click at [751, 151] on p-accordion-header "100%" at bounding box center [730, 153] width 55 height 17
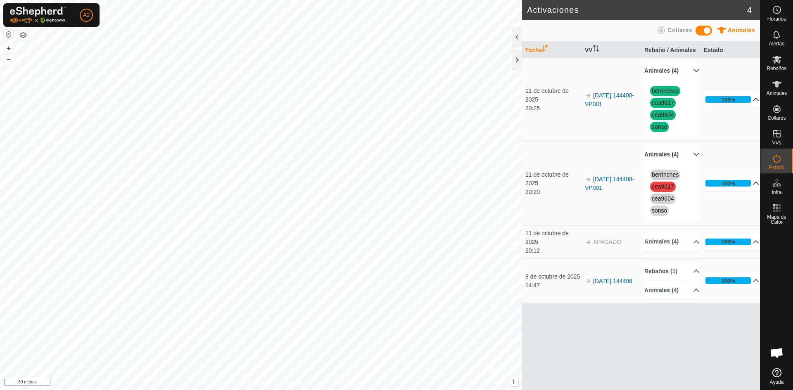
click at [748, 99] on p-accordion-header "100%" at bounding box center [730, 99] width 55 height 17
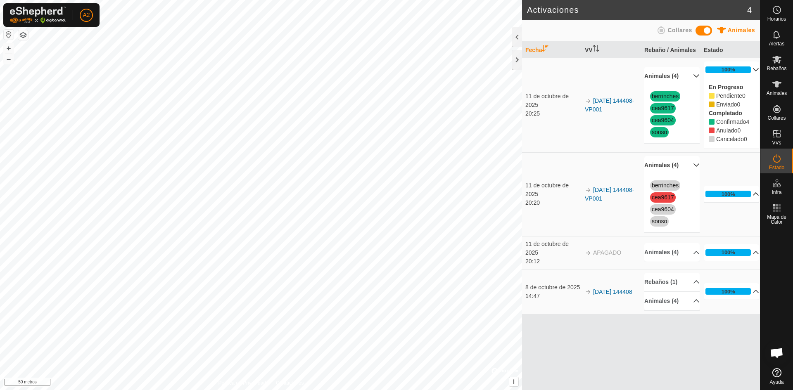
click at [749, 69] on p-accordion-header "100%" at bounding box center [730, 70] width 55 height 17
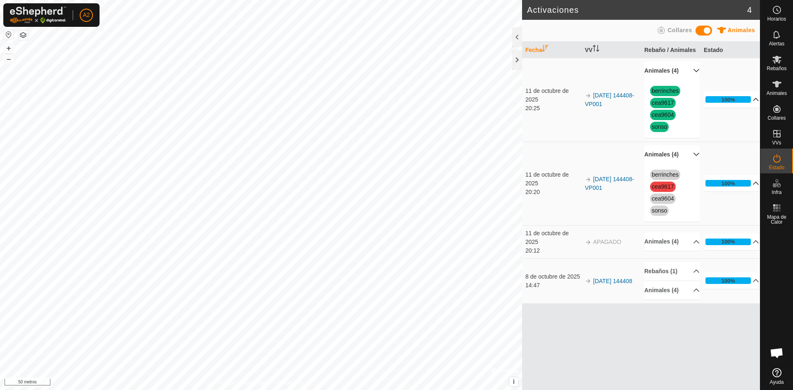
click at [750, 182] on p-accordion-header "100%" at bounding box center [730, 183] width 55 height 17
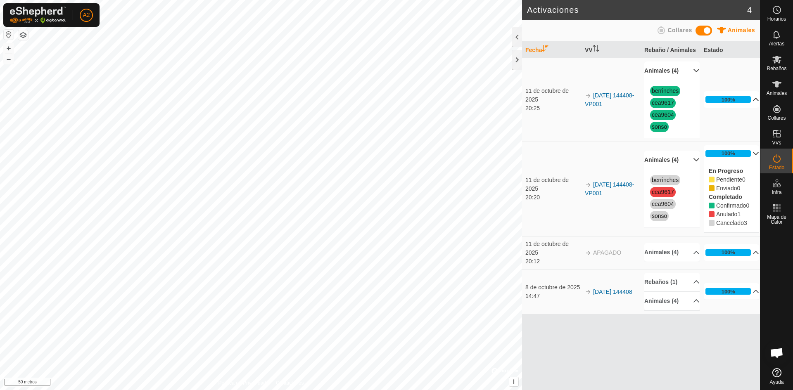
click at [692, 161] on p-accordion-header "Animales (4)" at bounding box center [671, 160] width 55 height 19
click at [752, 154] on p-accordion-header "100%" at bounding box center [730, 153] width 55 height 17
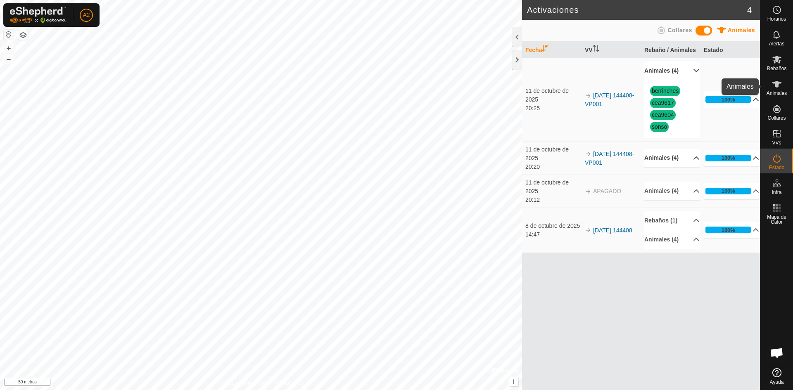
click at [778, 88] on icon at bounding box center [777, 84] width 10 height 10
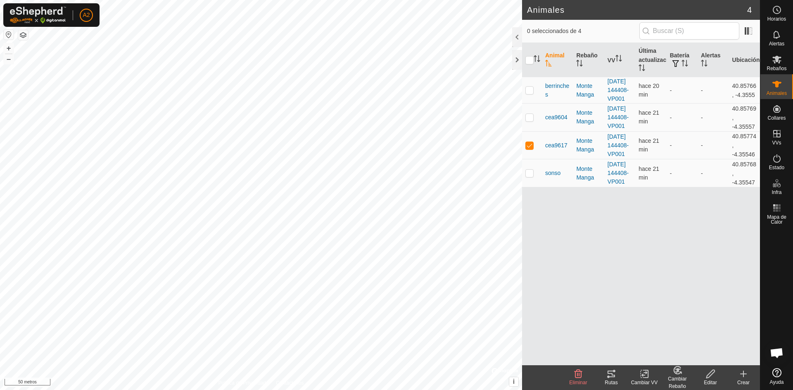
click at [712, 374] on icon at bounding box center [710, 374] width 8 height 8
click at [530, 149] on p-checkbox at bounding box center [529, 145] width 8 height 7
checkbox input "false"
click at [779, 158] on icon at bounding box center [776, 158] width 7 height 8
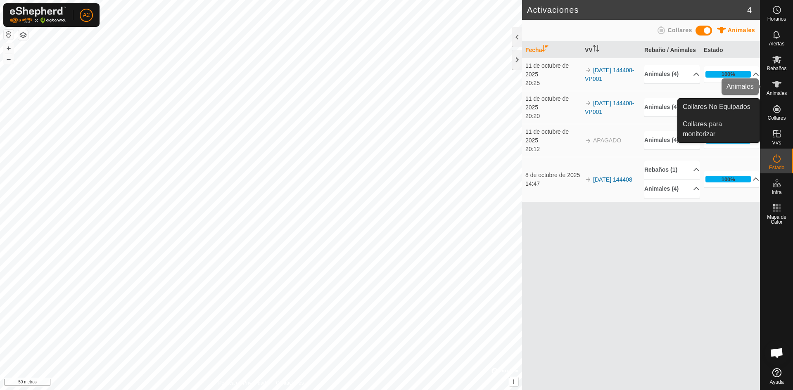
click at [778, 85] on icon at bounding box center [777, 84] width 10 height 10
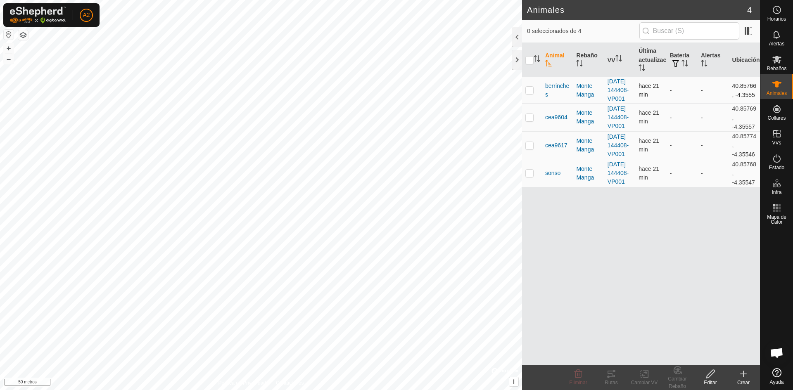
click at [535, 95] on td at bounding box center [532, 90] width 20 height 26
checkbox input "true"
click at [556, 88] on font "berrinches" at bounding box center [557, 90] width 24 height 15
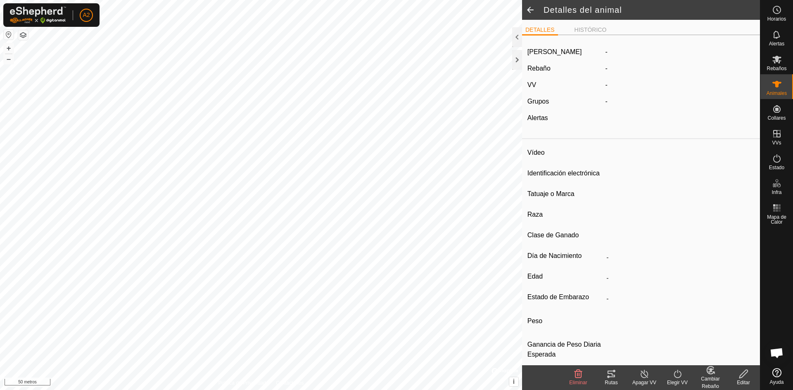
type input "berrinches"
type input "-"
type input "j.a.i.g"
type input "negra"
type input "manso"
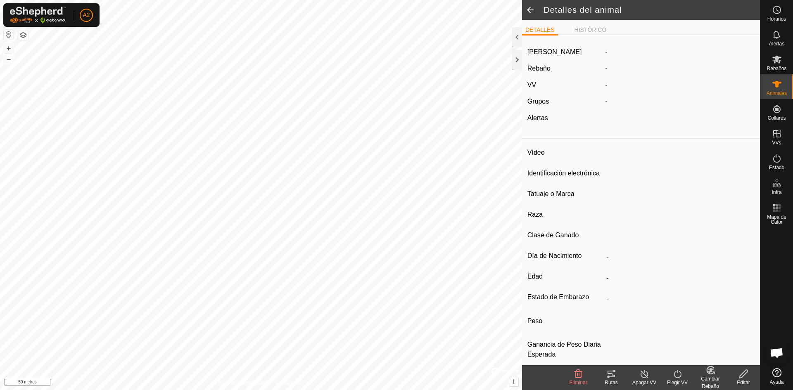
type input "0 kg"
type input "-"
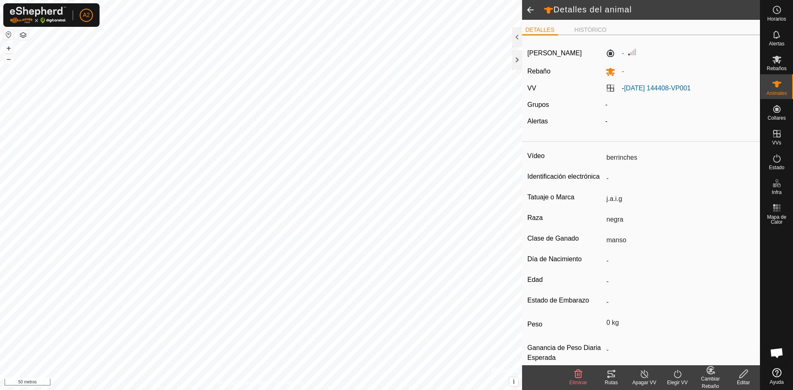
click at [530, 12] on span at bounding box center [530, 10] width 17 height 20
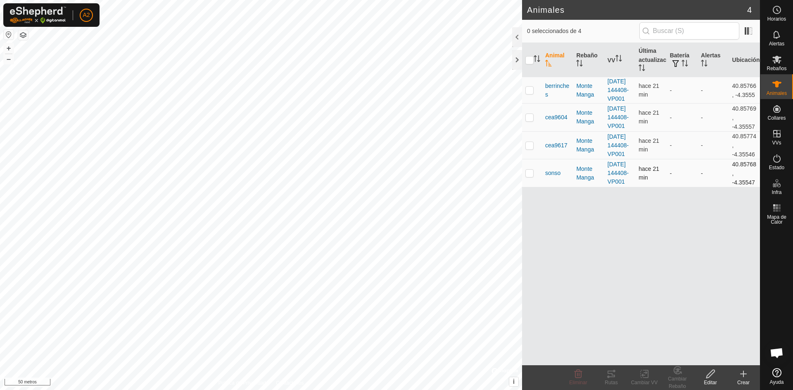
click at [528, 176] on p-checkbox at bounding box center [529, 173] width 8 height 7
checkbox input "true"
click at [715, 375] on icon at bounding box center [710, 374] width 10 height 10
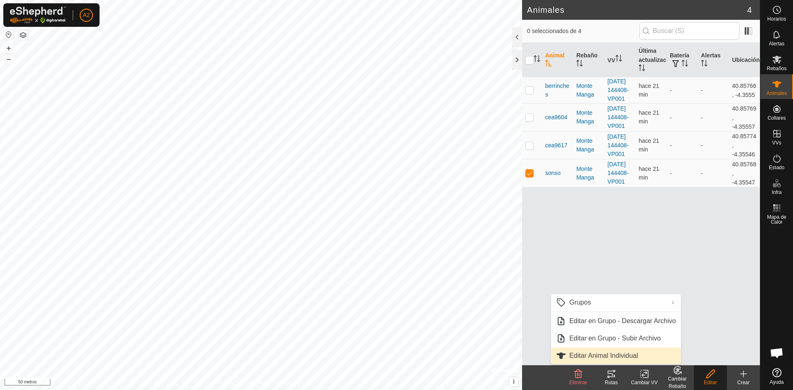
click at [626, 355] on link "Editar Animal Individual" at bounding box center [616, 356] width 130 height 17
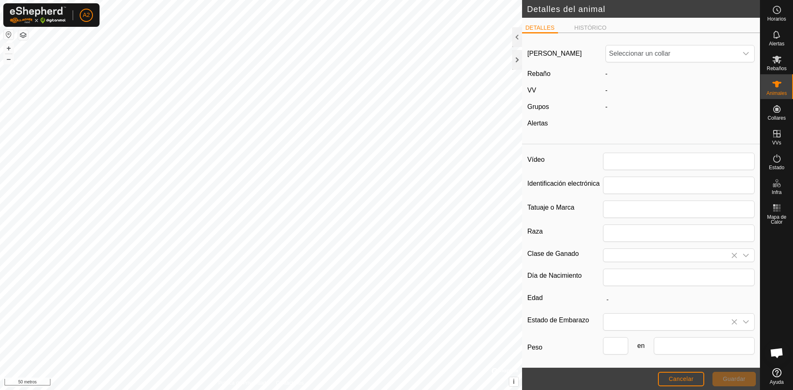
type input "sonso"
type input "negra"
type input "manso"
type input "0"
click at [585, 28] on font "HISTÓRICO" at bounding box center [590, 27] width 32 height 7
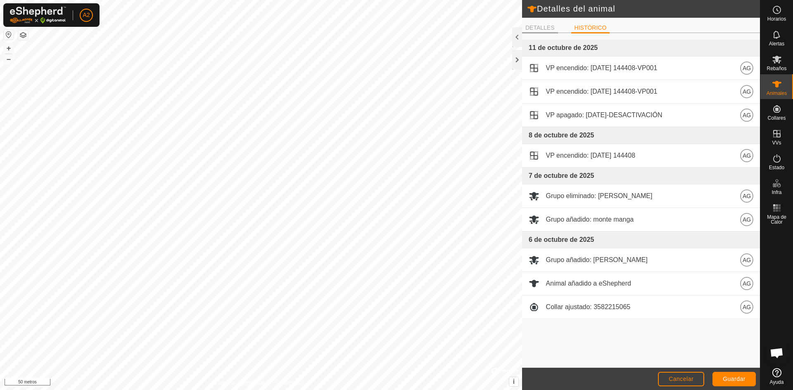
click at [542, 26] on font "DETALLES" at bounding box center [539, 27] width 29 height 7
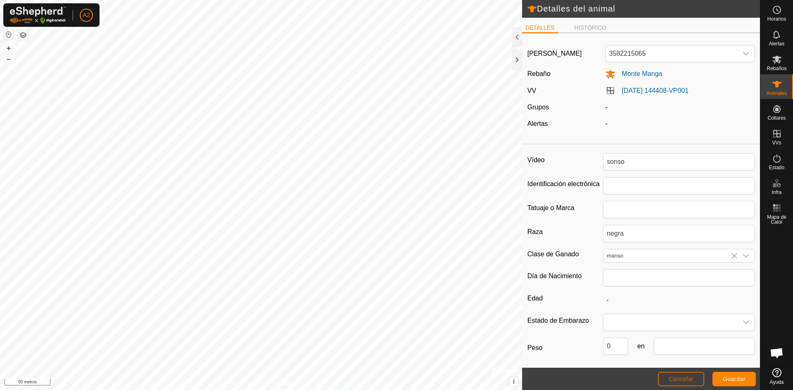
click at [692, 380] on font "Cancelar" at bounding box center [680, 379] width 25 height 7
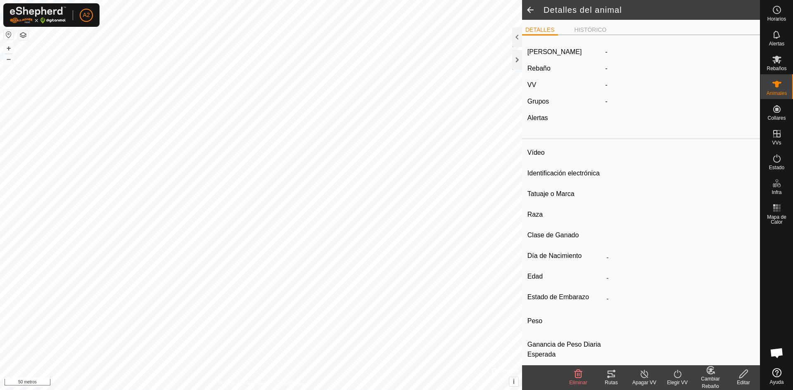
type input "sonso"
type input "-"
type input "negra"
type input "manso"
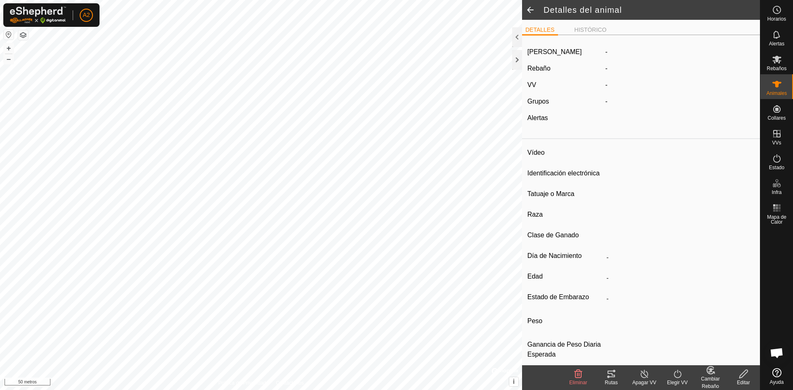
type input "0 kg"
type input "-"
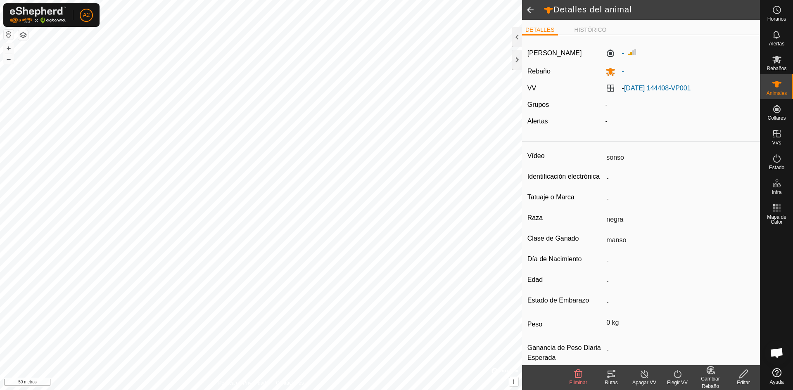
click at [527, 10] on span at bounding box center [530, 10] width 17 height 20
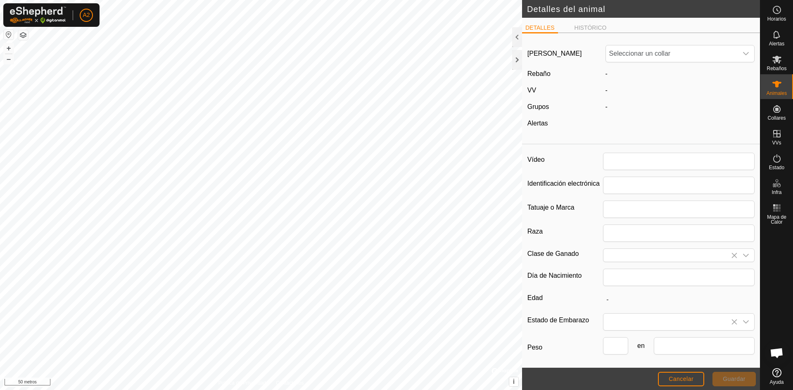
type input "sonso"
type input "negra"
type input "manso"
type input "0"
click at [684, 383] on button "Cancelar" at bounding box center [681, 379] width 46 height 14
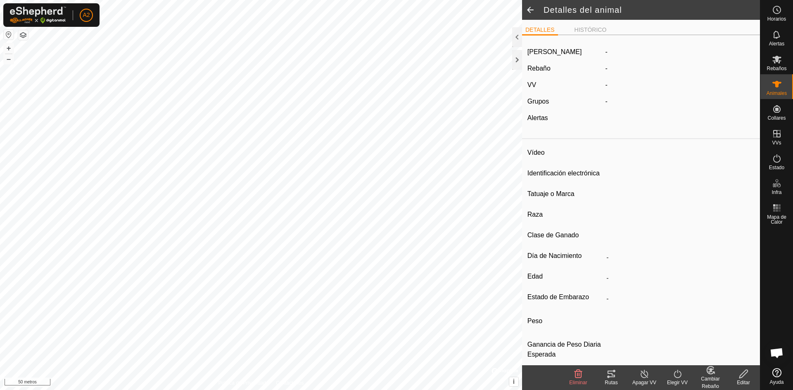
type input "sonso"
type input "-"
type input "negra"
type input "manso"
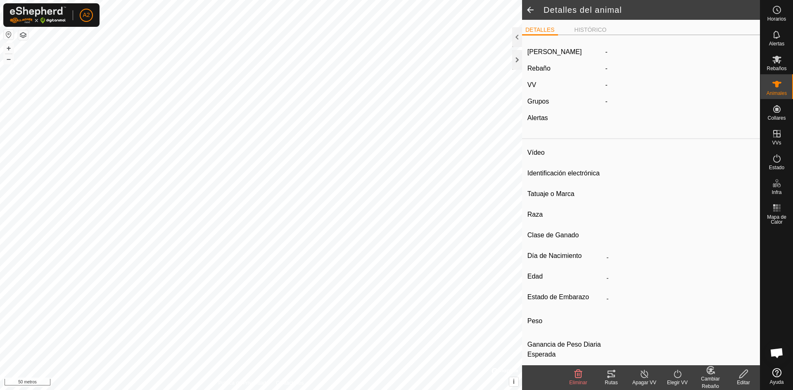
type input "0 kg"
type input "-"
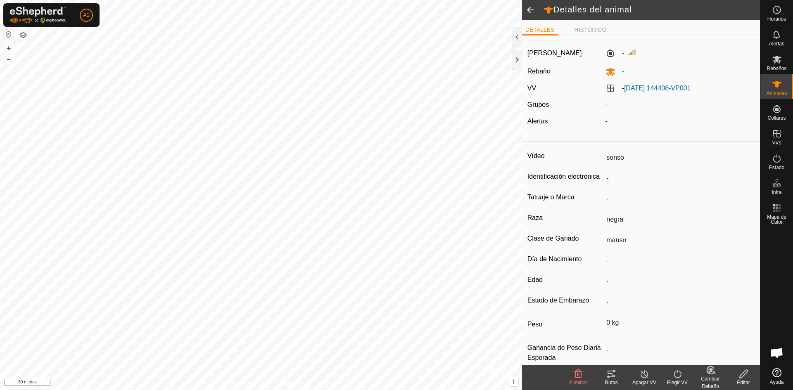
click at [528, 7] on span at bounding box center [530, 10] width 17 height 20
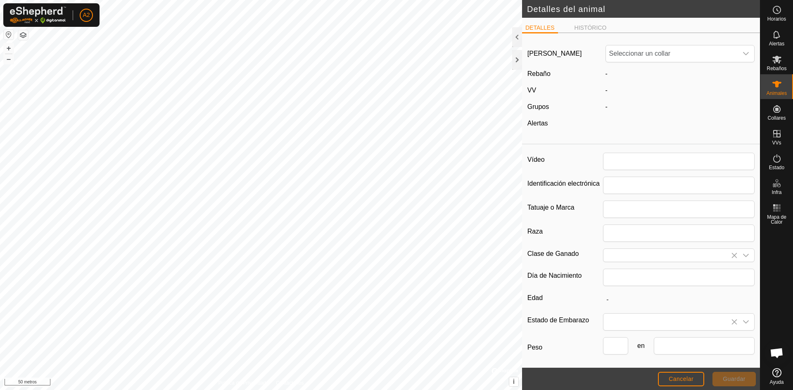
type input "sonso"
type input "negra"
type input "manso"
type input "0"
click at [516, 37] on div at bounding box center [517, 37] width 10 height 20
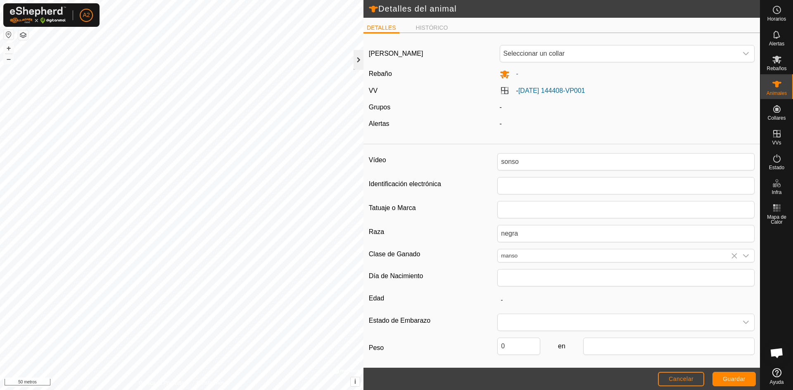
click at [358, 59] on div at bounding box center [358, 60] width 10 height 20
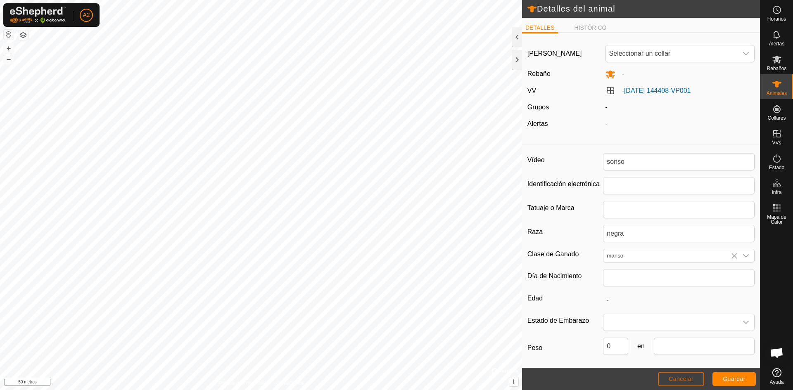
click at [681, 380] on font "Cancelar" at bounding box center [680, 379] width 25 height 7
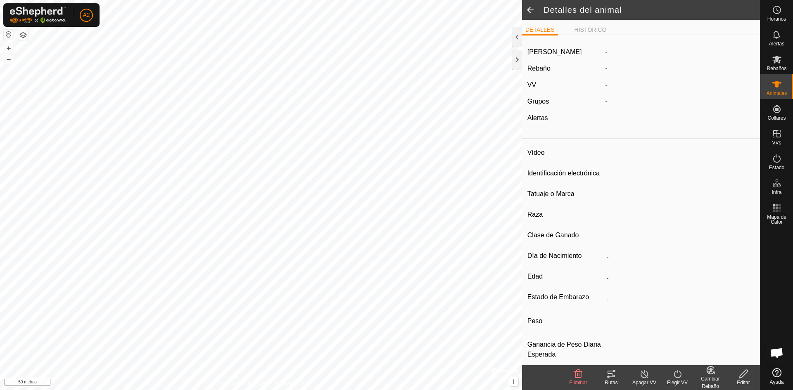
type input "sonso"
type input "-"
type input "negra"
type input "manso"
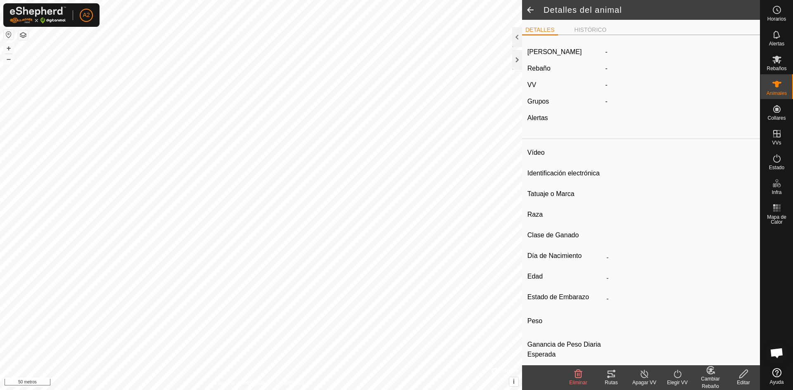
type input "0 kg"
type input "-"
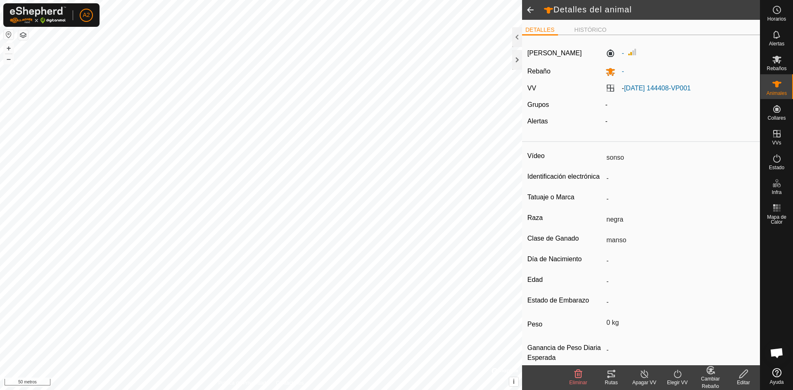
click at [527, 10] on span at bounding box center [530, 10] width 17 height 20
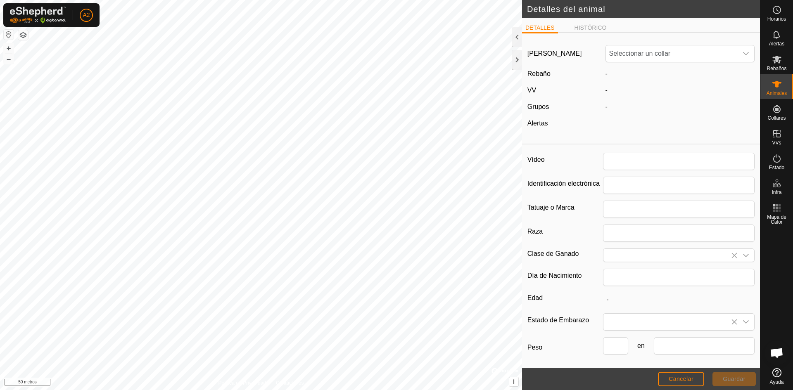
type input "sonso"
type input "negra"
type input "manso"
type input "0"
click at [672, 382] on font "Cancelar" at bounding box center [680, 379] width 25 height 7
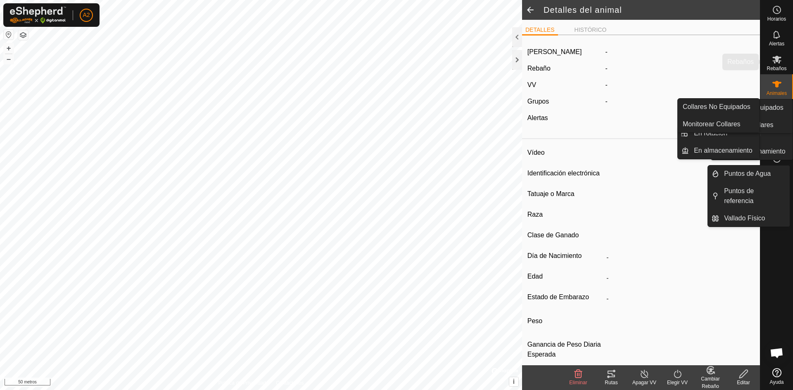
type input "sonso"
type input "-"
type input "negra"
type input "manso"
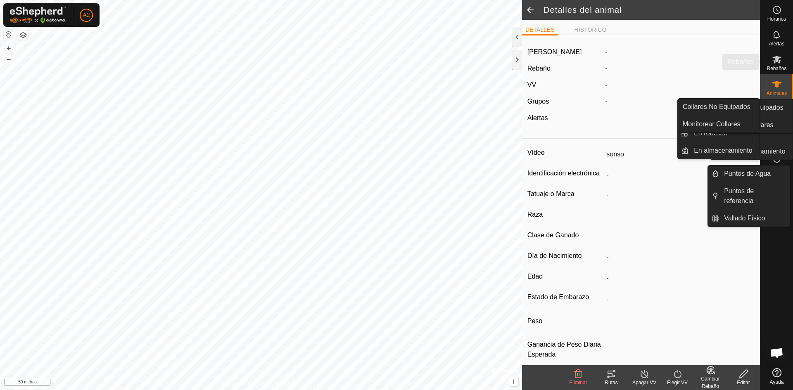
type input "0 kg"
type input "-"
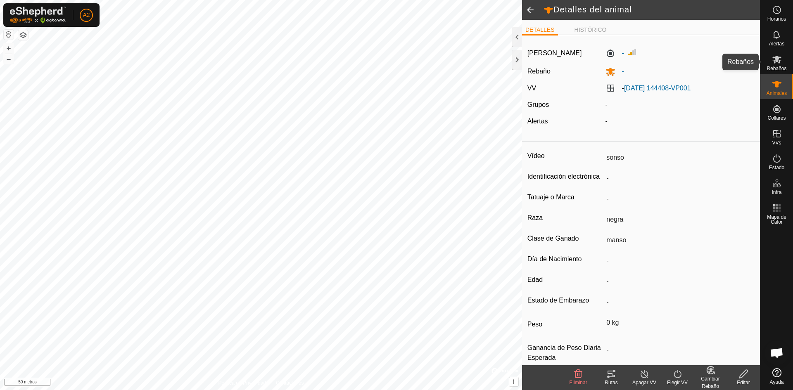
click at [774, 63] on icon at bounding box center [776, 60] width 9 height 8
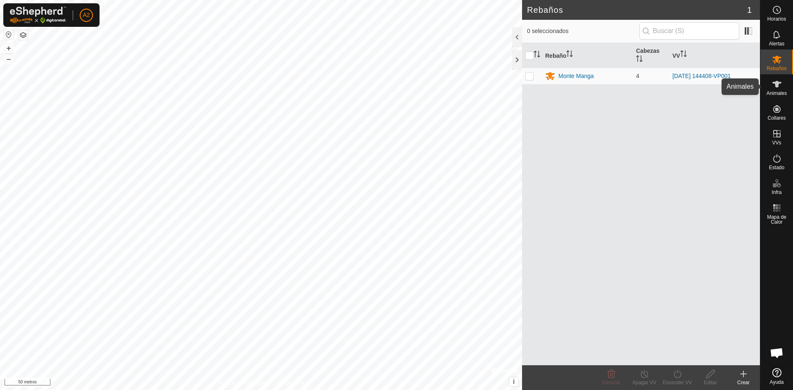
click at [778, 81] on icon at bounding box center [777, 84] width 10 height 10
